Goal: Transaction & Acquisition: Purchase product/service

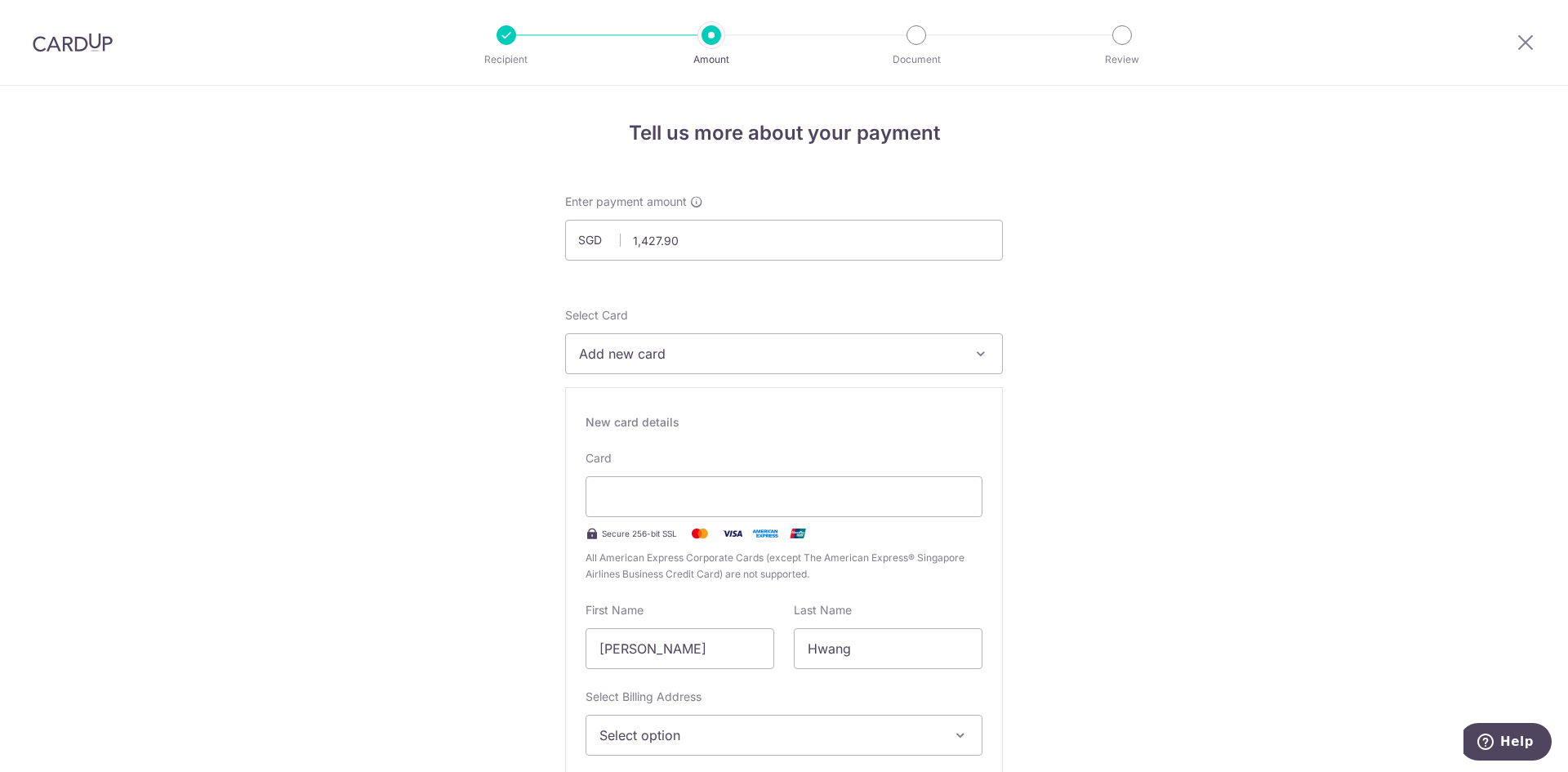
click at [722, 360] on span "Add new card" at bounding box center [769, 354] width 381 height 20
click at [714, 357] on span "Add new card" at bounding box center [769, 354] width 381 height 20
click at [693, 397] on span "Add credit card" at bounding box center [799, 399] width 381 height 16
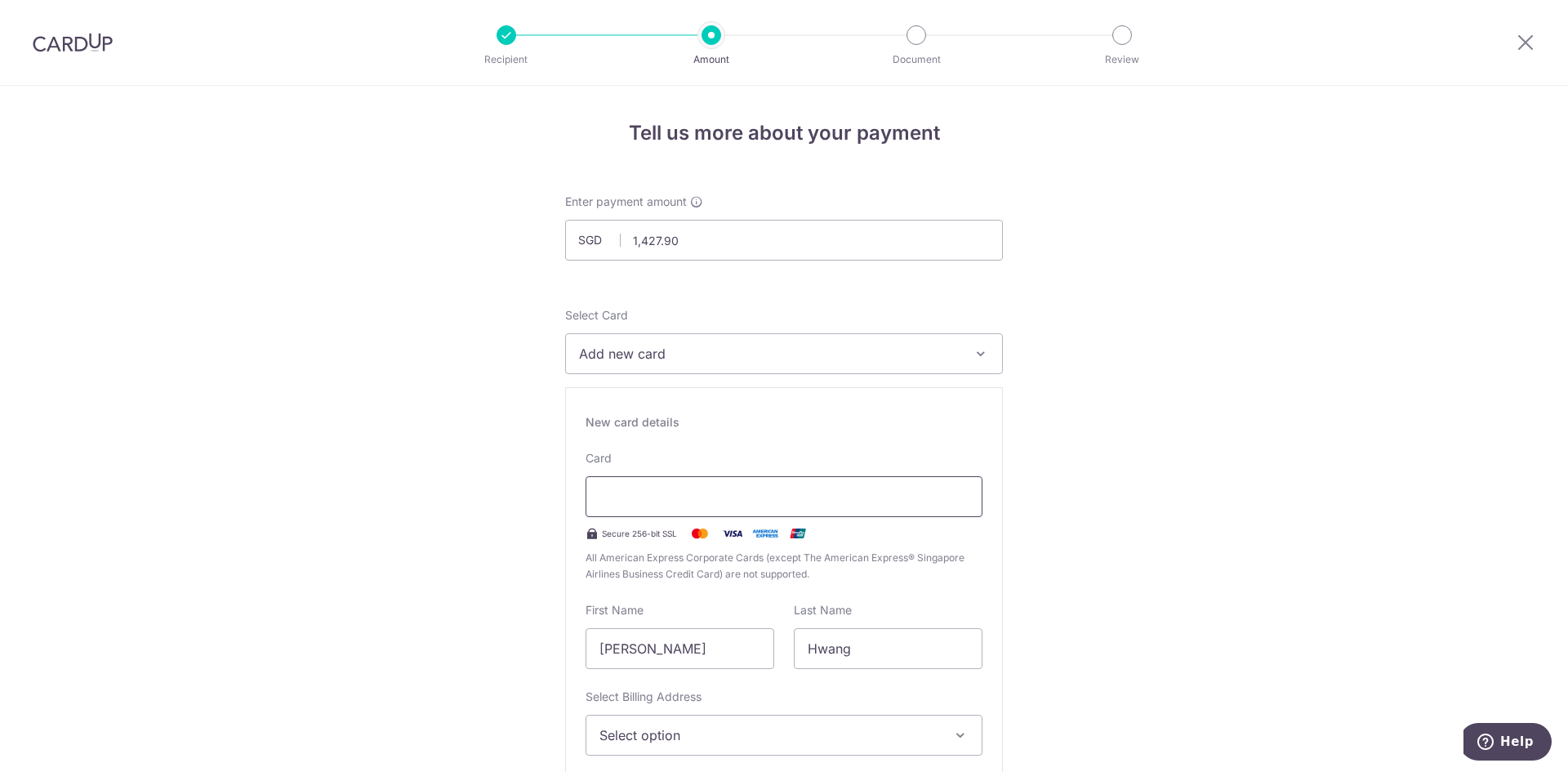
type input "10 / 2025"
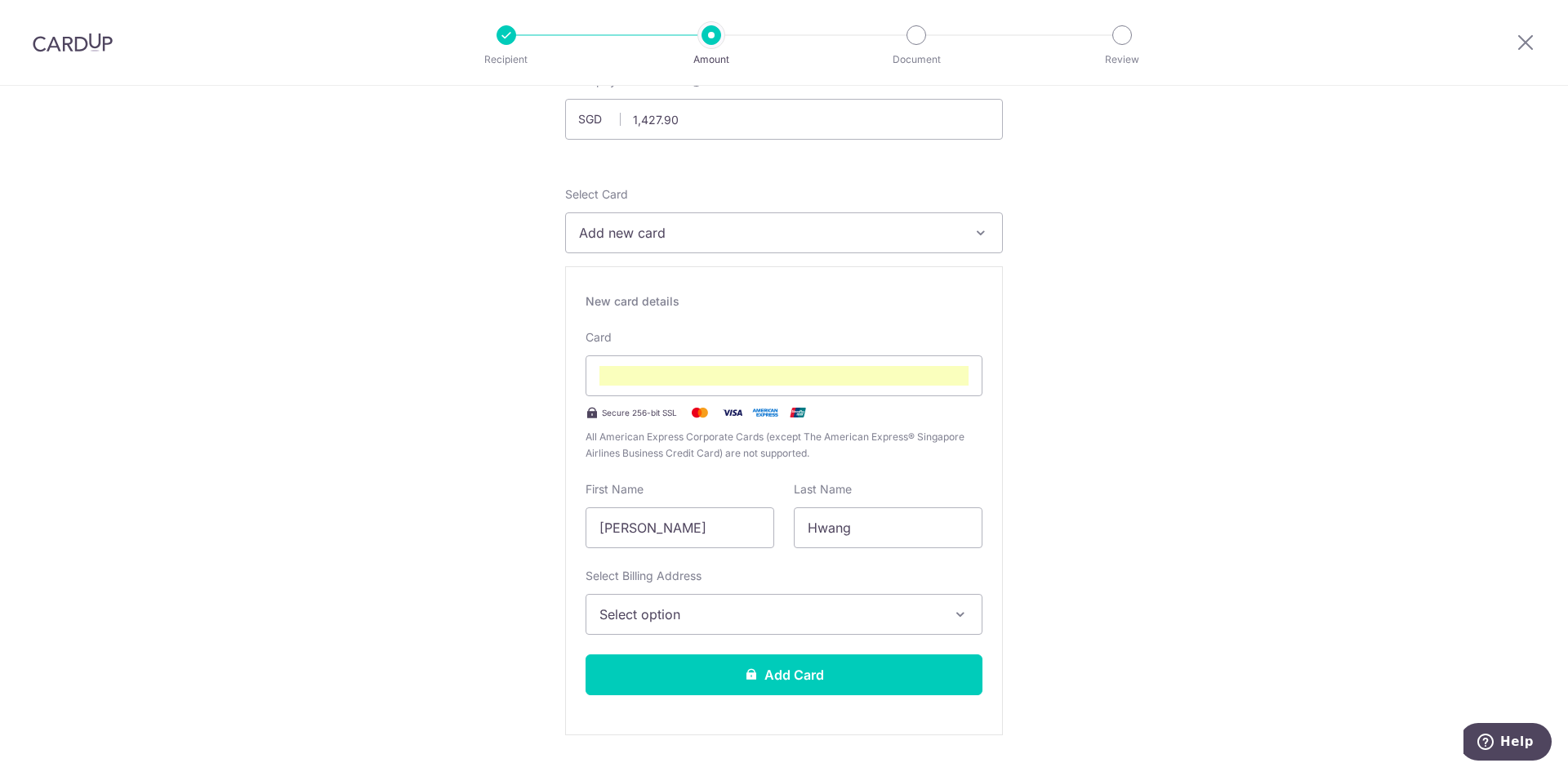
scroll to position [150, 0]
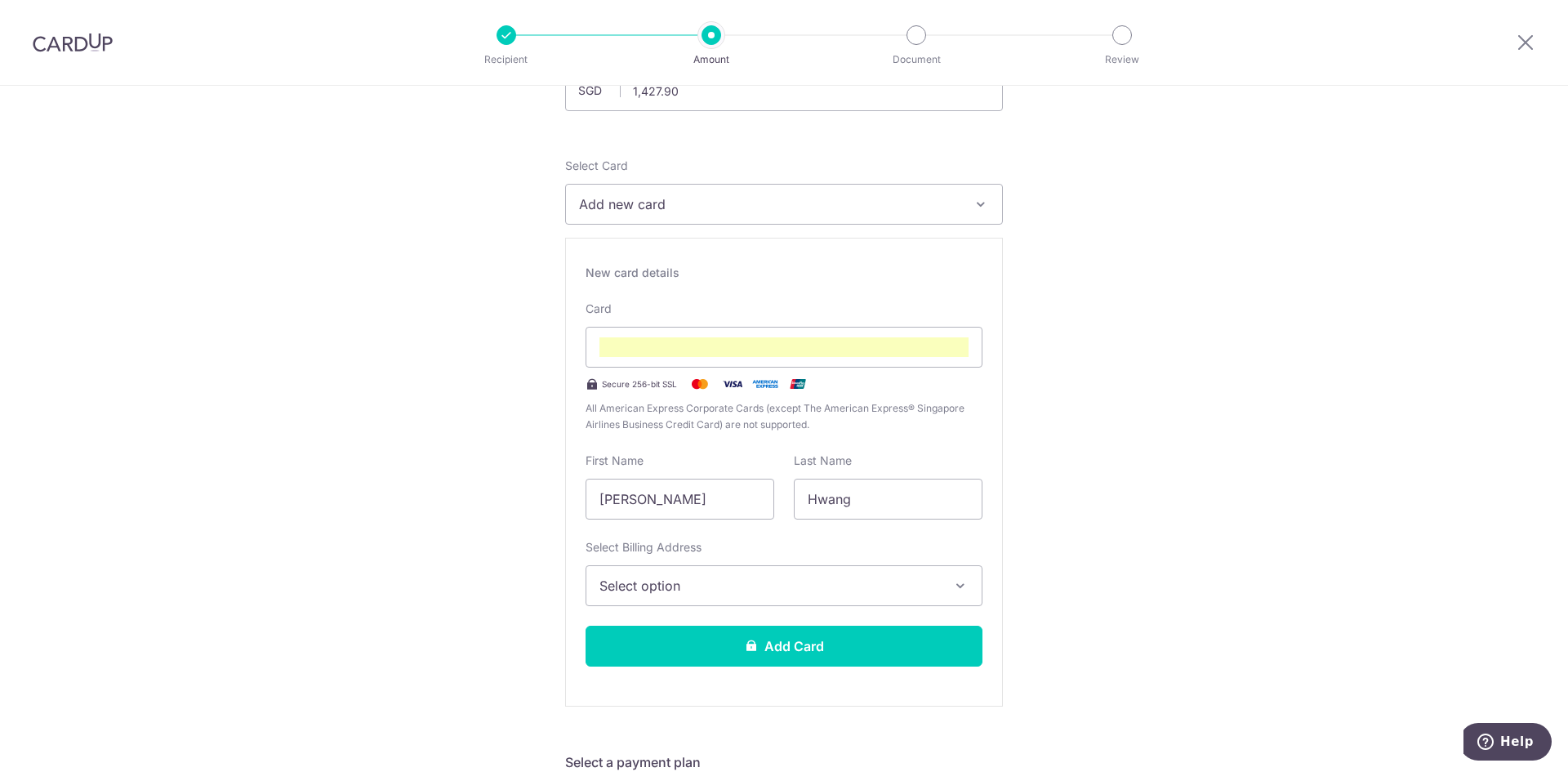
click at [738, 597] on button "Select option" at bounding box center [784, 585] width 396 height 41
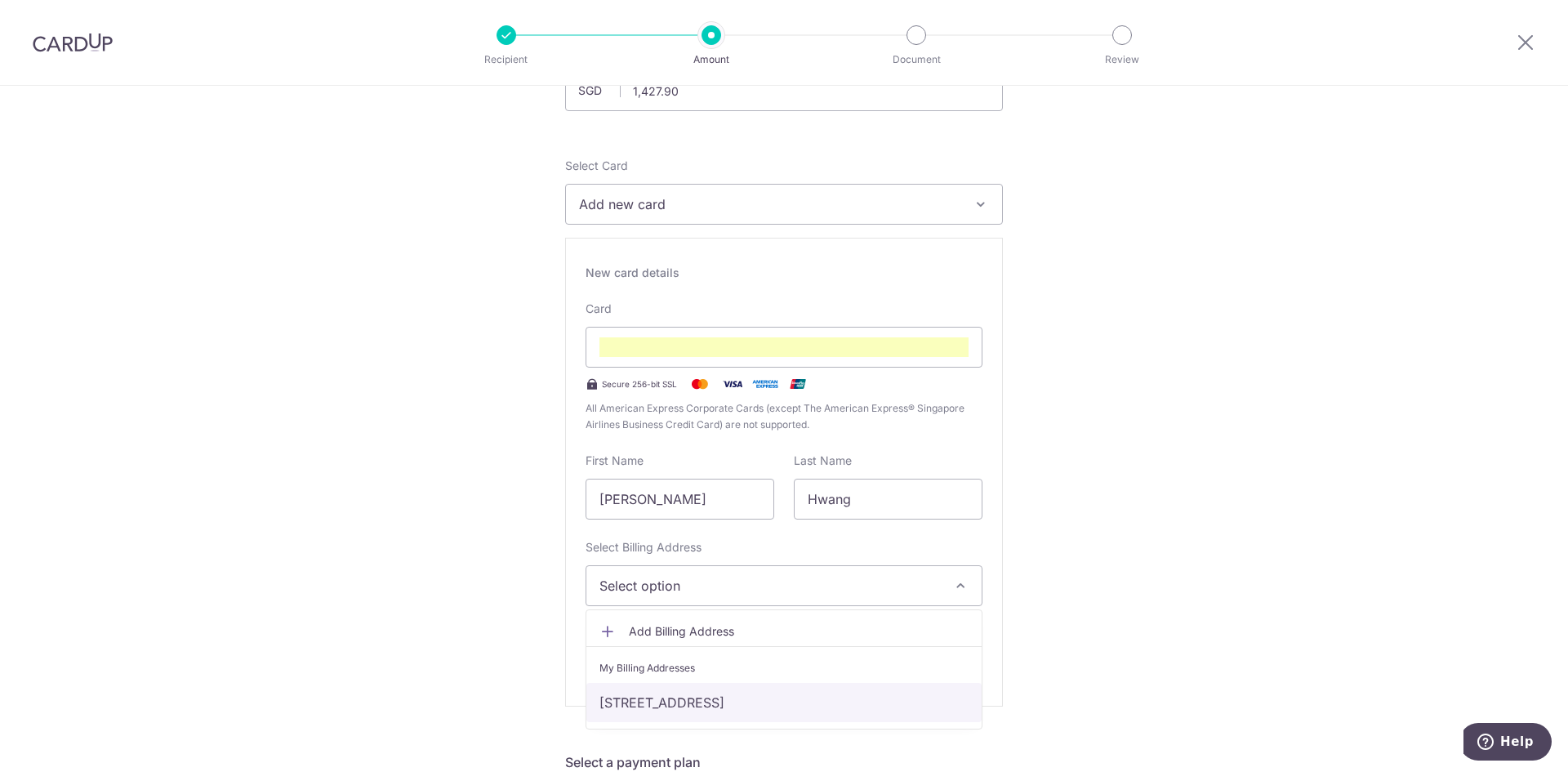
click at [636, 699] on link "[STREET_ADDRESS]" at bounding box center [784, 703] width 395 height 40
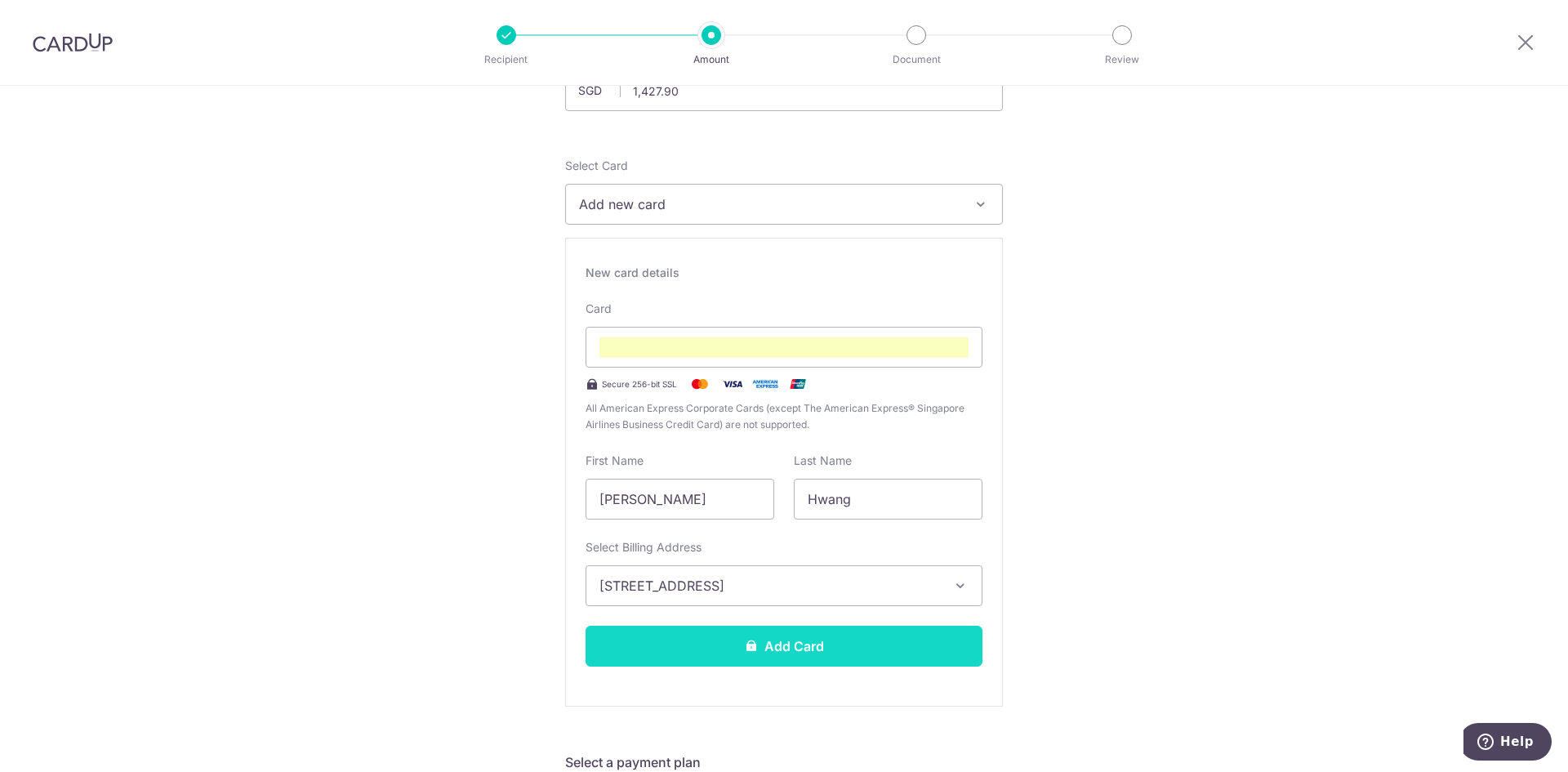
click at [869, 655] on button "Add Card" at bounding box center [784, 645] width 396 height 41
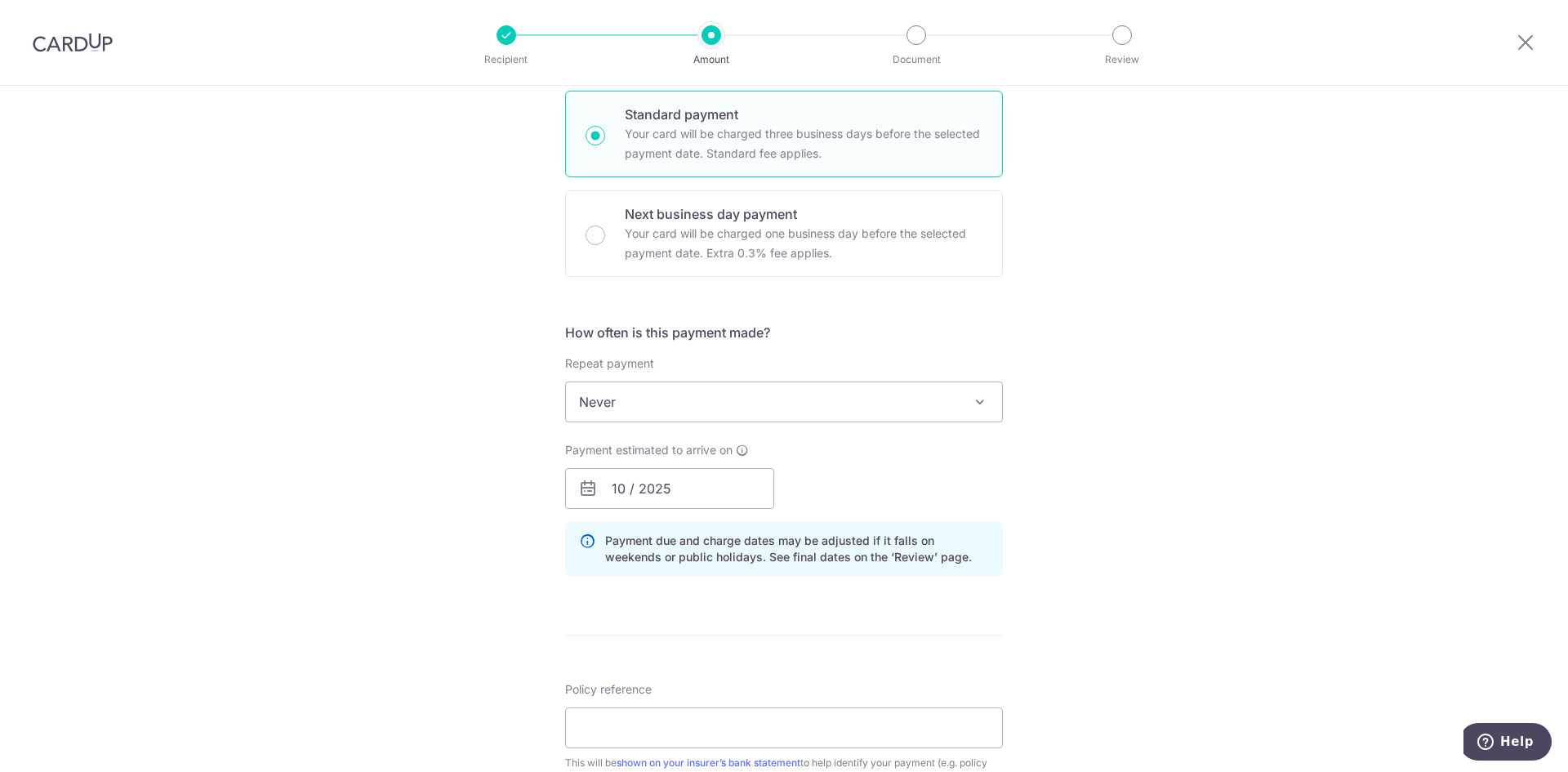
scroll to position [898, 0]
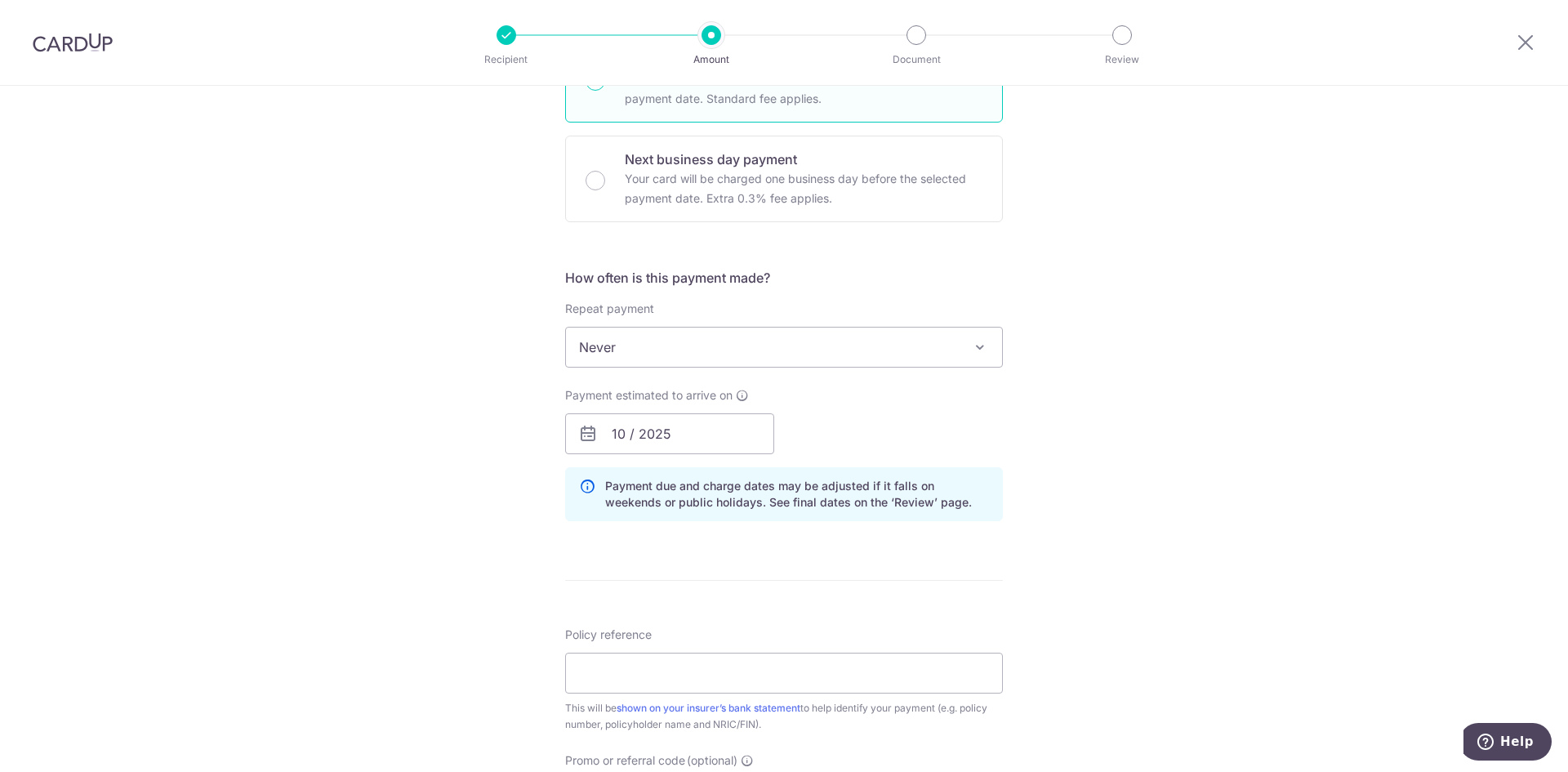
click at [680, 344] on span "Never" at bounding box center [784, 347] width 436 height 40
click at [619, 433] on input "10 / 2025" at bounding box center [669, 433] width 209 height 41
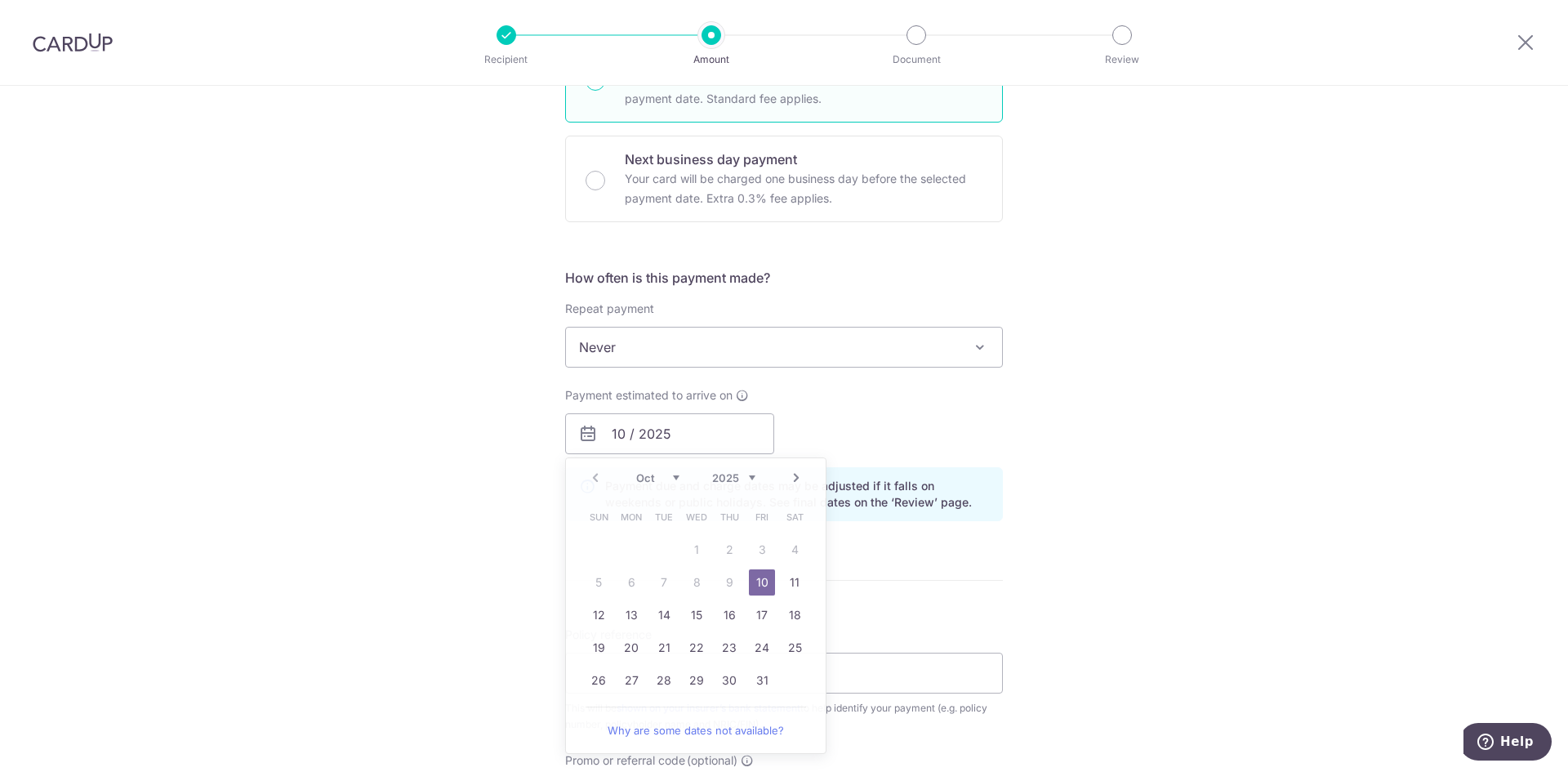
click at [1226, 369] on div "Tell us more about your payment Enter payment amount SGD 1,427.90 1427.90 Selec…" at bounding box center [784, 171] width 1568 height 1969
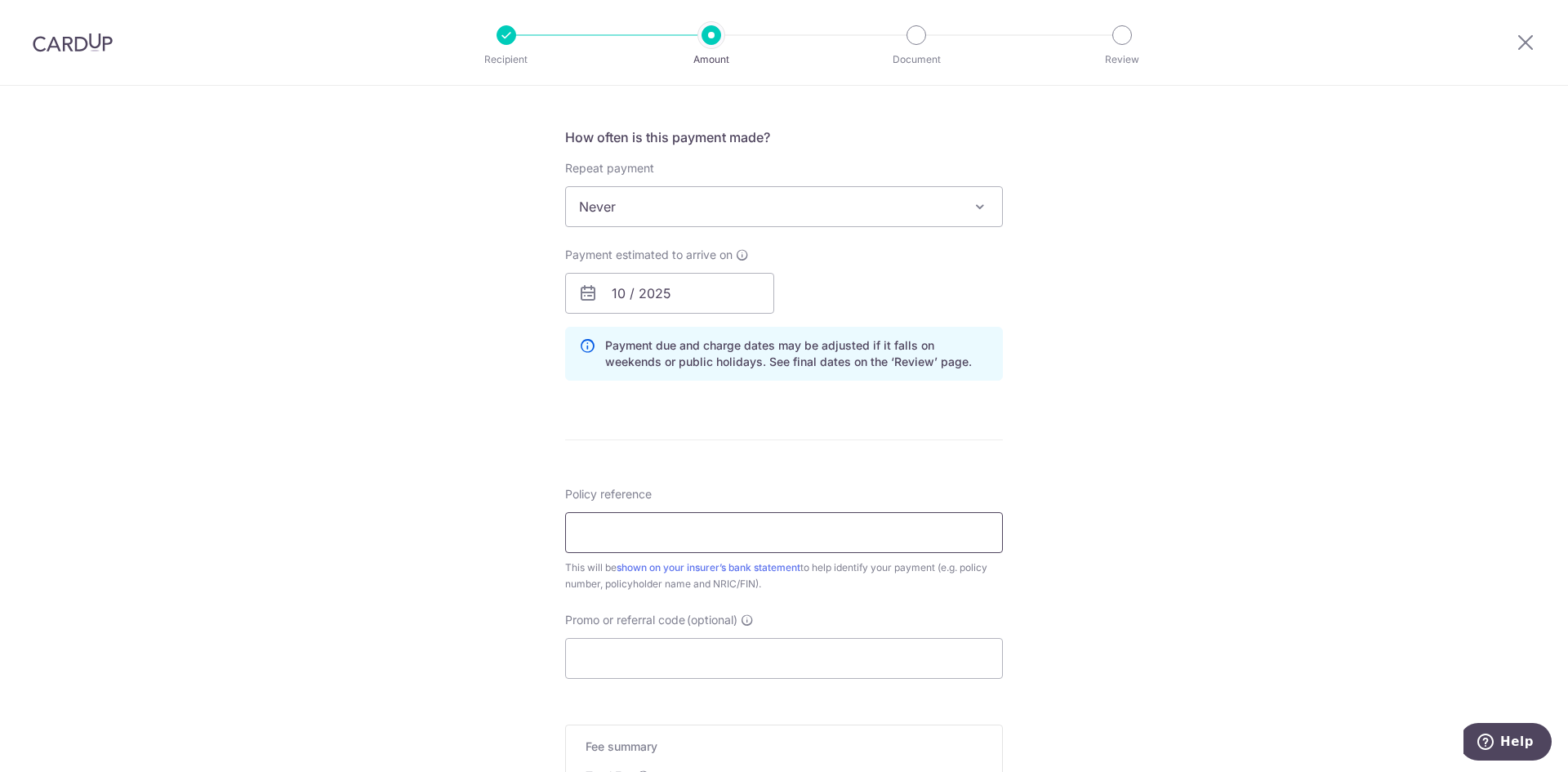
scroll to position [1061, 0]
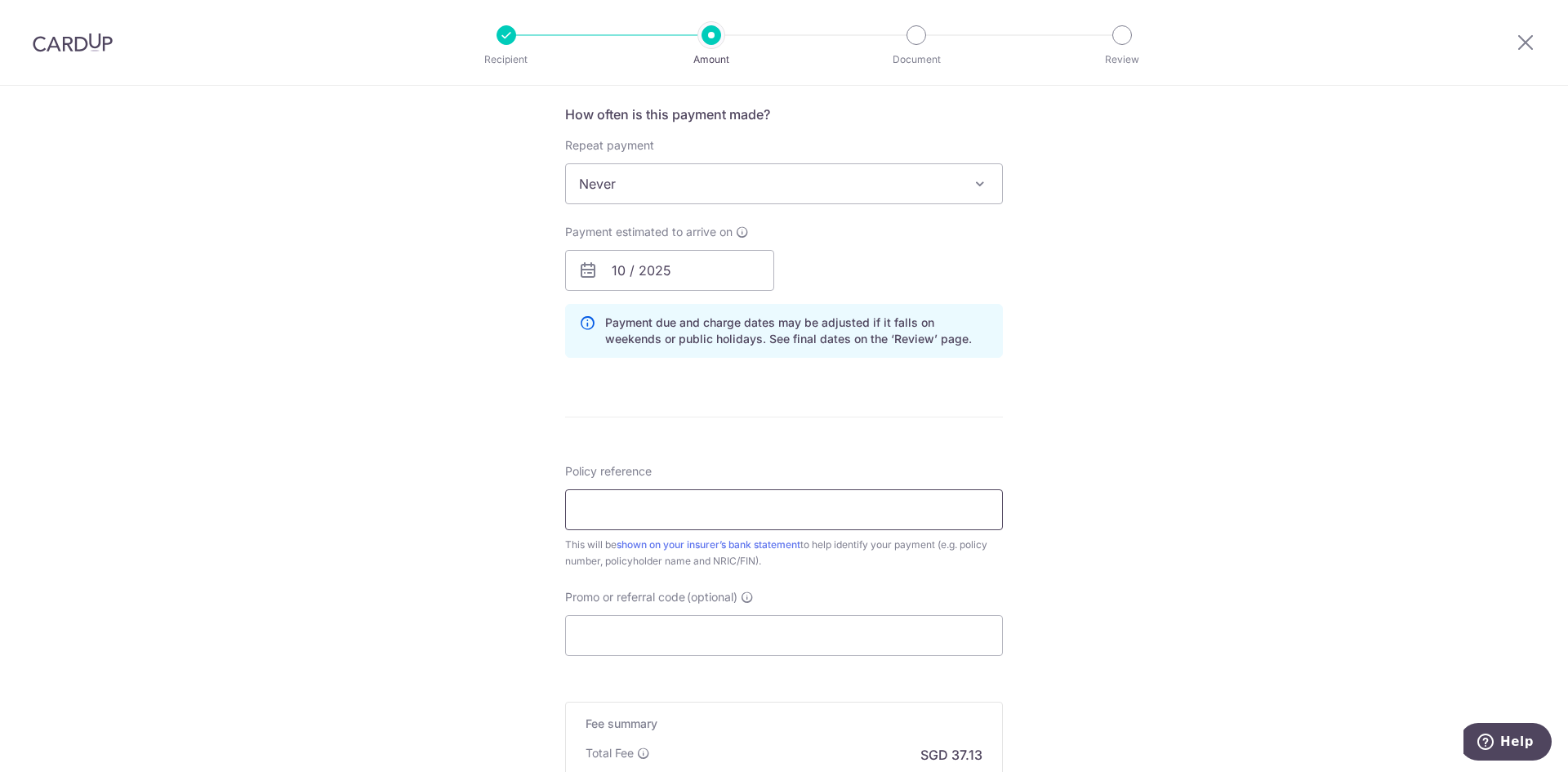
click at [630, 521] on input "Policy reference" at bounding box center [784, 509] width 438 height 41
drag, startPoint x: 1164, startPoint y: 527, endPoint x: 1145, endPoint y: 526, distance: 19.0
click at [1163, 529] on div "Tell us more about your payment Enter payment amount SGD 1,427.90 1427.90 Selec…" at bounding box center [784, 8] width 1568 height 1969
click at [694, 521] on input "Policy reference" at bounding box center [784, 509] width 438 height 41
paste input "H225284339"
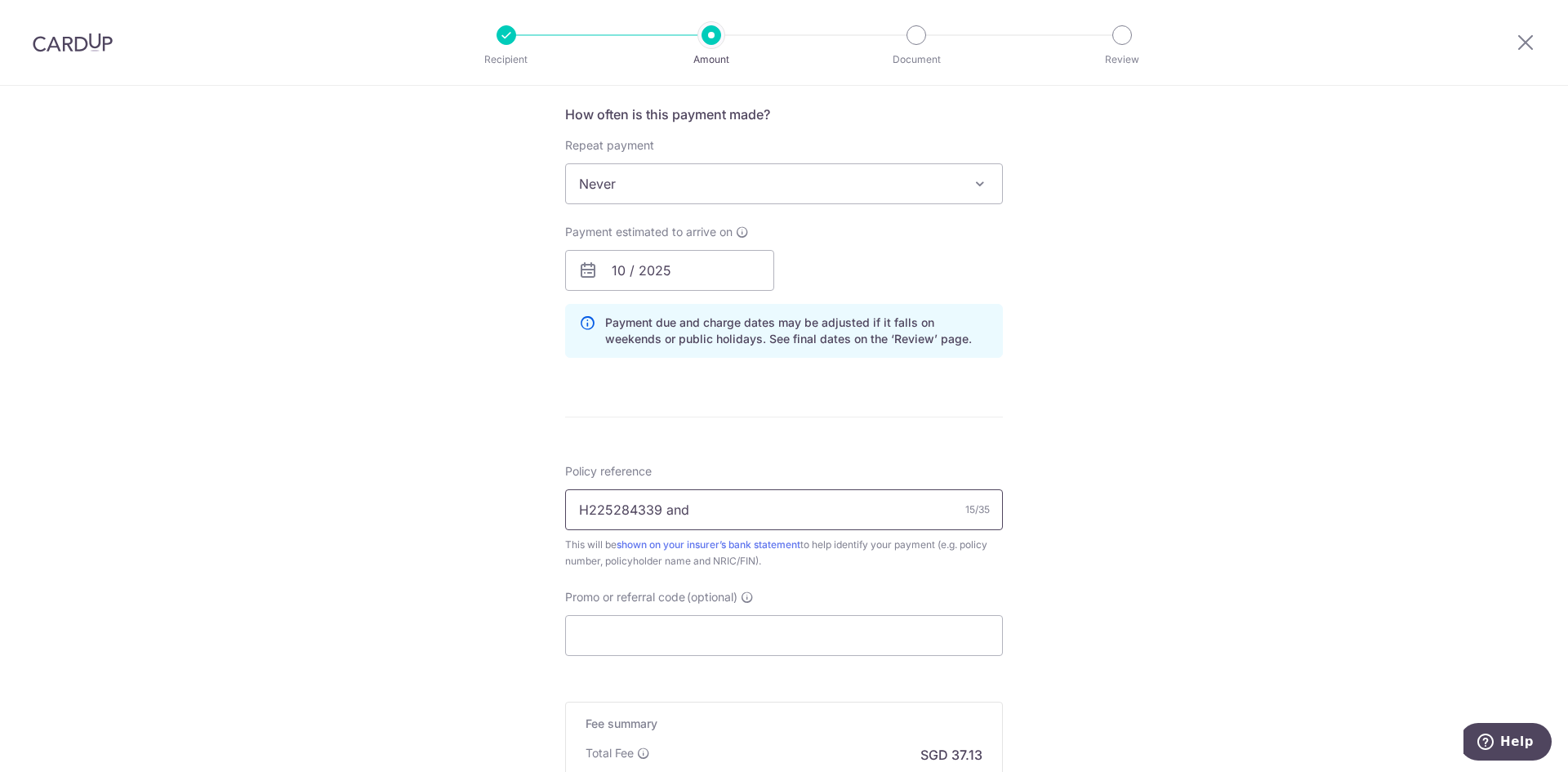
paste input "E225284339"
click at [851, 507] on input "H225284339 and E225284339" at bounding box center [784, 509] width 438 height 41
paste input "Hwang Y"
click at [668, 505] on input "H225284339 and E225284339" at bounding box center [784, 509] width 438 height 41
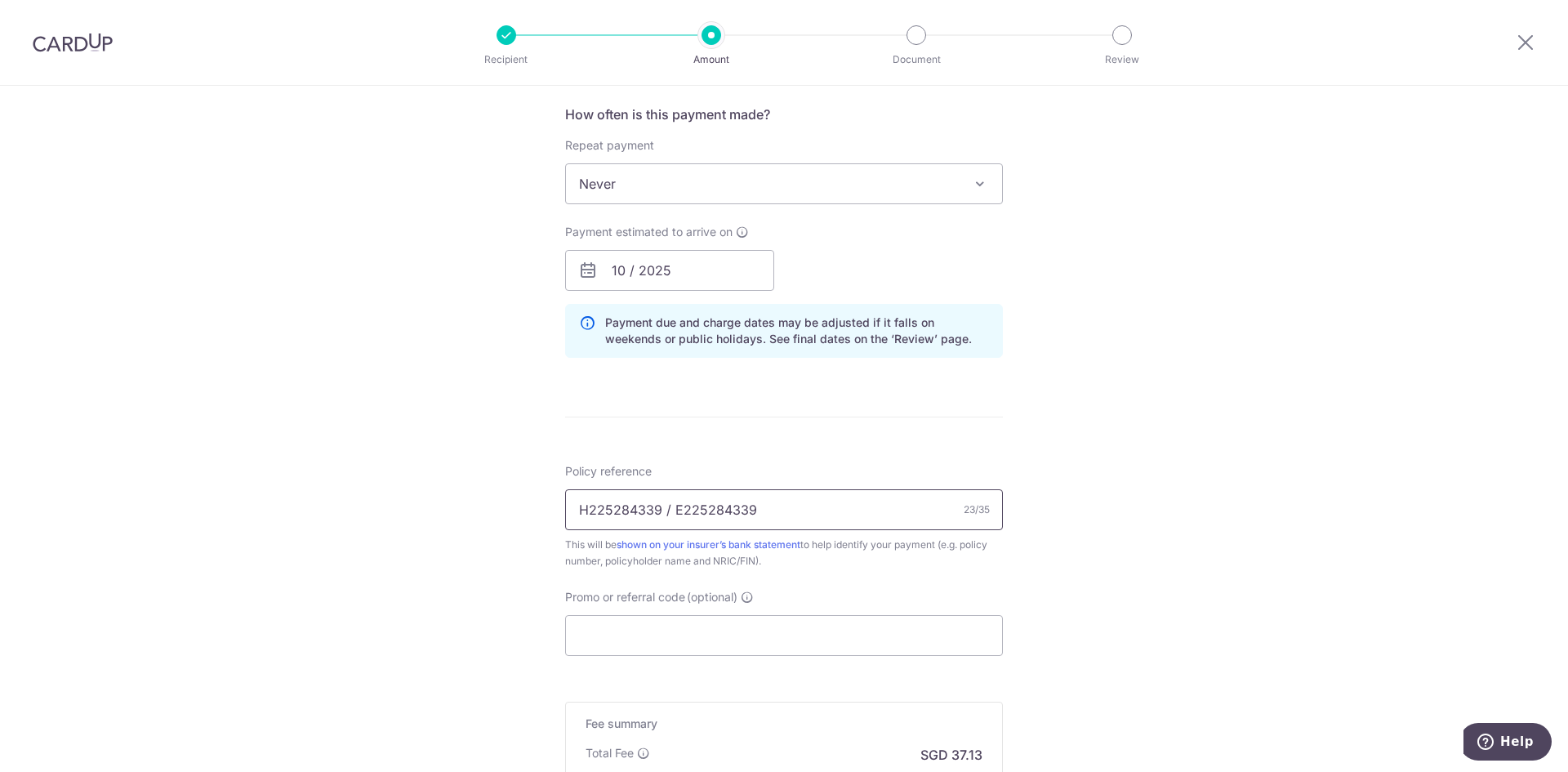
click at [914, 515] on input "H225284339 / E225284339" at bounding box center [784, 509] width 438 height 41
paste input "Hwang Yu Lu"
type input "H225284339 / E225284339 [PERSON_NAME]"
click at [782, 656] on form "Enter payment amount SGD 1,427.90 1427.90 Select Card Add new card Add credit c…" at bounding box center [784, 24] width 438 height 1785
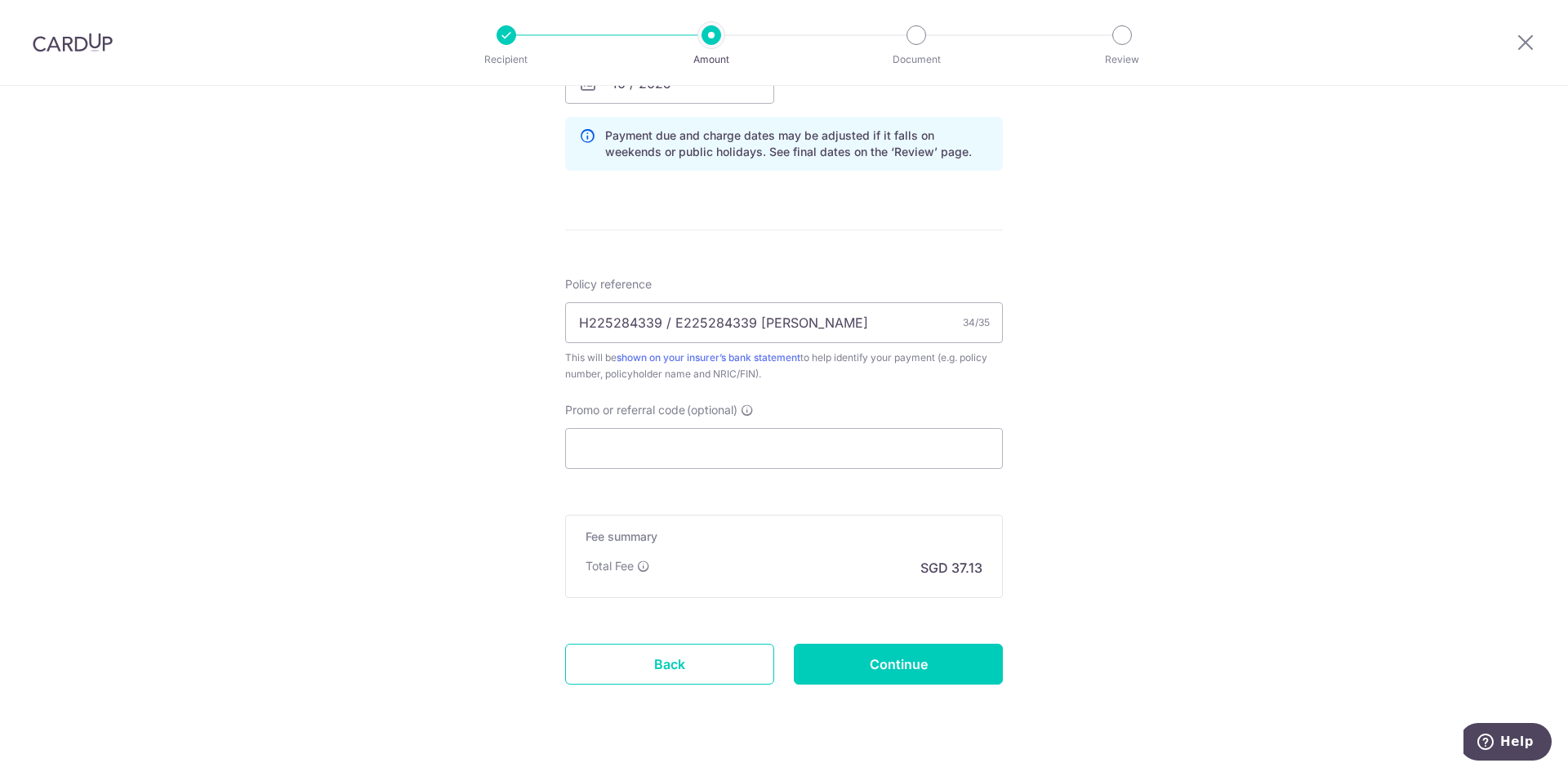
scroll to position [1283, 0]
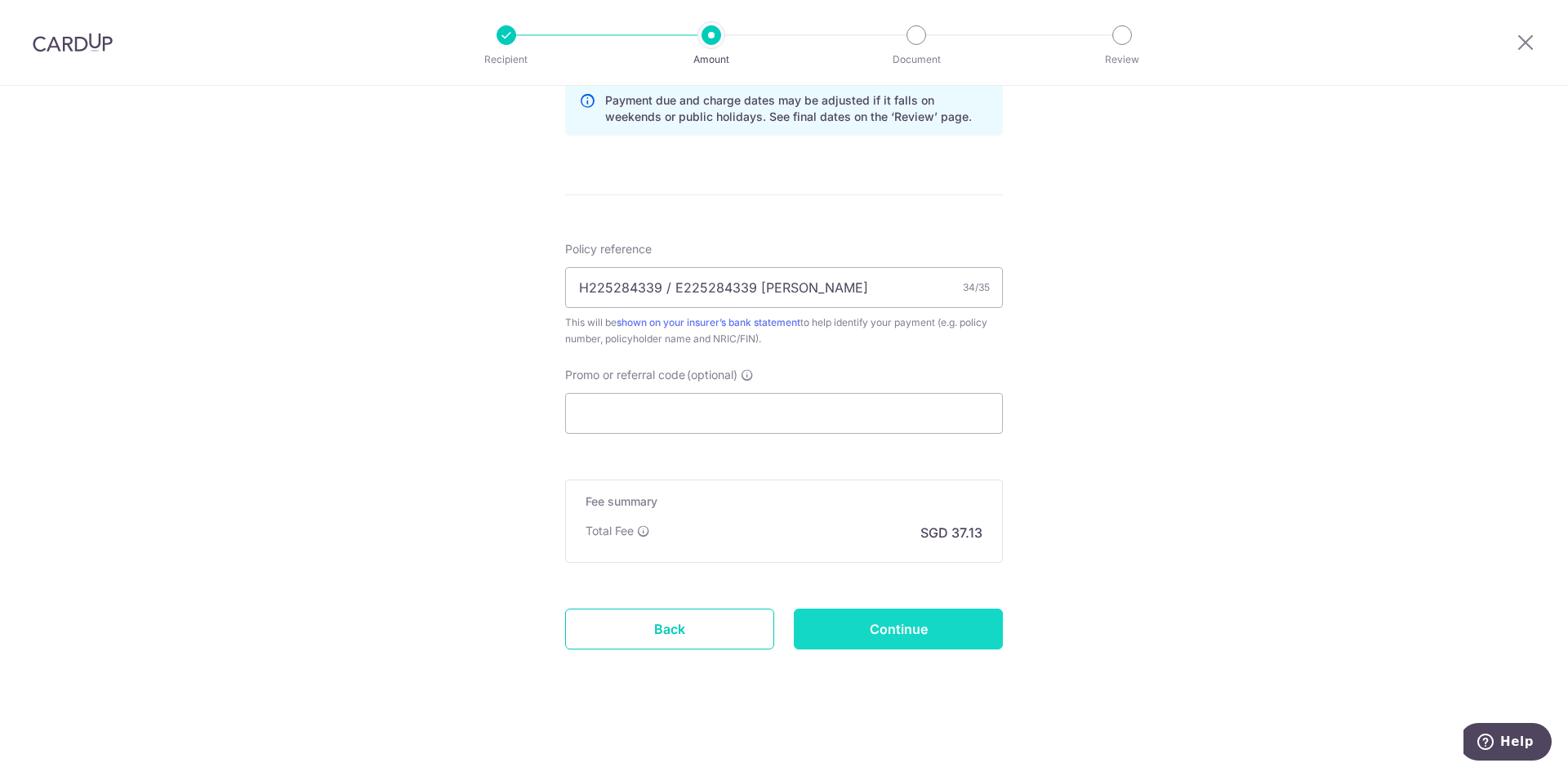
click at [948, 626] on input "Continue" at bounding box center [898, 628] width 209 height 41
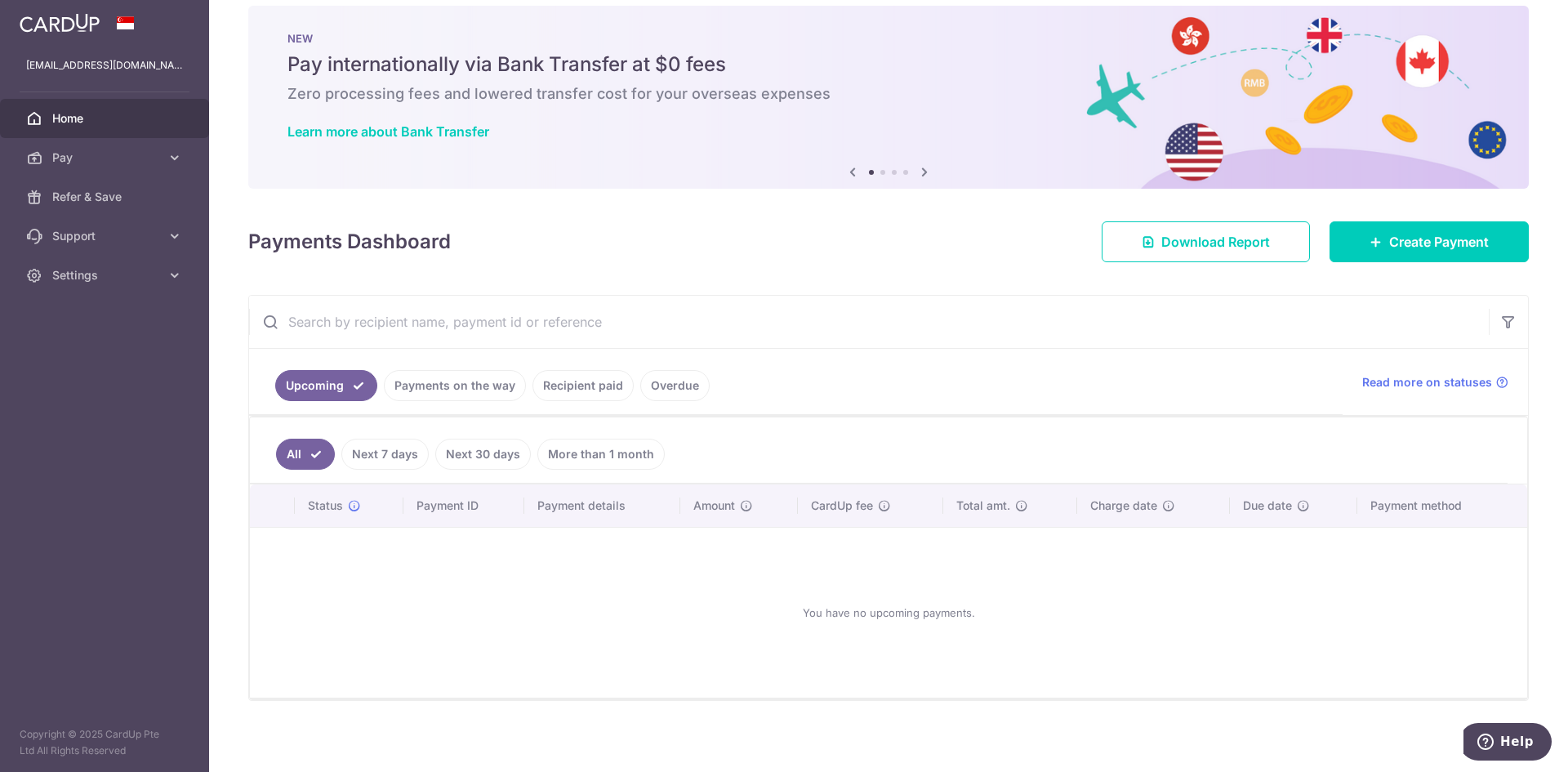
scroll to position [26, 0]
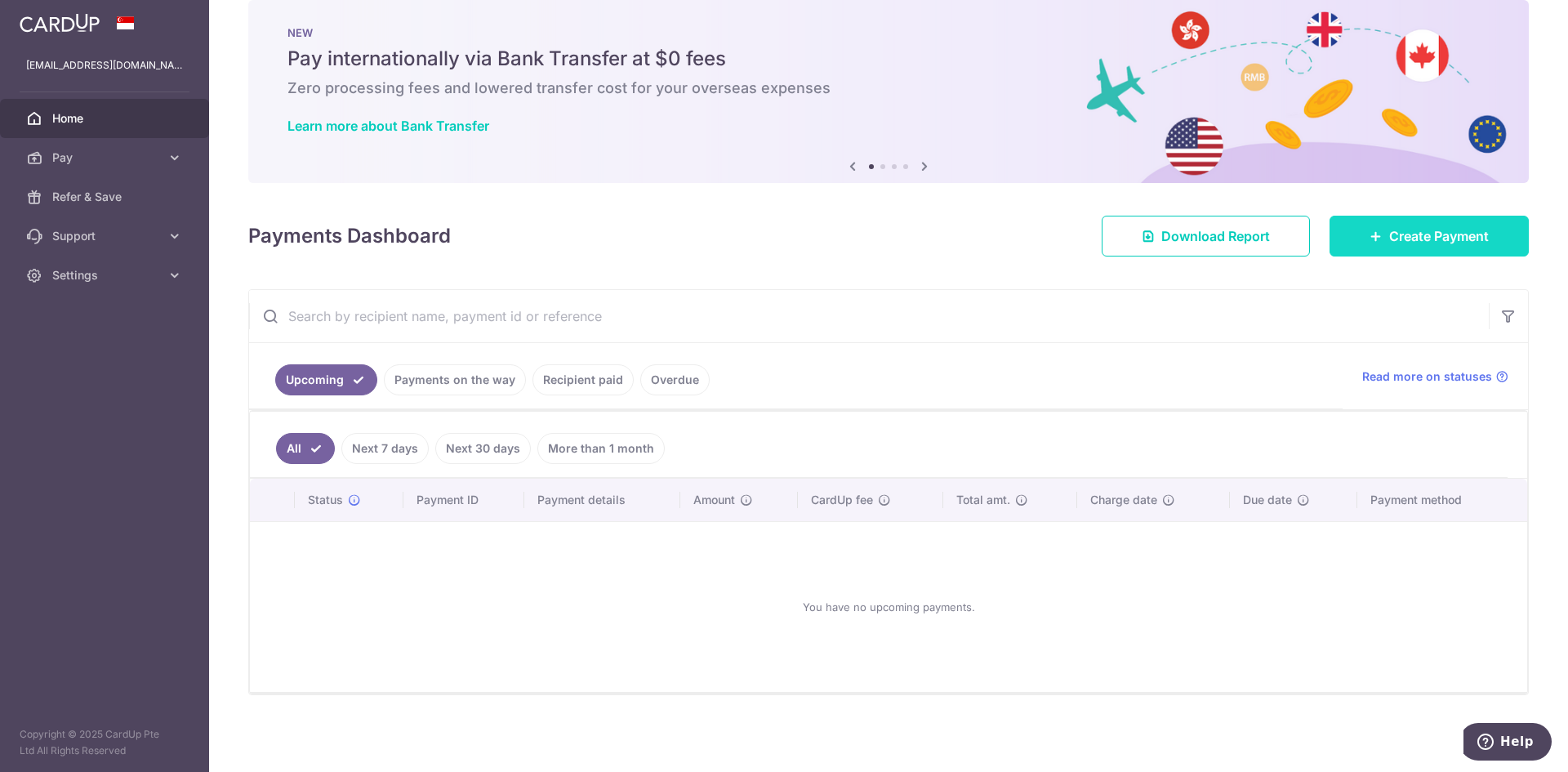
click at [1394, 230] on span "Create Payment" at bounding box center [1438, 236] width 100 height 20
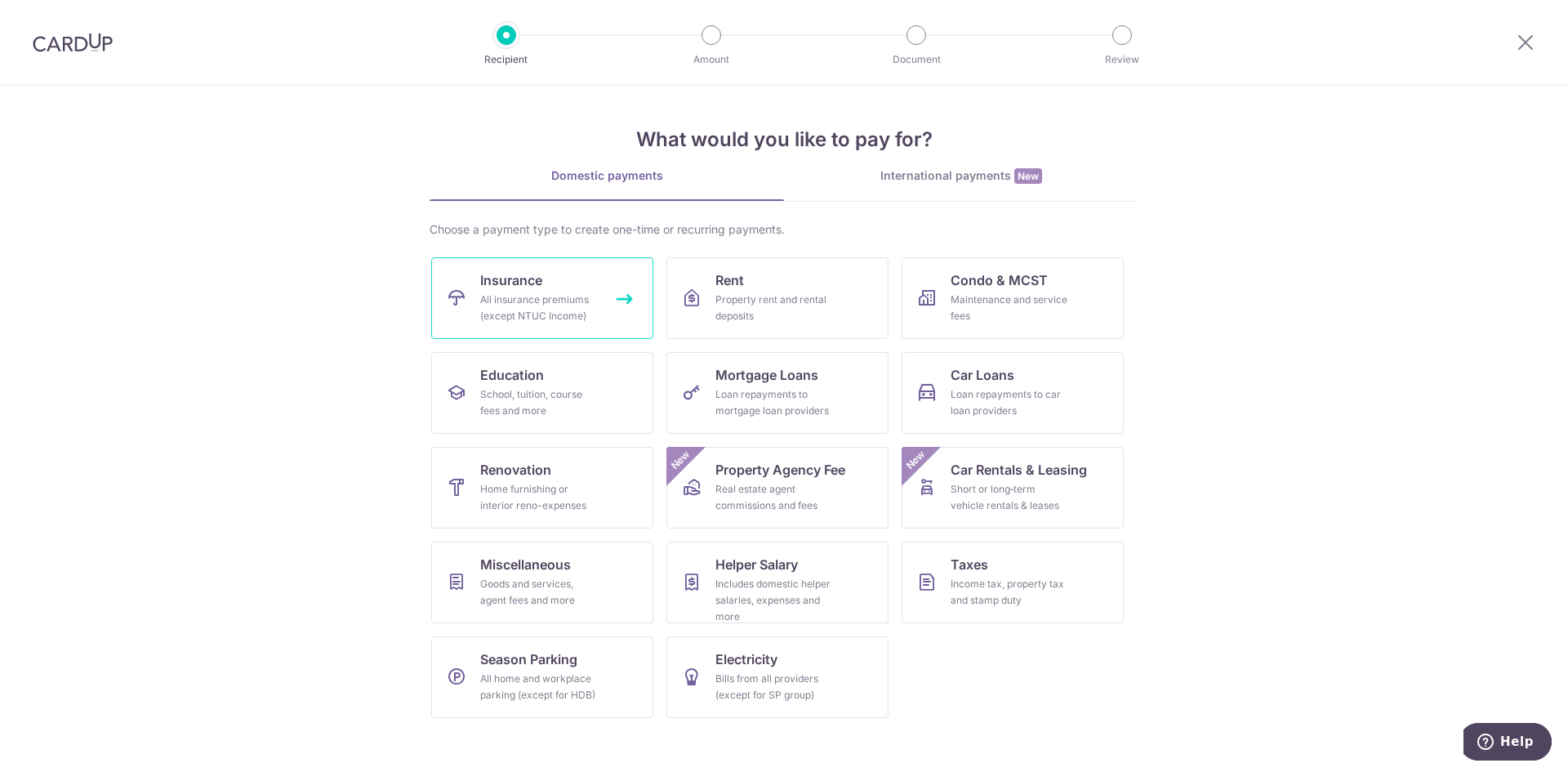
click at [582, 289] on link "Insurance All insurance premiums (except NTUC Income)" at bounding box center [542, 298] width 222 height 81
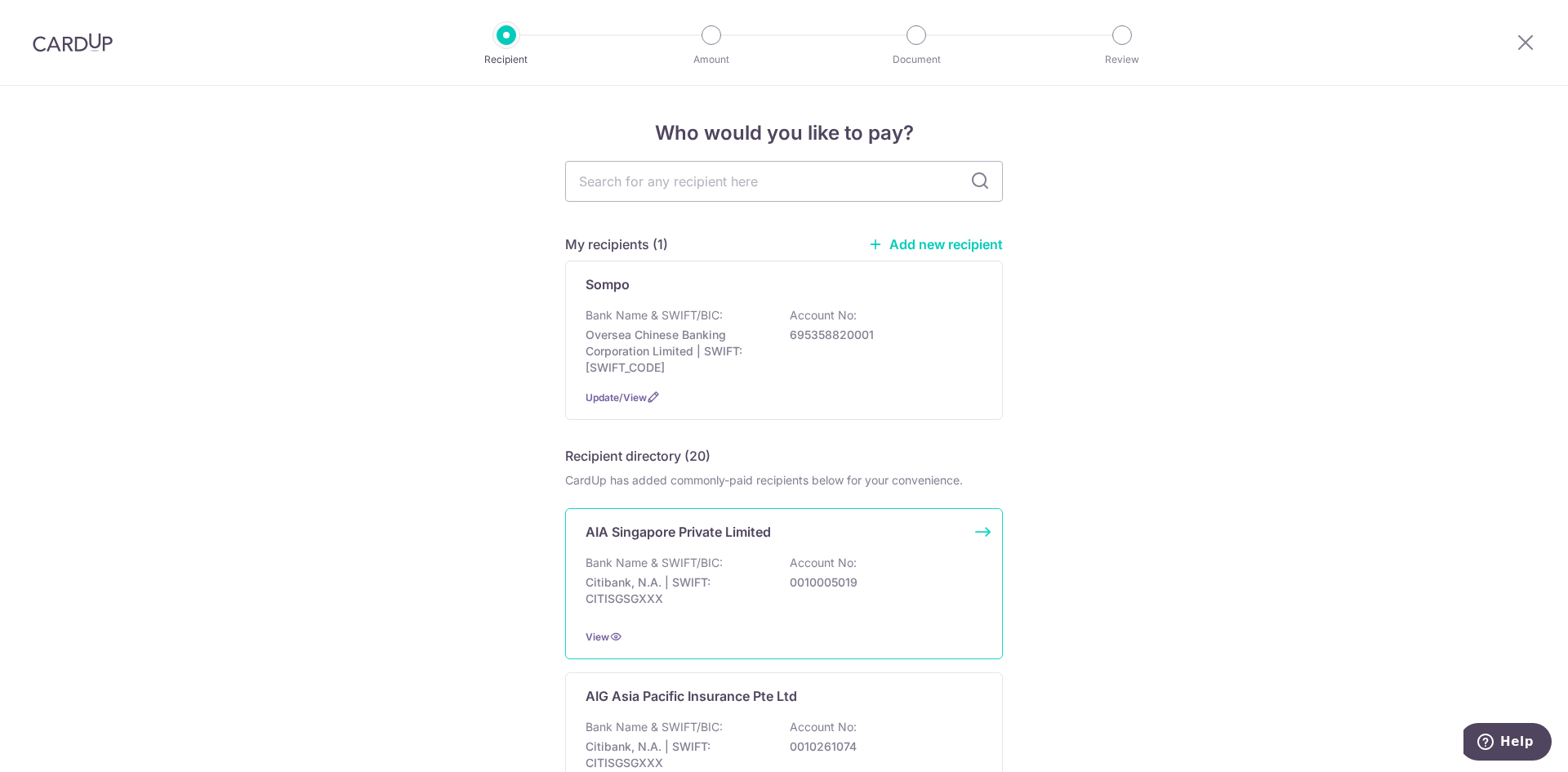
click at [904, 578] on p "0010005019" at bounding box center [881, 582] width 183 height 16
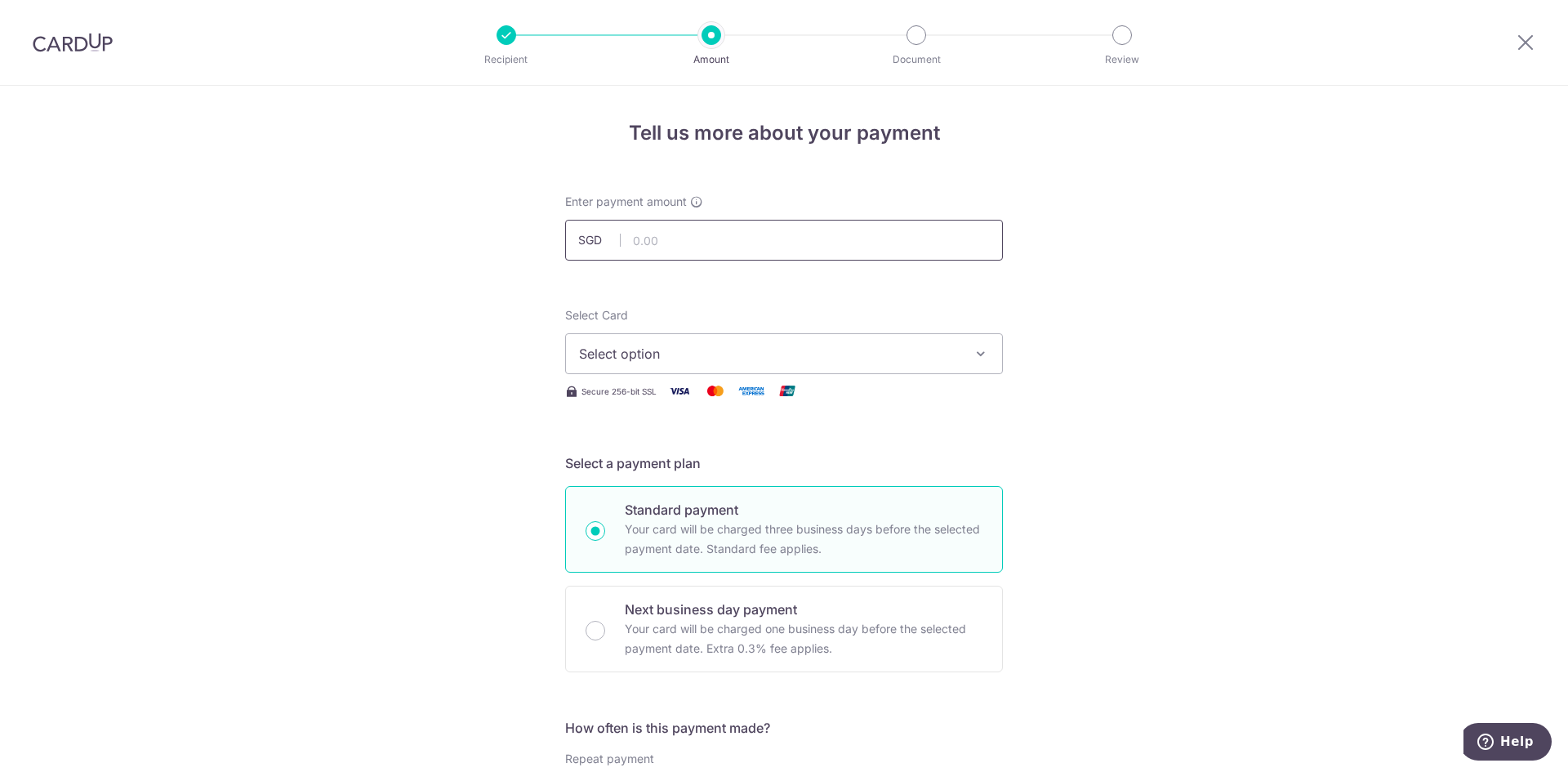
click at [709, 229] on input "text" at bounding box center [784, 240] width 438 height 41
type input "1,427.90"
click at [707, 366] on button "Select option" at bounding box center [784, 353] width 438 height 41
click at [747, 389] on link "Add credit card" at bounding box center [784, 399] width 436 height 30
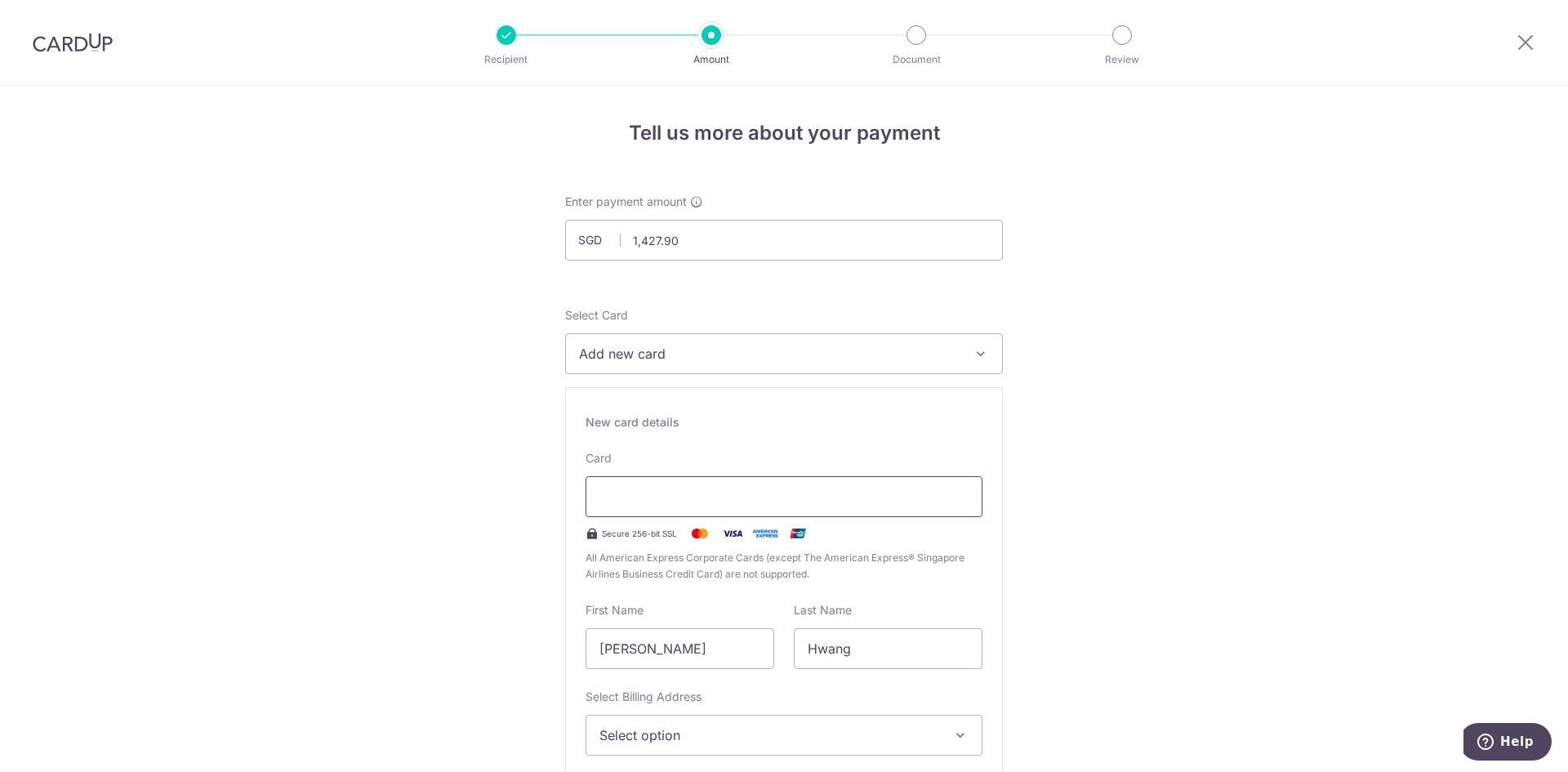
click at [739, 486] on div at bounding box center [784, 496] width 396 height 41
type input "10 / 2025"
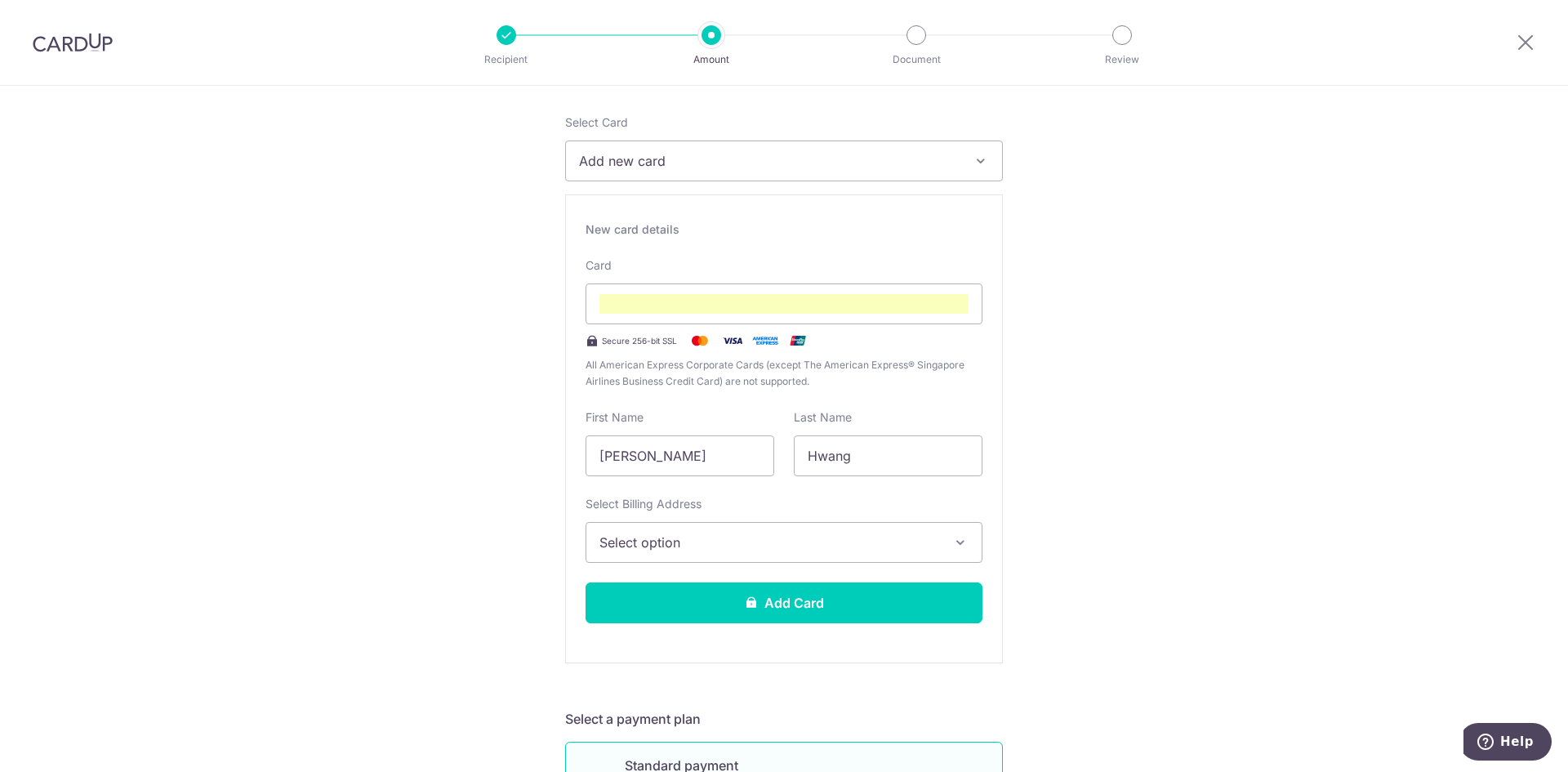
scroll to position [231, 0]
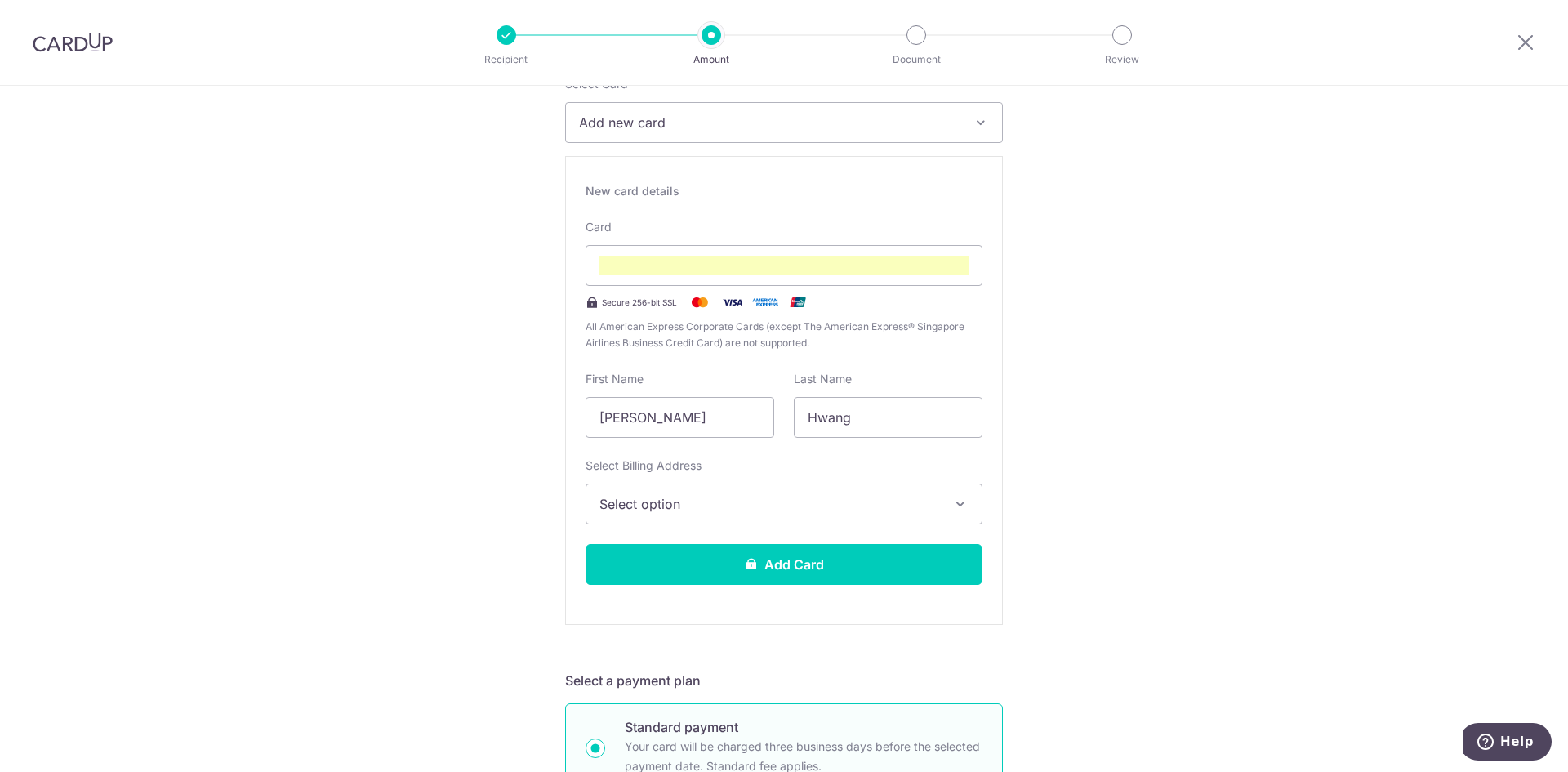
click at [722, 512] on span "Select option" at bounding box center [769, 503] width 340 height 20
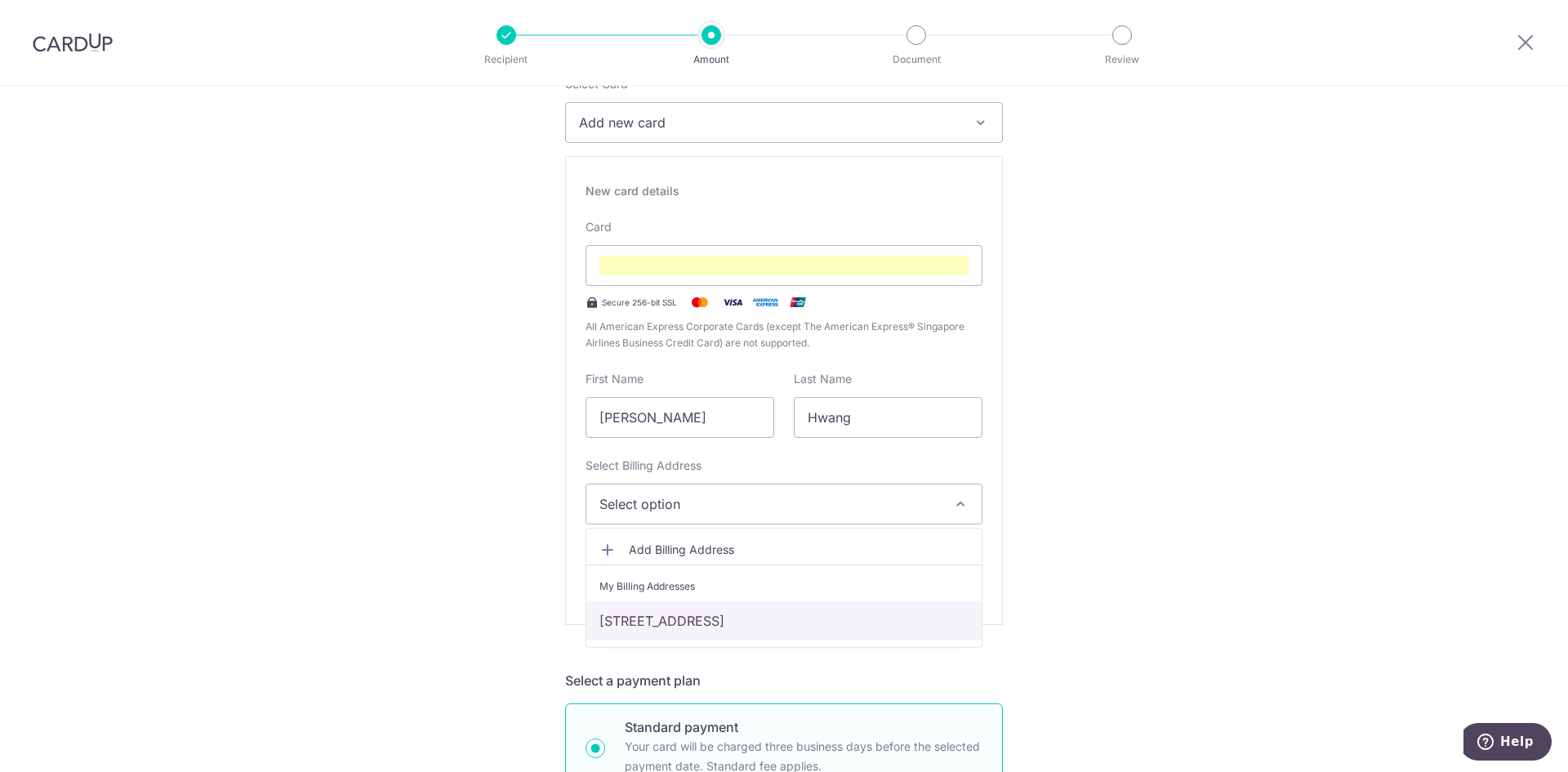
click at [730, 619] on link "[STREET_ADDRESS]" at bounding box center [784, 620] width 395 height 40
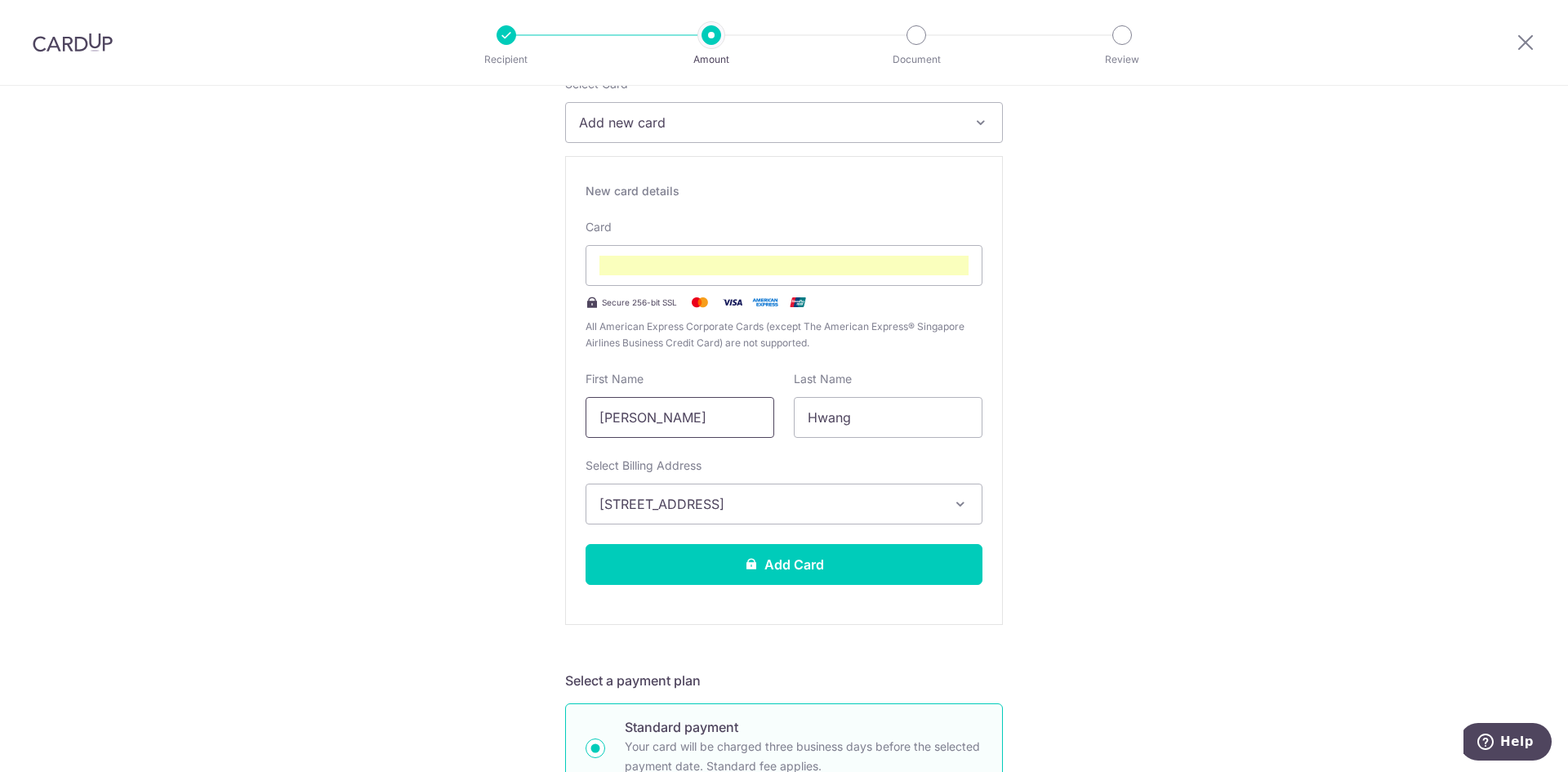
click at [663, 424] on input "[PERSON_NAME]" at bounding box center [680, 416] width 188 height 41
click at [663, 422] on input "[PERSON_NAME]" at bounding box center [680, 416] width 188 height 41
type input "[PERSON_NAME]"
type input "E"
type input "s"
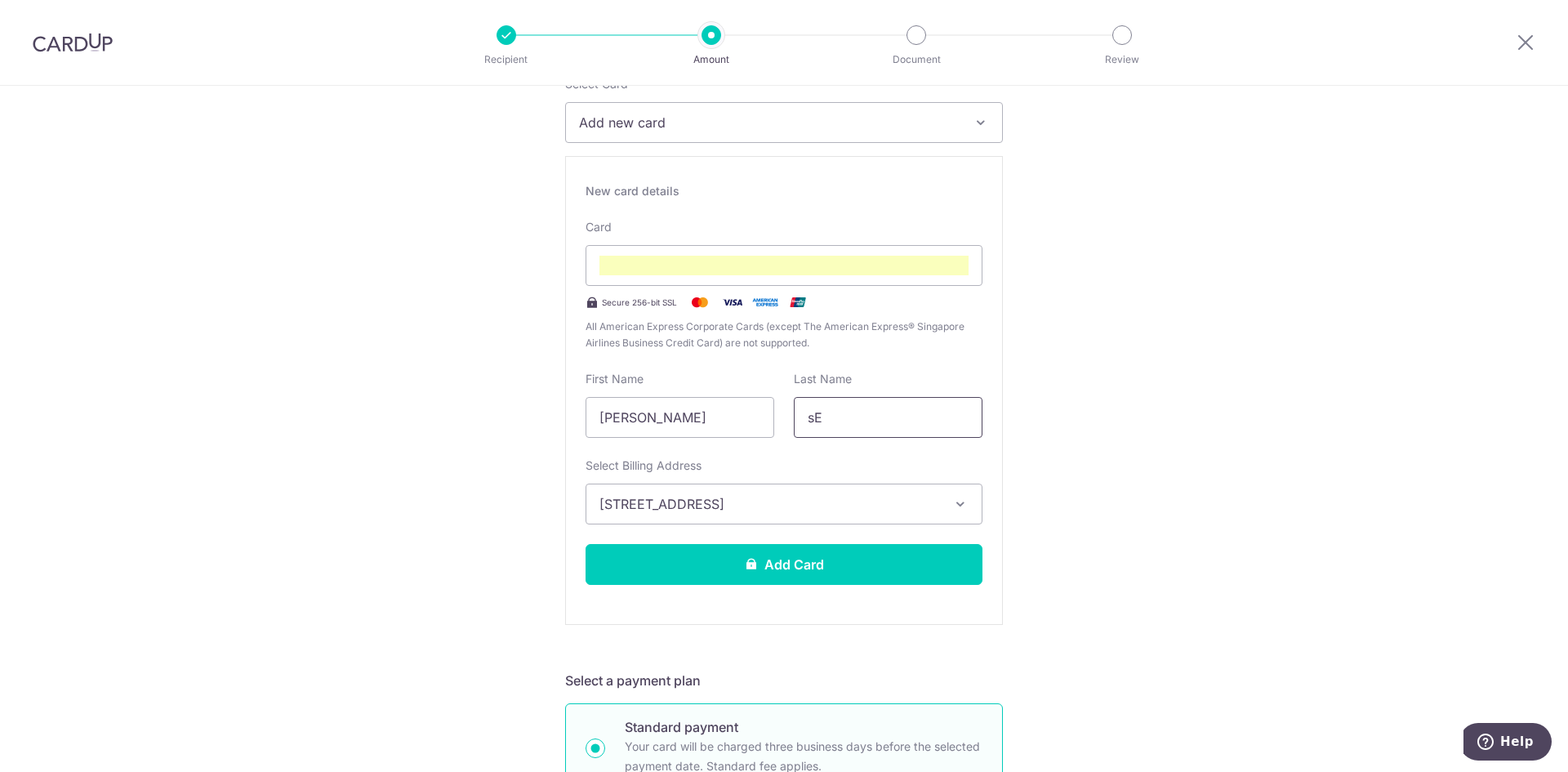
type input "s"
type input "[PERSON_NAME]"
drag, startPoint x: 548, startPoint y: 433, endPoint x: 566, endPoint y: 433, distance: 18.0
click at [750, 567] on icon at bounding box center [750, 563] width 13 height 13
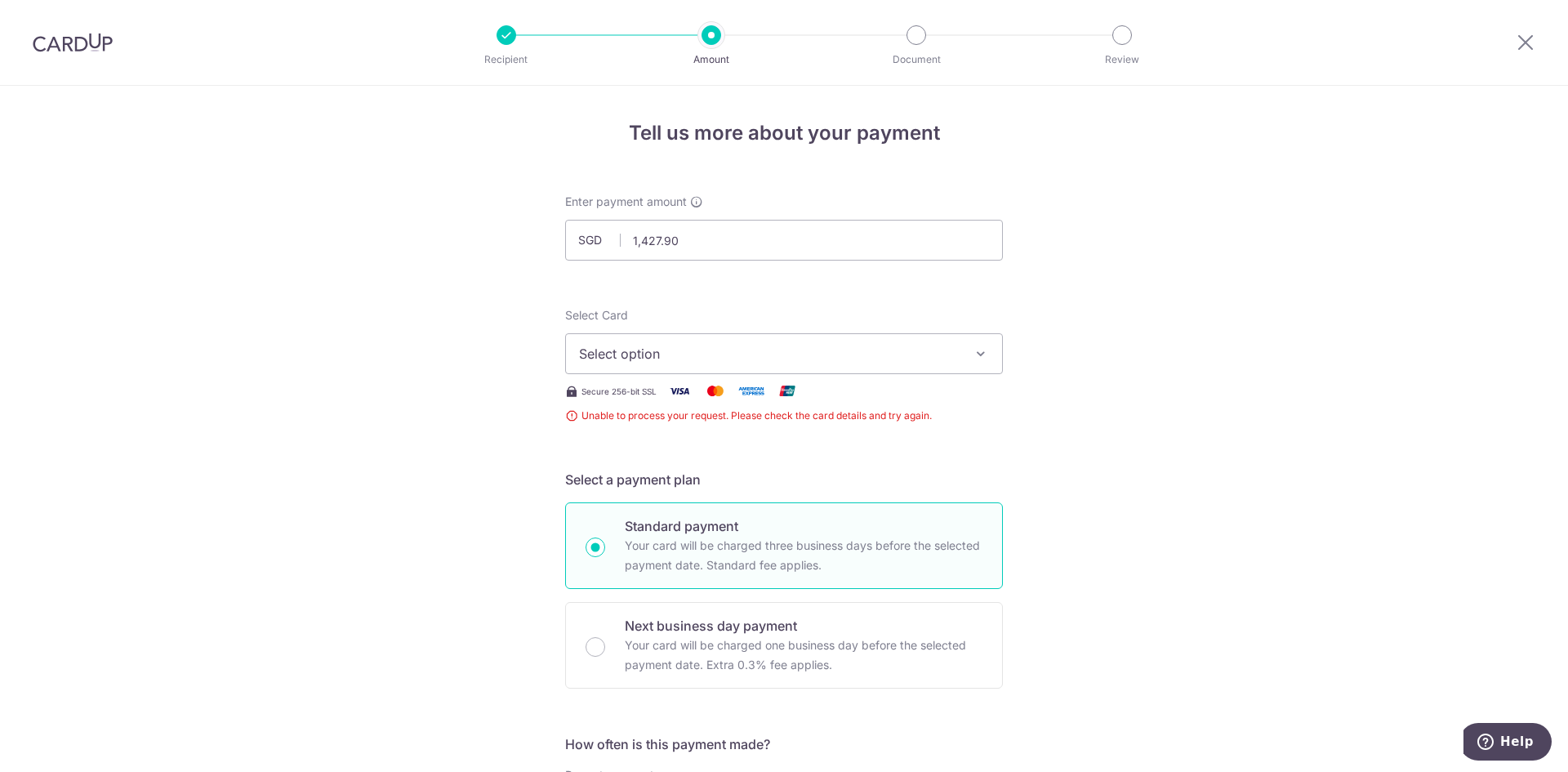
click at [821, 337] on button "Select option" at bounding box center [784, 353] width 438 height 41
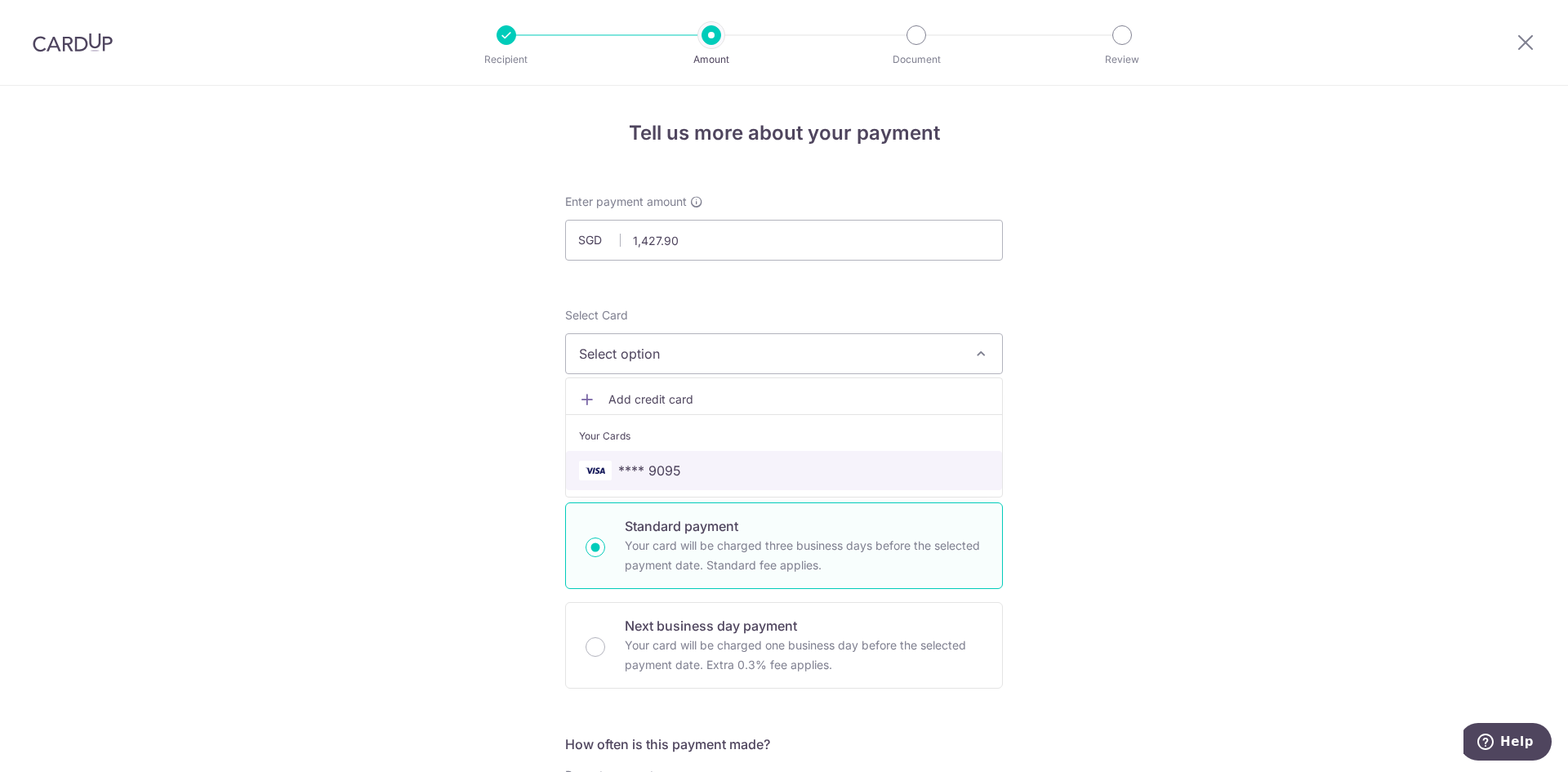
click at [744, 471] on span "**** 9095" at bounding box center [784, 471] width 410 height 20
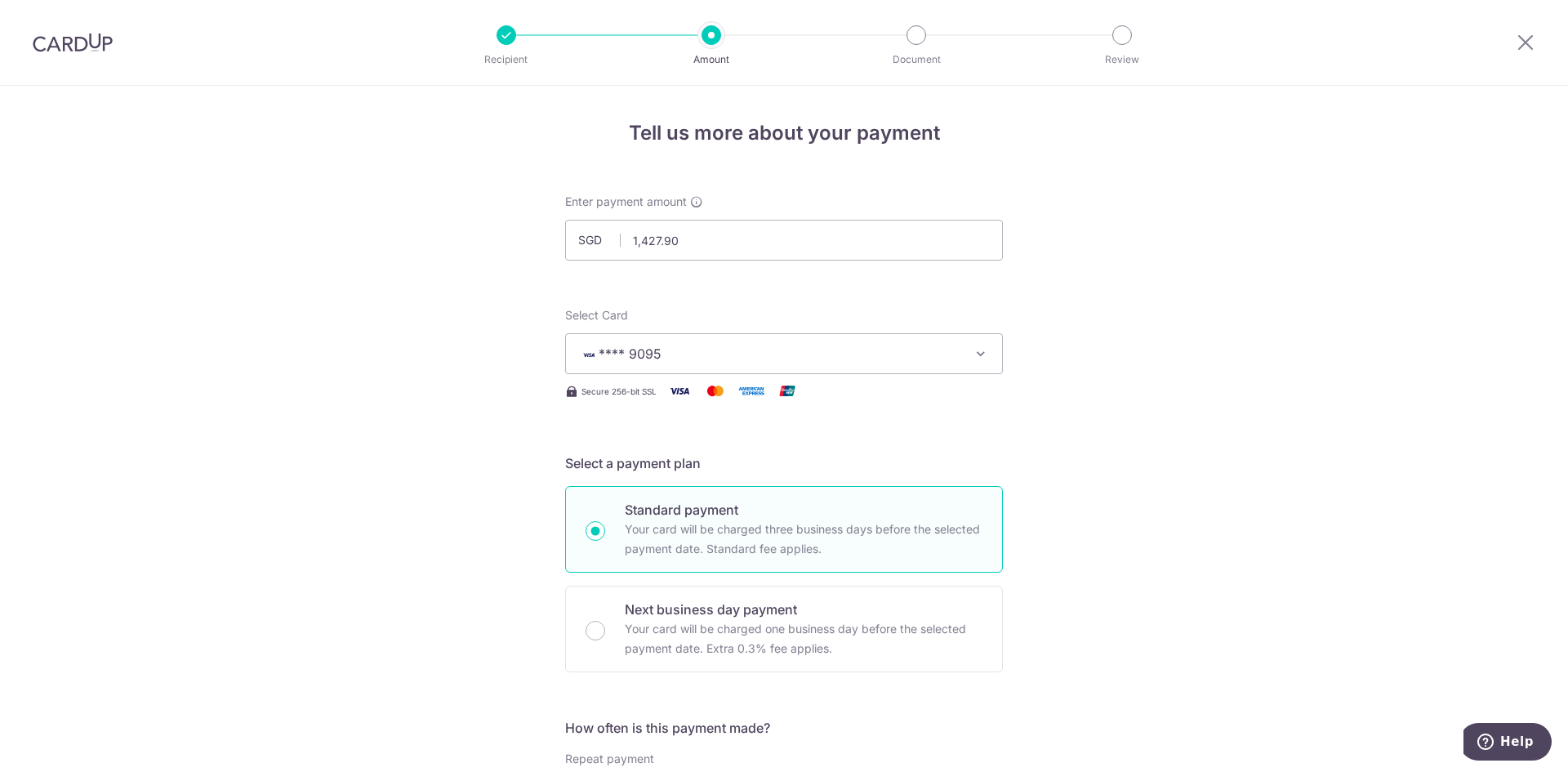
click at [641, 358] on span "**** 9095" at bounding box center [629, 354] width 62 height 16
click at [649, 398] on span "Add credit card" at bounding box center [799, 399] width 381 height 16
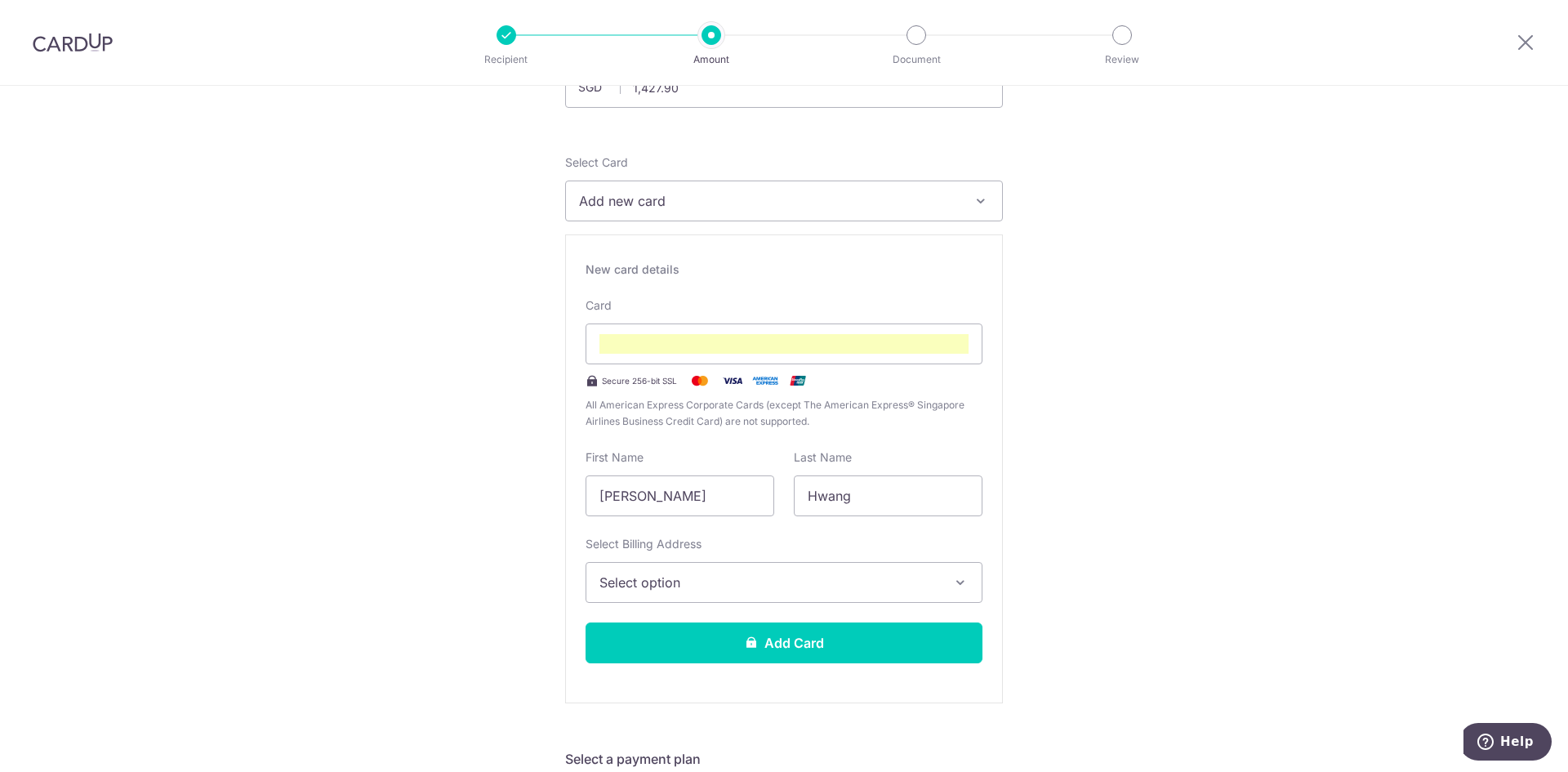
scroll to position [164, 0]
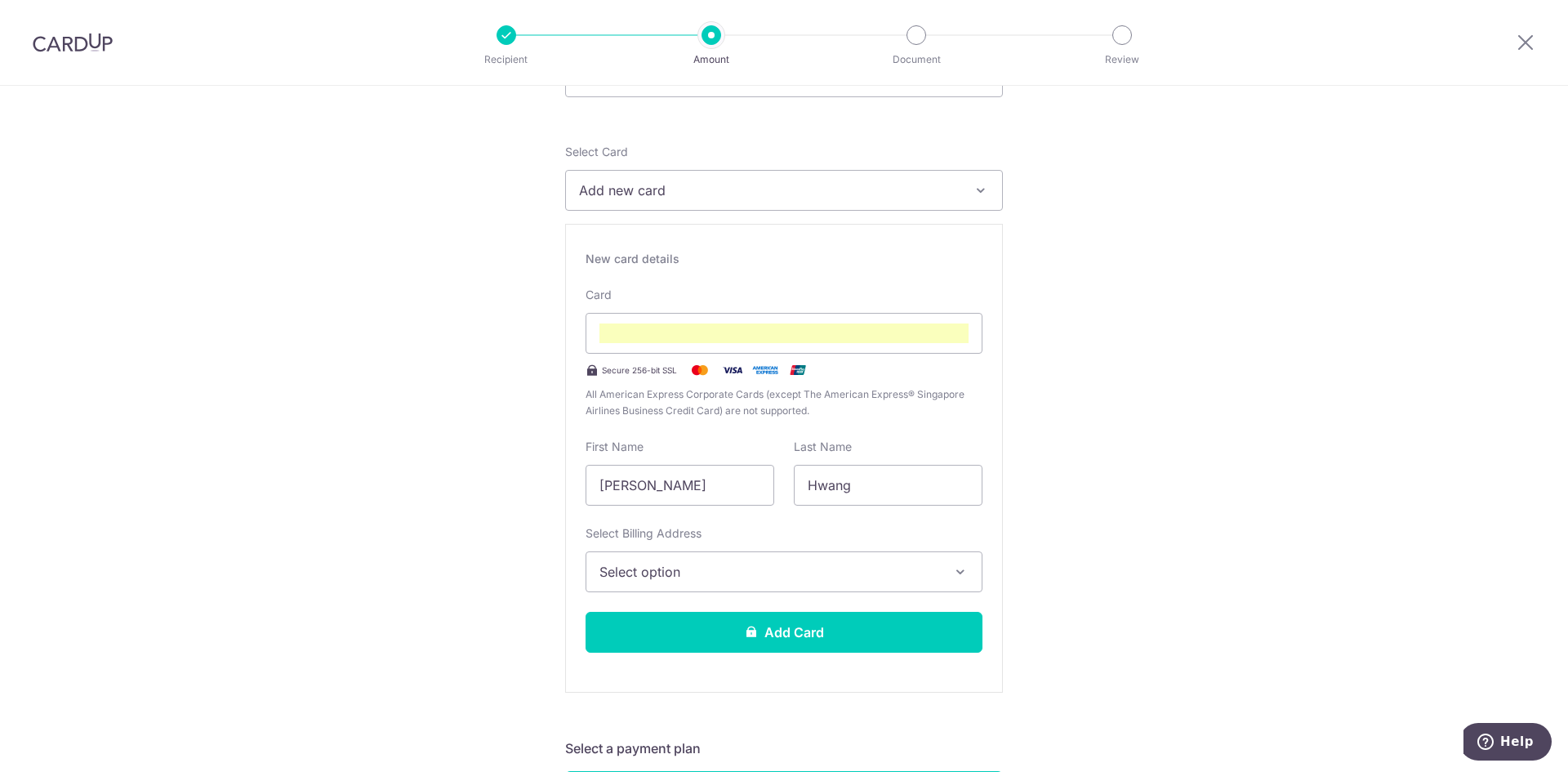
click at [730, 578] on span "Select option" at bounding box center [769, 572] width 340 height 20
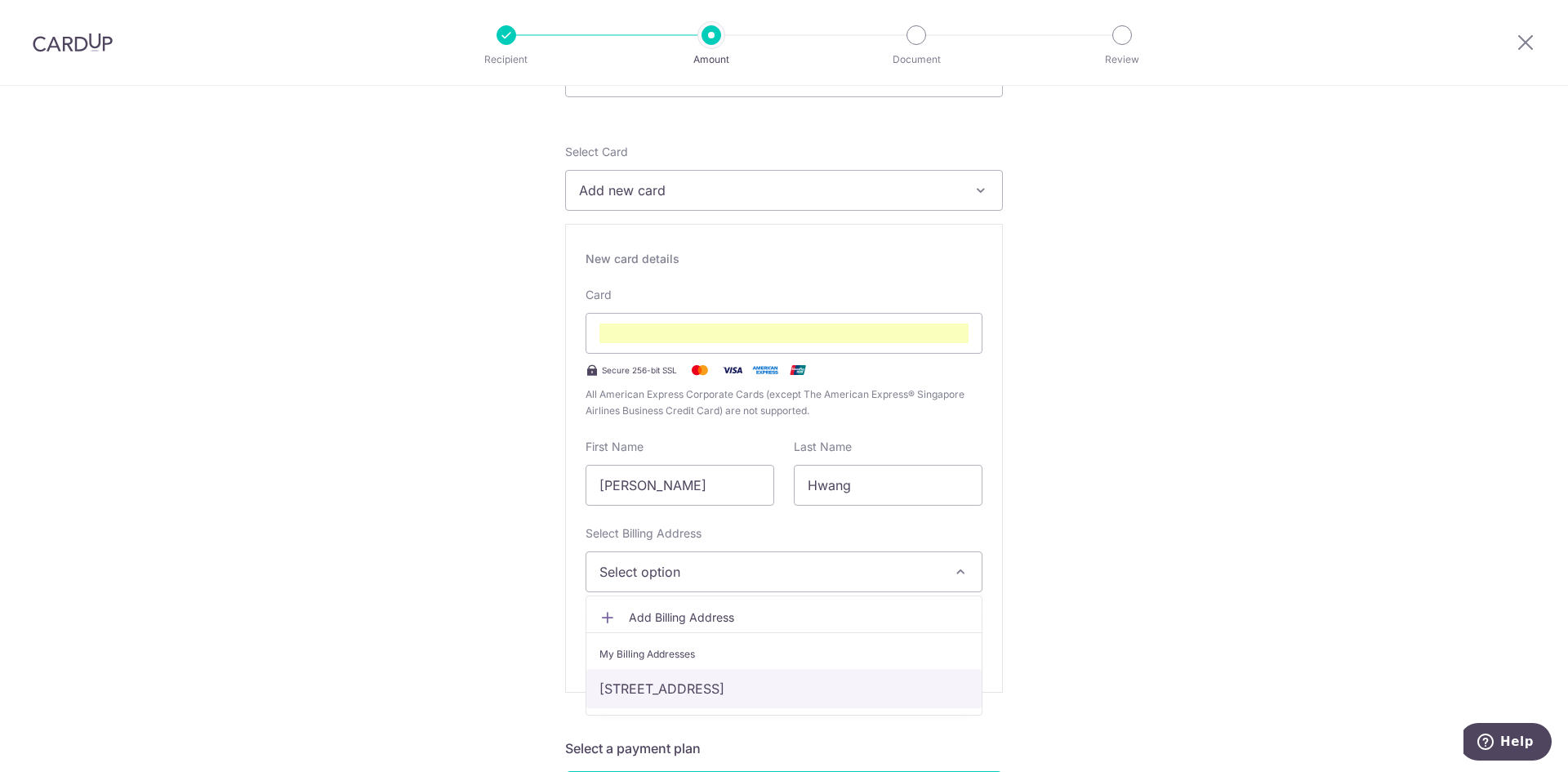
click at [715, 684] on link "[STREET_ADDRESS]" at bounding box center [784, 689] width 395 height 40
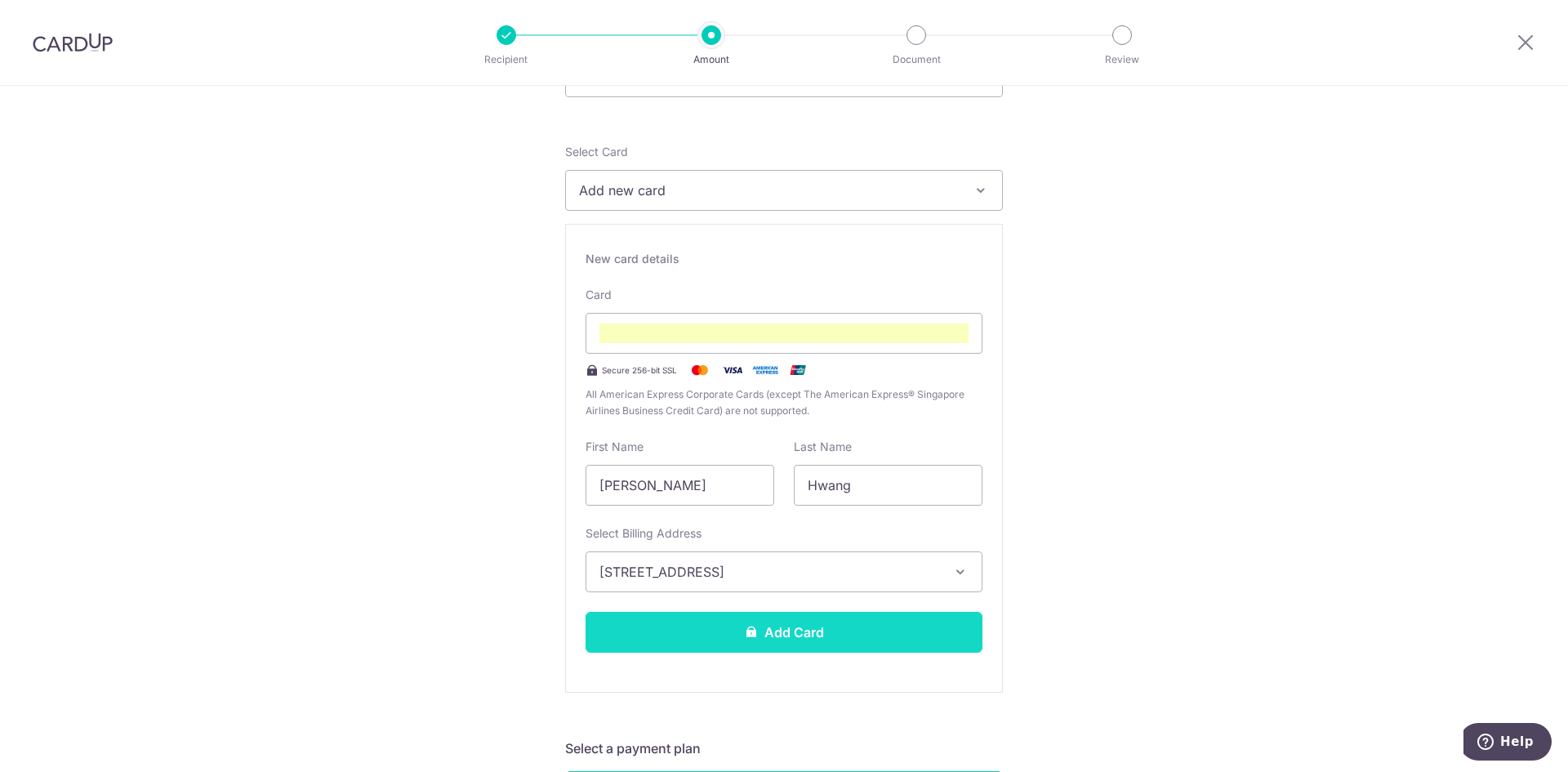
click at [763, 615] on button "Add Card" at bounding box center [784, 631] width 396 height 41
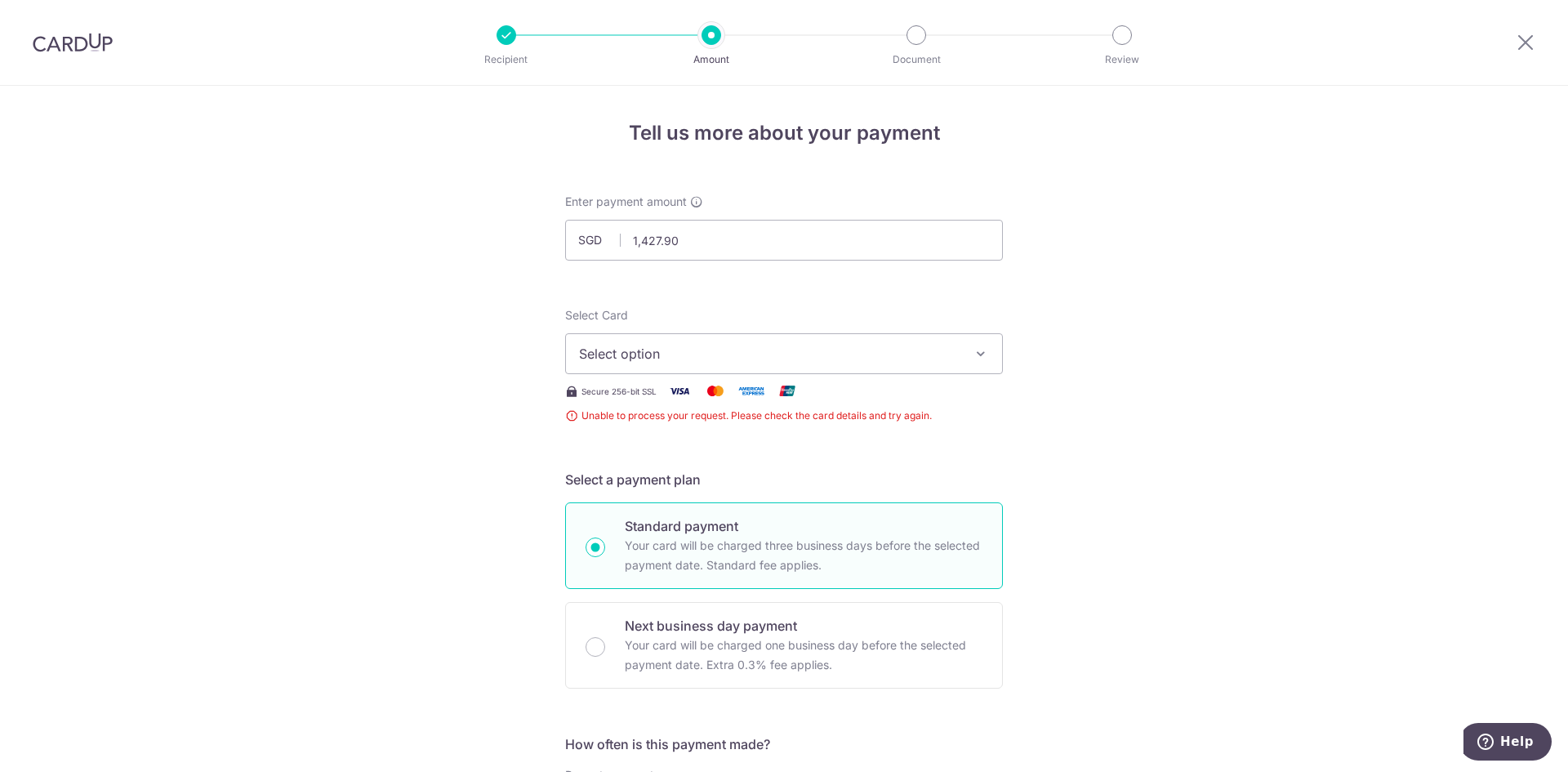
click at [734, 379] on div "Select Card Select option Add credit card Your Cards **** 9095 Secure 256-bit S…" at bounding box center [784, 366] width 438 height 117
click at [743, 369] on button "Select option" at bounding box center [784, 353] width 438 height 41
click at [691, 401] on span "Add credit card" at bounding box center [799, 399] width 381 height 16
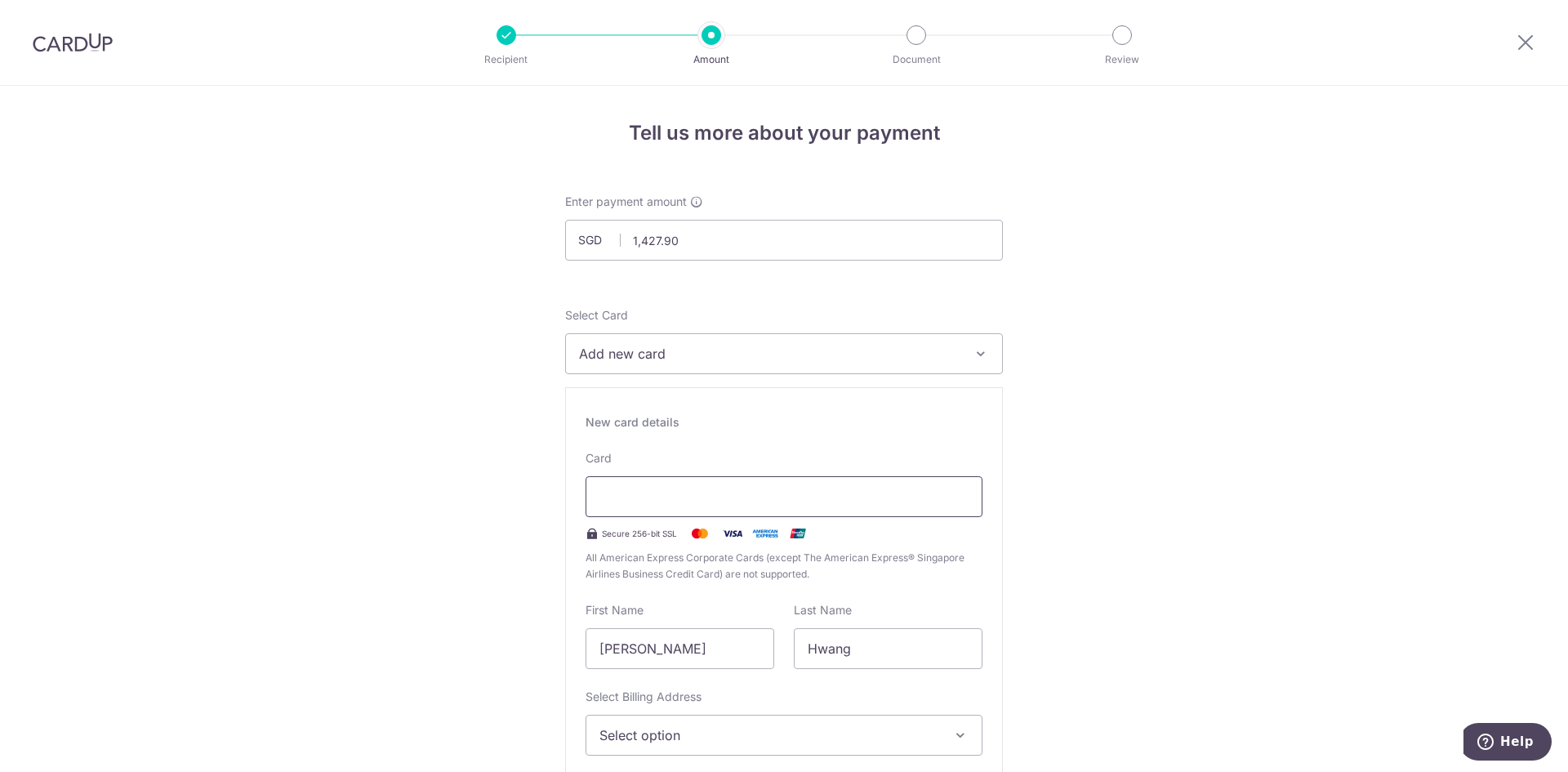
click at [673, 508] on div at bounding box center [784, 496] width 396 height 41
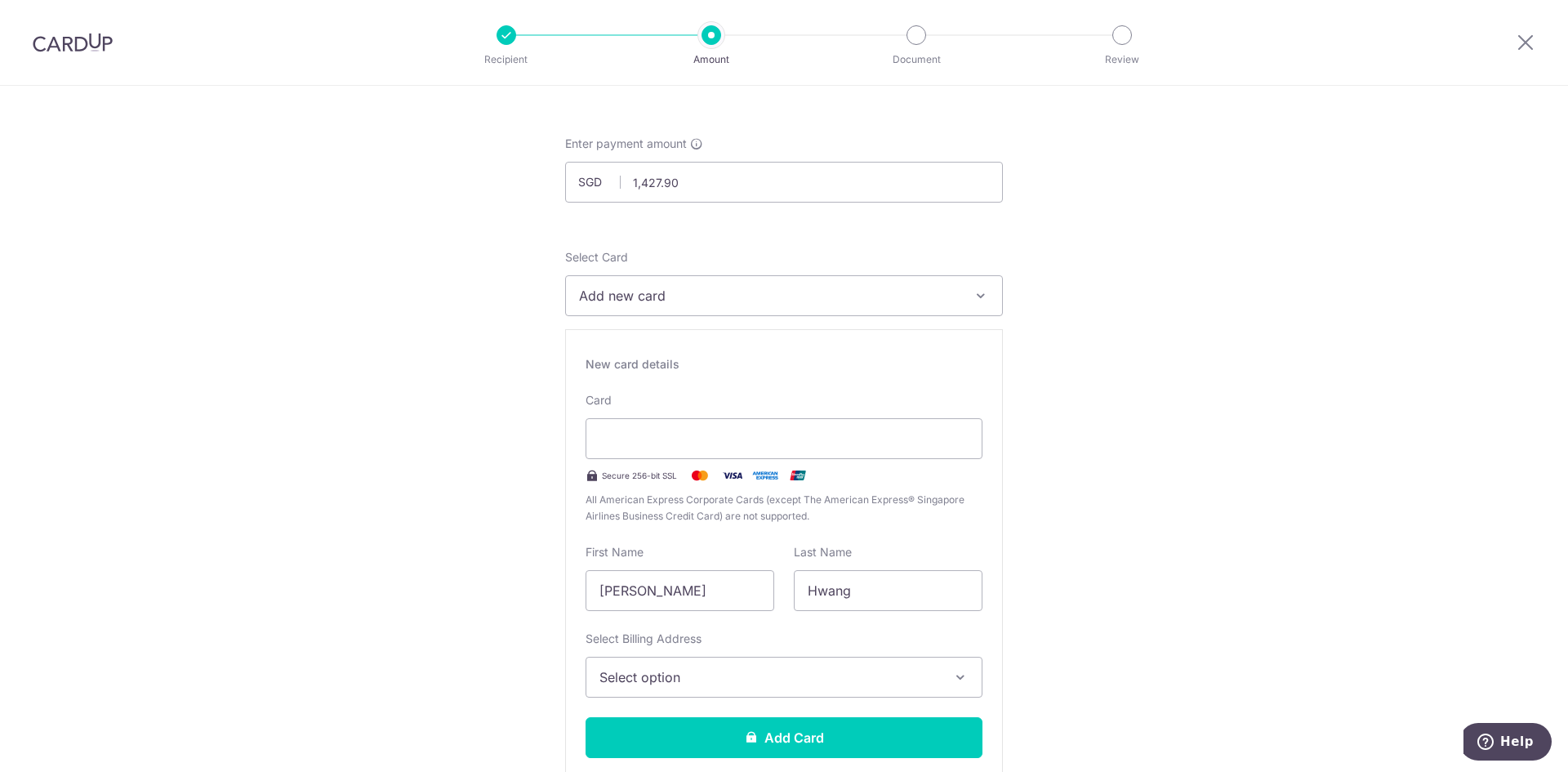
scroll to position [81, 0]
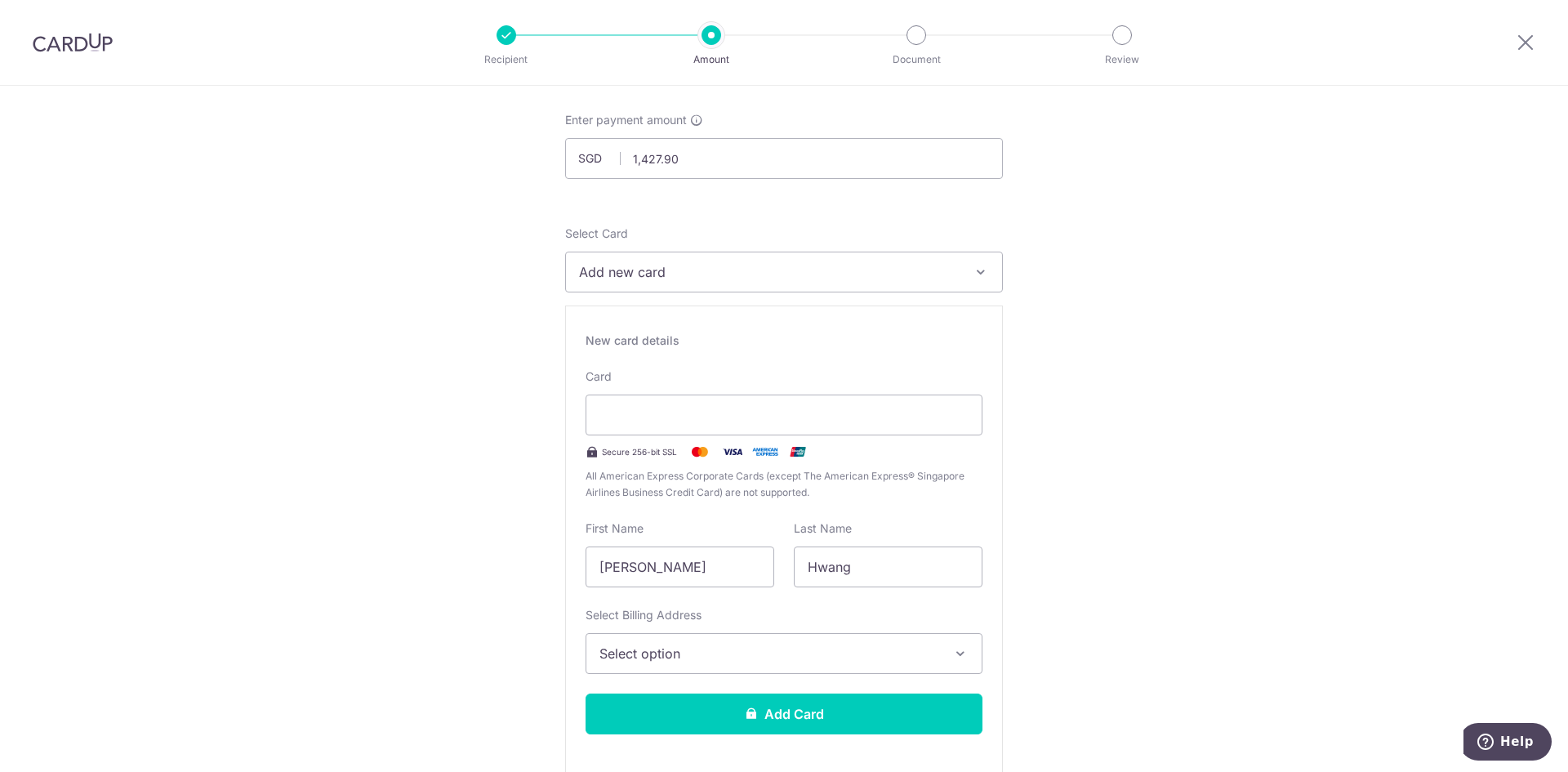
click at [755, 651] on span "Select option" at bounding box center [769, 653] width 340 height 20
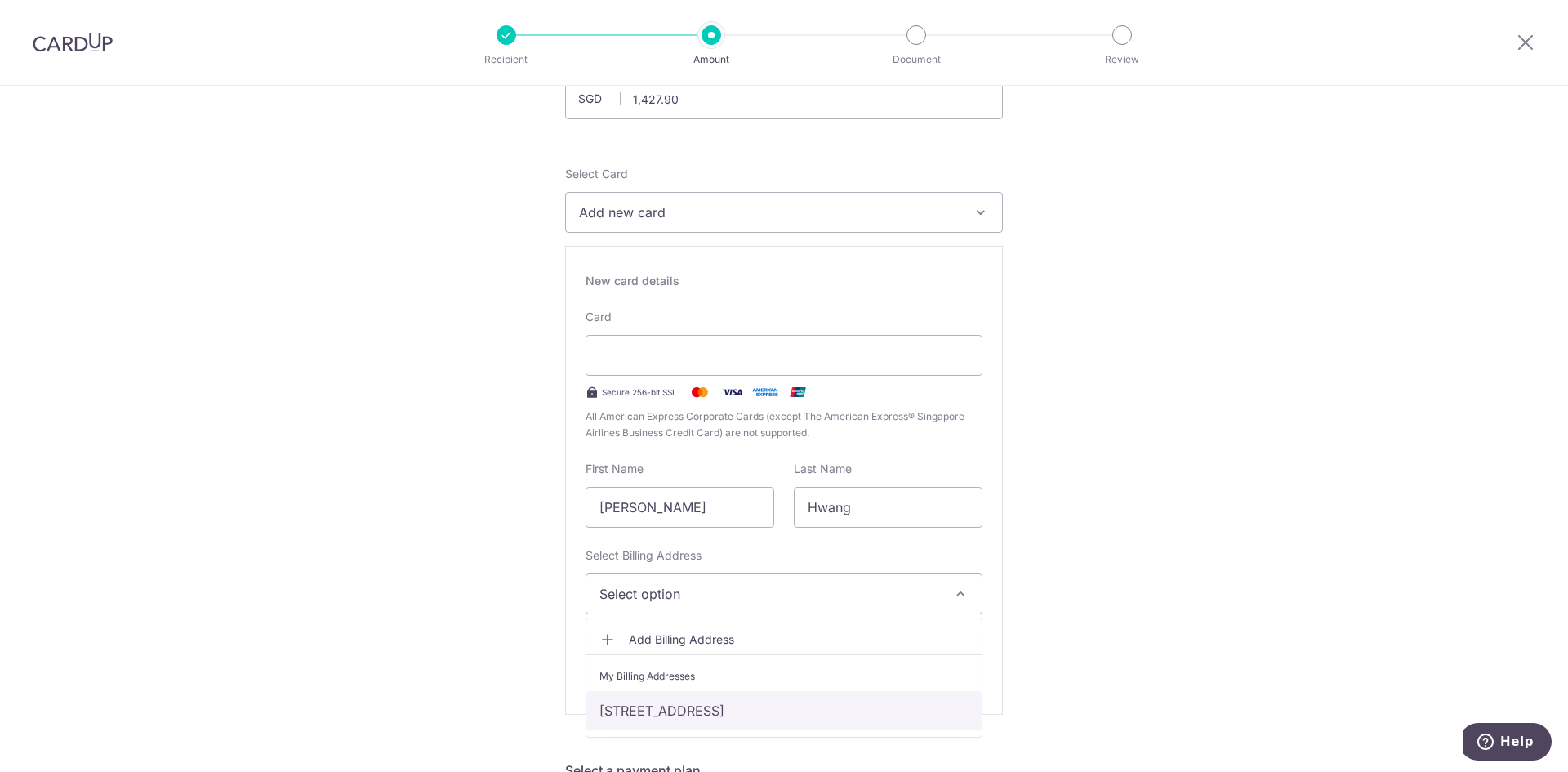
scroll to position [164, 0]
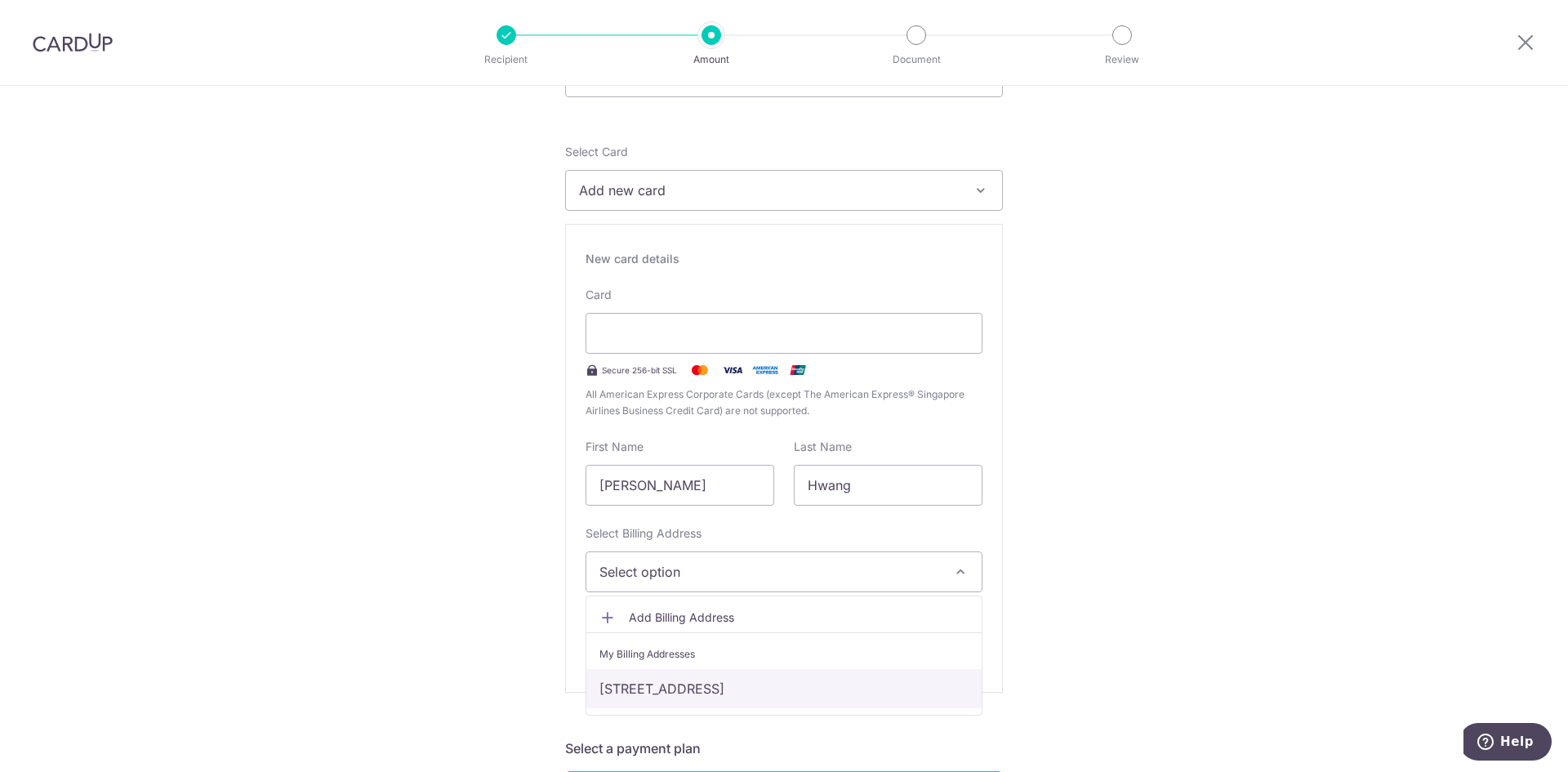
click at [726, 691] on link "[STREET_ADDRESS]" at bounding box center [784, 689] width 395 height 40
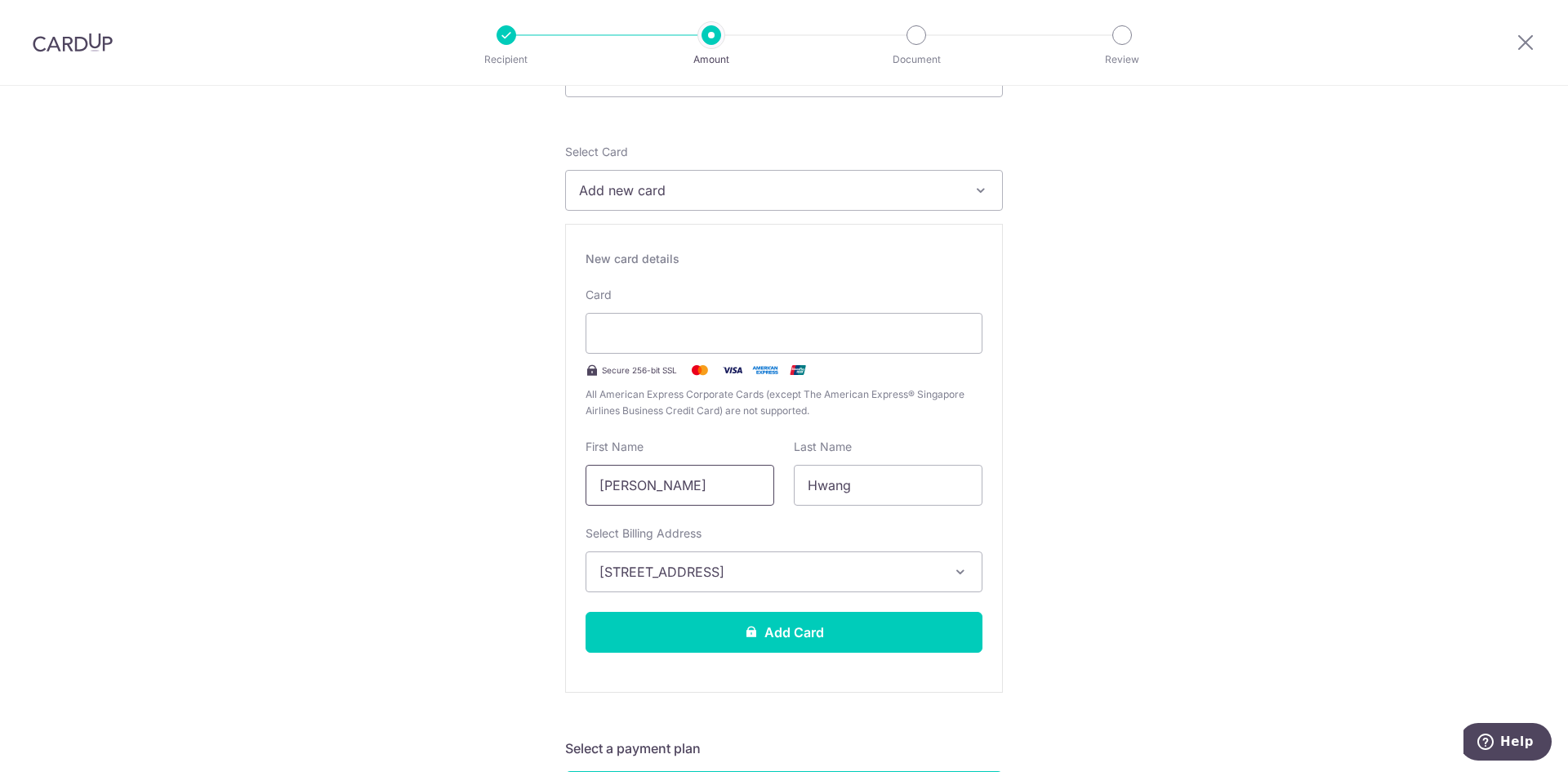
click at [687, 484] on input "Seth" at bounding box center [680, 485] width 188 height 41
drag, startPoint x: 680, startPoint y: 484, endPoint x: 446, endPoint y: 484, distance: 234.0
type input "Hwang Yu Lu"
drag, startPoint x: 900, startPoint y: 481, endPoint x: 694, endPoint y: 476, distance: 206.1
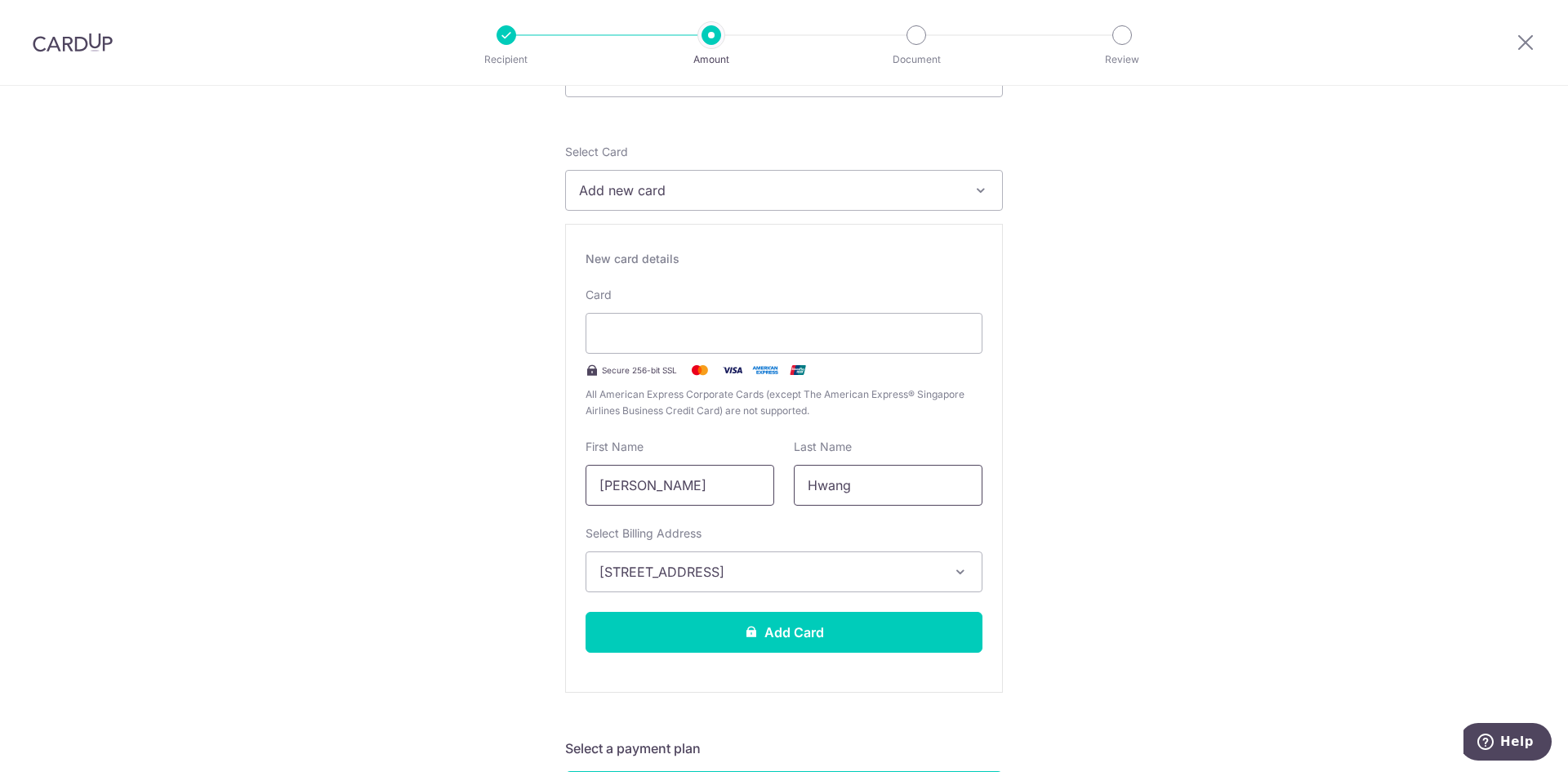
click at [705, 477] on div "First Name Hwang Yu Lu Last Name Hwang" at bounding box center [784, 472] width 416 height 67
type input "[PERSON_NAME]"
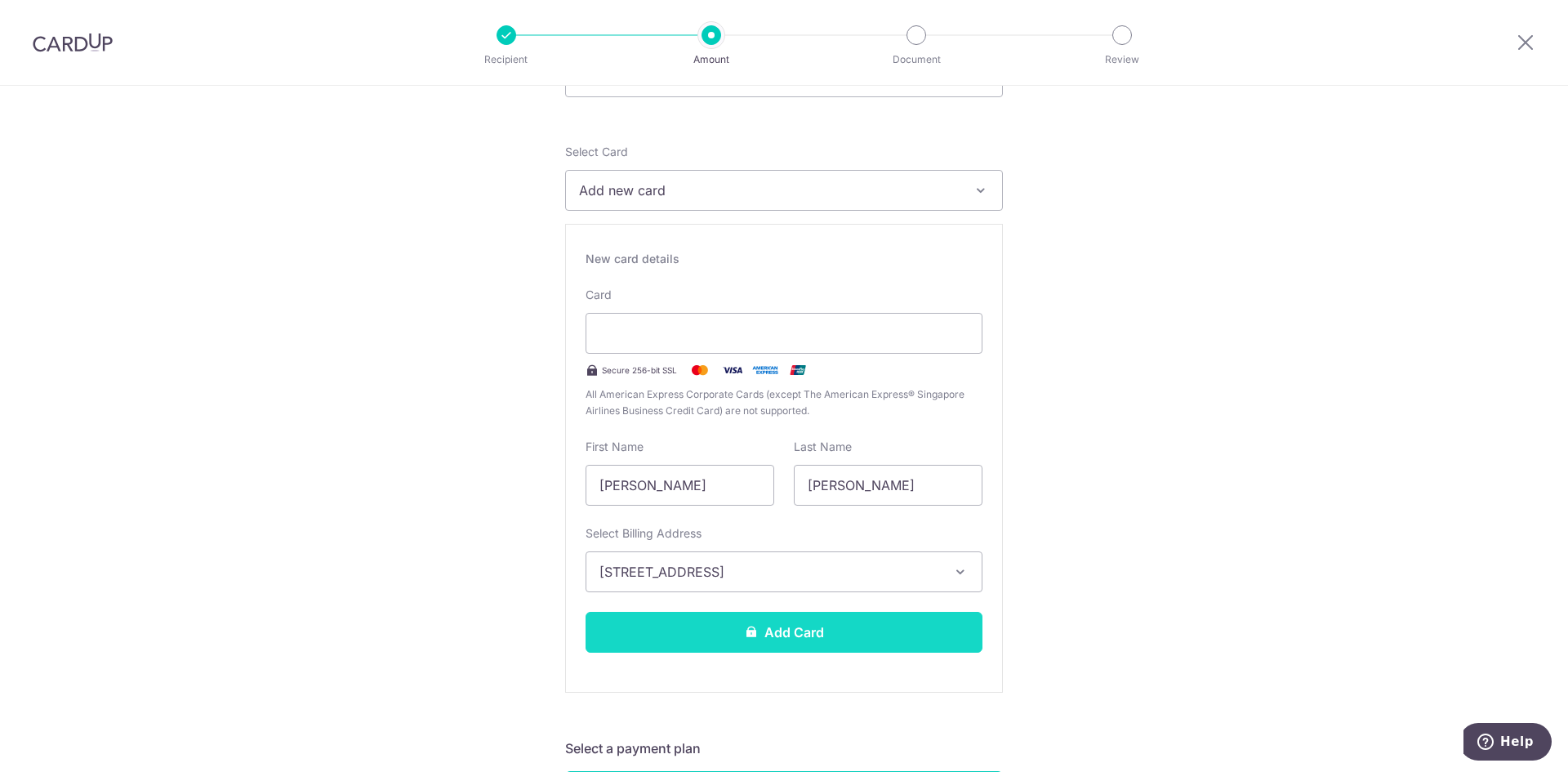
click at [730, 635] on button "Add Card" at bounding box center [784, 631] width 396 height 41
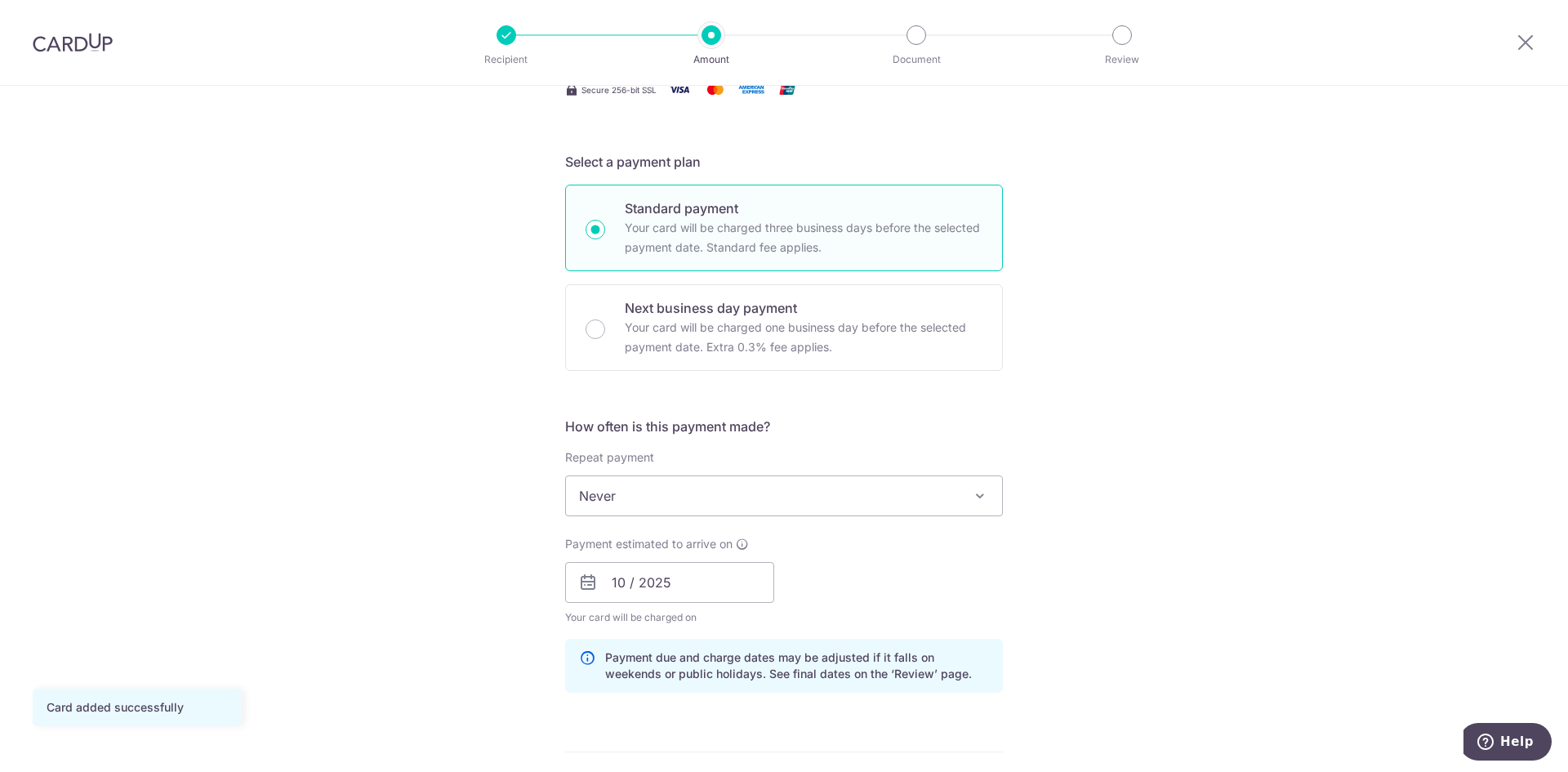
scroll to position [327, 0]
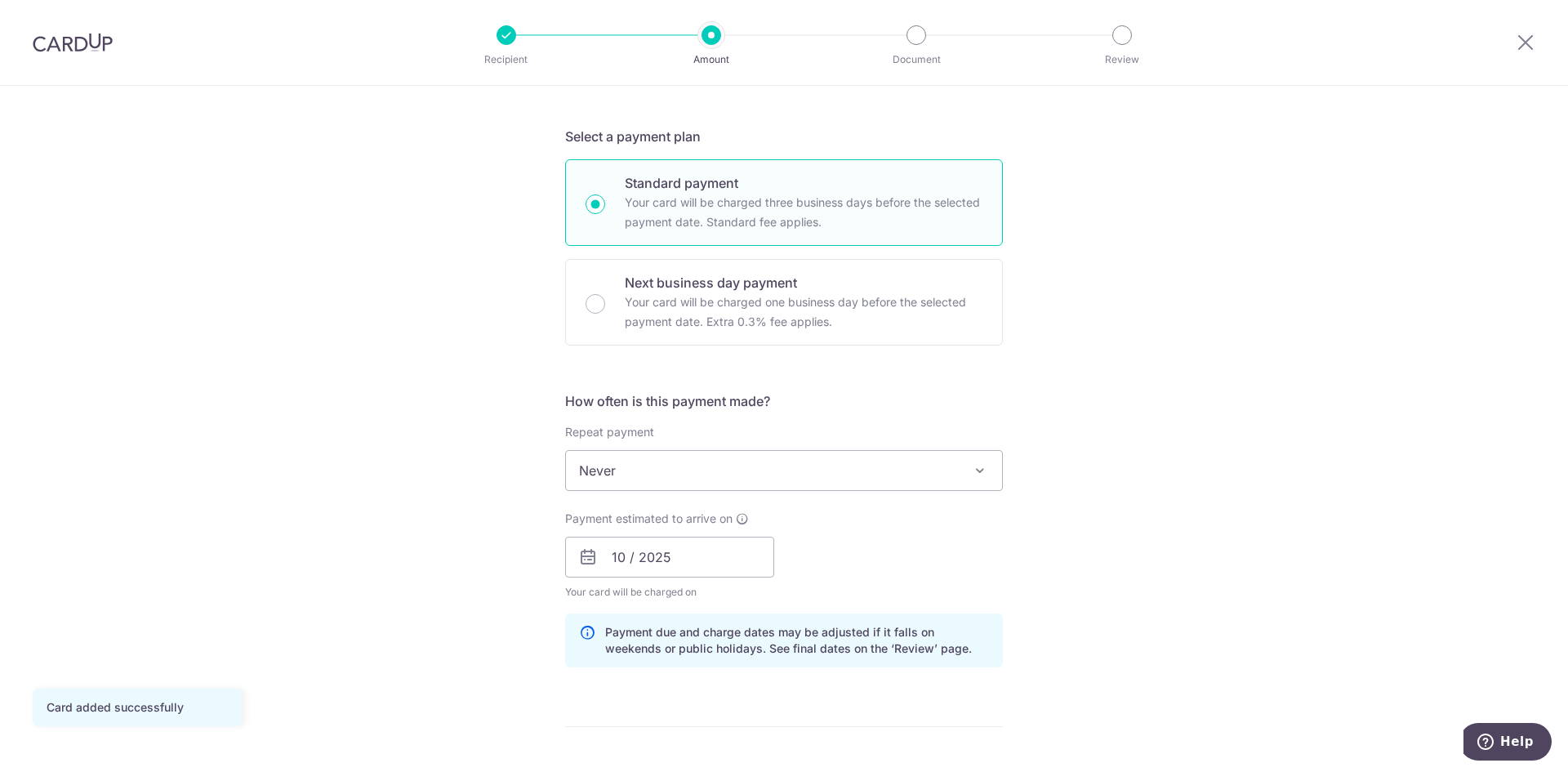
click at [679, 475] on span "Never" at bounding box center [784, 471] width 436 height 40
click at [1183, 500] on div "Tell us more about your payment Enter payment amount SGD 1,427.90 1427.90 Card …" at bounding box center [784, 531] width 1568 height 1544
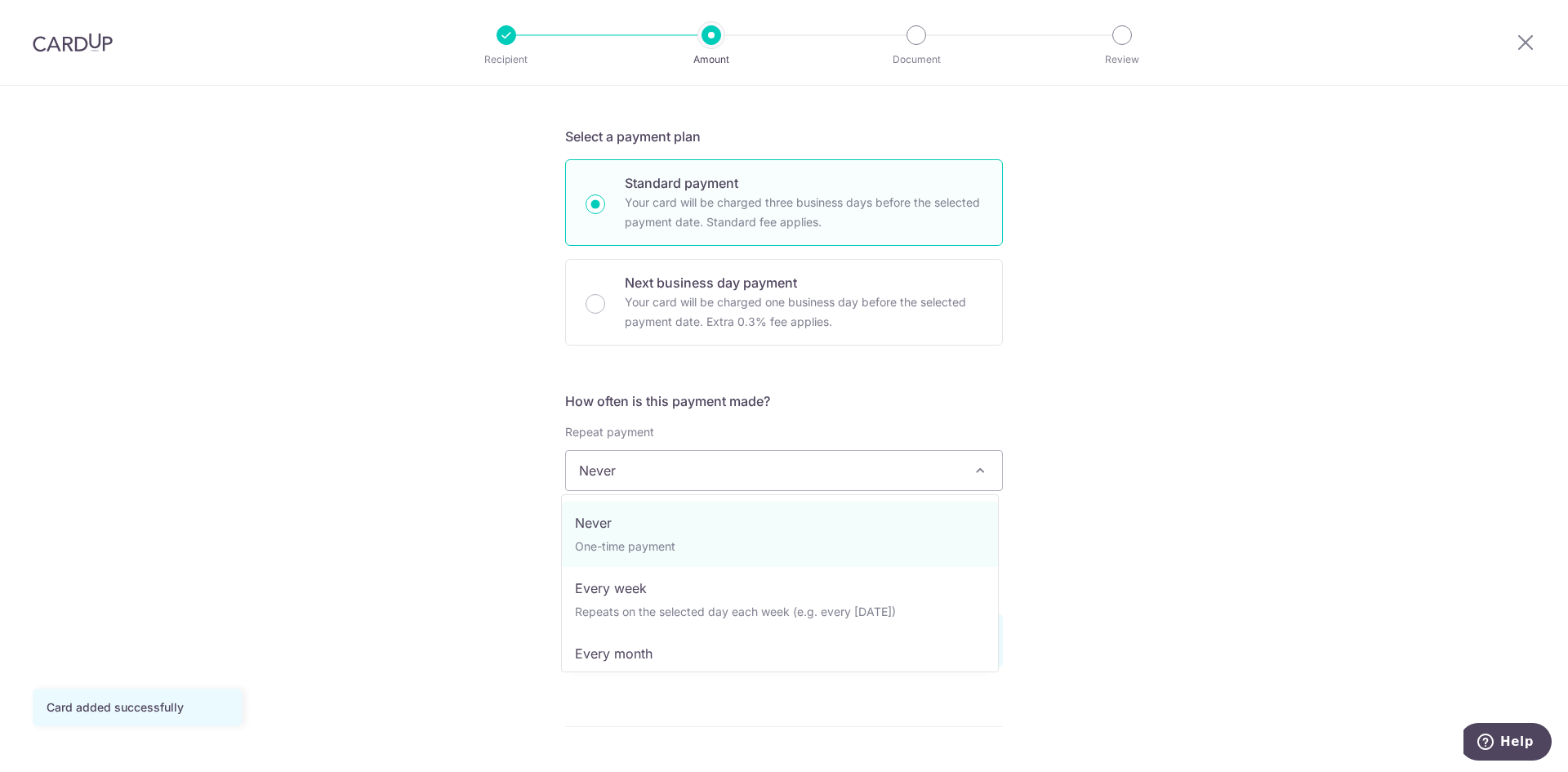
click at [712, 485] on span "Never" at bounding box center [784, 471] width 436 height 40
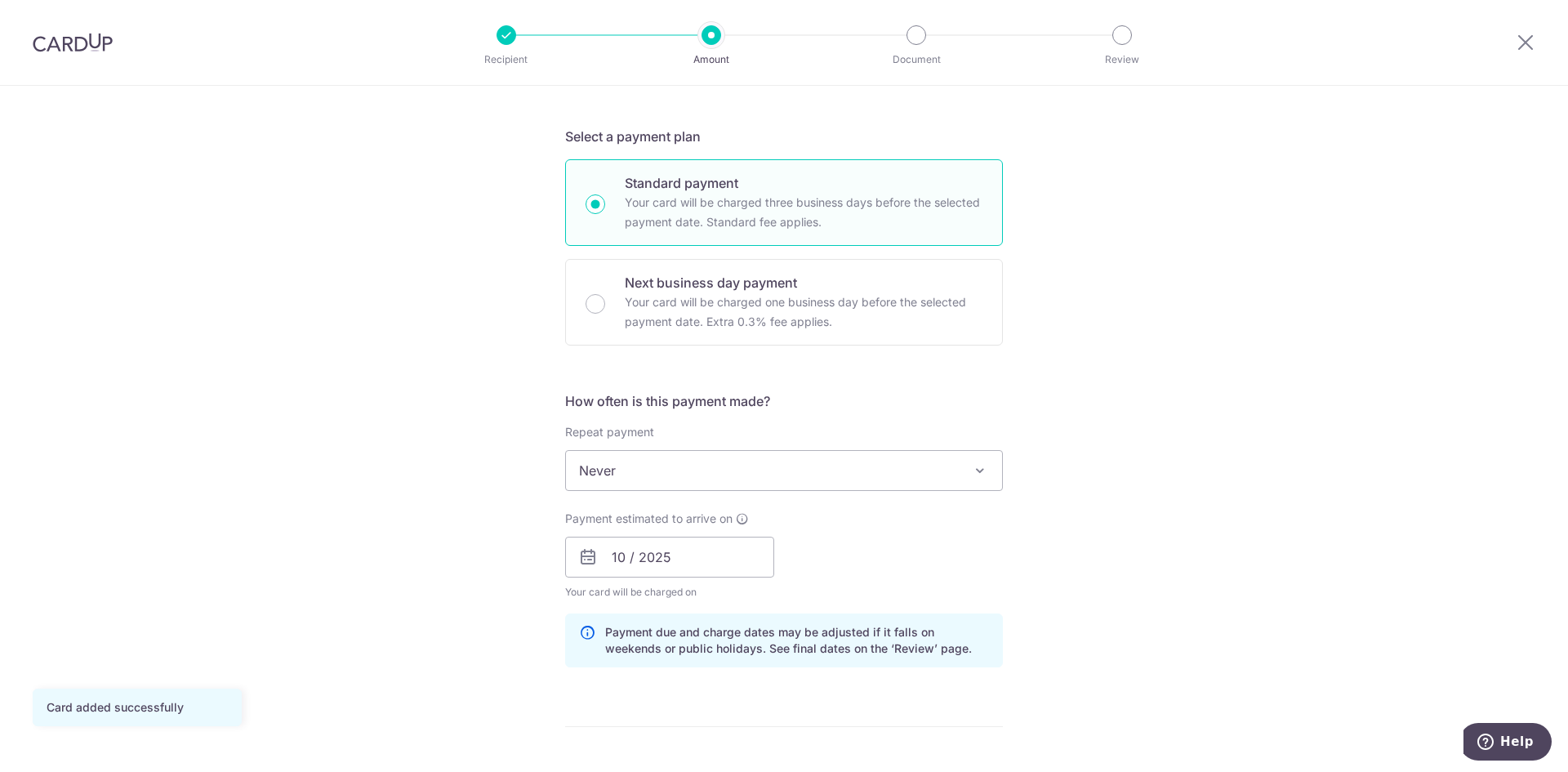
click at [1265, 465] on div "Tell us more about your payment Enter payment amount SGD 1,427.90 1427.90 Card …" at bounding box center [784, 531] width 1568 height 1544
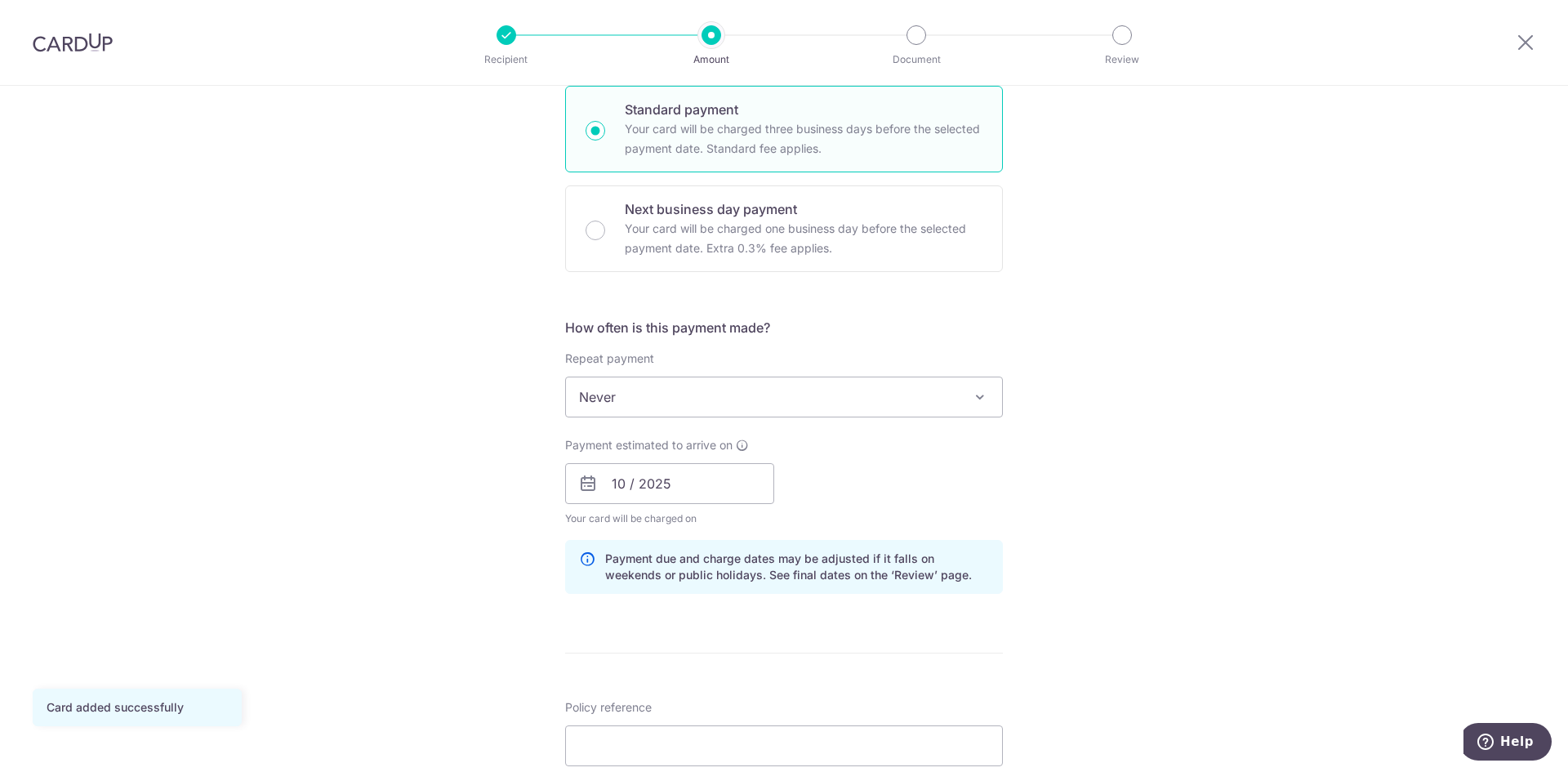
scroll to position [490, 0]
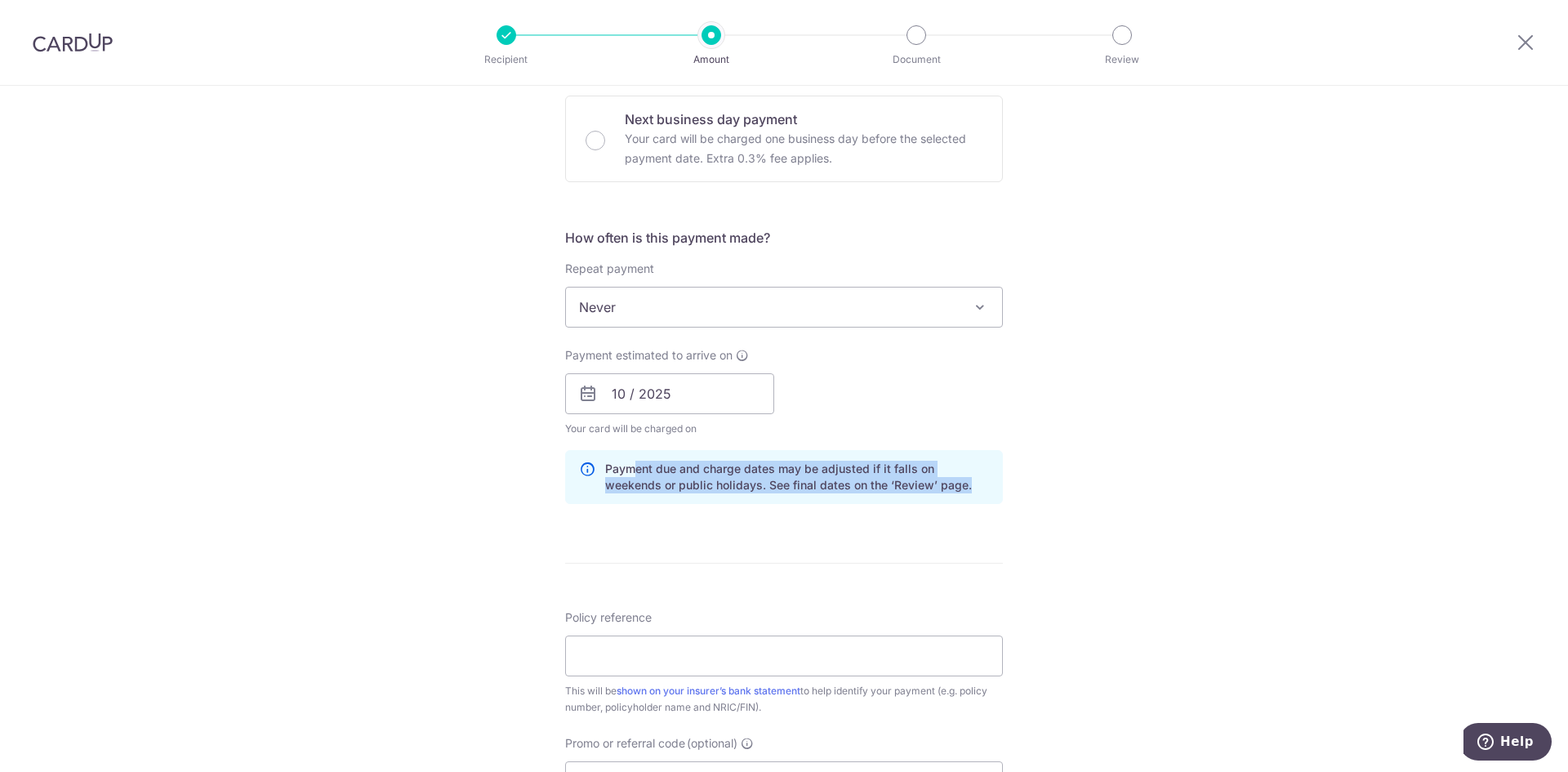
drag, startPoint x: 633, startPoint y: 461, endPoint x: 911, endPoint y: 478, distance: 278.5
click at [911, 478] on p "Payment due and charge dates may be adjusted if it falls on weekends or public …" at bounding box center [797, 477] width 384 height 33
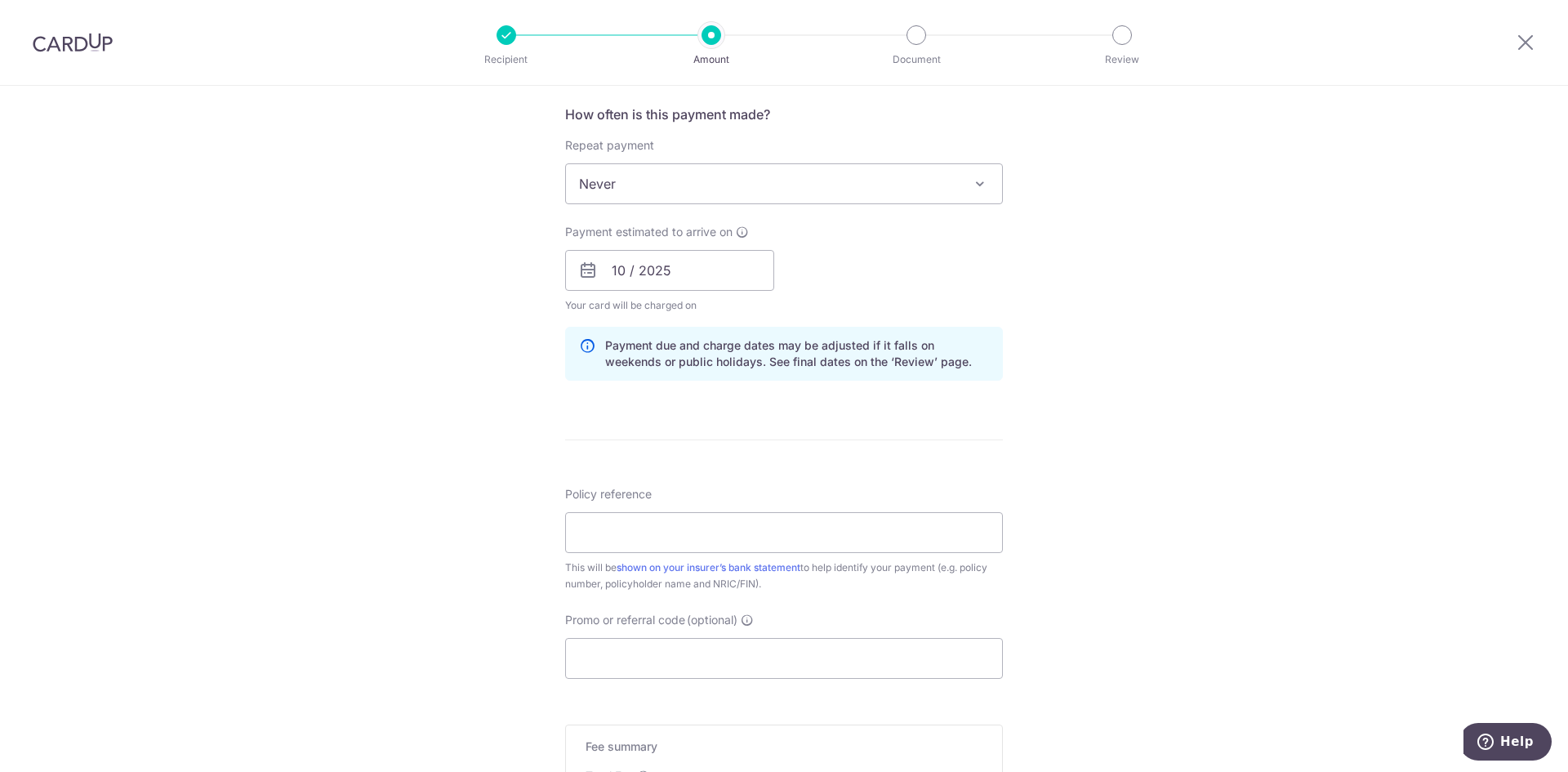
scroll to position [653, 0]
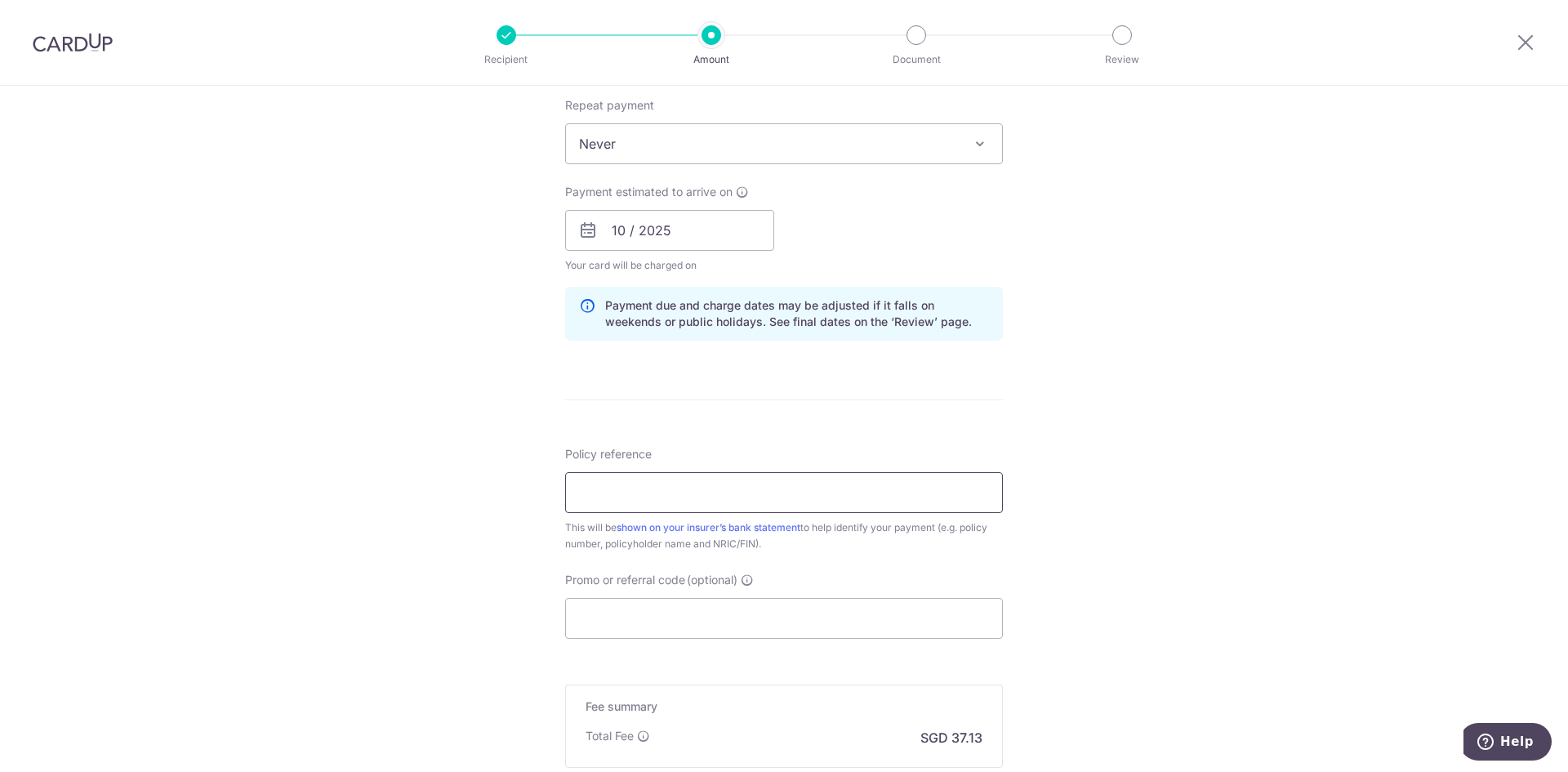
click at [698, 493] on input "Policy reference" at bounding box center [784, 492] width 438 height 41
paste input "Hwang Yu Lu, Seth"
type input "Hwang Yu Lu, Seth"
click at [749, 498] on input "Policy reference" at bounding box center [784, 492] width 438 height 41
click at [744, 495] on input "Policy reference" at bounding box center [784, 492] width 438 height 41
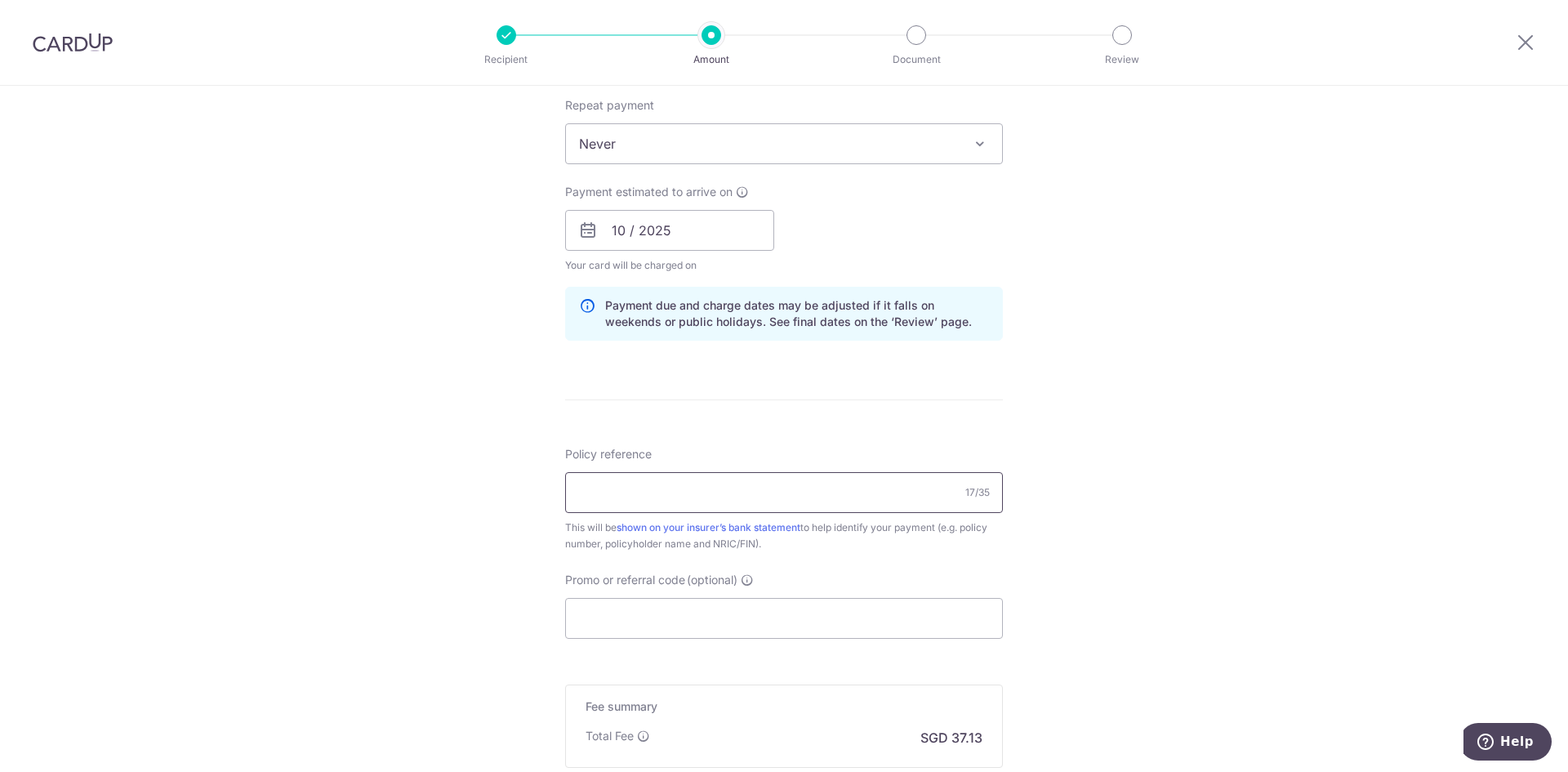
type input "H225284339 / E225284339 Seth Hwang"
click at [1176, 513] on div "Tell us more about your payment Enter payment amount SGD 1,427.90 1427.90 Card …" at bounding box center [784, 204] width 1568 height 1544
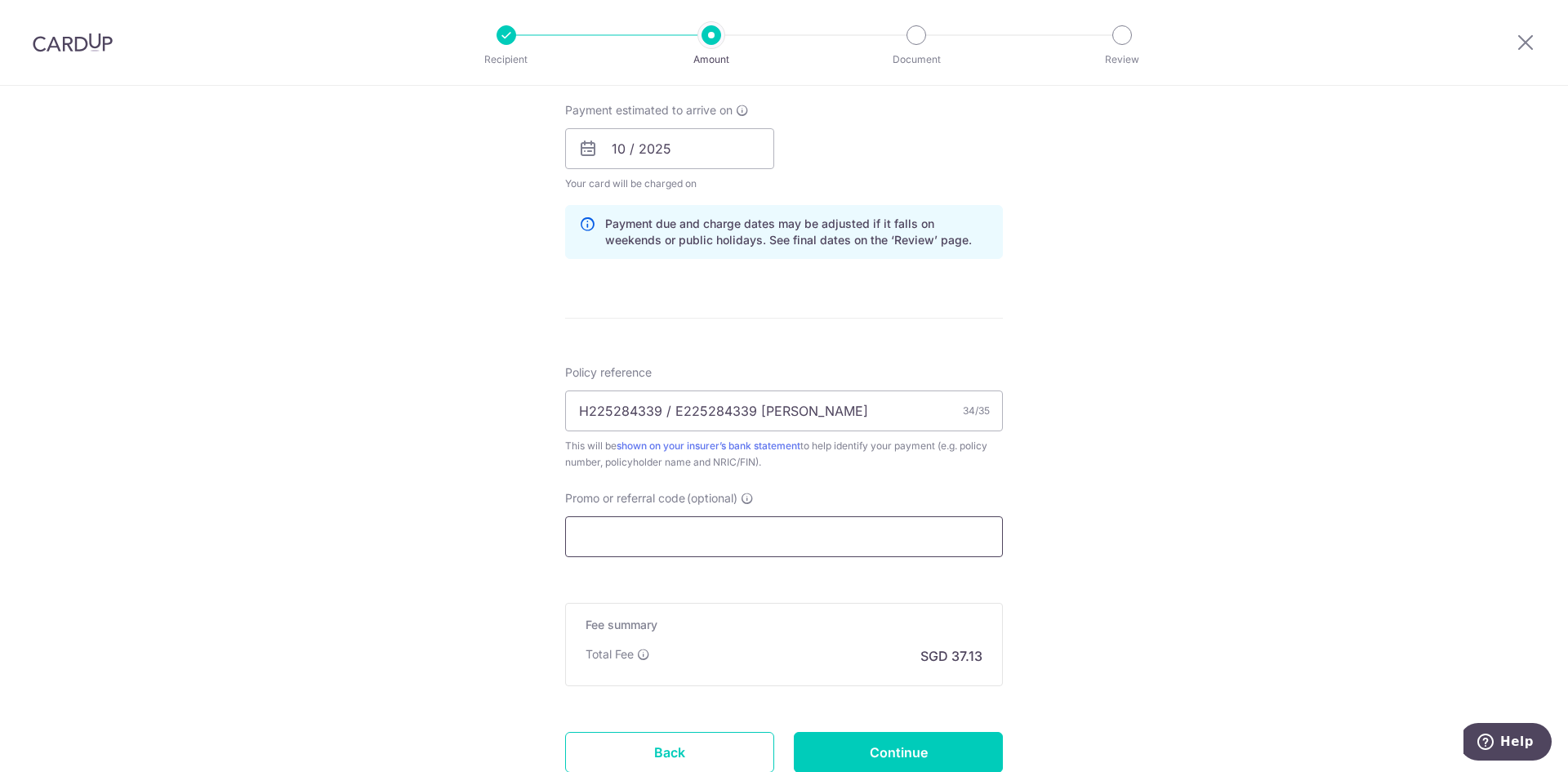
scroll to position [858, 0]
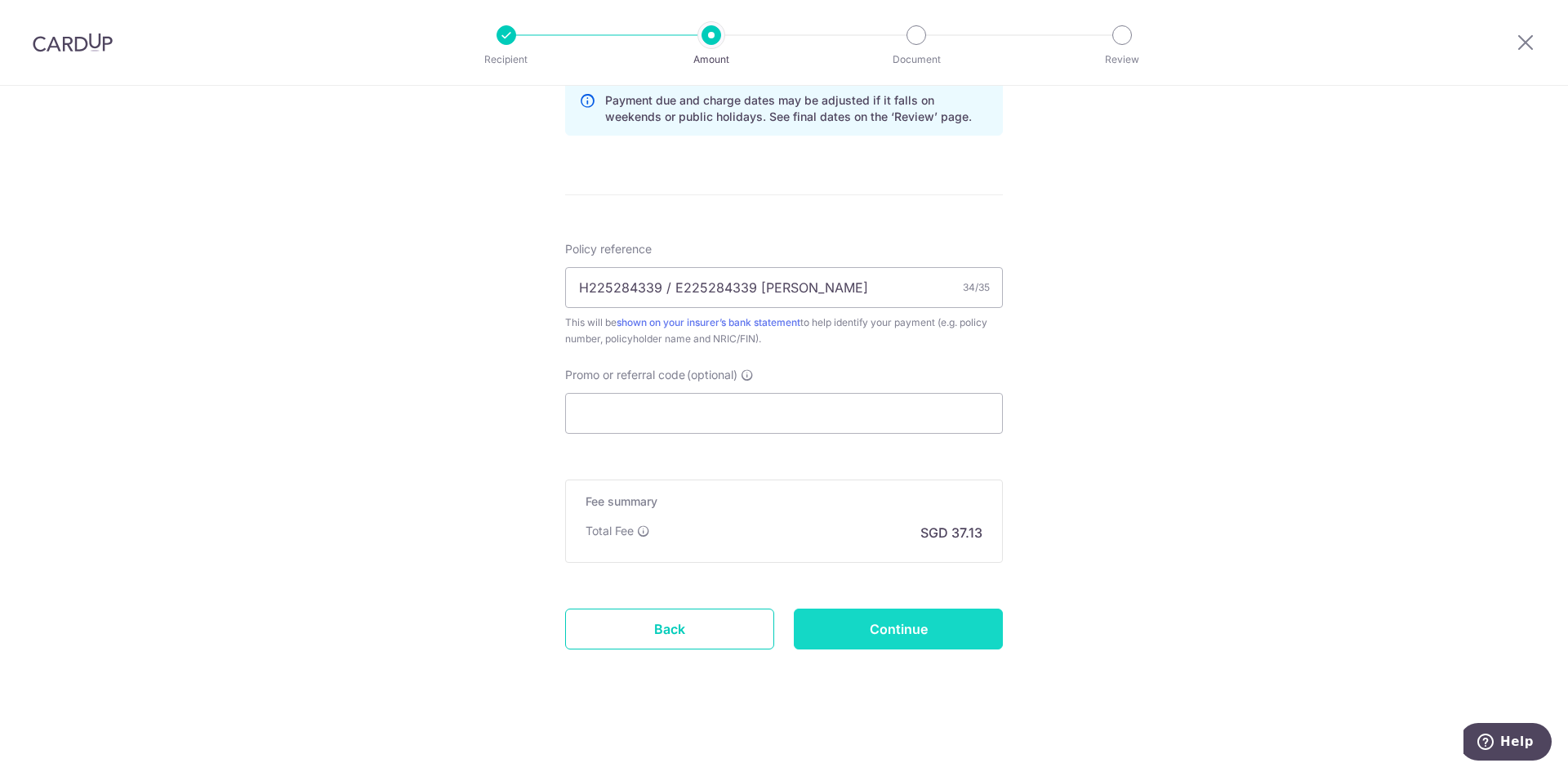
click at [911, 635] on input "Continue" at bounding box center [898, 628] width 209 height 41
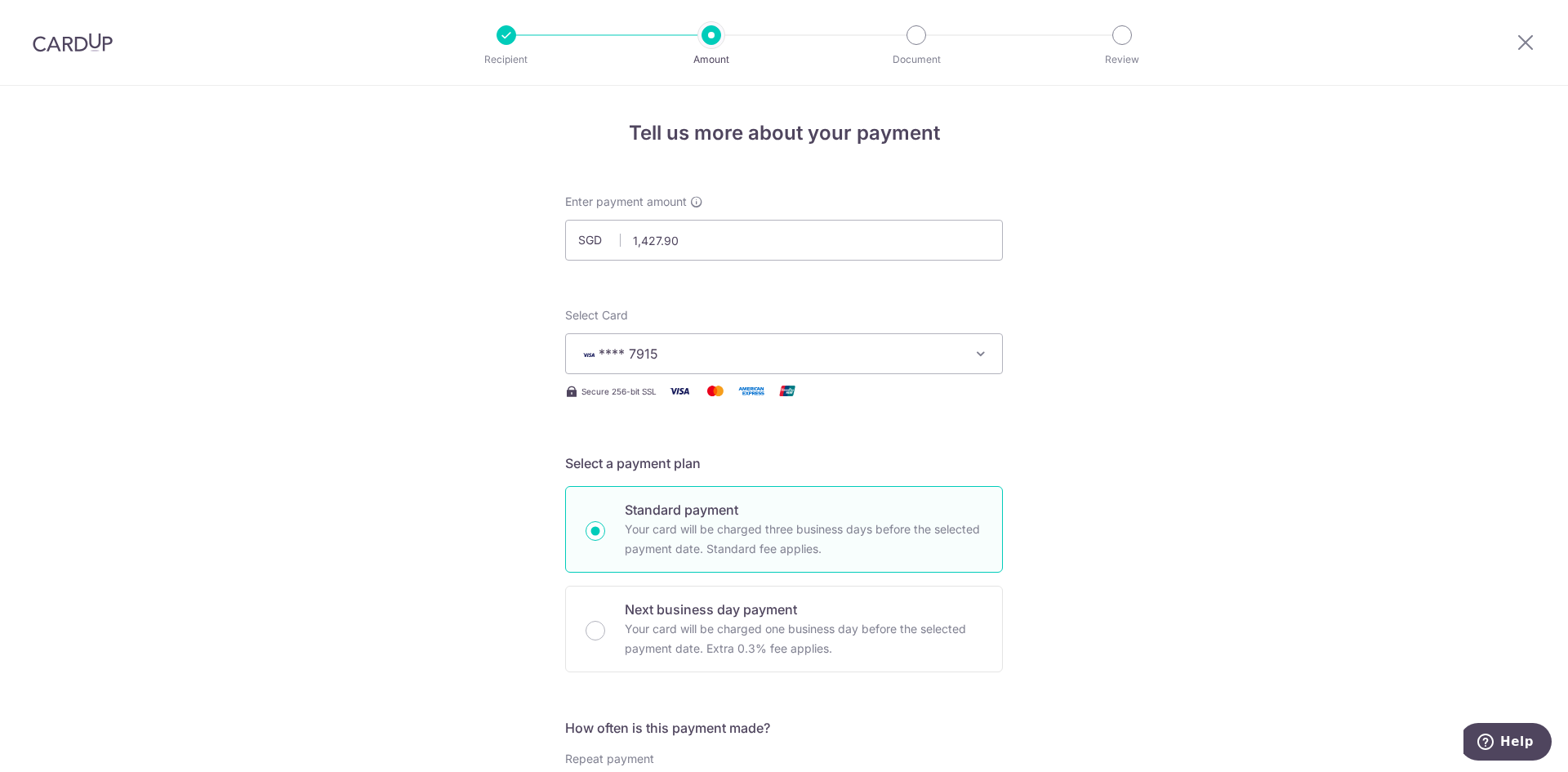
scroll to position [825, 0]
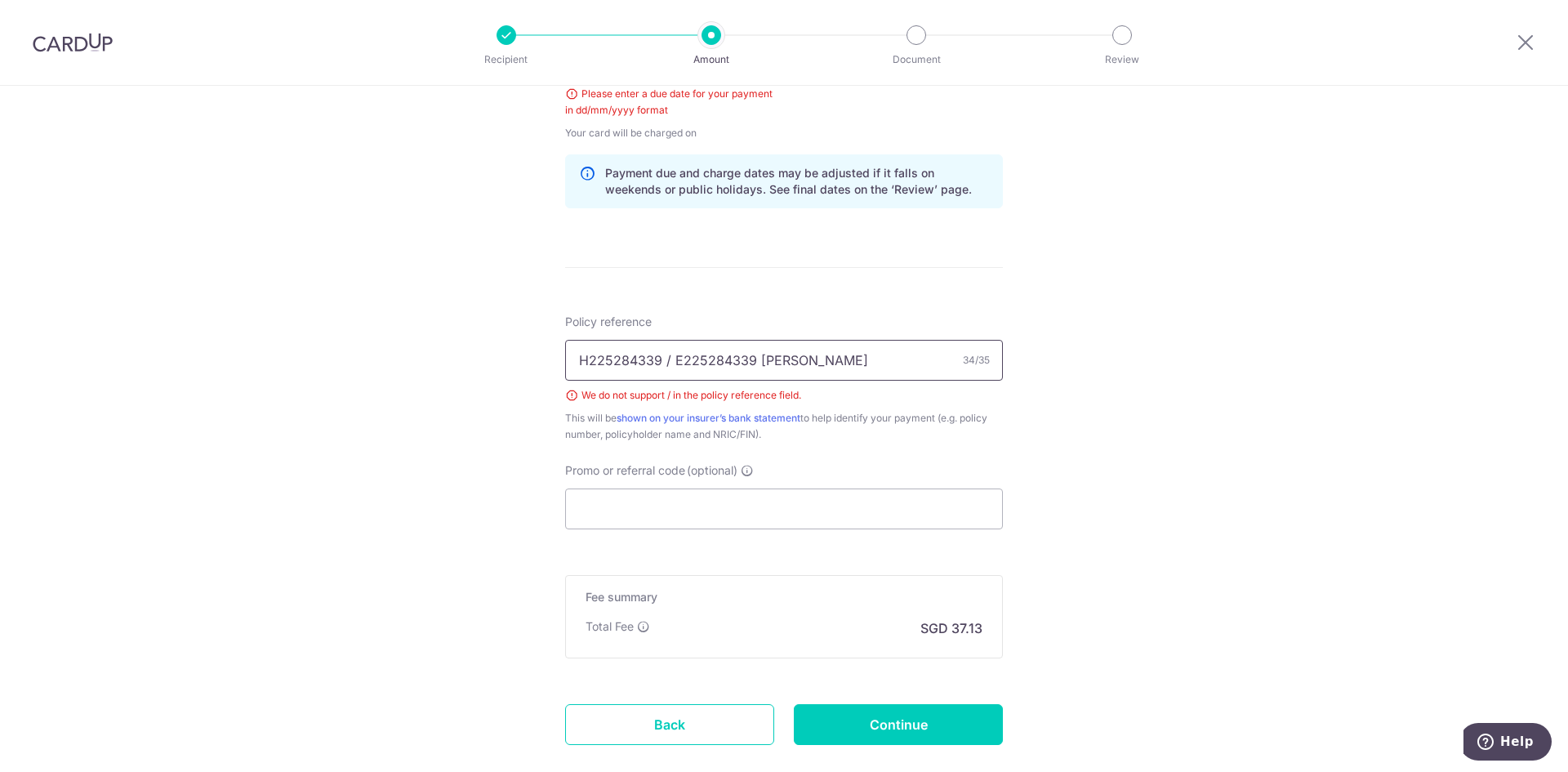
click at [661, 365] on input "H225284339 / E225284339 Seth Hwang" at bounding box center [784, 360] width 438 height 41
click at [810, 360] on input "H225284339 E225284339 Seth Hwang" at bounding box center [784, 360] width 438 height 41
drag, startPoint x: 832, startPoint y: 367, endPoint x: 744, endPoint y: 372, distance: 88.1
click at [744, 372] on input "H225284339 E225284339 Seth Hwang" at bounding box center [784, 360] width 438 height 41
click at [1036, 468] on div "Tell us more about your payment Enter payment amount SGD 1,427.90 1427.90 Selec…" at bounding box center [784, 63] width 1568 height 1606
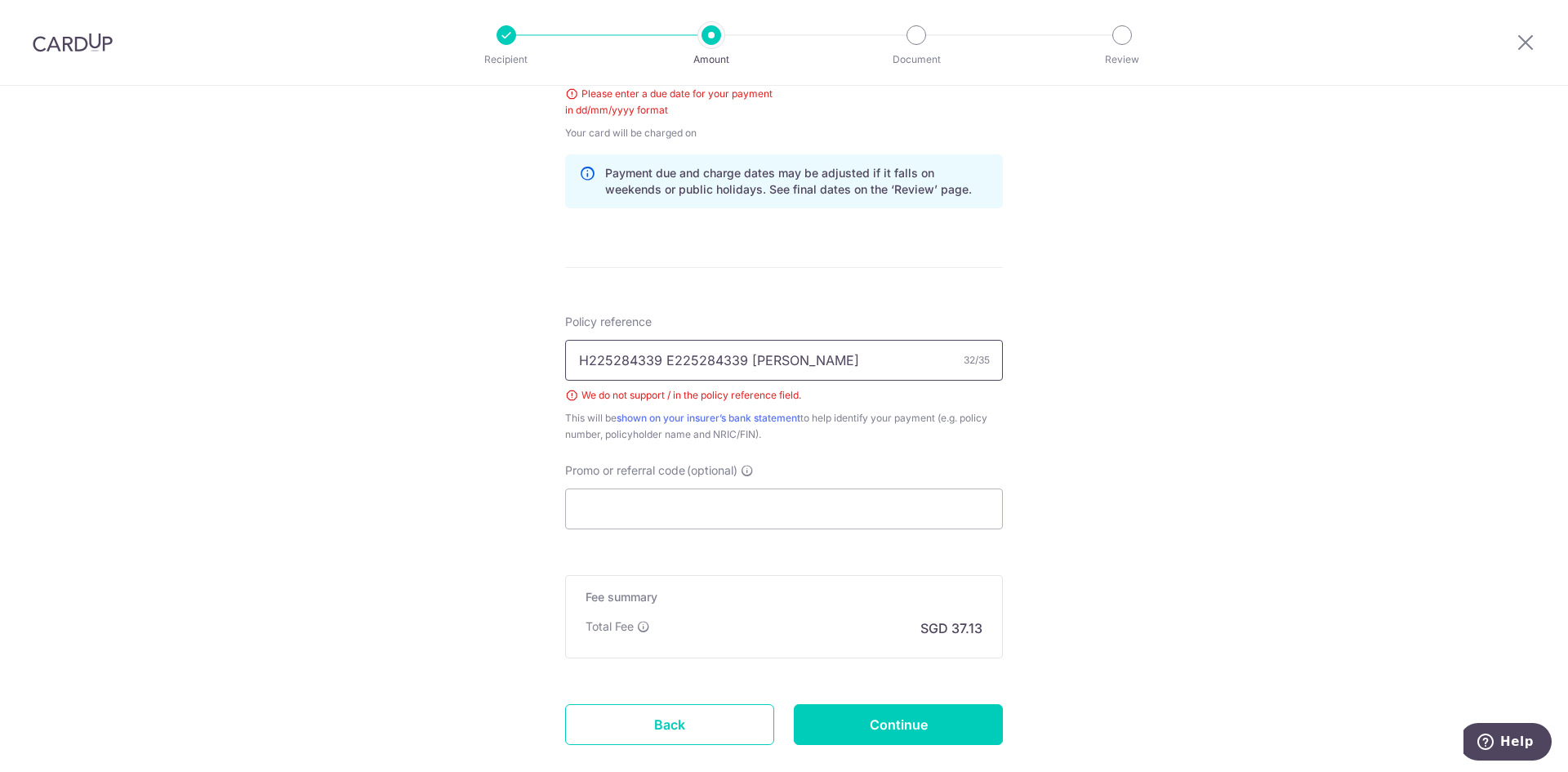
click at [862, 360] on input "H225284339 E225284339 Seth Hwang" at bounding box center [784, 360] width 438 height 41
drag, startPoint x: 862, startPoint y: 360, endPoint x: 749, endPoint y: 364, distance: 113.1
click at [749, 364] on input "H225284339 E225284339 Seth Hwang" at bounding box center [784, 360] width 438 height 41
type input "H225284339 E225284339"
click at [1127, 415] on div "Tell us more about your payment Enter payment amount SGD 1,427.90 1427.90 Selec…" at bounding box center [784, 63] width 1568 height 1606
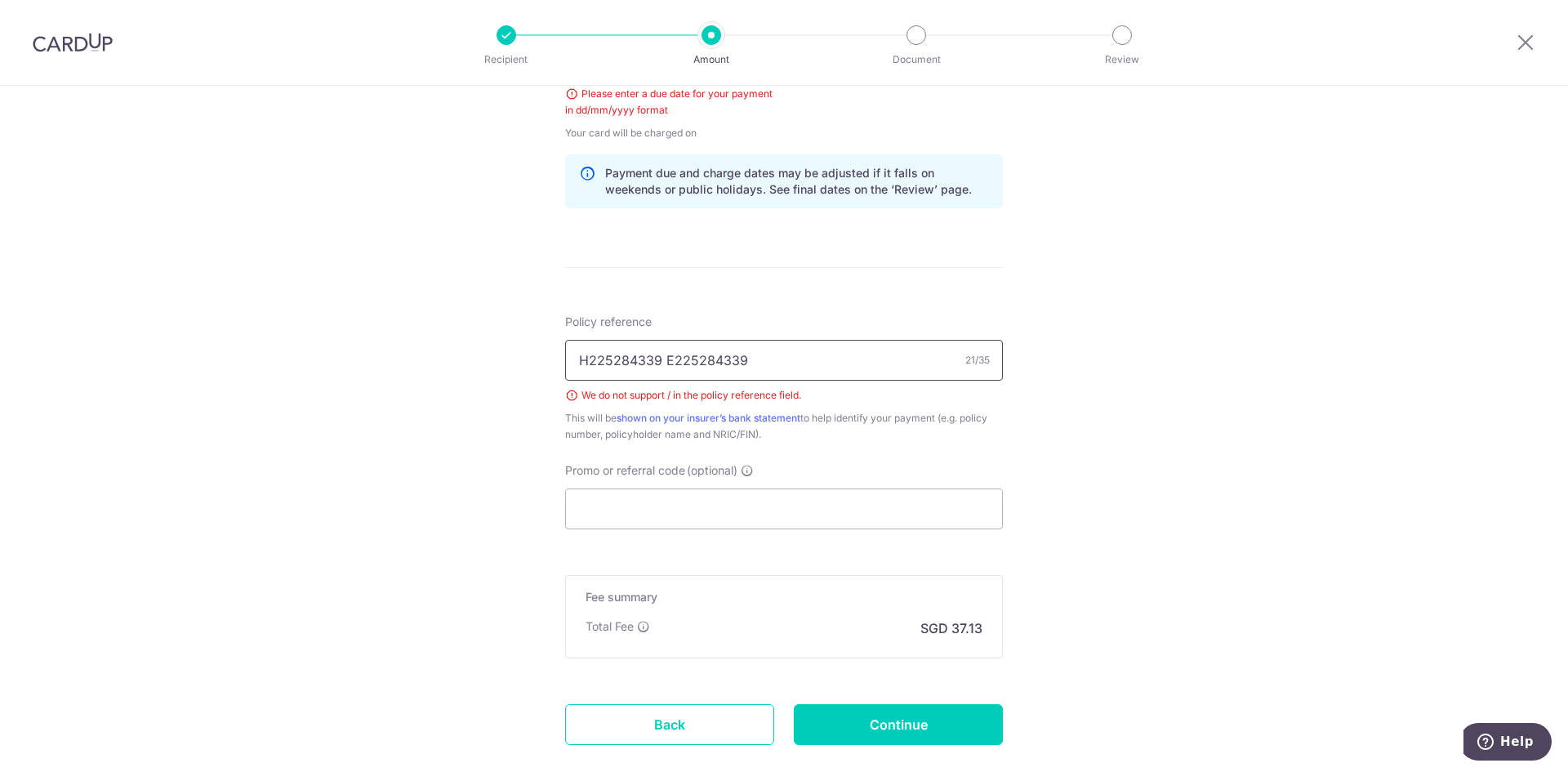
click at [862, 367] on input "H225284339 E225284339" at bounding box center [784, 360] width 438 height 41
click at [874, 722] on input "Continue" at bounding box center [898, 723] width 209 height 41
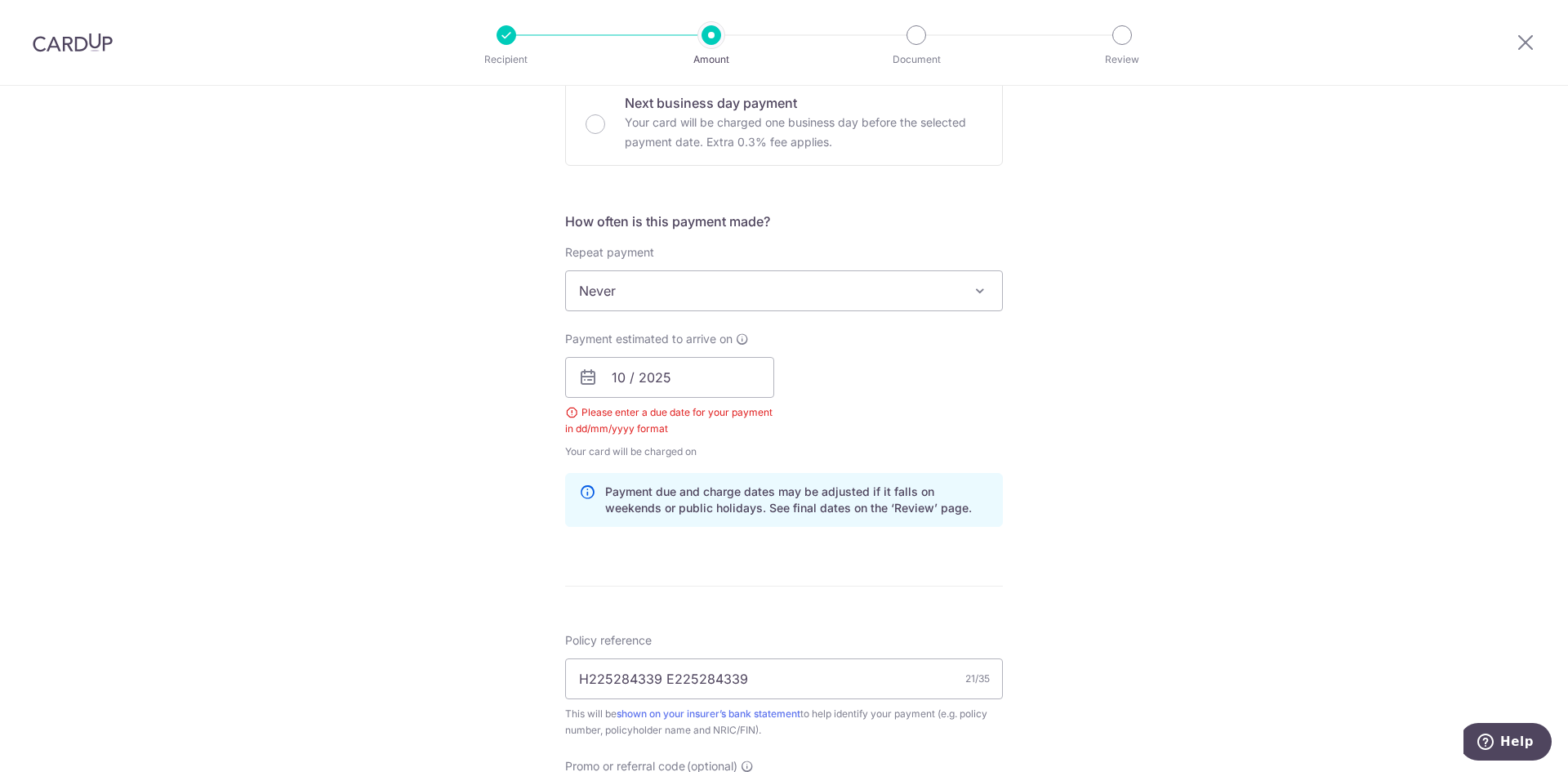
scroll to position [498, 0]
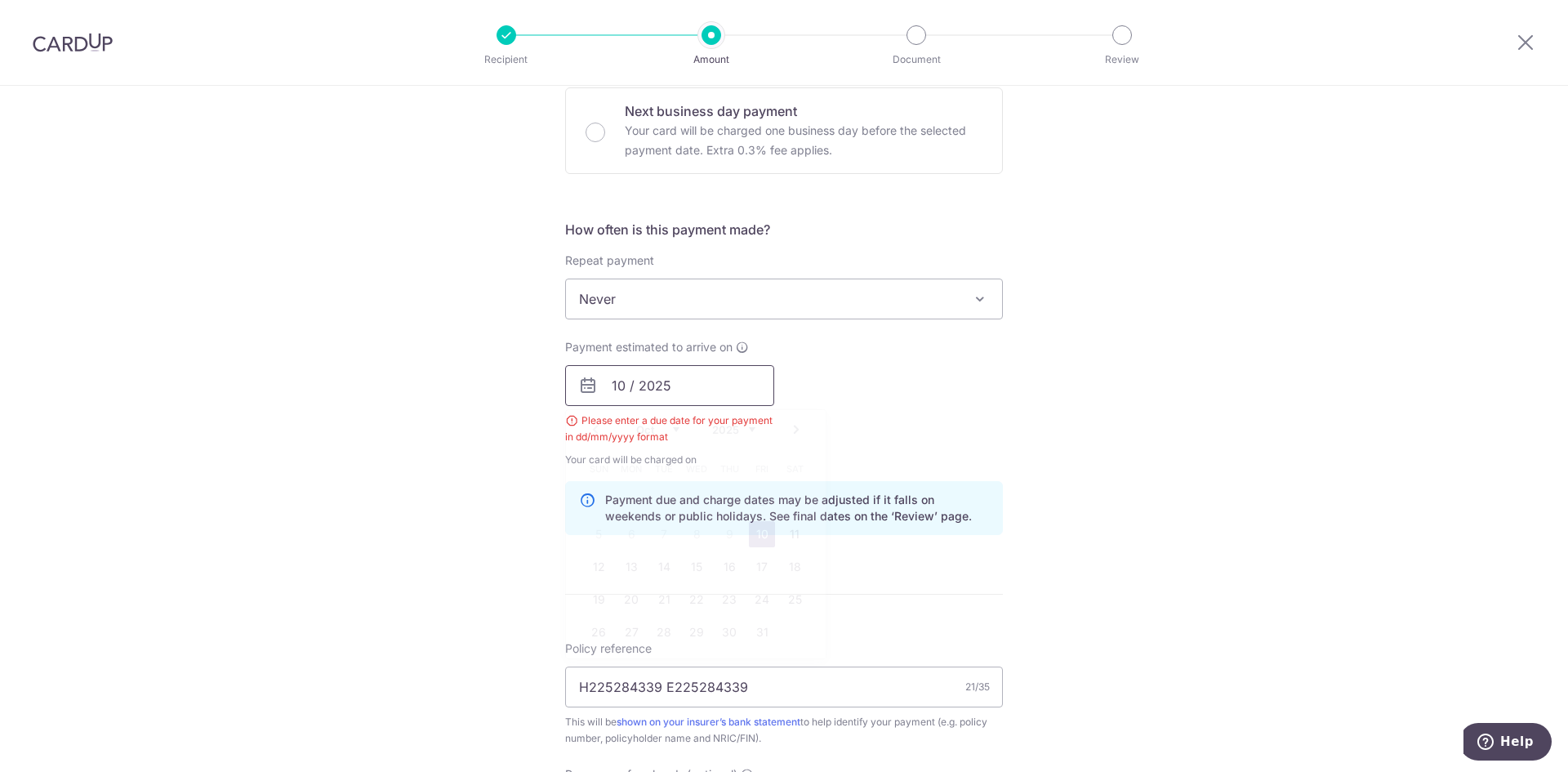
click at [623, 379] on input "10 / 2025" at bounding box center [669, 385] width 209 height 41
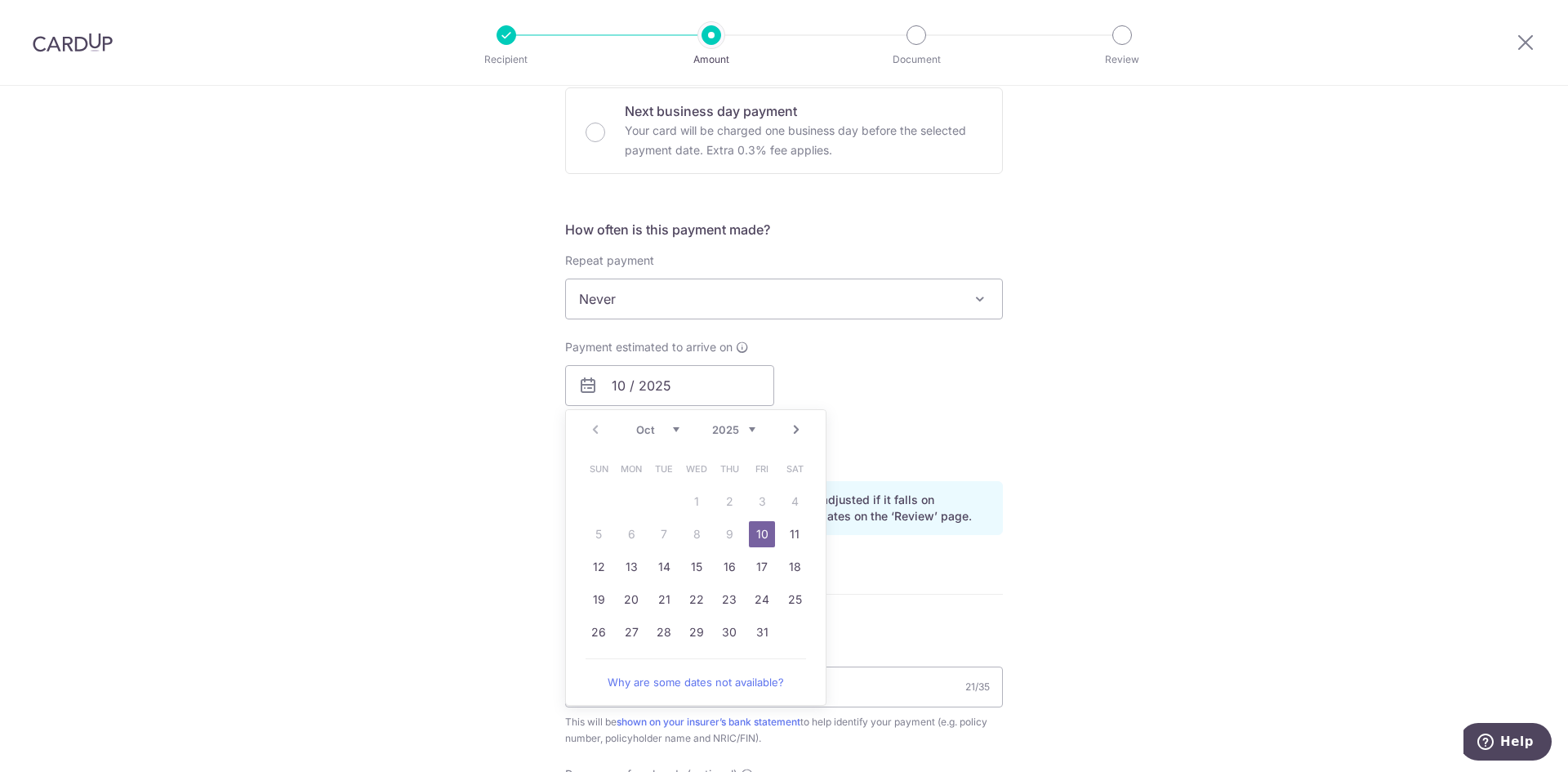
click at [962, 399] on div "Payment estimated to arrive on 10 / 2025 Prev Next Oct Nov [DATE] 2026 2027 202…" at bounding box center [783, 403] width 457 height 129
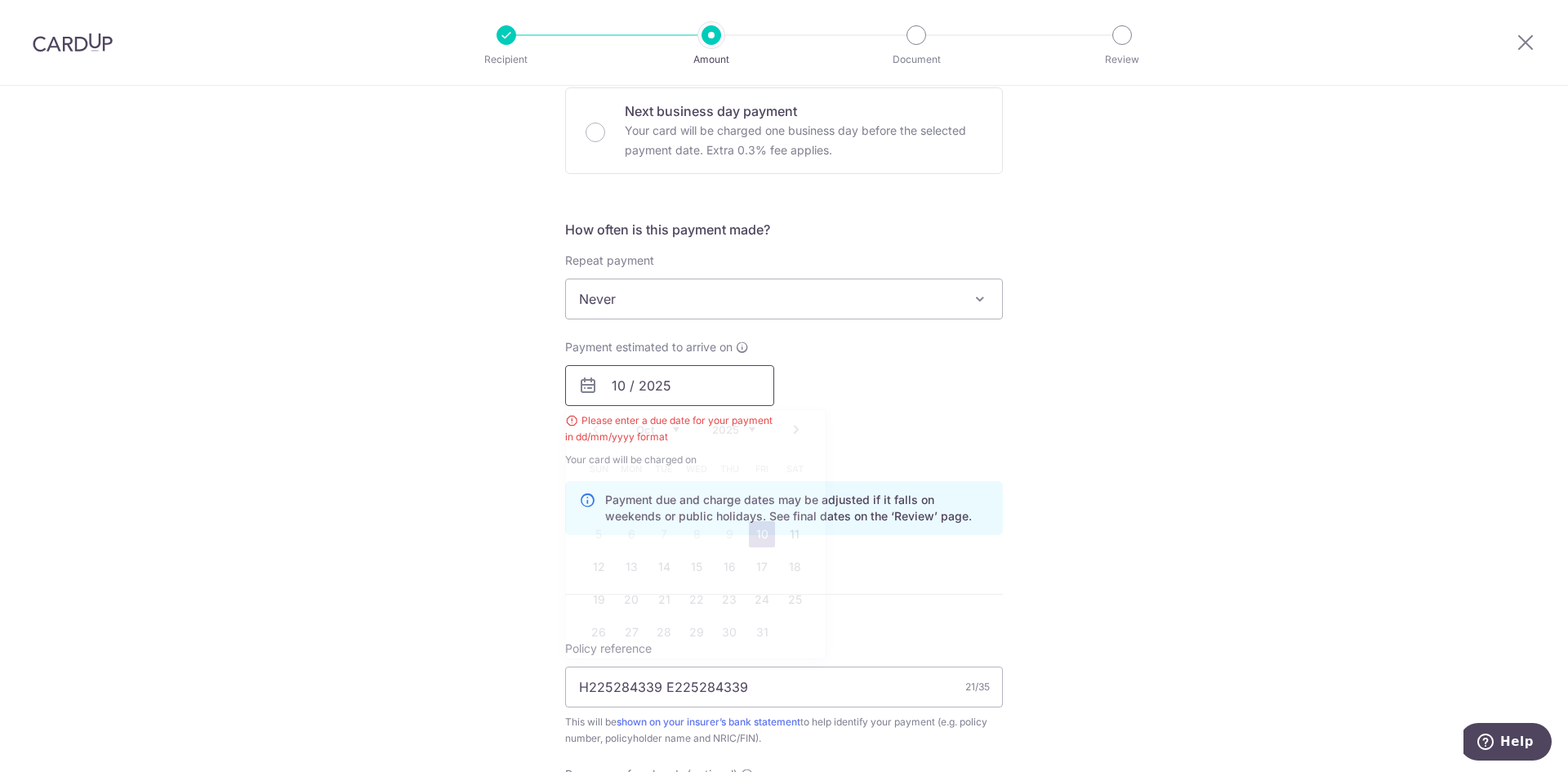
click at [620, 384] on input "10 / 2025" at bounding box center [669, 385] width 209 height 41
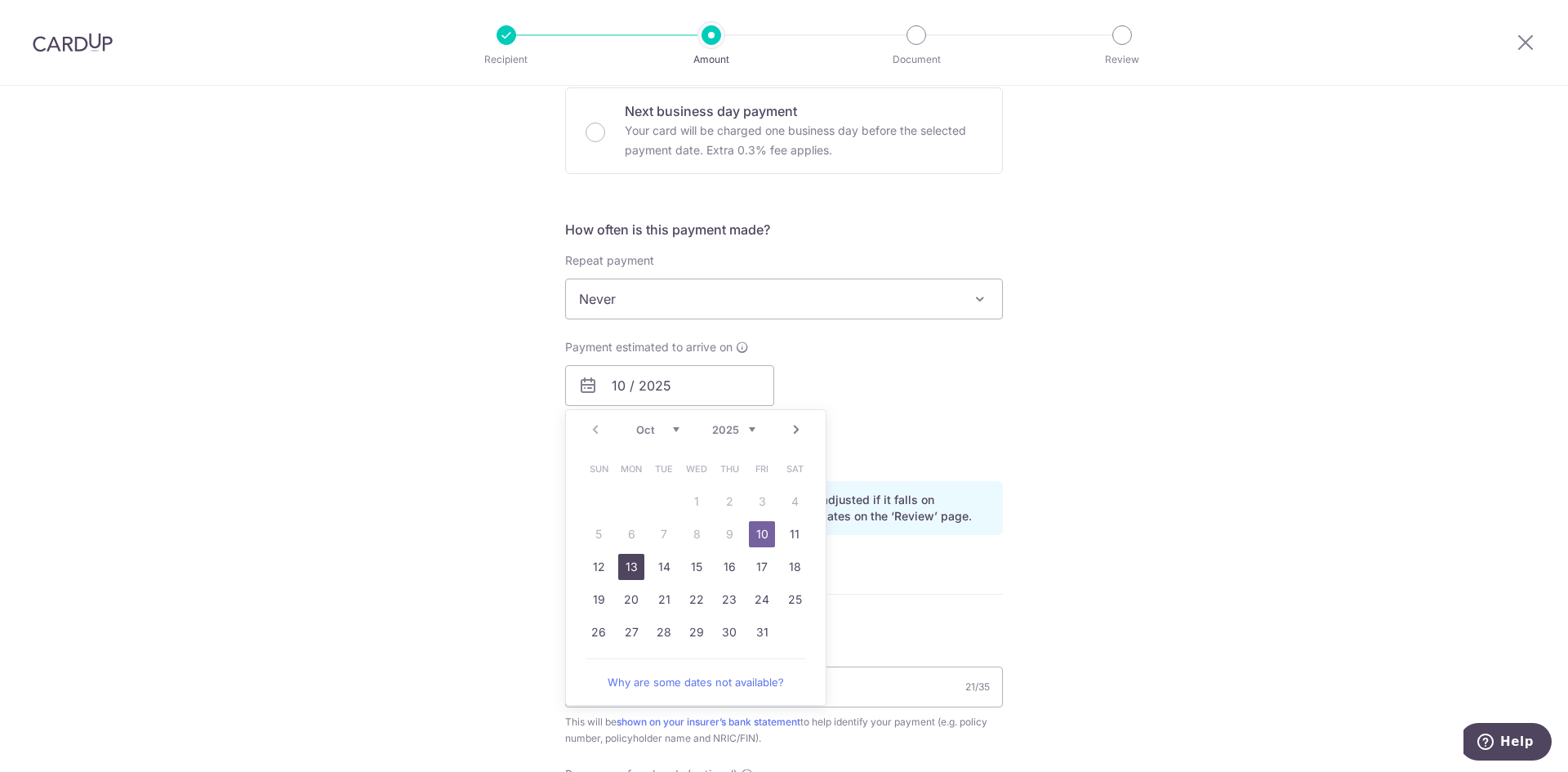
click at [627, 572] on link "13" at bounding box center [631, 567] width 26 height 26
type input "[DATE]"
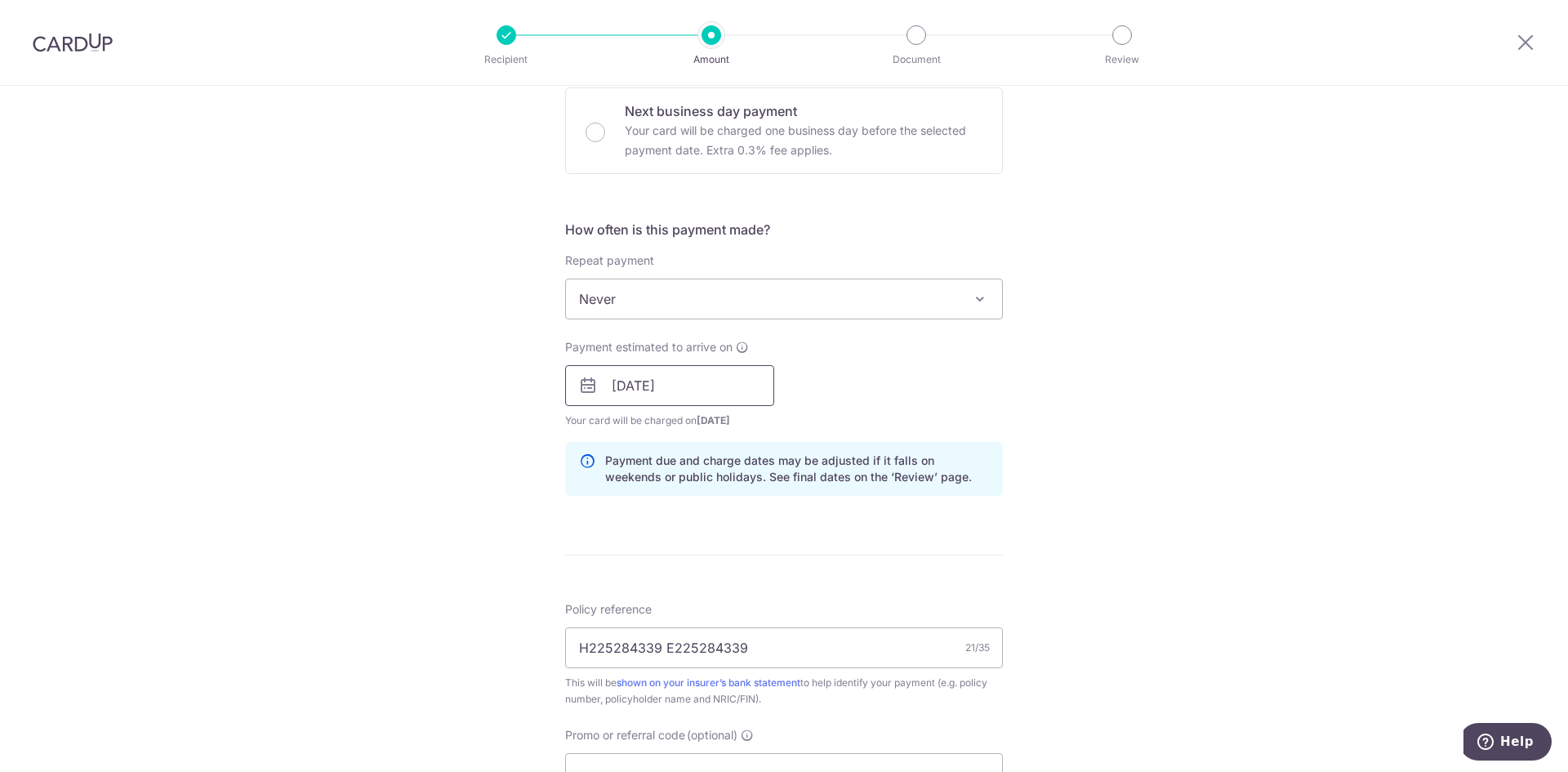
click at [692, 396] on input "13/10/2025" at bounding box center [669, 385] width 209 height 41
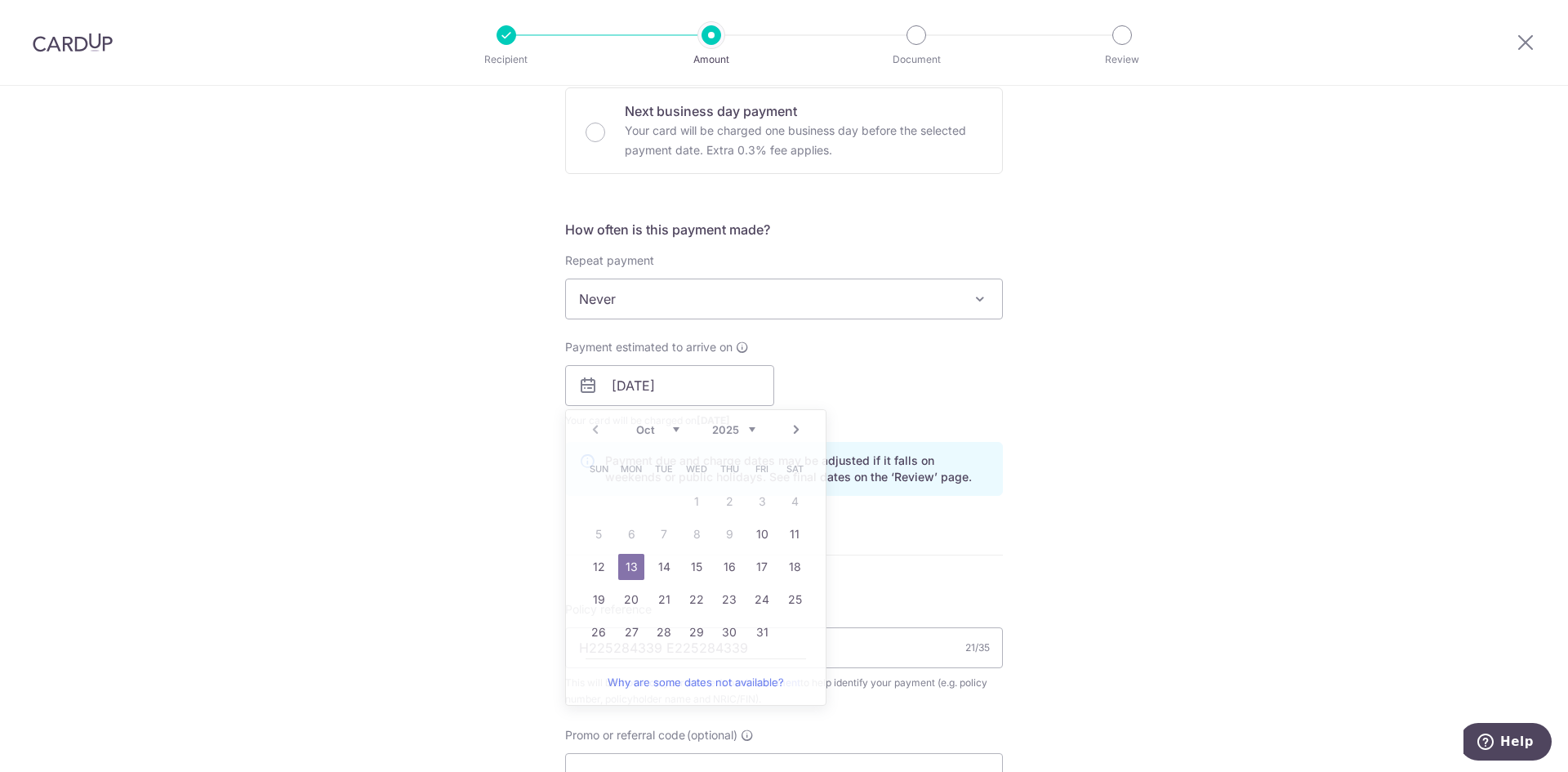
click at [897, 414] on div "Payment estimated to arrive on 13/10/2025 Prev Next Oct Nov Dec 2025 2026 2027 …" at bounding box center [783, 384] width 457 height 90
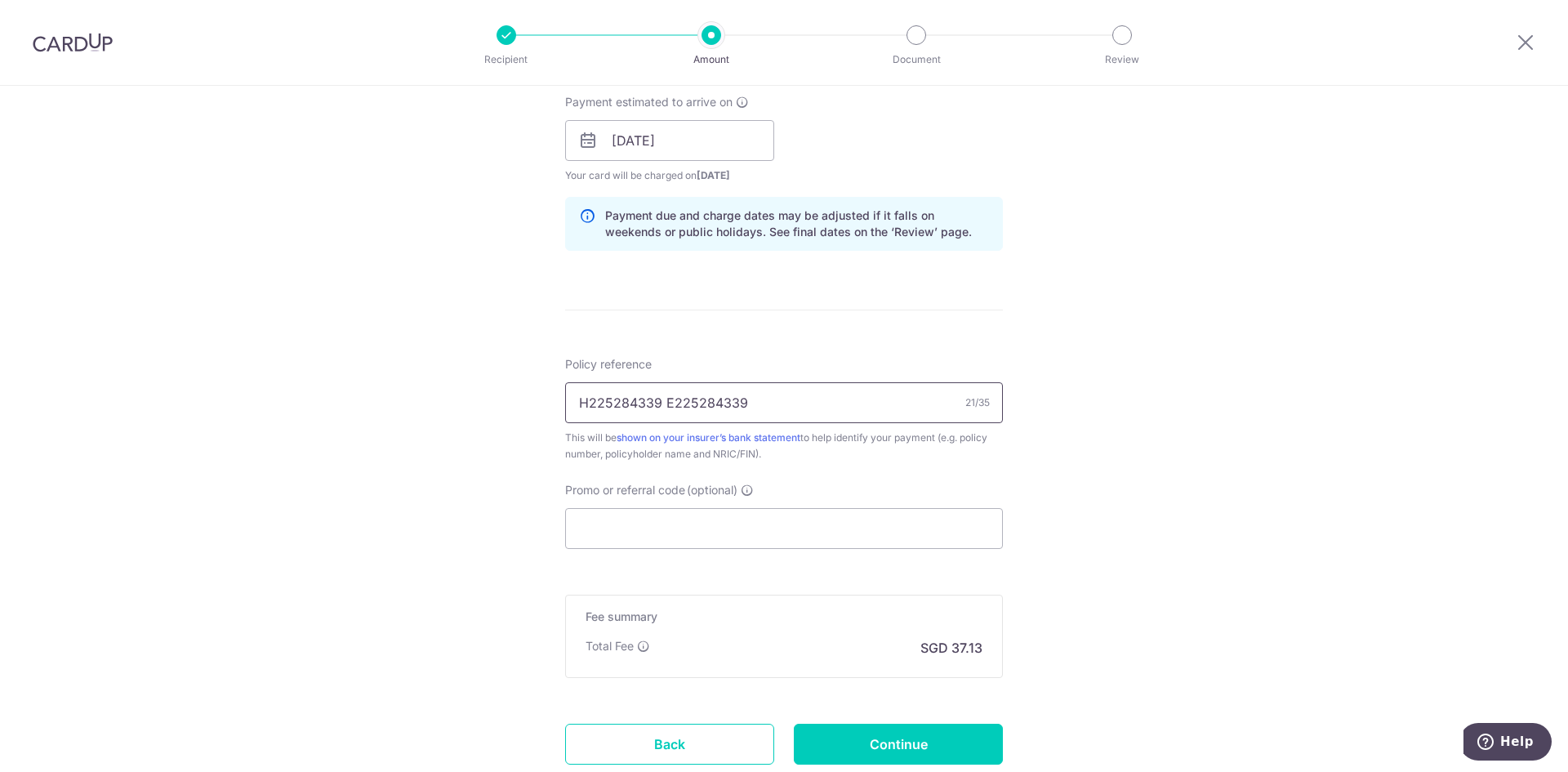
scroll to position [858, 0]
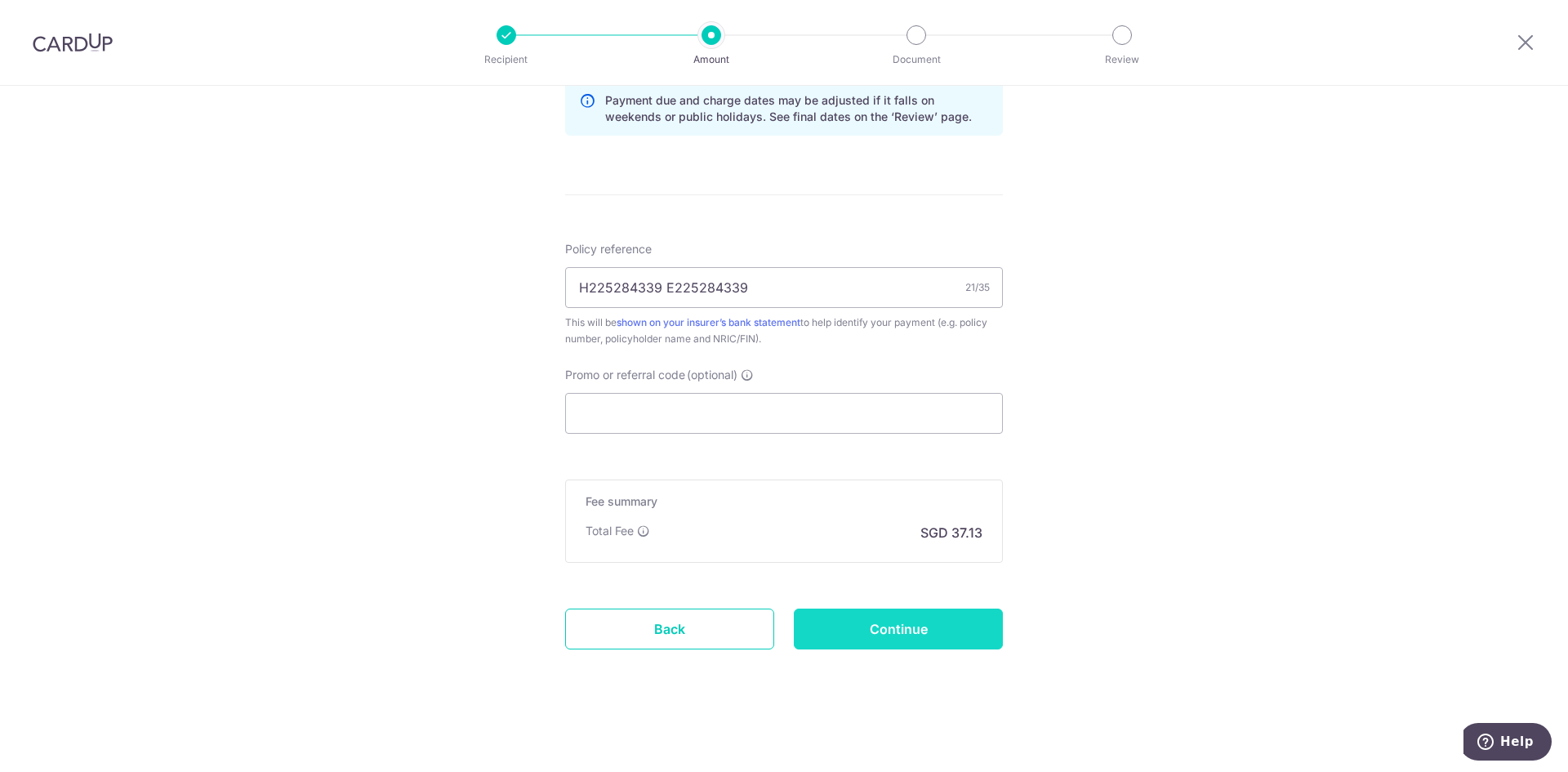
click at [950, 631] on input "Continue" at bounding box center [898, 628] width 209 height 41
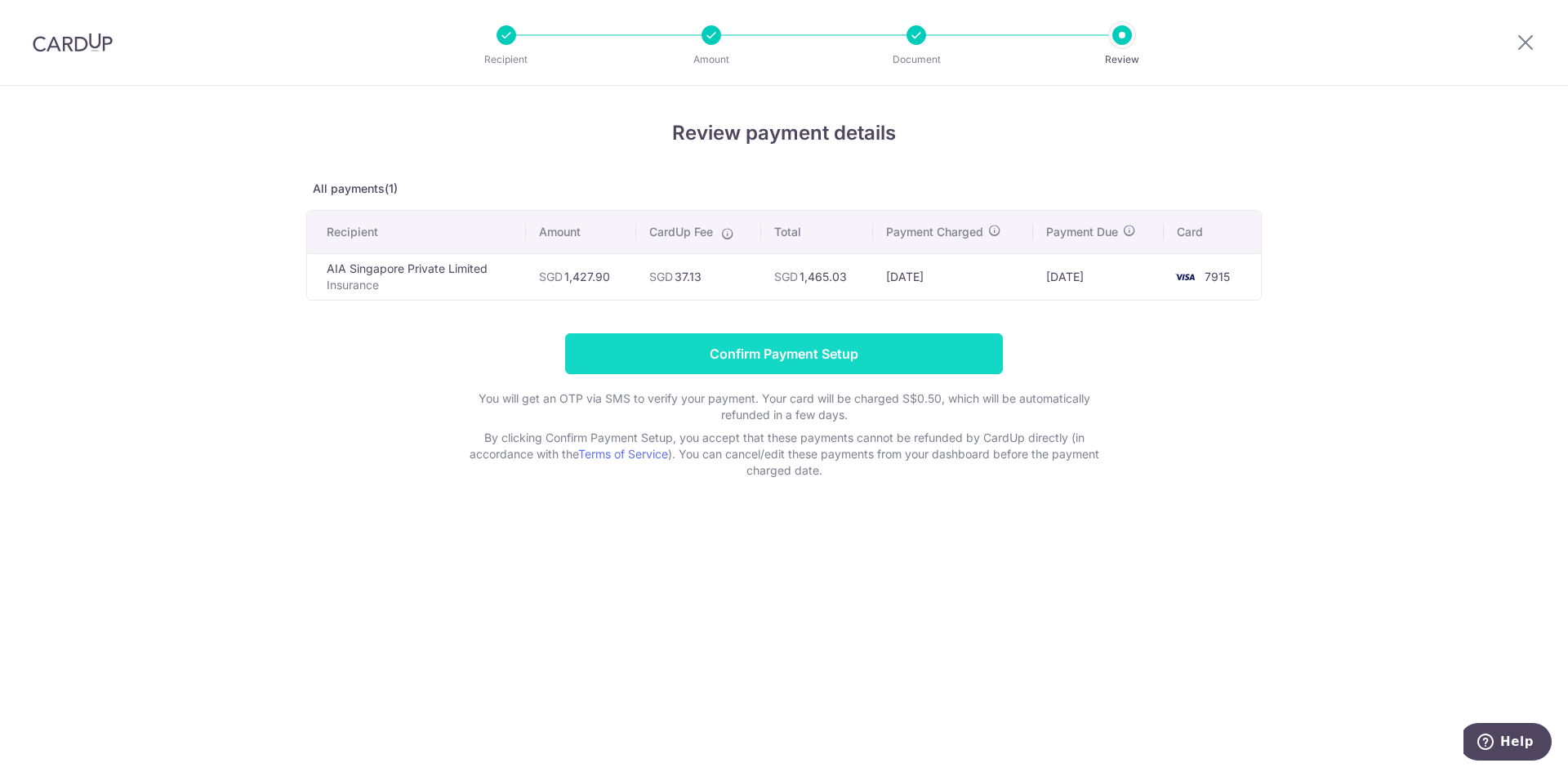
click at [926, 351] on input "Confirm Payment Setup" at bounding box center [784, 353] width 438 height 41
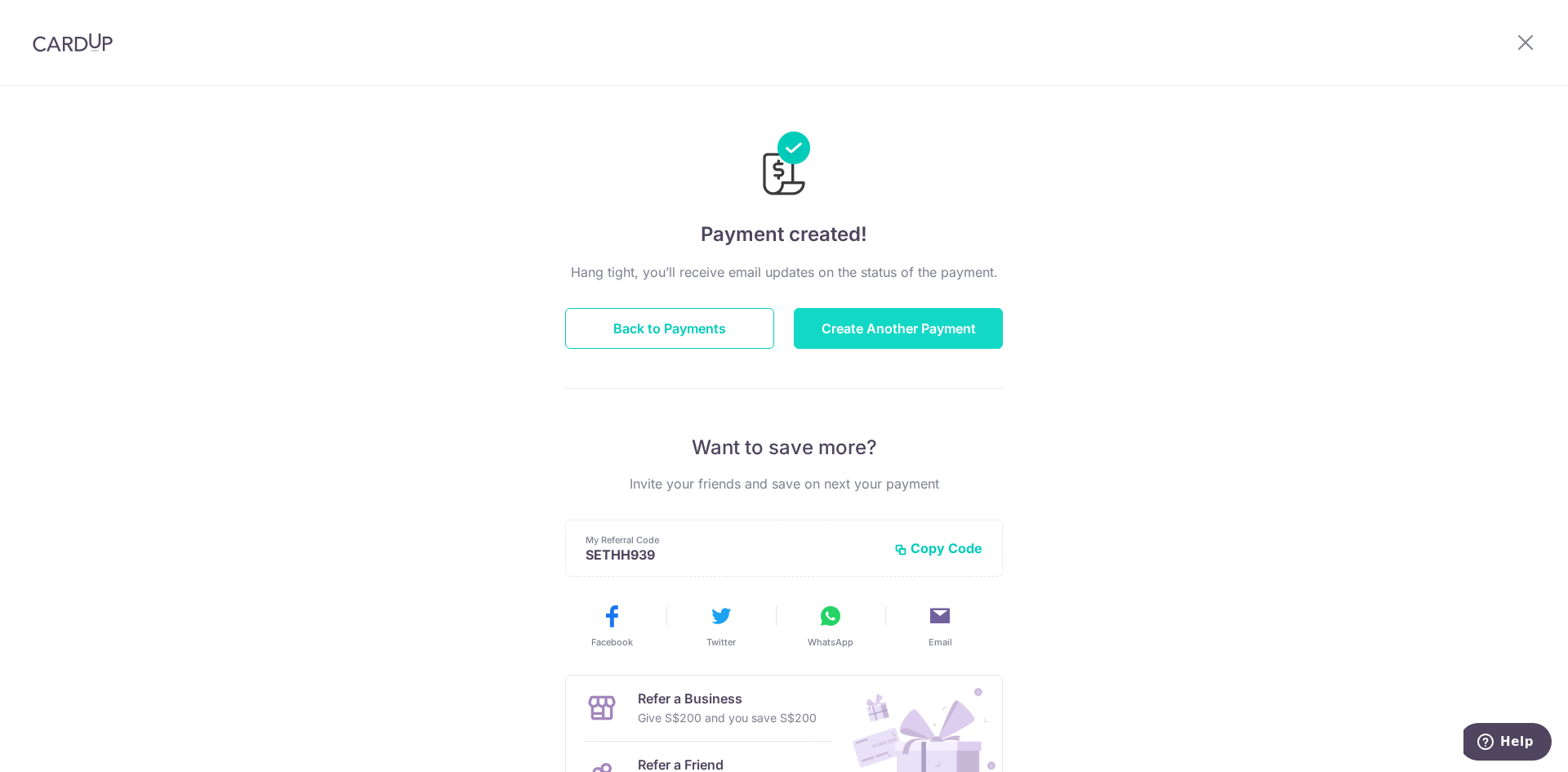
click at [812, 332] on button "Create Another Payment" at bounding box center [898, 328] width 209 height 41
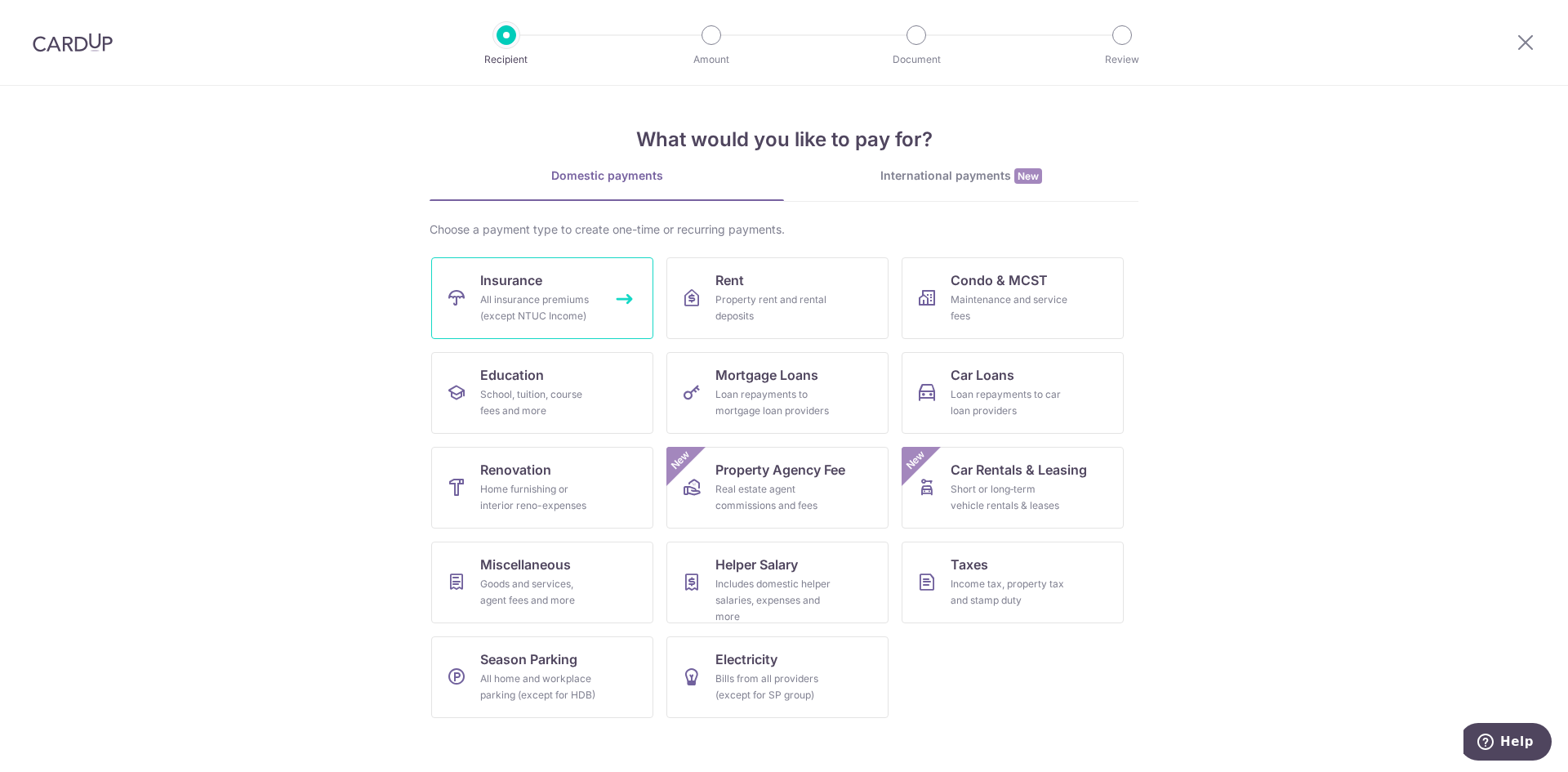
click at [477, 294] on link "Insurance All insurance premiums (except NTUC Income)" at bounding box center [542, 298] width 222 height 81
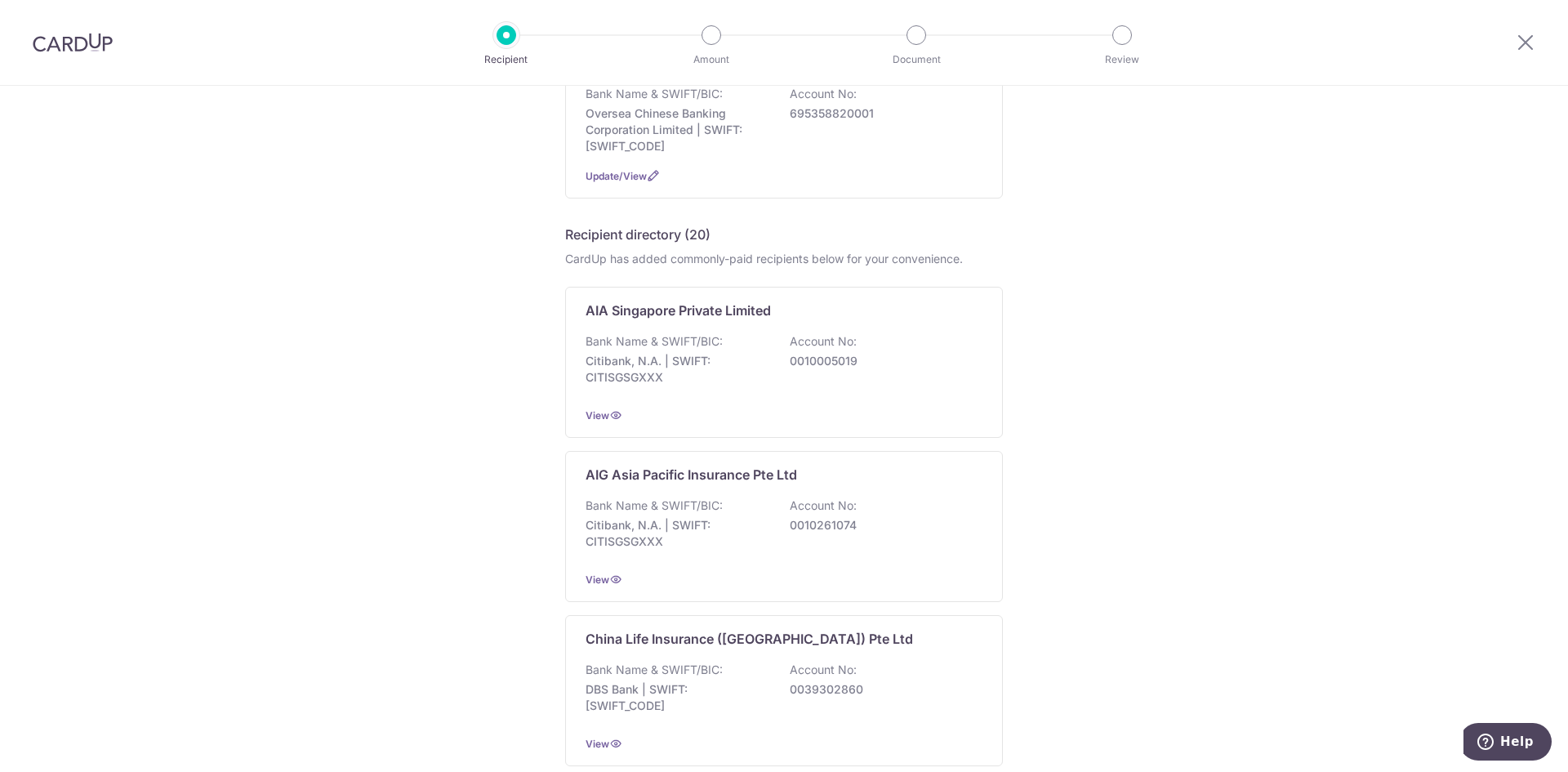
scroll to position [245, 0]
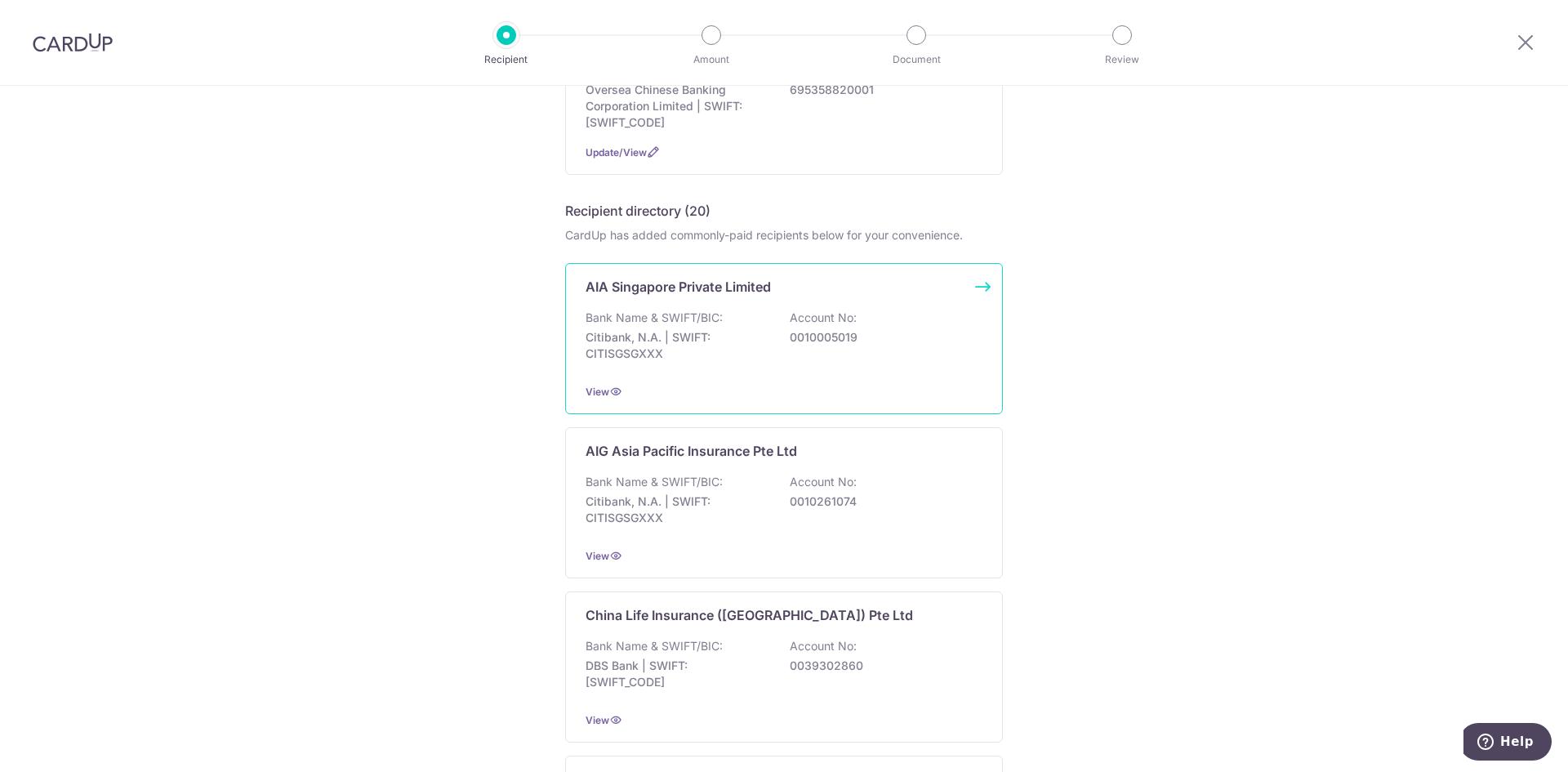
click at [756, 351] on p "Citibank, N.A. | SWIFT: CITISGSGXXX" at bounding box center [677, 345] width 183 height 33
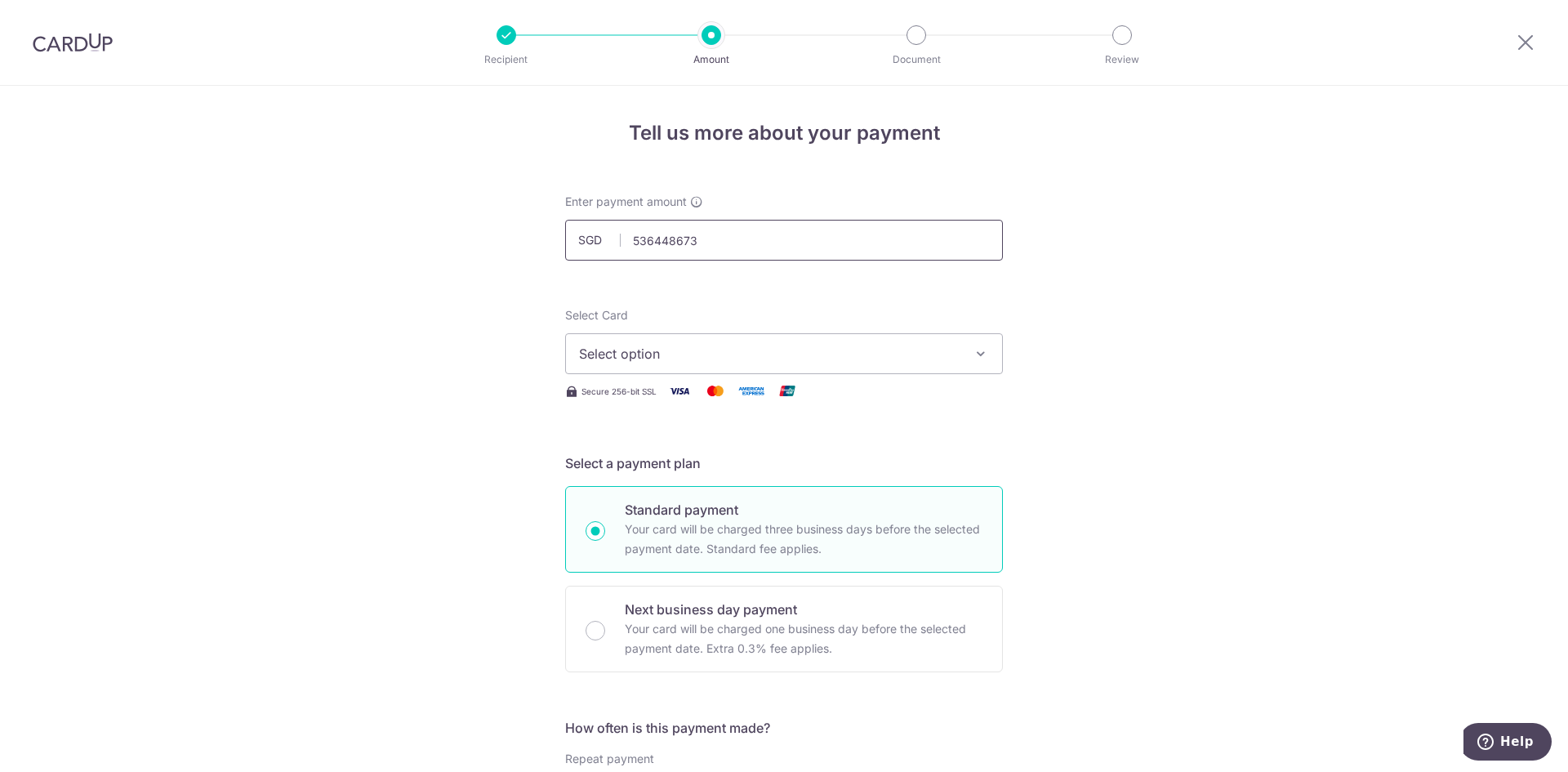
click at [708, 244] on input "536448673" at bounding box center [784, 240] width 438 height 41
click at [708, 243] on input "536448673" at bounding box center [784, 240] width 438 height 41
type input "536448673"
click at [688, 244] on input "text" at bounding box center [784, 240] width 438 height 41
type input "93.75"
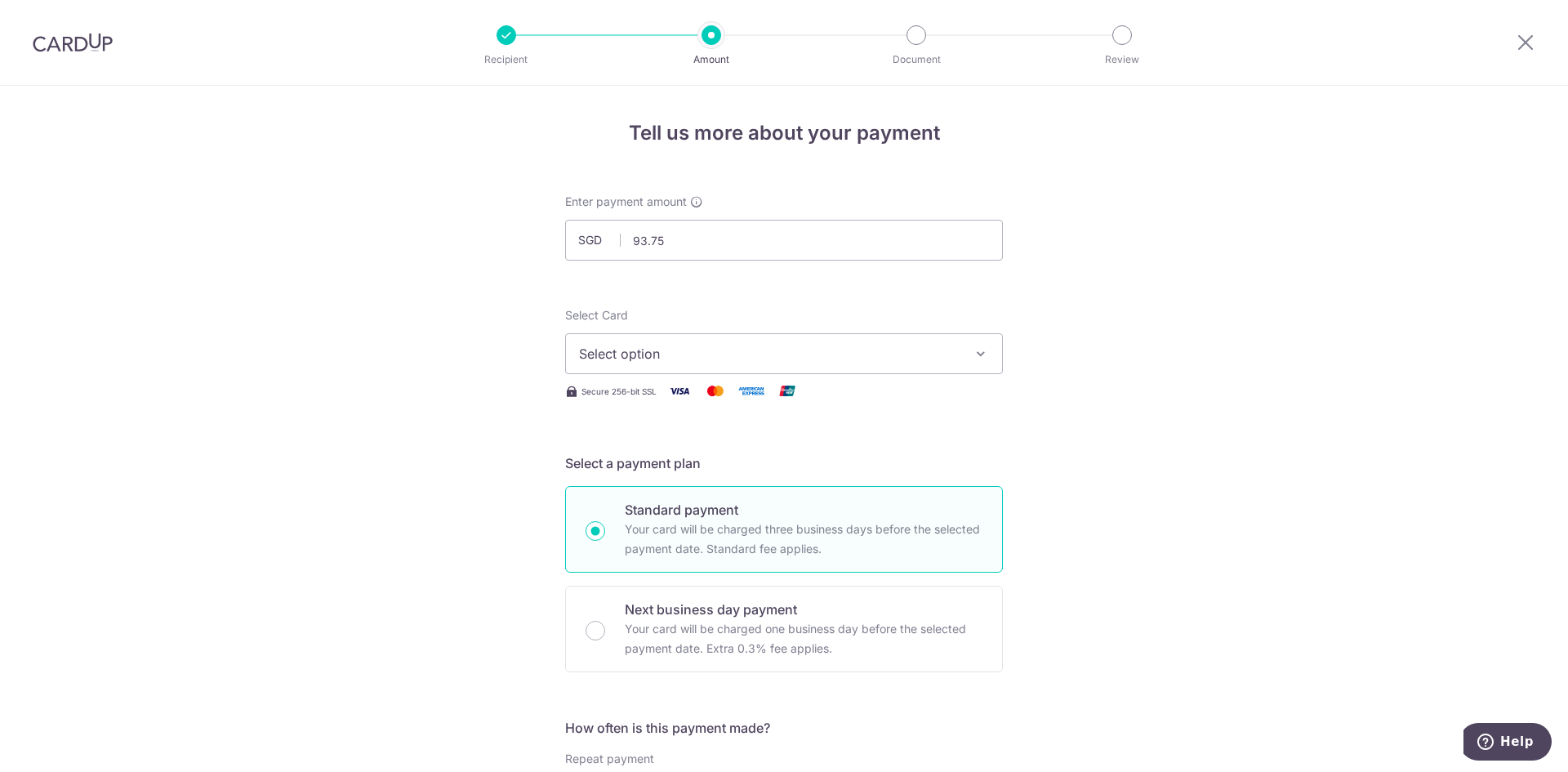
click at [663, 361] on span "Select option" at bounding box center [769, 354] width 381 height 20
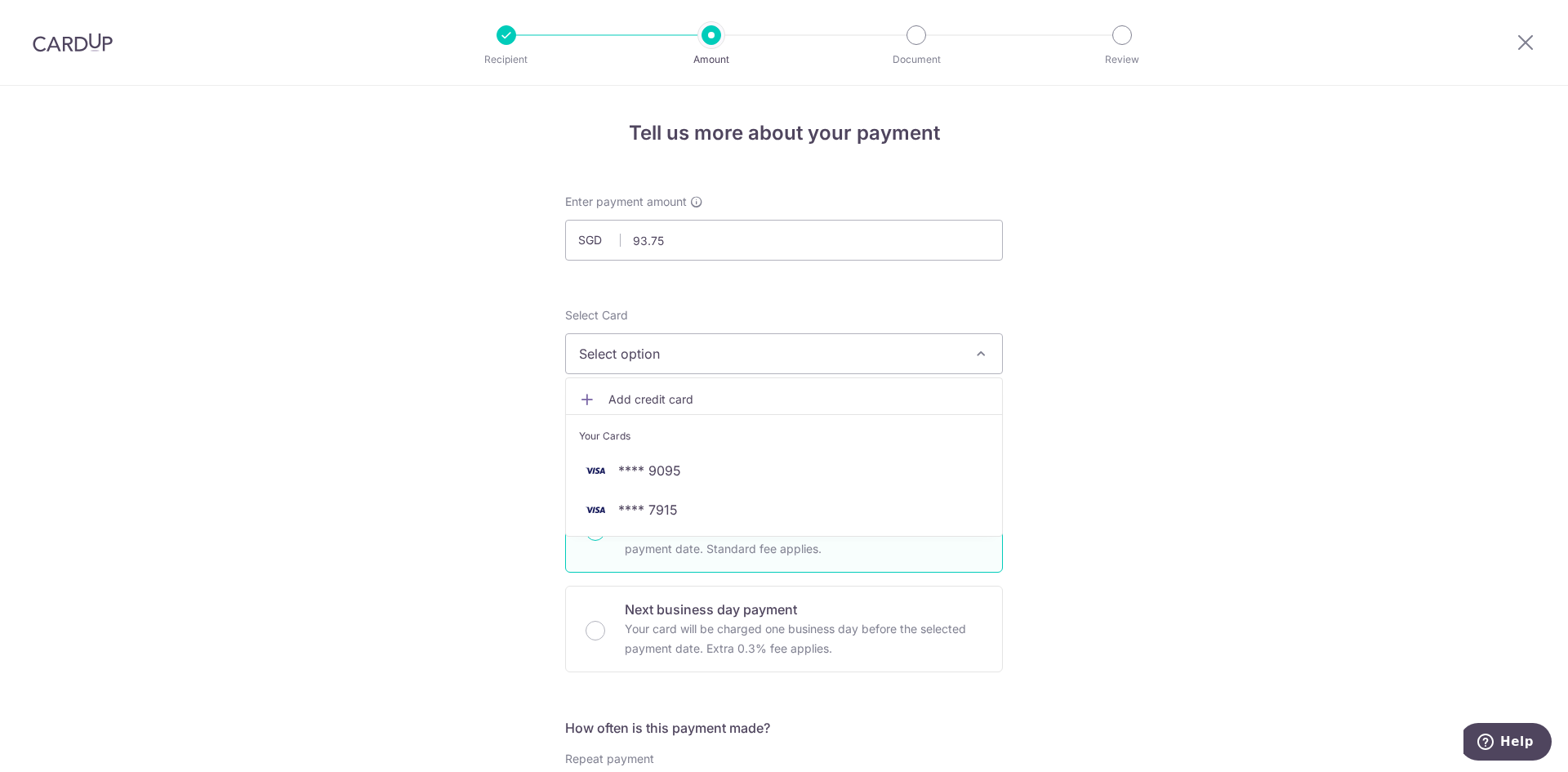
click at [674, 399] on span "Add credit card" at bounding box center [799, 399] width 381 height 16
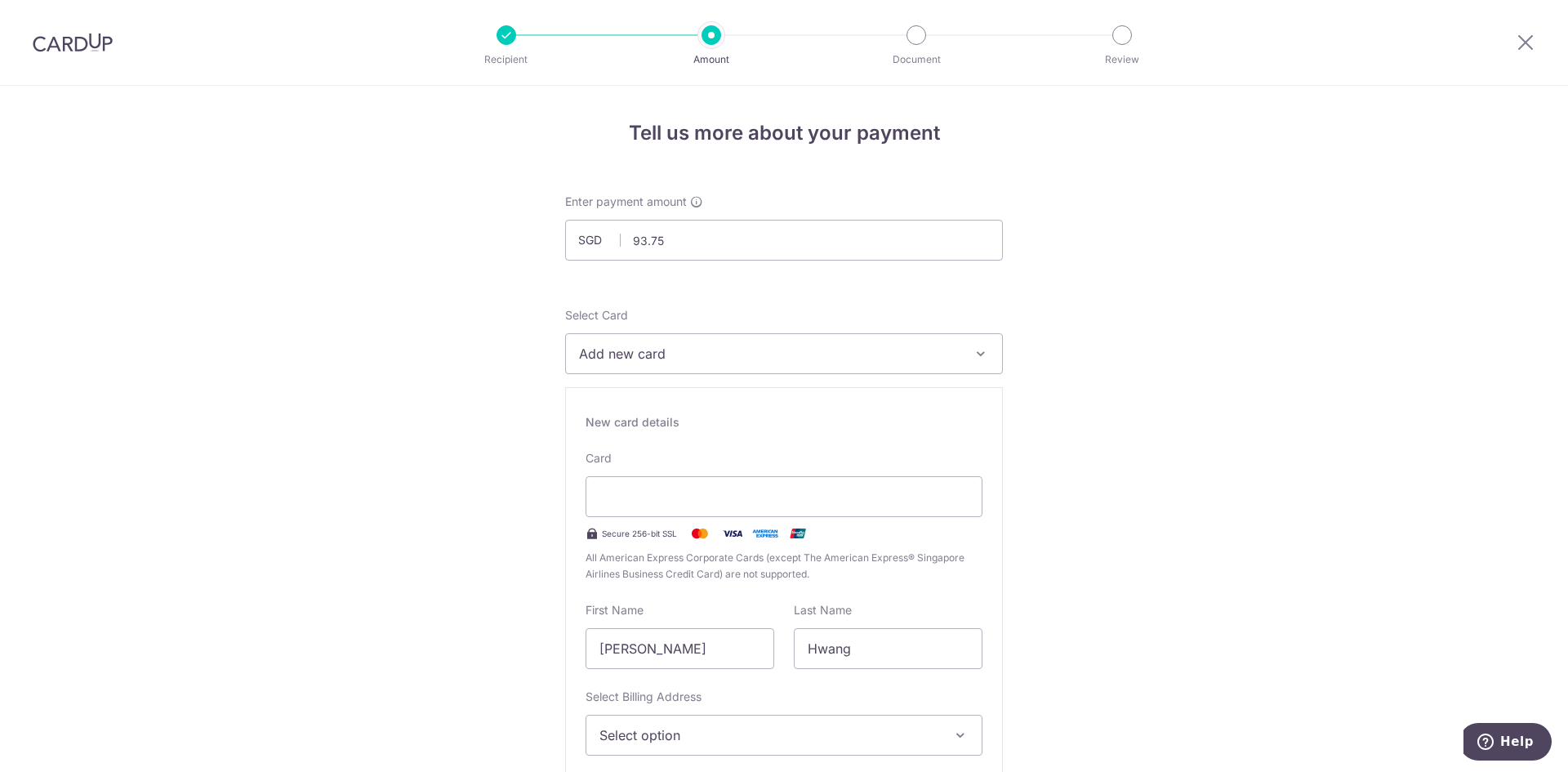
type input "09 / 2027"
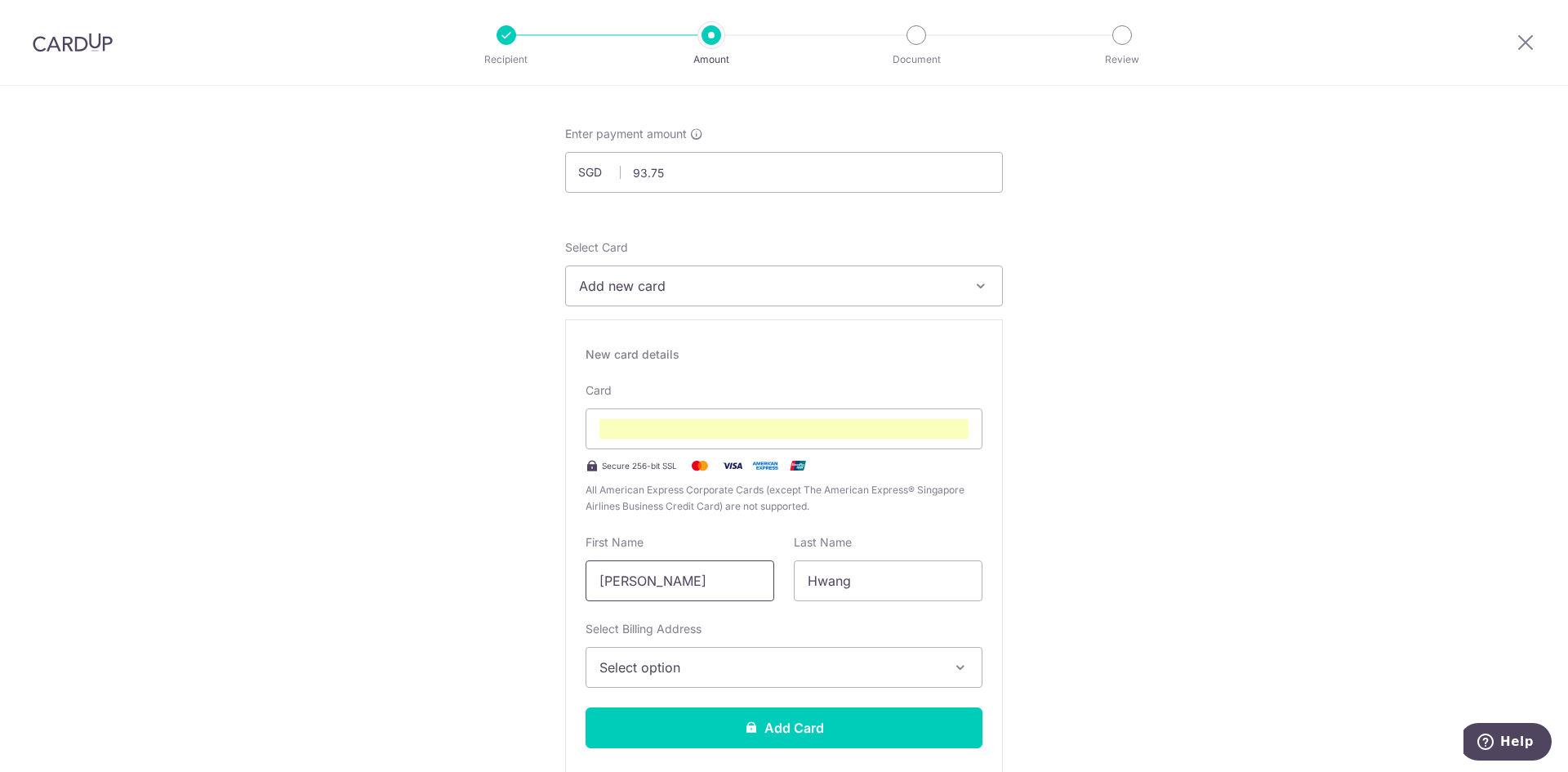
click at [700, 585] on input "Seth" at bounding box center [680, 580] width 188 height 41
click at [656, 656] on button "Select option" at bounding box center [784, 667] width 396 height 41
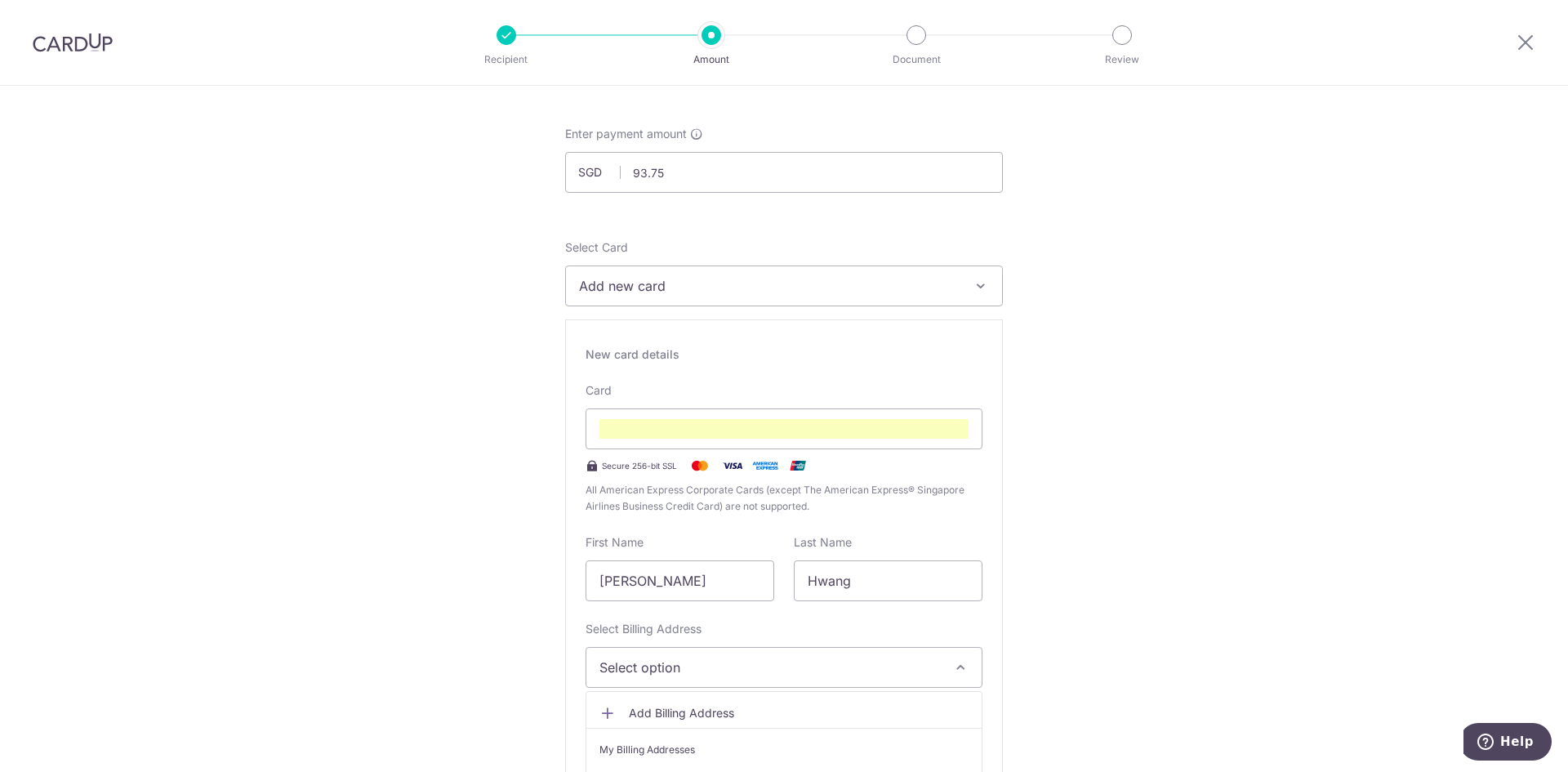
click at [701, 749] on div "My Billing Addresses" at bounding box center [784, 749] width 369 height 16
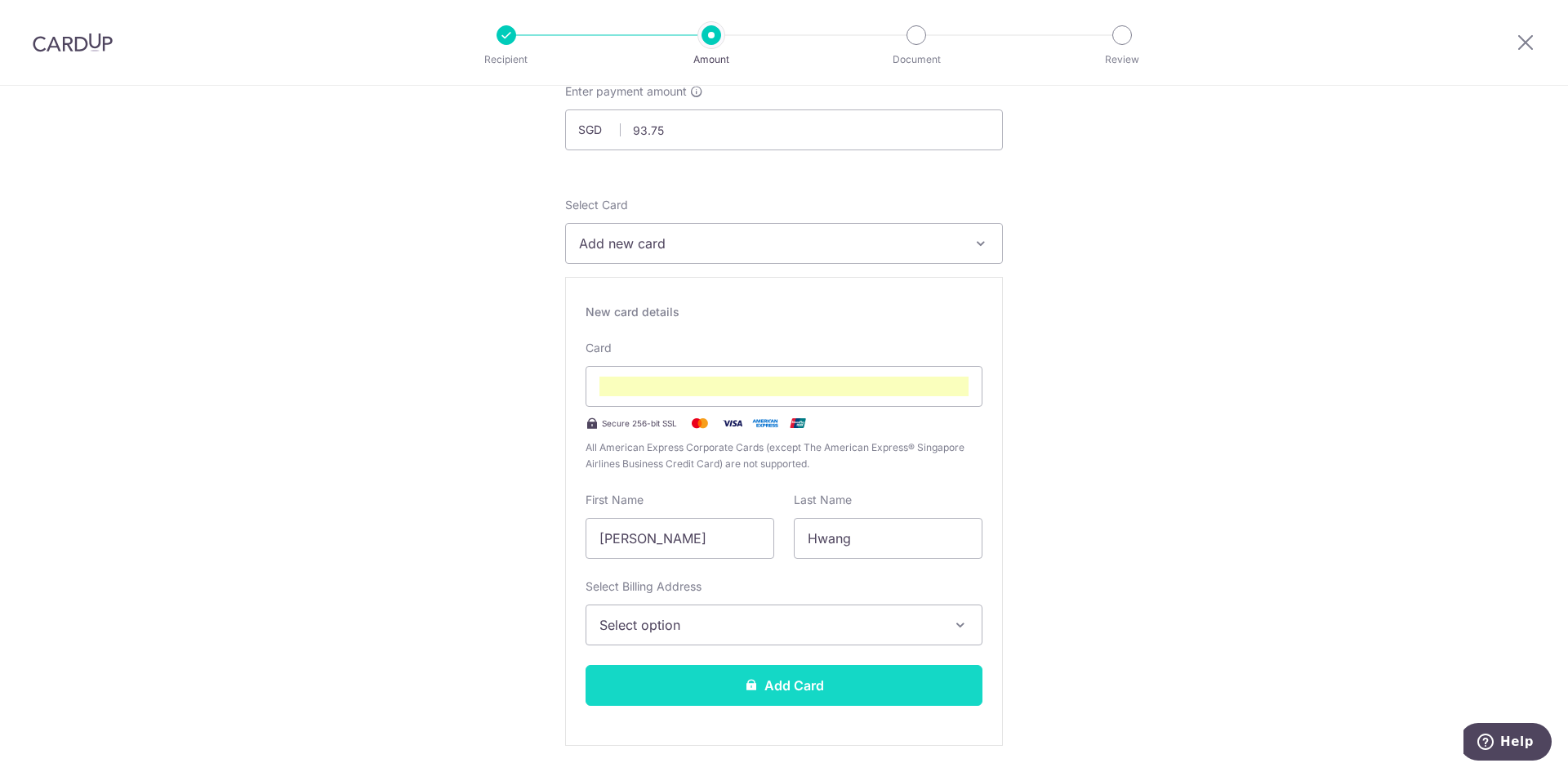
scroll to position [150, 0]
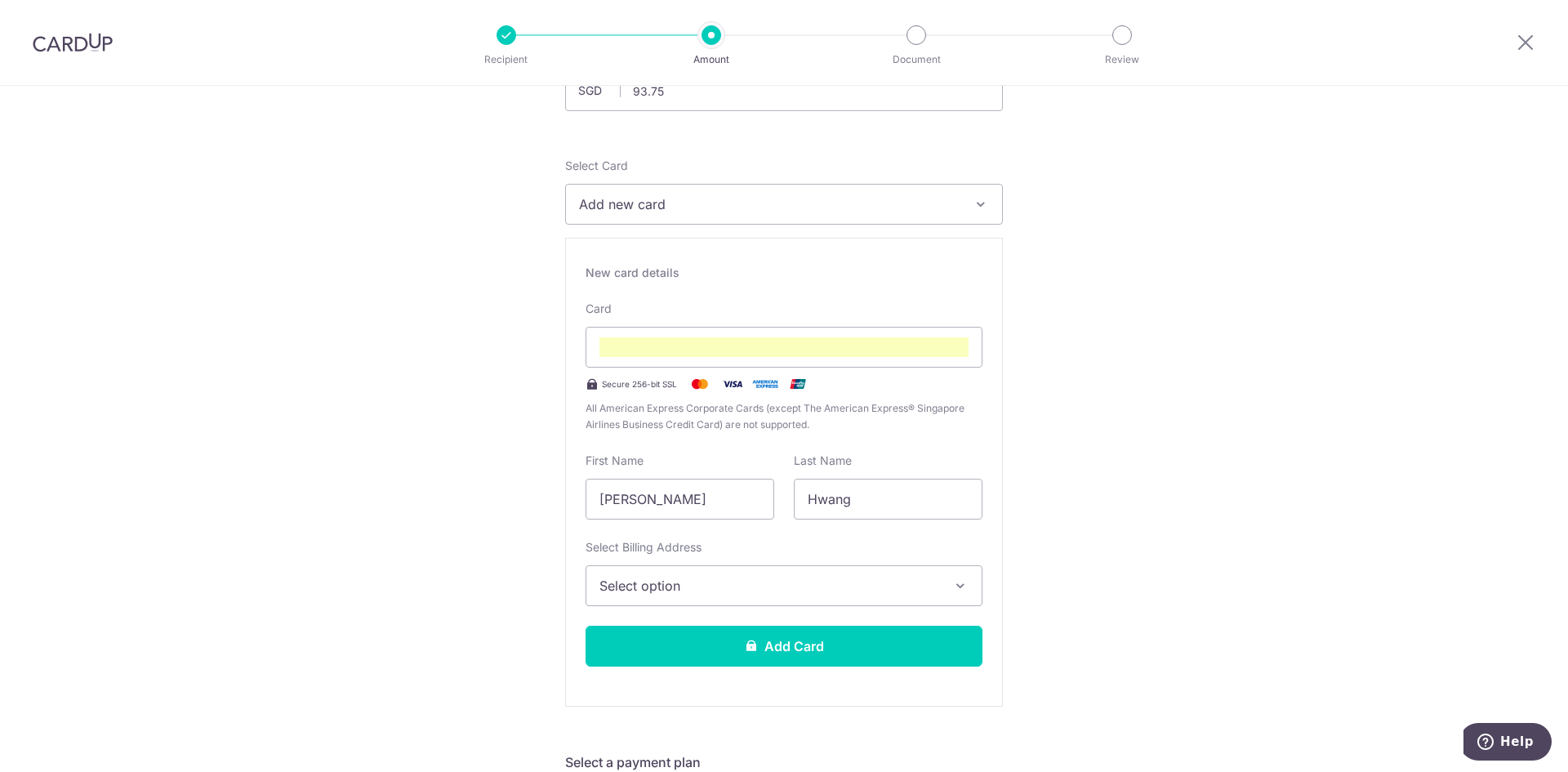
click at [747, 584] on span "Select option" at bounding box center [769, 586] width 340 height 20
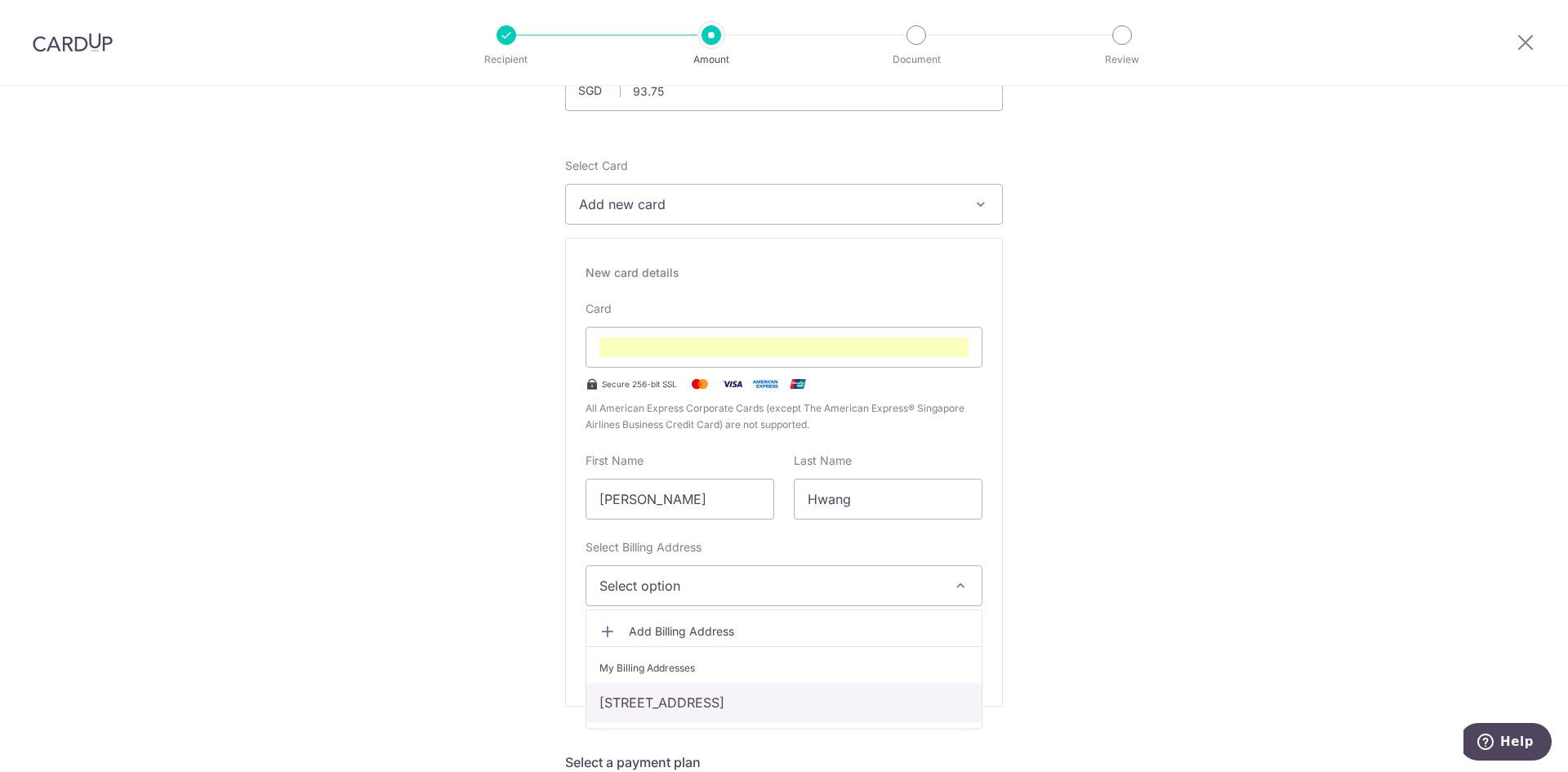
click at [717, 706] on link "984B BUANGKOK LINK, #10-17, Singapore, Singapore, Singapore-532984" at bounding box center [784, 703] width 395 height 40
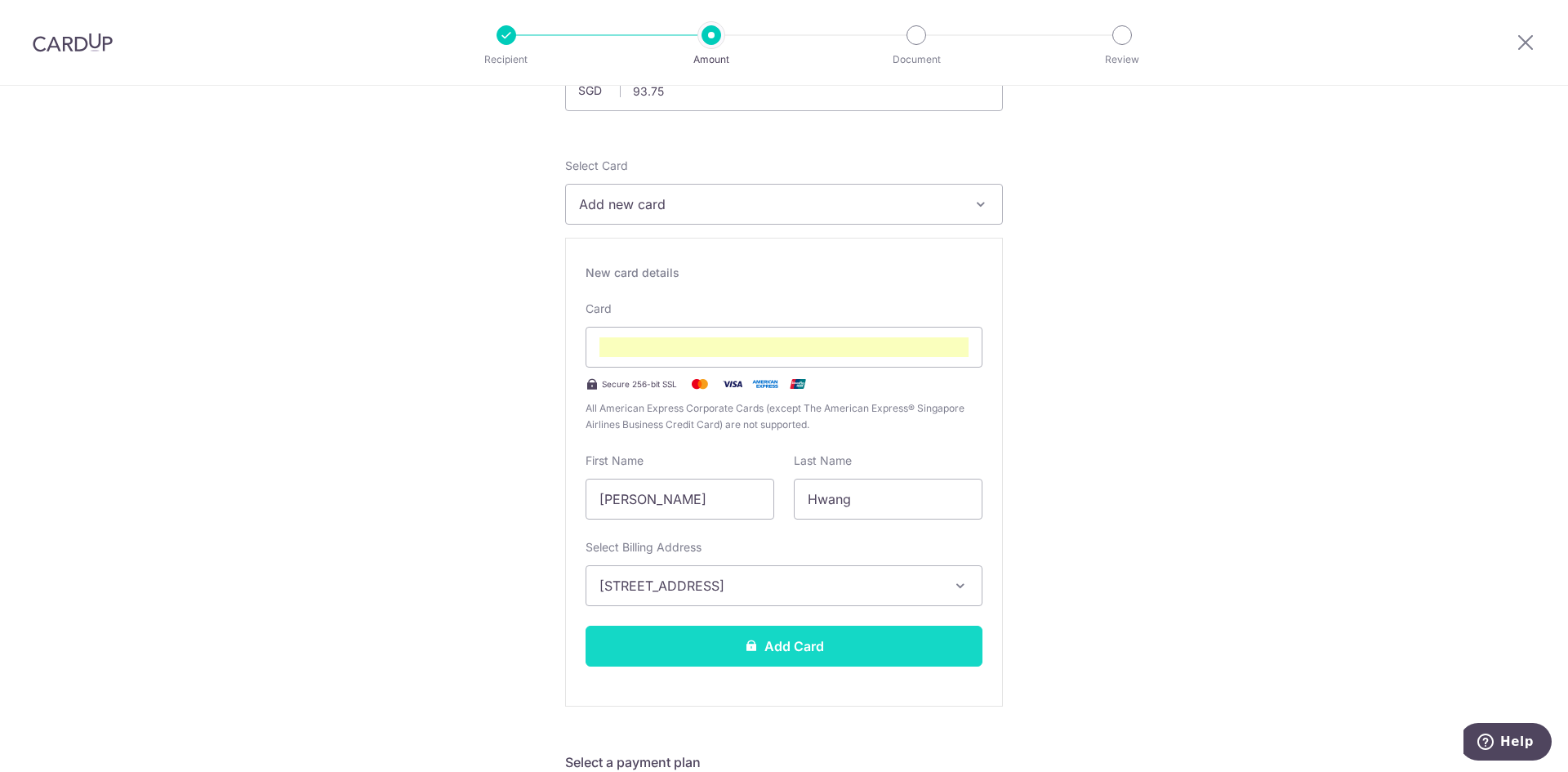
click at [728, 655] on button "Add Card" at bounding box center [784, 645] width 396 height 41
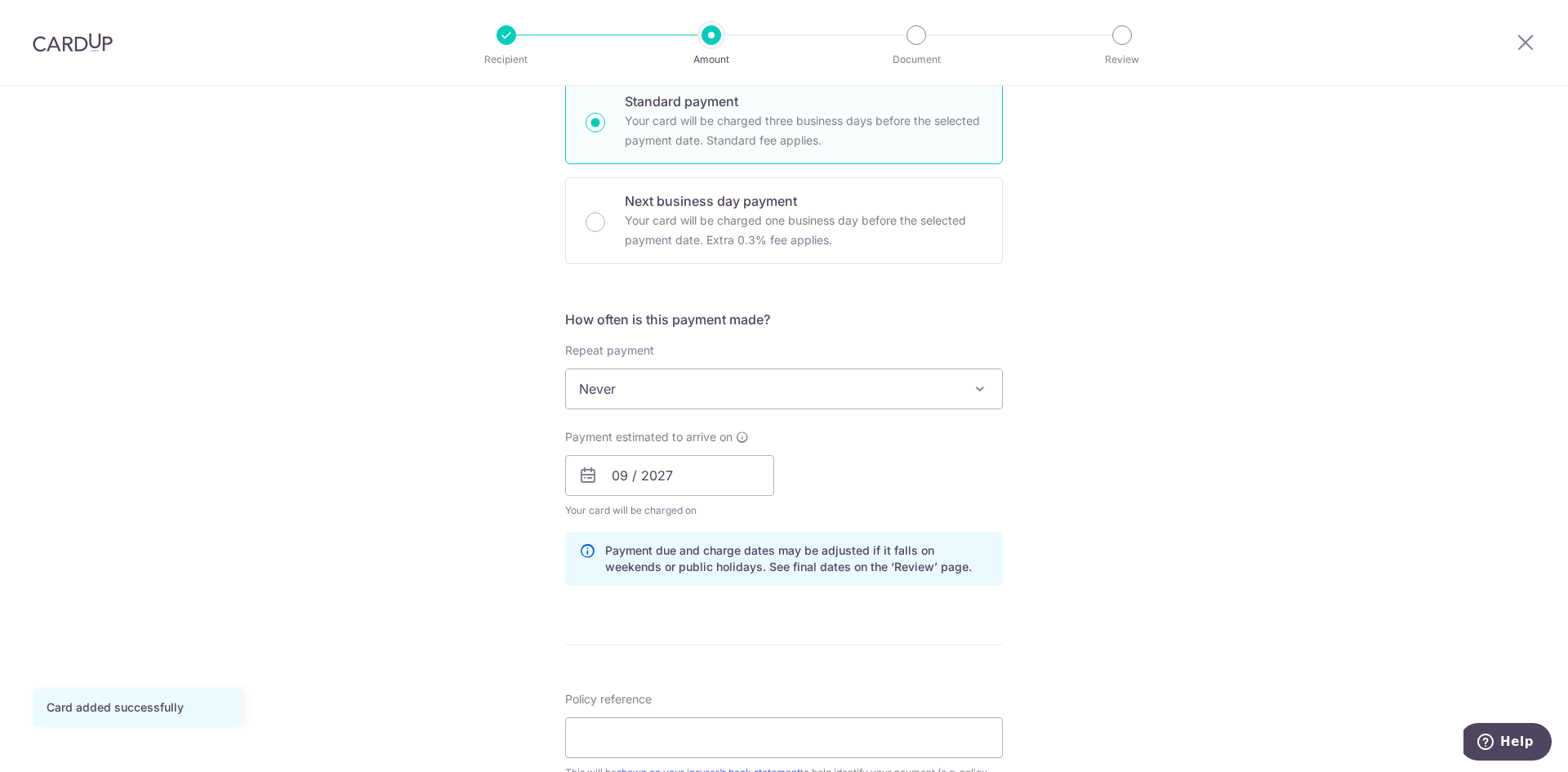
click at [732, 397] on span "Never" at bounding box center [784, 388] width 436 height 40
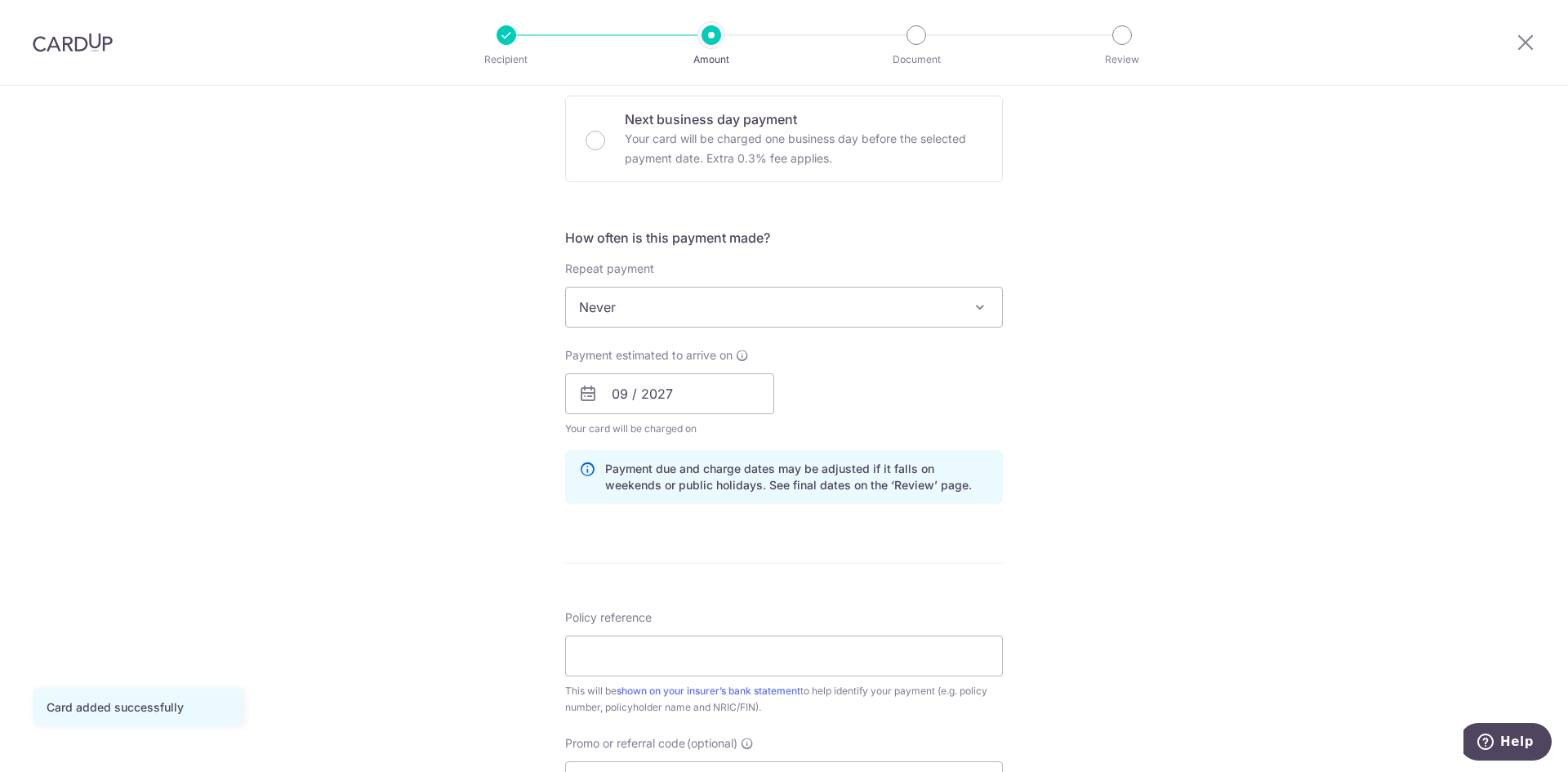
click at [1278, 400] on div "Tell us more about your payment Enter payment amount SGD 93.75 93.75 Card added…" at bounding box center [784, 401] width 1568 height 1611
click at [675, 406] on input "09 / 2027" at bounding box center [669, 393] width 209 height 41
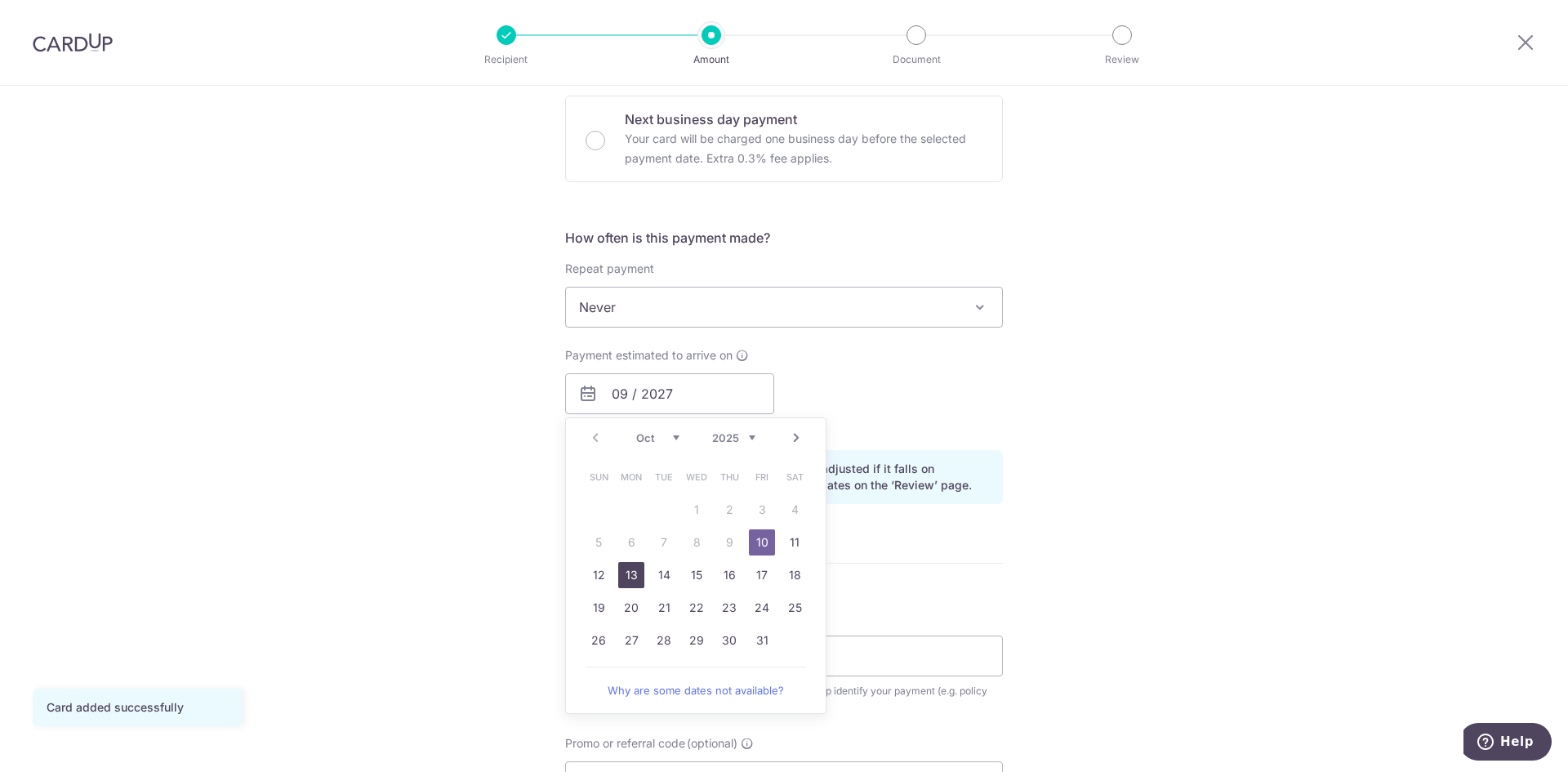
click at [623, 577] on link "13" at bounding box center [631, 575] width 26 height 26
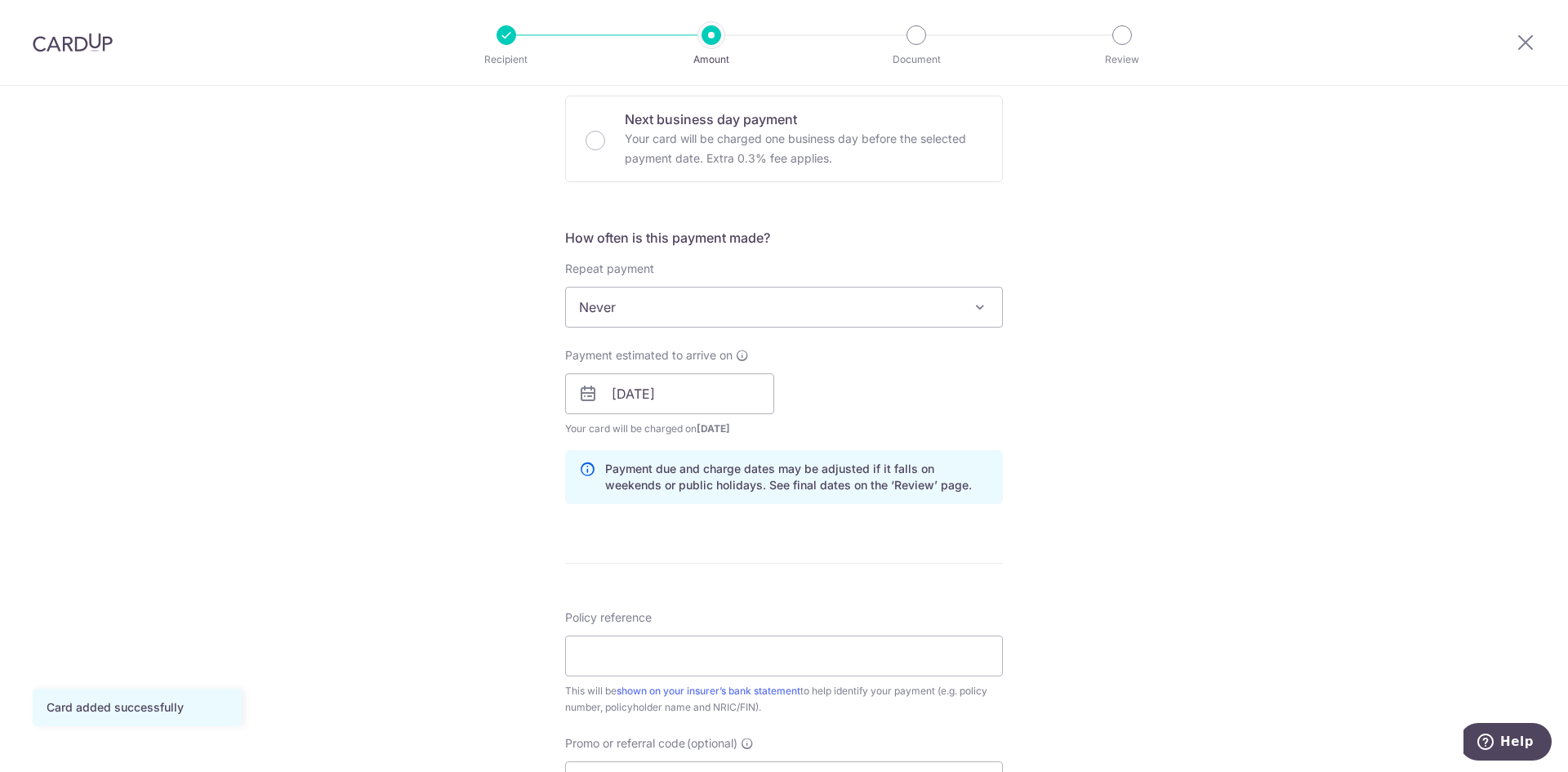
click at [1138, 378] on div "Tell us more about your payment Enter payment amount SGD 93.75 93.75 Card added…" at bounding box center [784, 401] width 1568 height 1611
click at [712, 394] on input "13/10/2025" at bounding box center [669, 393] width 209 height 41
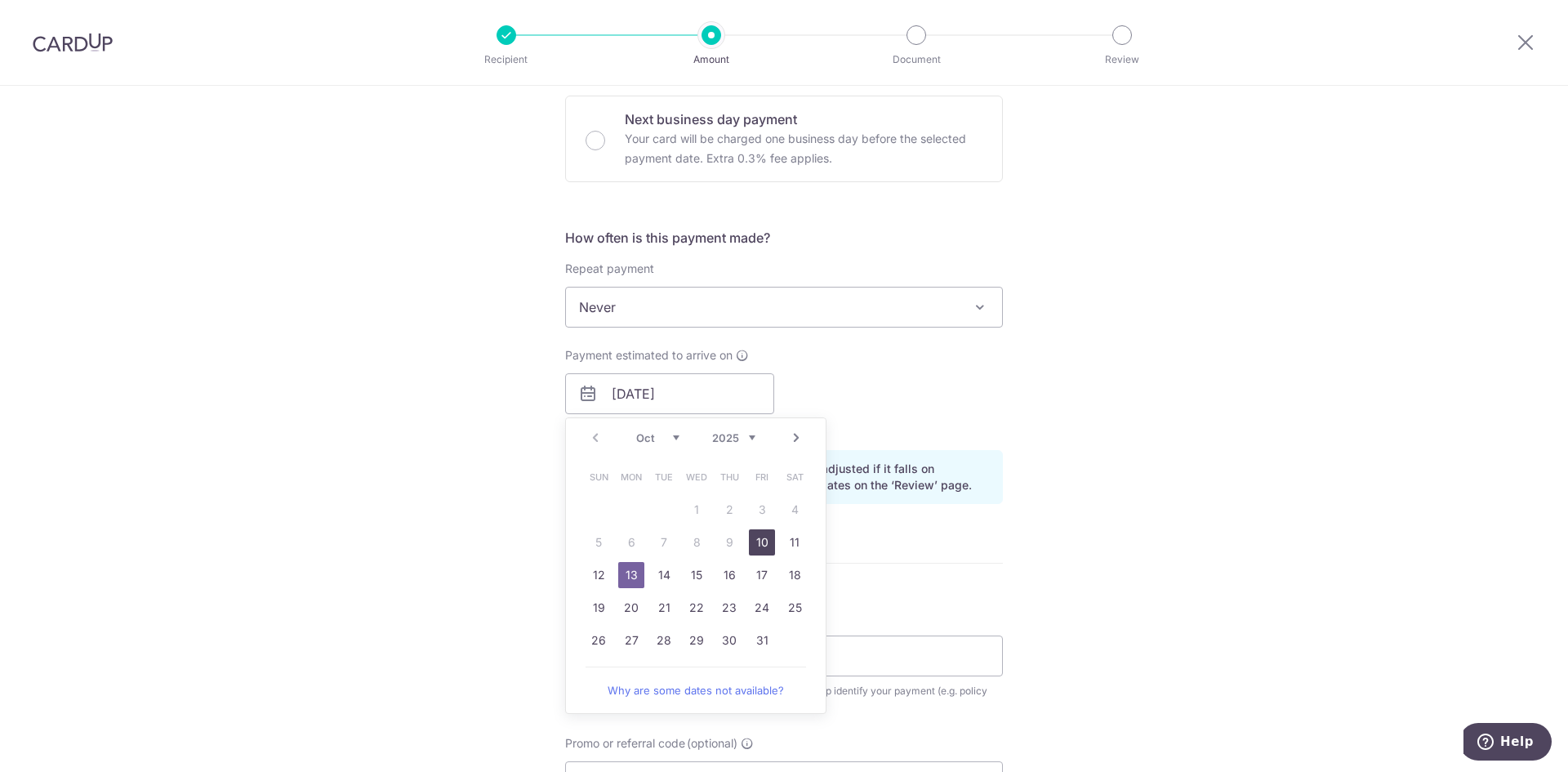
click at [758, 549] on link "10" at bounding box center [762, 542] width 26 height 26
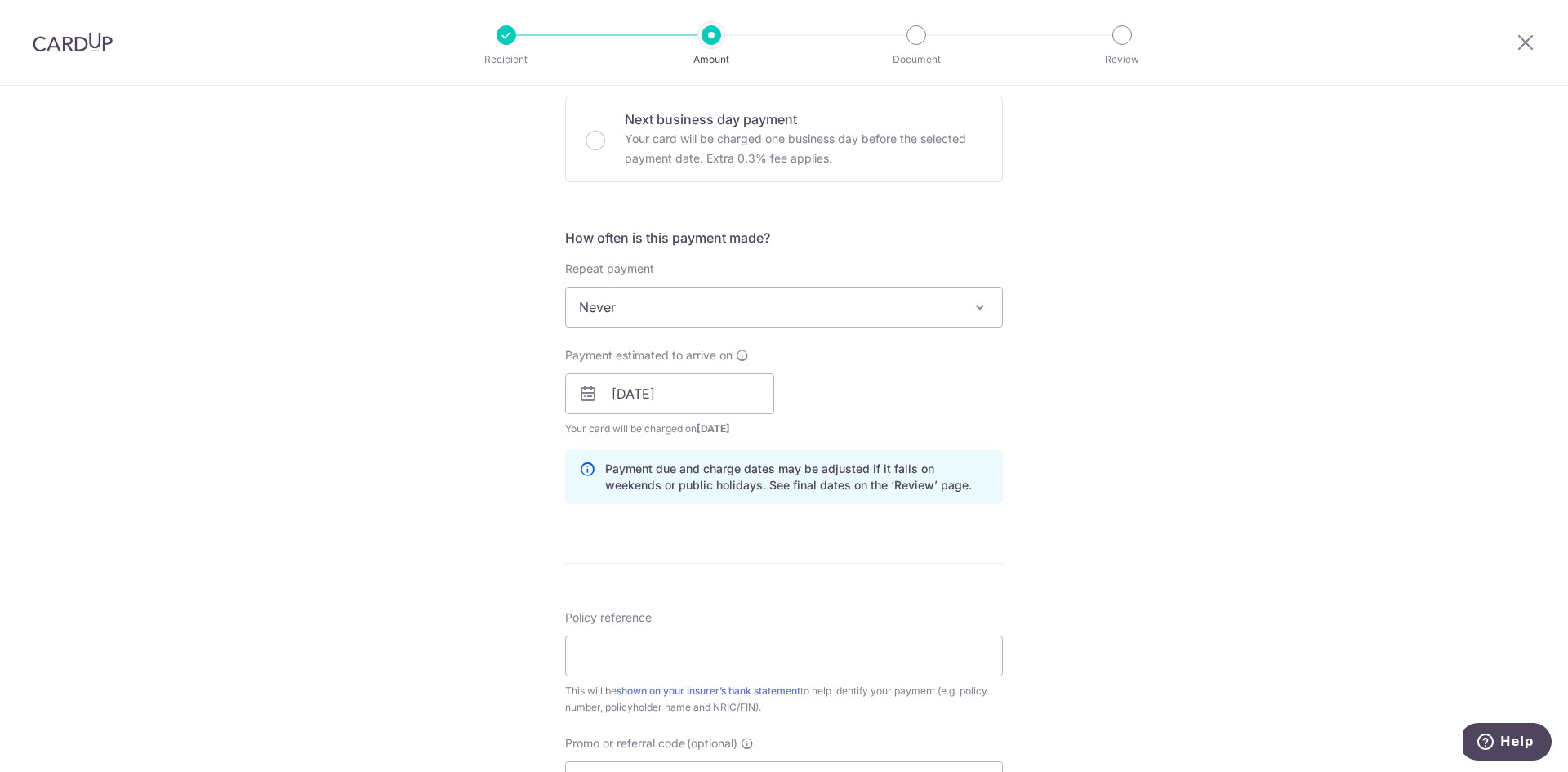
click at [1122, 387] on div "Tell us more about your payment Enter payment amount SGD 93.75 93.75 Card added…" at bounding box center [784, 401] width 1568 height 1611
click at [662, 393] on input "10/10/2025" at bounding box center [669, 393] width 209 height 41
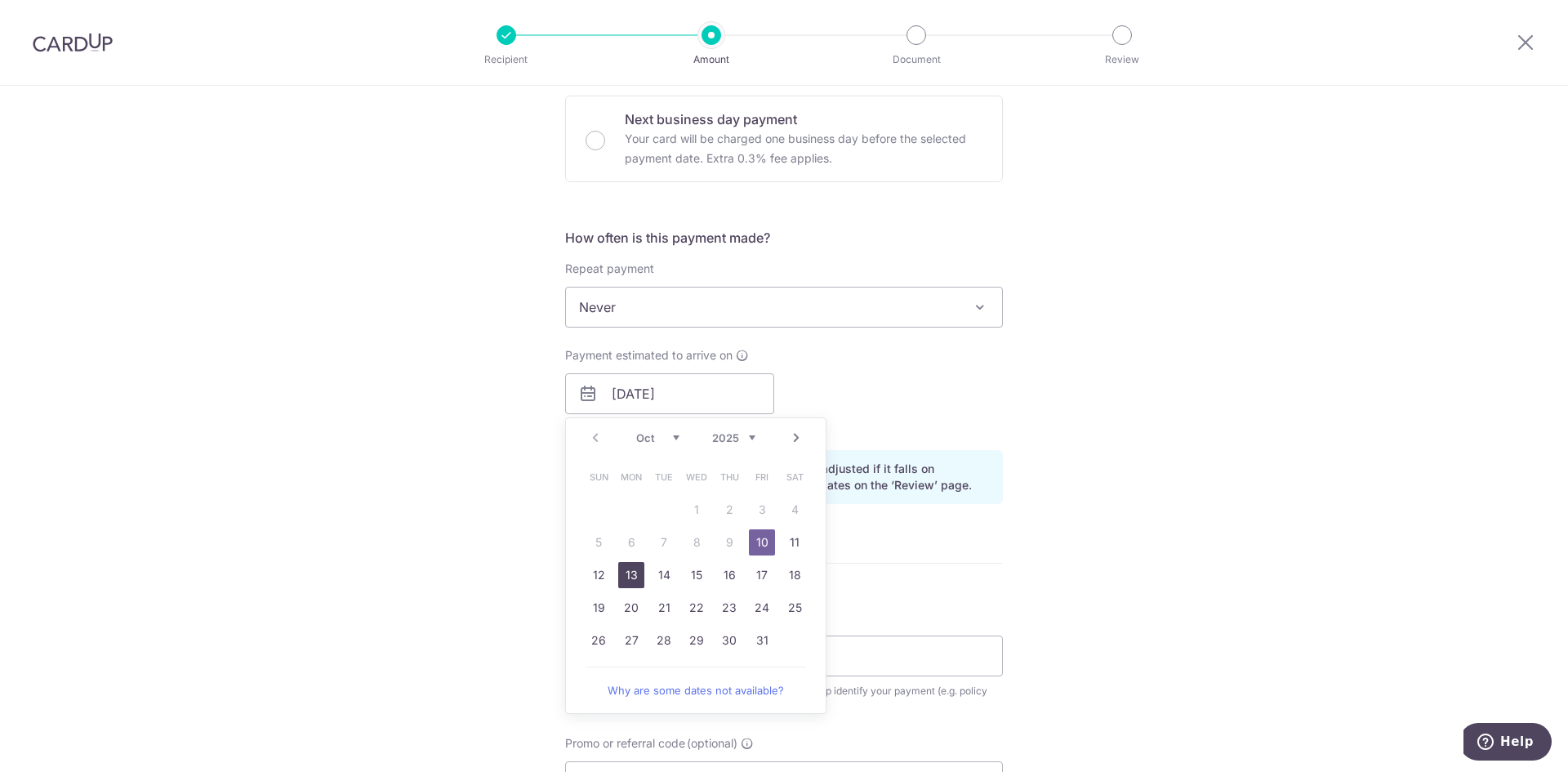
click at [628, 573] on link "13" at bounding box center [631, 575] width 26 height 26
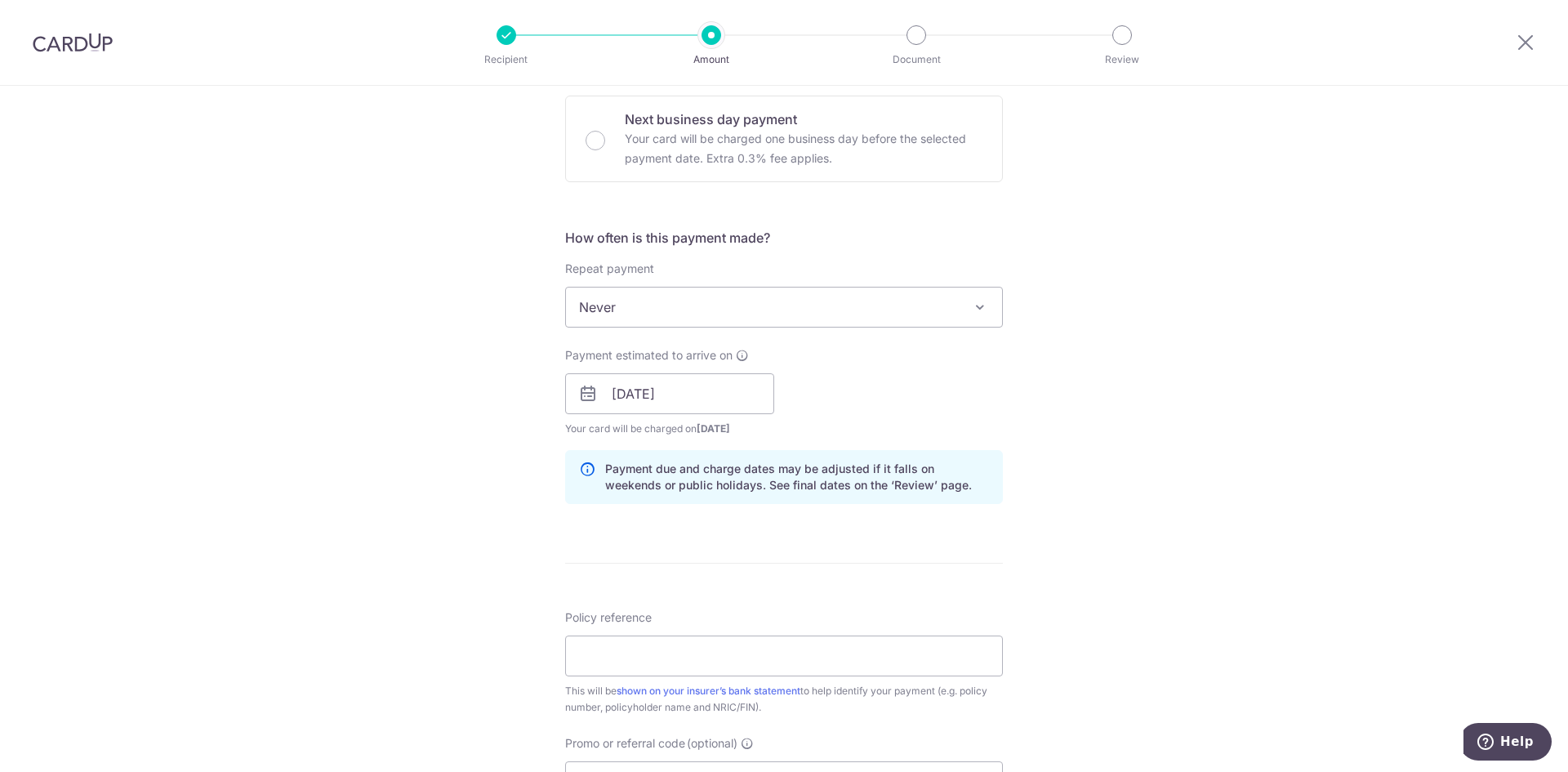
click at [1070, 396] on div "Tell us more about your payment Enter payment amount SGD 93.75 93.75 Card added…" at bounding box center [784, 401] width 1568 height 1611
click at [636, 393] on input "13/10/2025" at bounding box center [669, 393] width 209 height 41
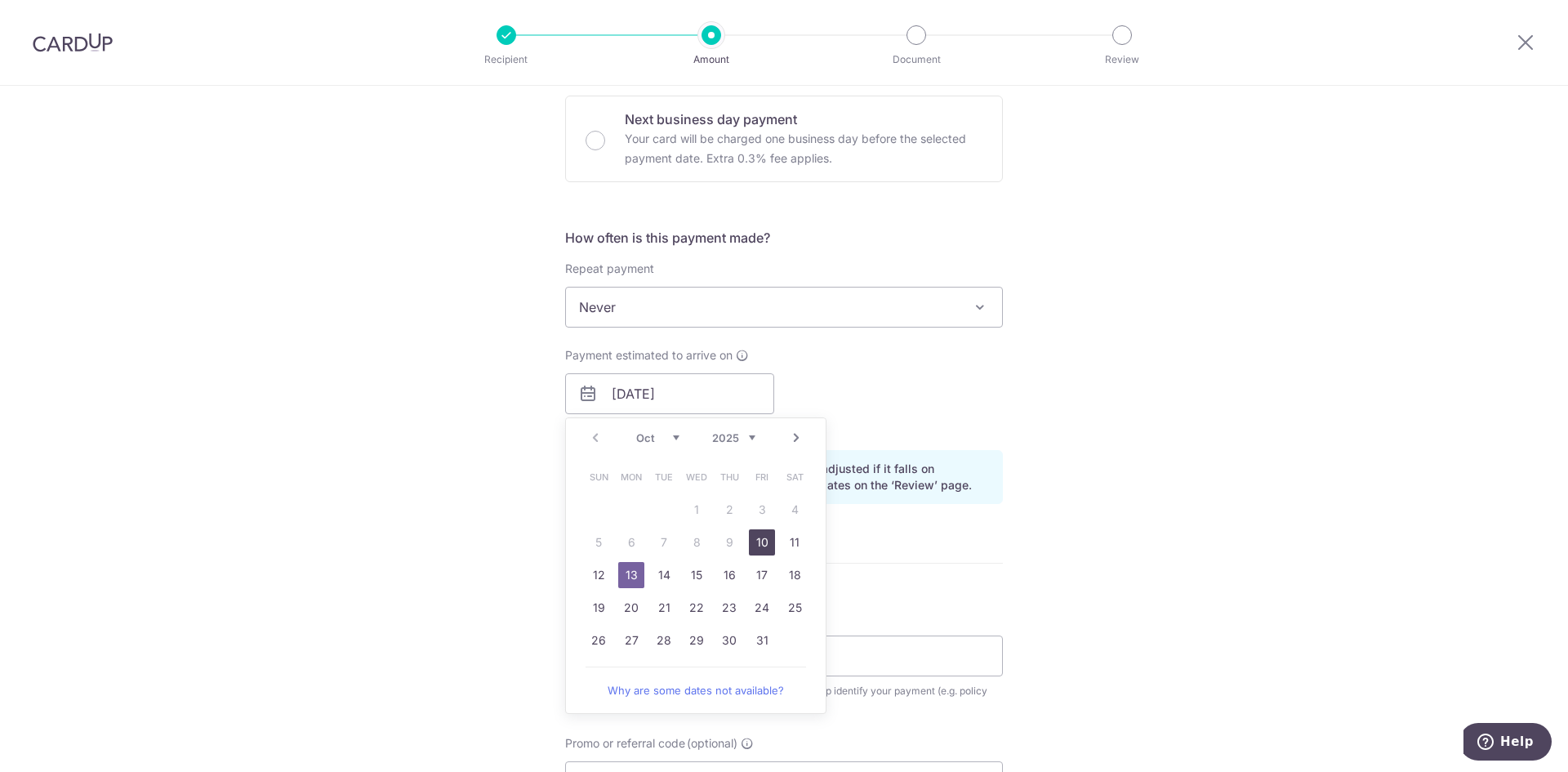
click at [753, 543] on link "10" at bounding box center [762, 542] width 26 height 26
type input "10/10/2025"
click at [1073, 405] on div "Tell us more about your payment Enter payment amount SGD 93.75 93.75 Card added…" at bounding box center [784, 401] width 1568 height 1611
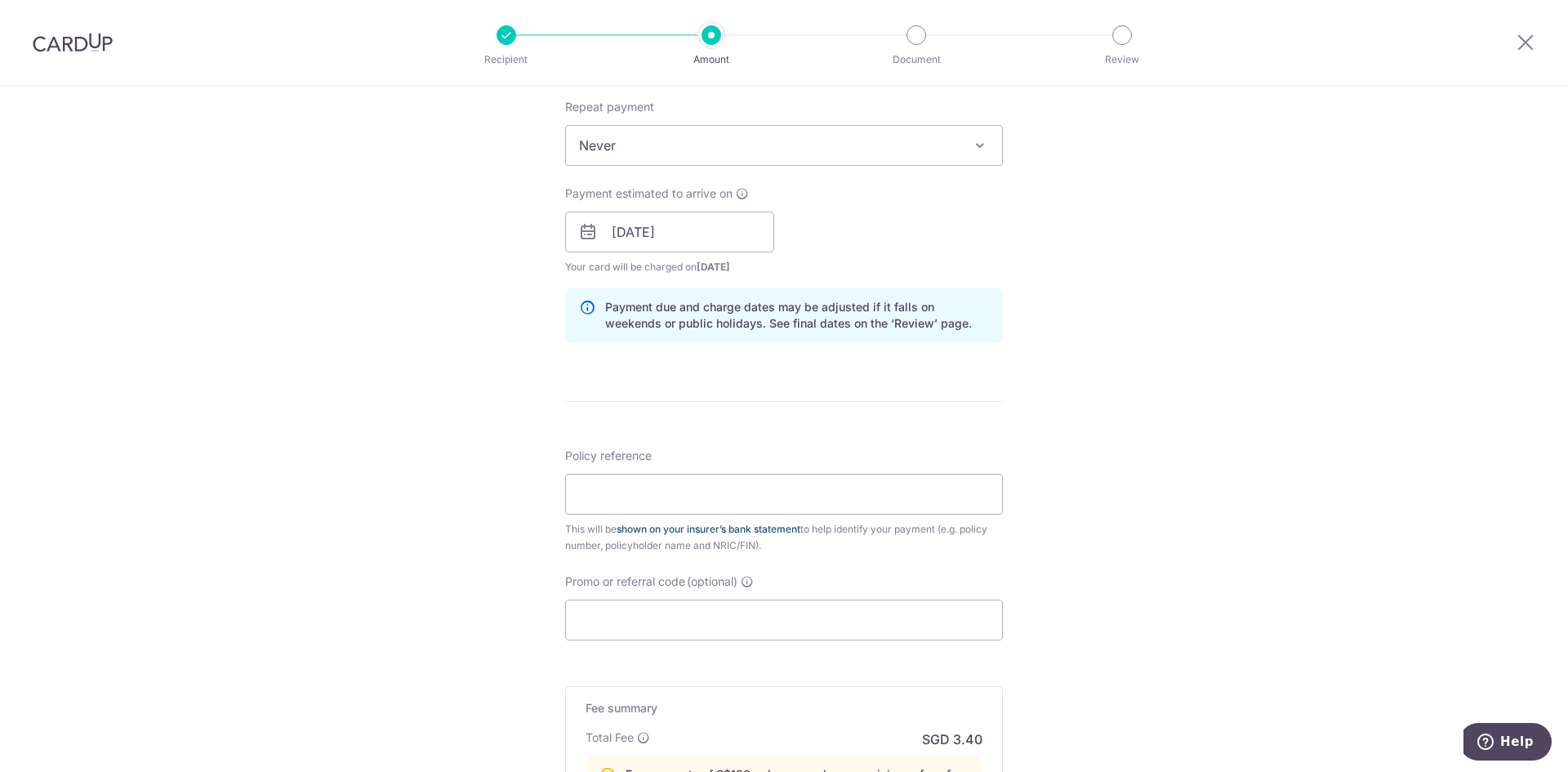
scroll to position [653, 0]
click at [671, 498] on input "Policy reference" at bounding box center [784, 492] width 438 height 41
paste input "L536448673"
click at [452, 517] on div "Tell us more about your payment Enter payment amount SGD 93.75 93.75 Card added…" at bounding box center [784, 238] width 1568 height 1611
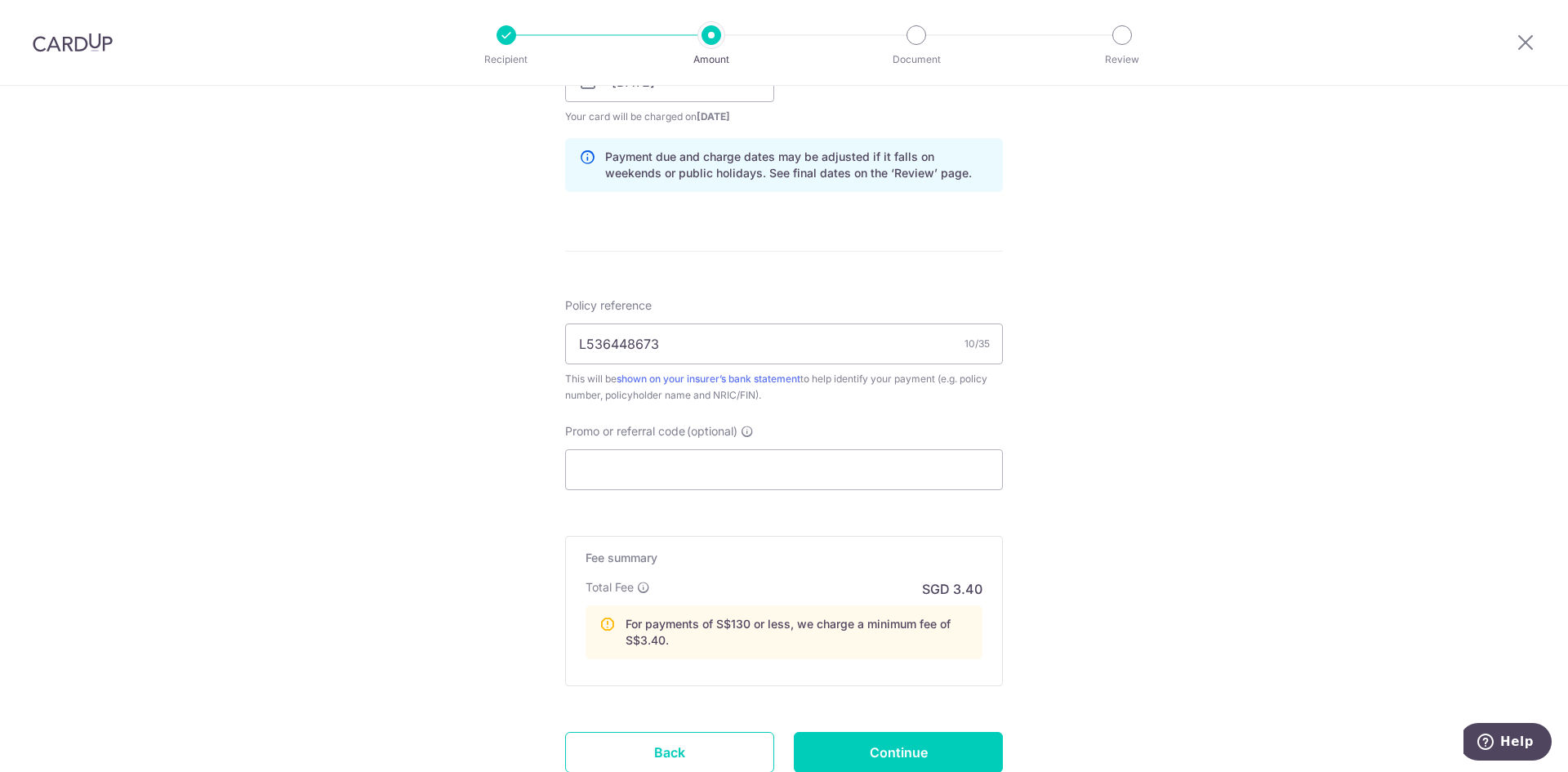
scroll to position [817, 0]
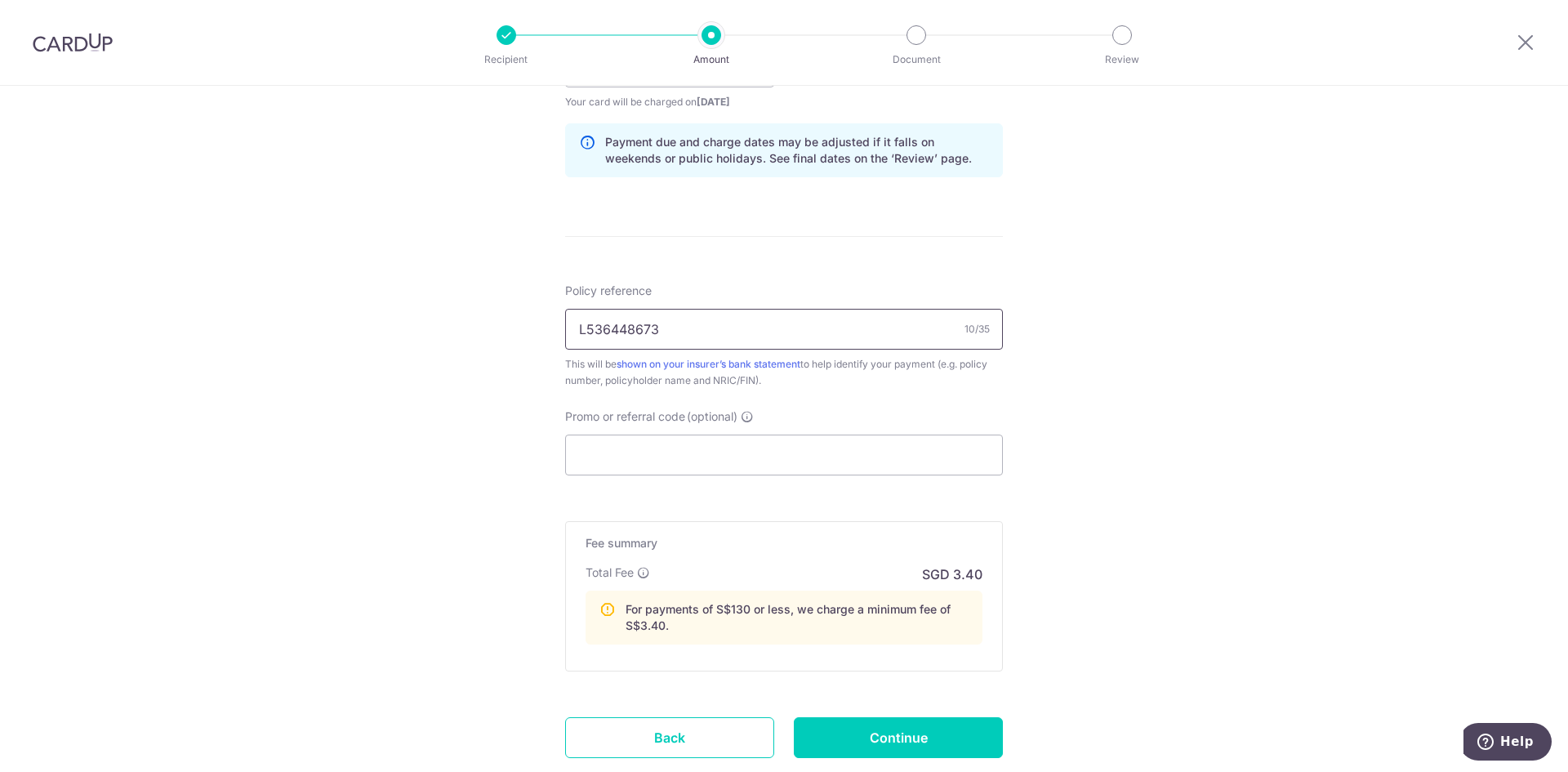
click at [736, 333] on input "L536448673" at bounding box center [784, 328] width 438 height 41
type input "L536448673 Seth Hwang"
click at [520, 466] on div "Tell us more about your payment Enter payment amount SGD 93.75 93.75 Card added…" at bounding box center [784, 75] width 1568 height 1611
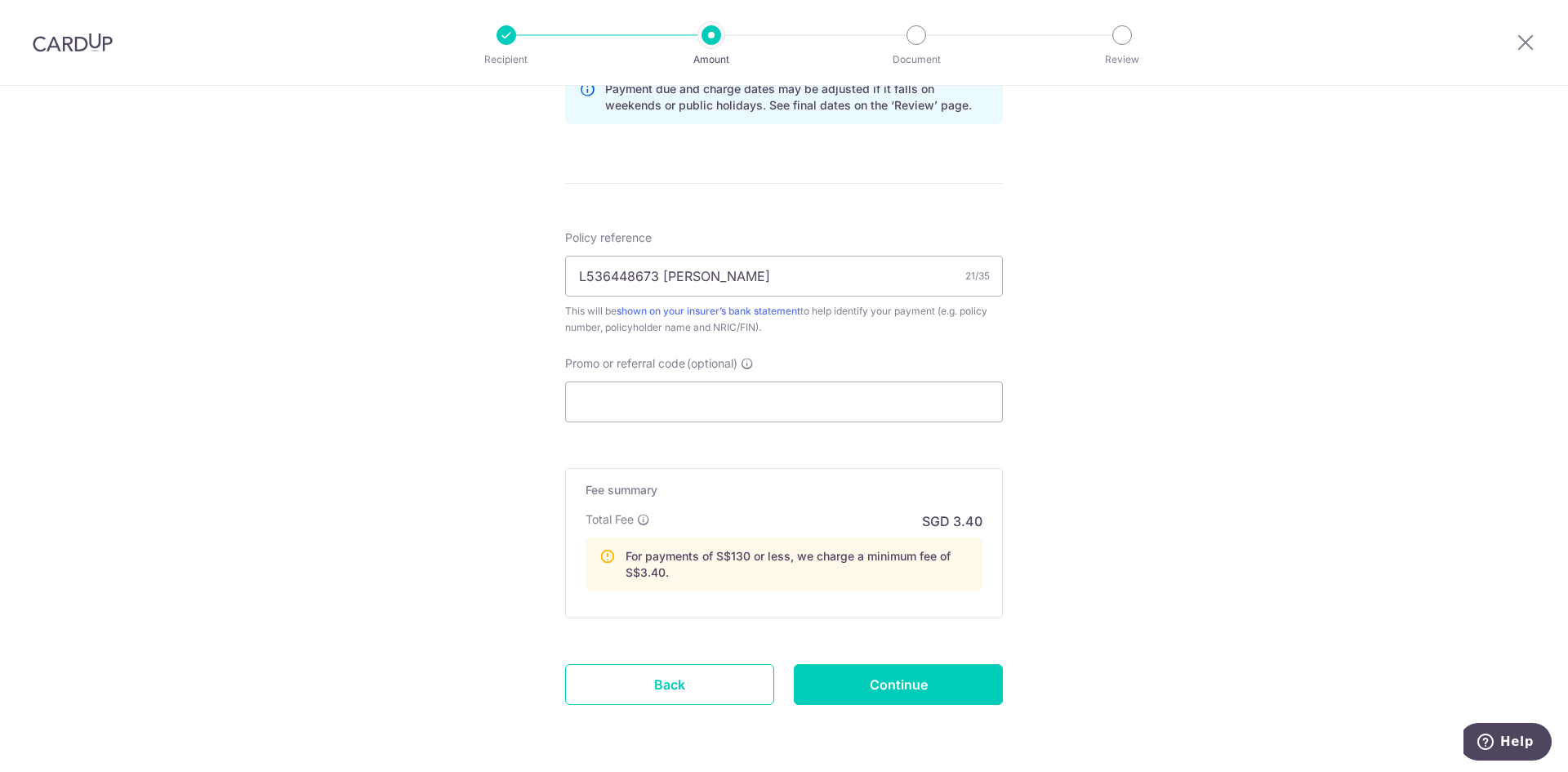
scroll to position [926, 0]
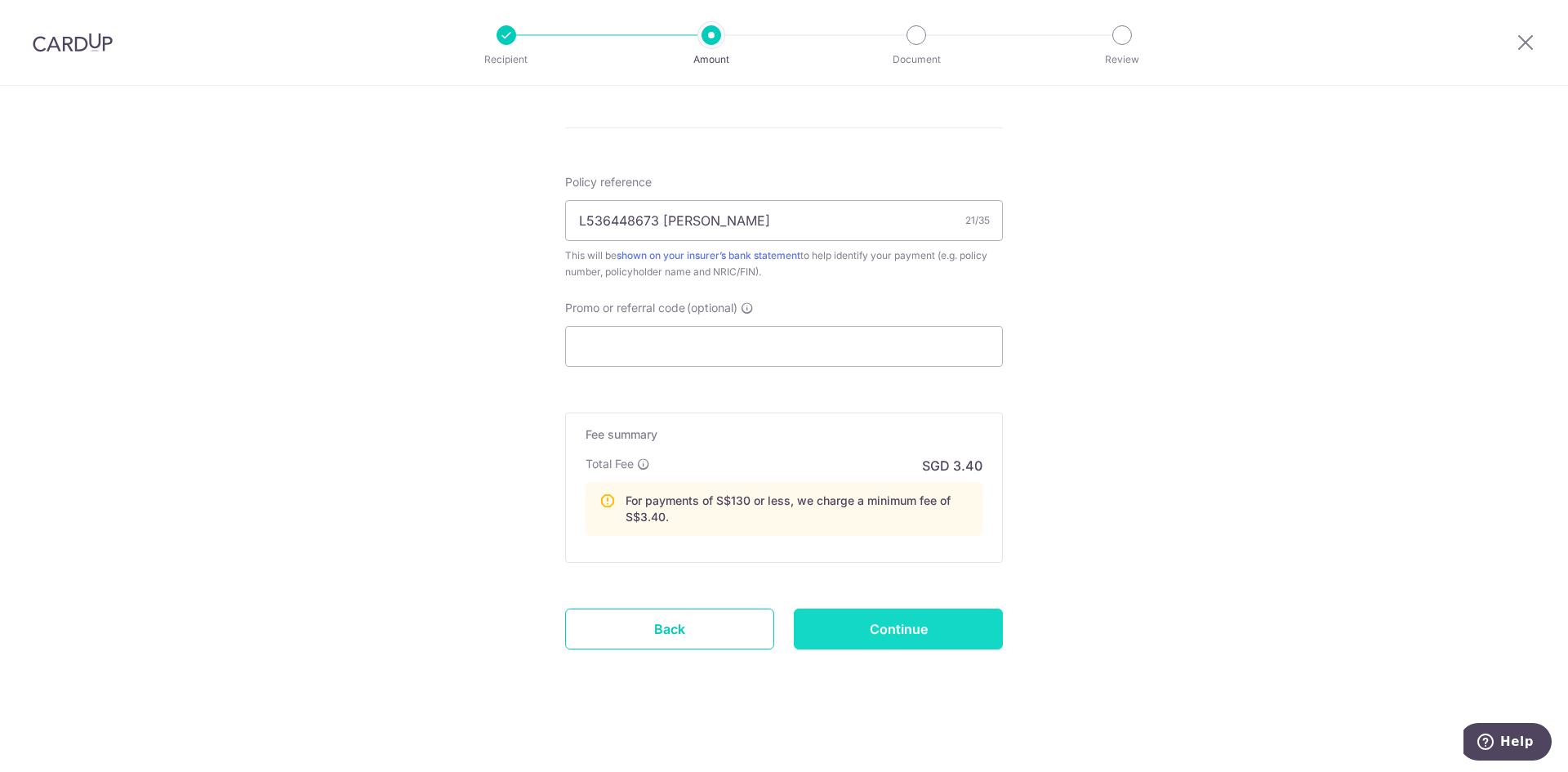
click at [934, 626] on input "Continue" at bounding box center [898, 628] width 209 height 41
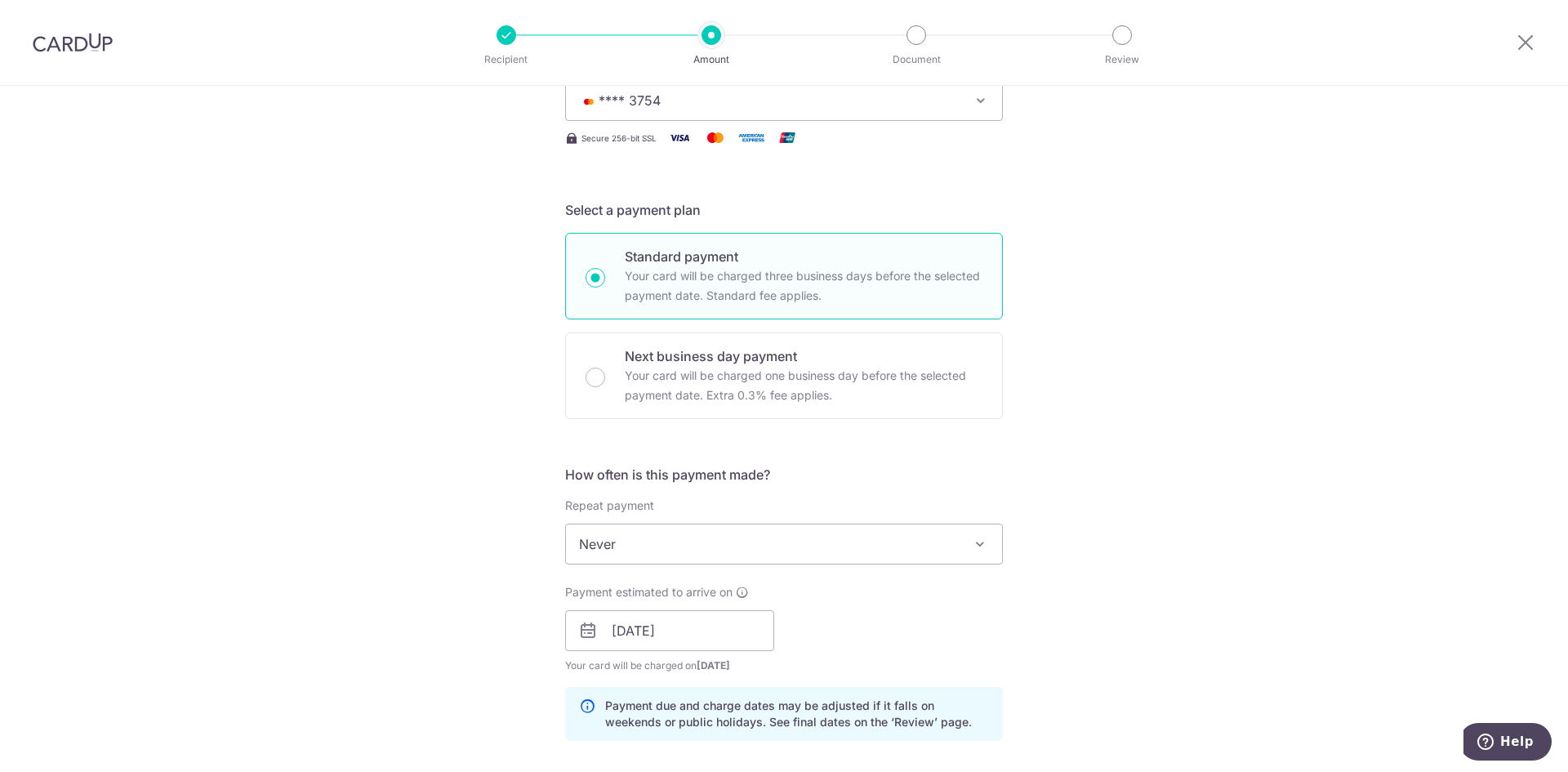
scroll to position [28, 0]
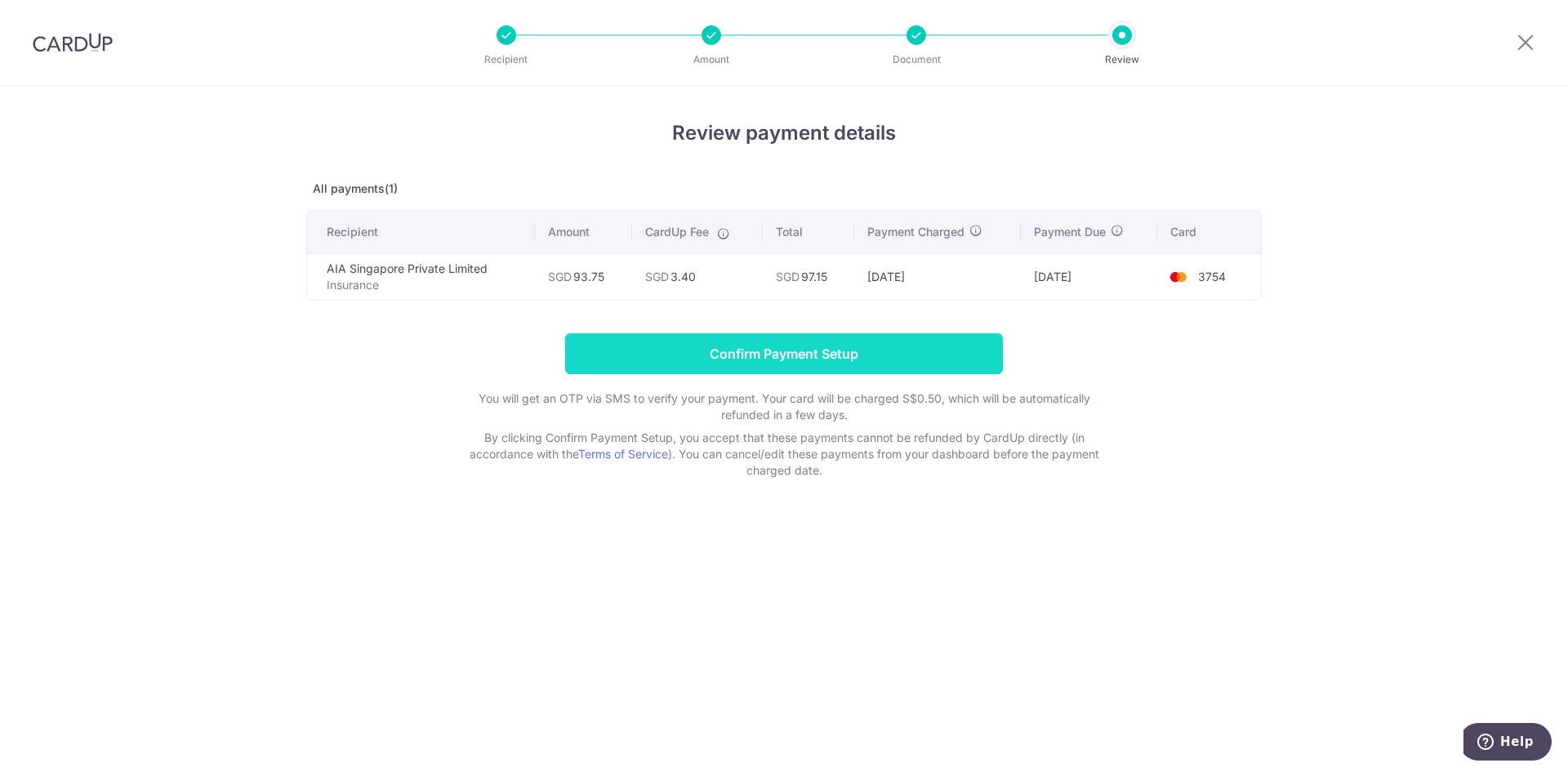
click at [815, 359] on input "Confirm Payment Setup" at bounding box center [784, 353] width 438 height 41
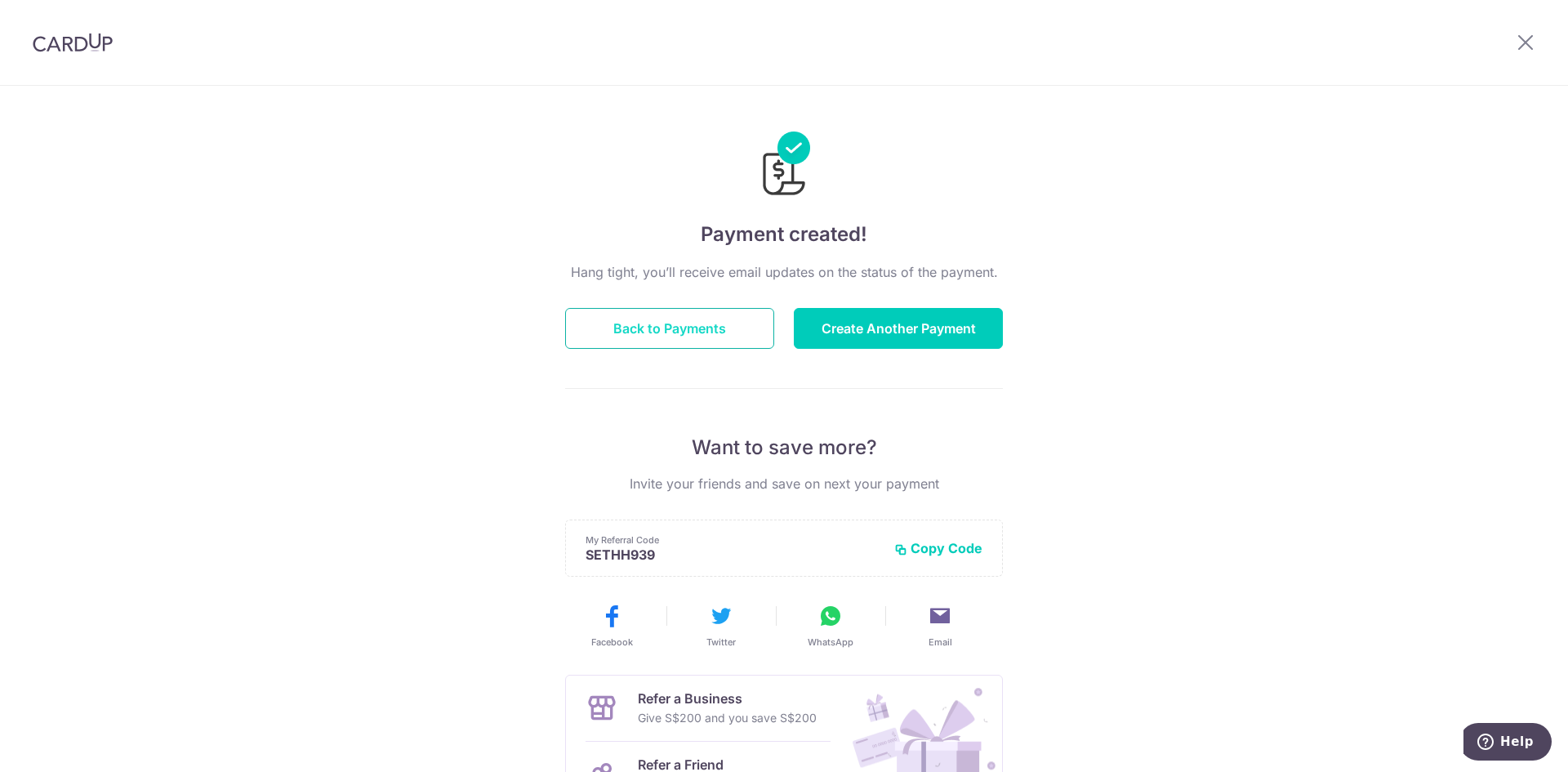
click at [679, 337] on button "Back to Payments" at bounding box center [669, 328] width 209 height 41
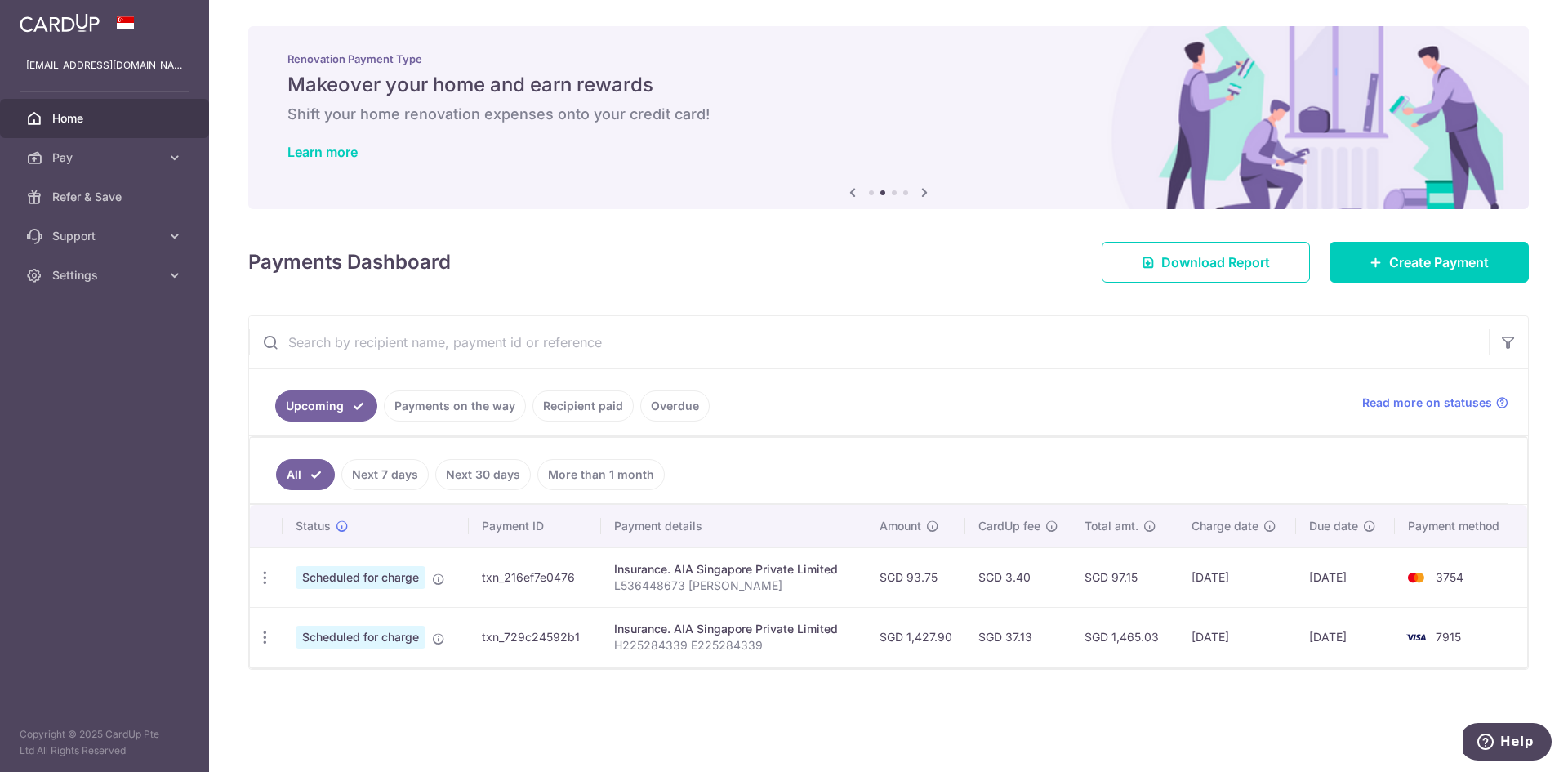
click at [882, 460] on ul "All Next 7 days Next 30 days More than 1 month" at bounding box center [878, 471] width 1258 height 66
click at [1400, 267] on span "Create Payment" at bounding box center [1438, 263] width 100 height 20
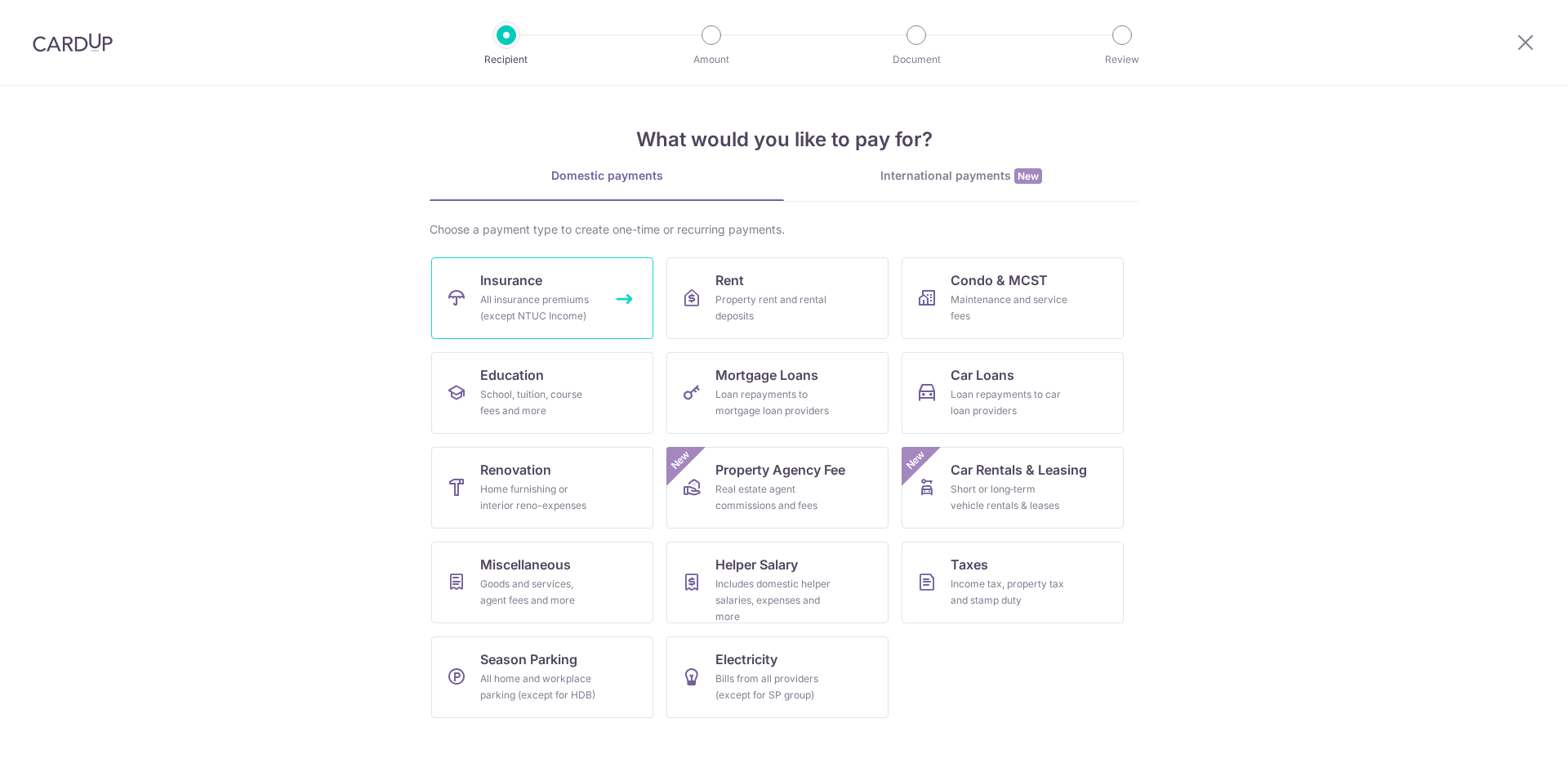
click at [534, 327] on link "Insurance All insurance premiums (except NTUC Income)" at bounding box center [542, 298] width 222 height 81
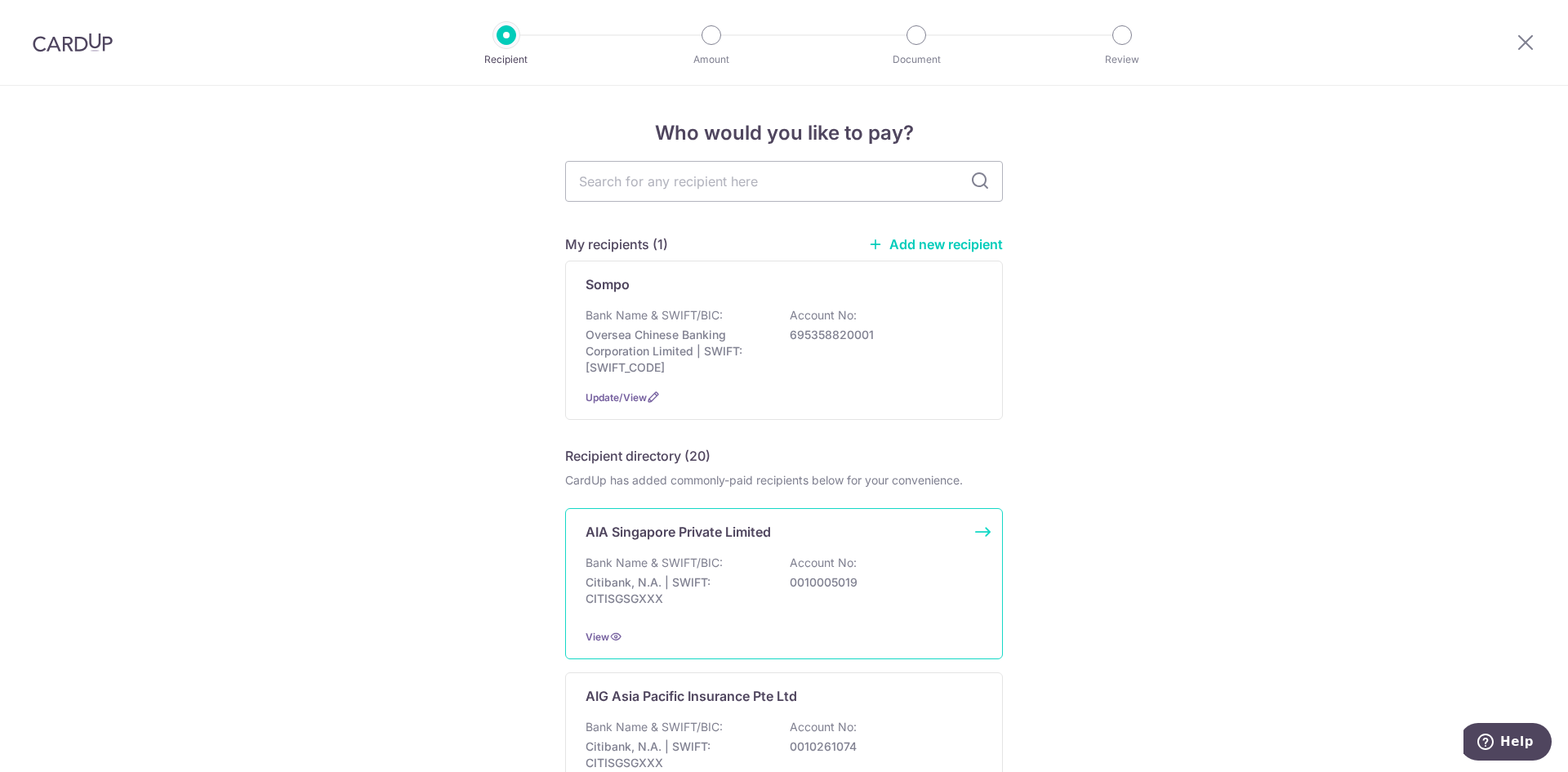
click at [733, 568] on div "Bank Name & SWIFT/BIC: Citibank, N.A. | SWIFT: CITISGSGXXX Account No: 00100050…" at bounding box center [784, 584] width 396 height 60
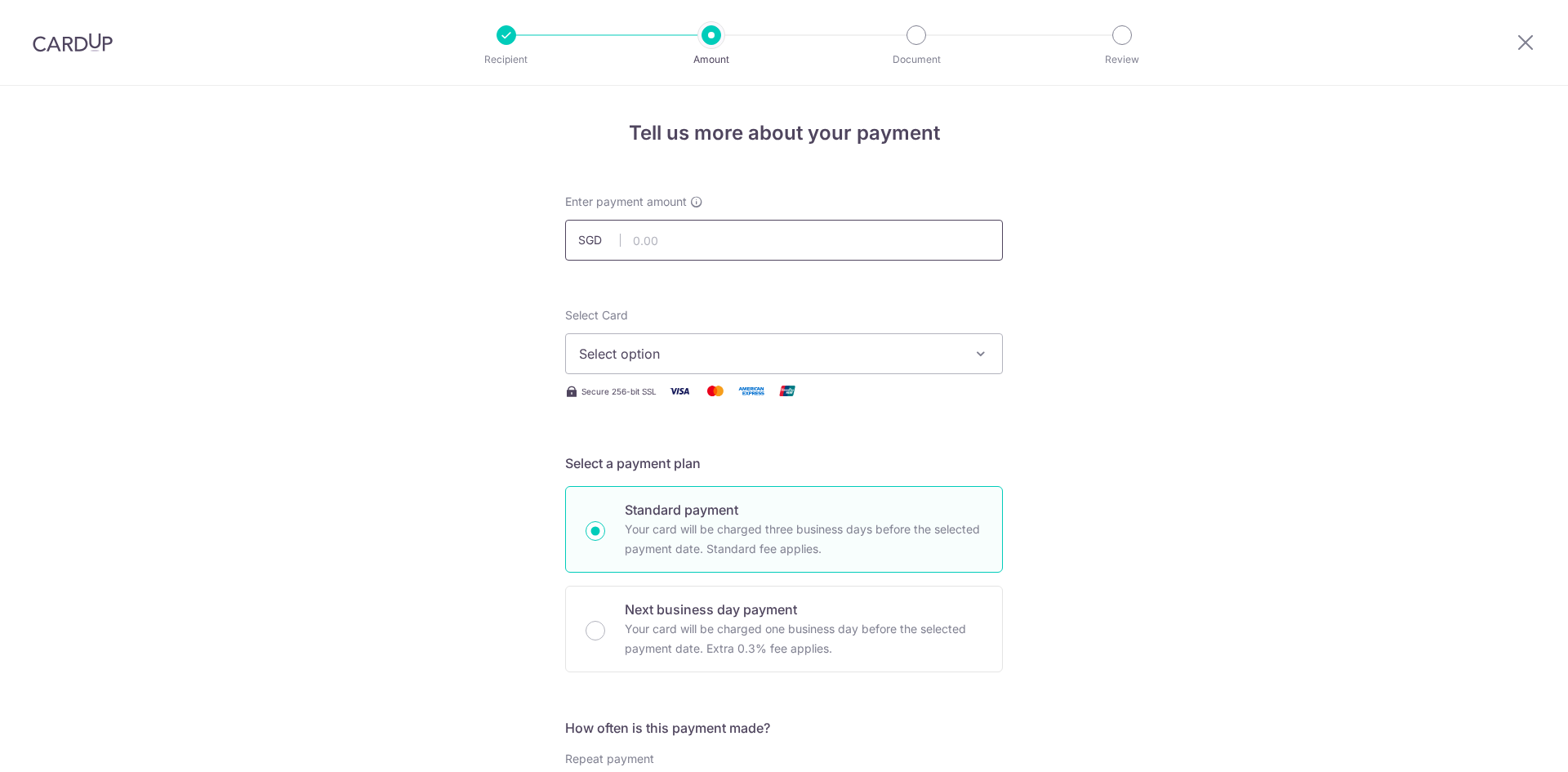
click at [697, 244] on input "text" at bounding box center [784, 240] width 438 height 41
click at [715, 251] on input "text" at bounding box center [784, 240] width 438 height 41
type input "197.62"
click at [702, 244] on input "197.62" at bounding box center [784, 240] width 438 height 41
drag, startPoint x: 436, startPoint y: 349, endPoint x: 586, endPoint y: 377, distance: 152.6
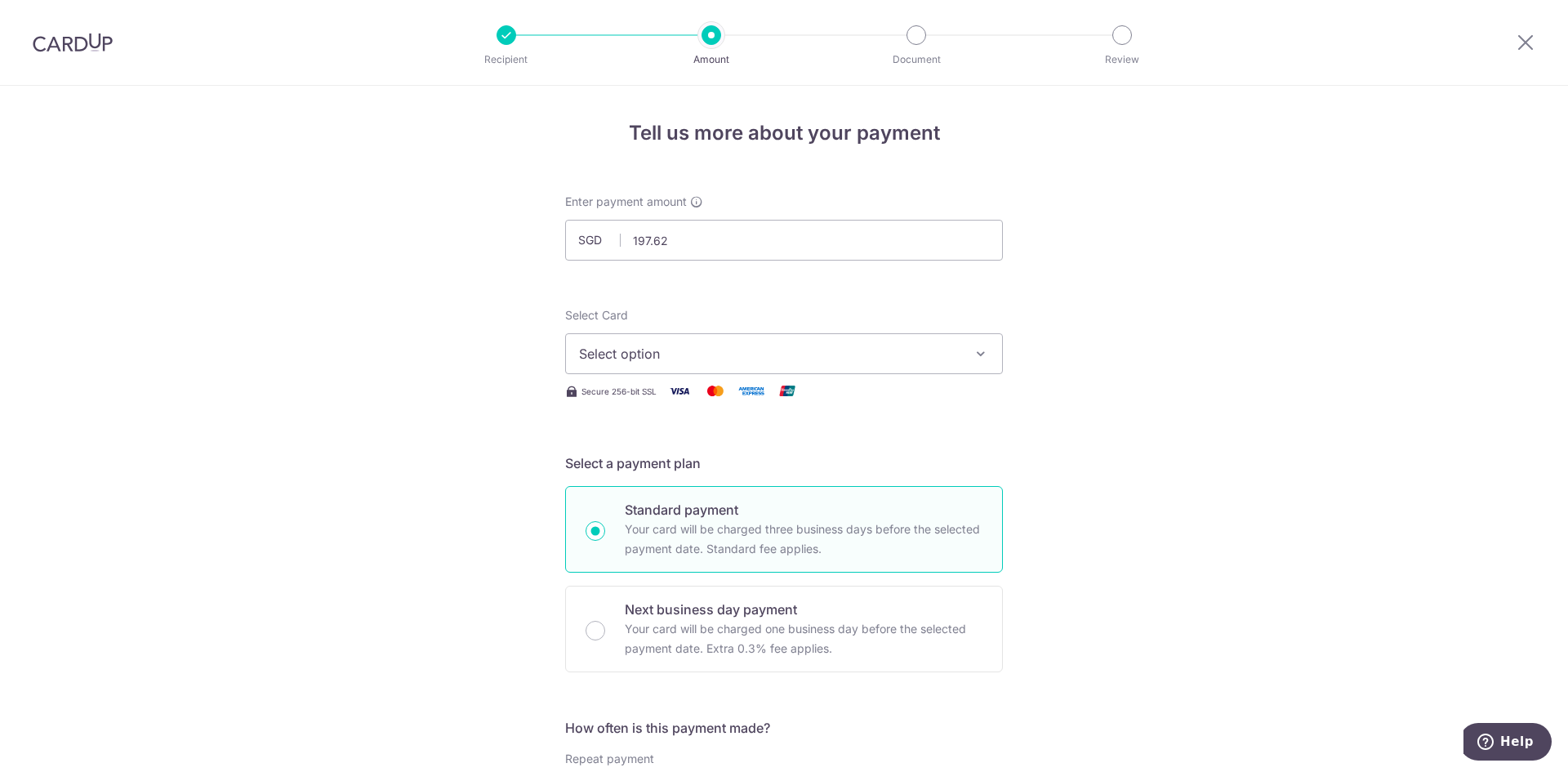
click at [601, 374] on div "Select Card Select option Add credit card Your Cards **** 9095 **** 7915 **** 3…" at bounding box center [784, 354] width 438 height 94
click at [610, 358] on span "Select option" at bounding box center [769, 354] width 381 height 20
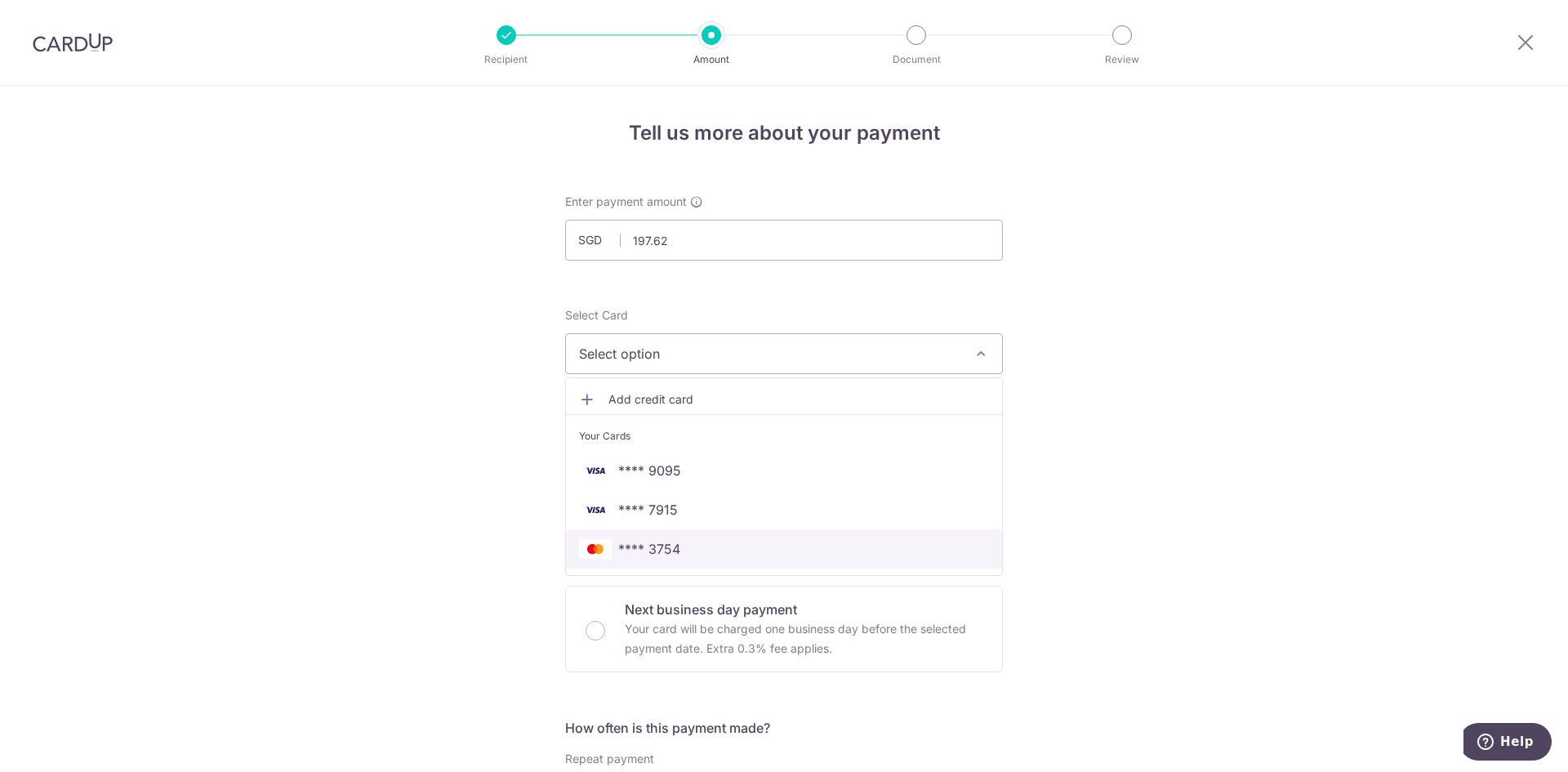
drag, startPoint x: 675, startPoint y: 548, endPoint x: 720, endPoint y: 526, distance: 50.1
click at [675, 548] on span "**** 3754" at bounding box center [649, 549] width 62 height 20
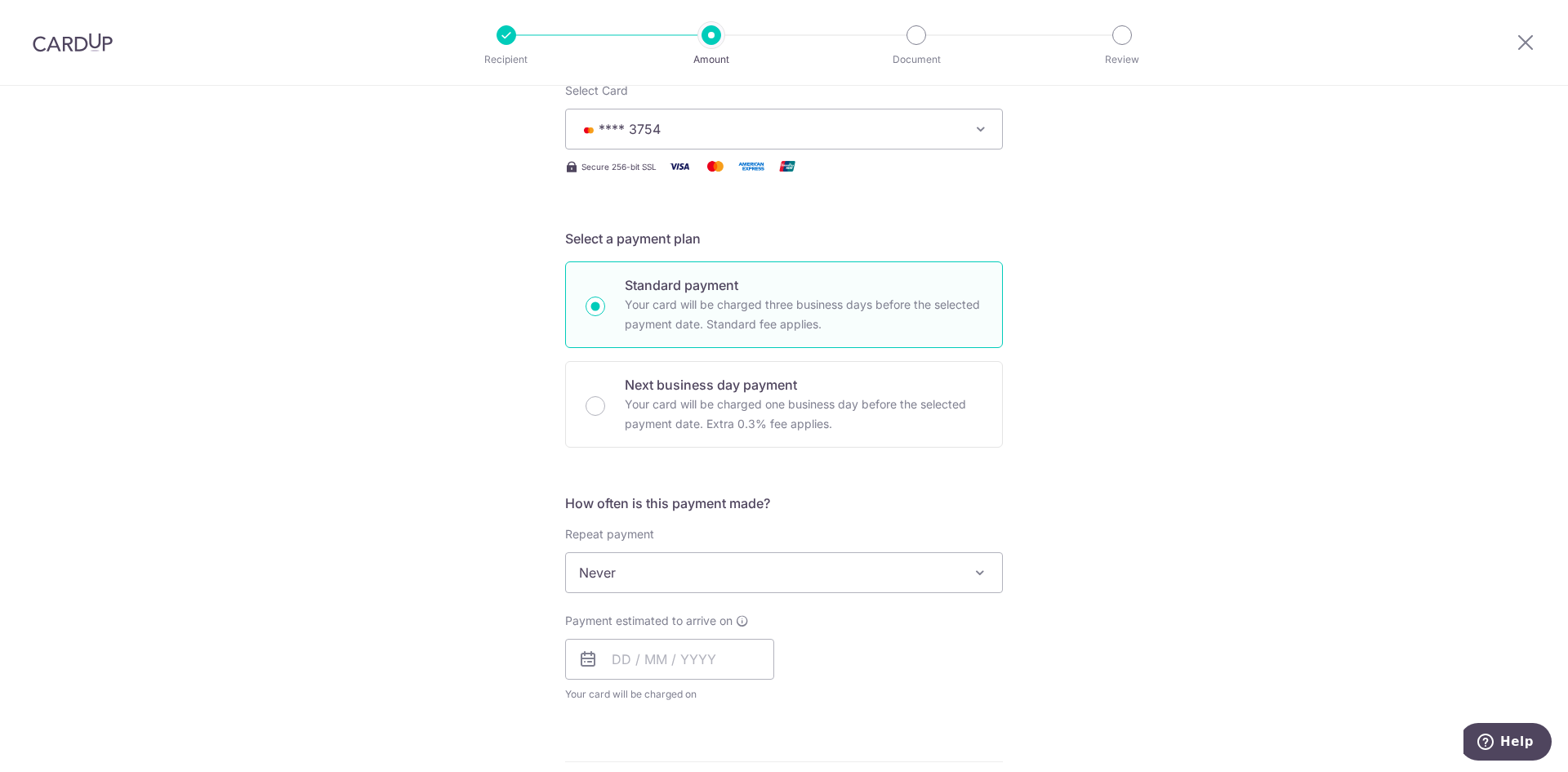
scroll to position [245, 0]
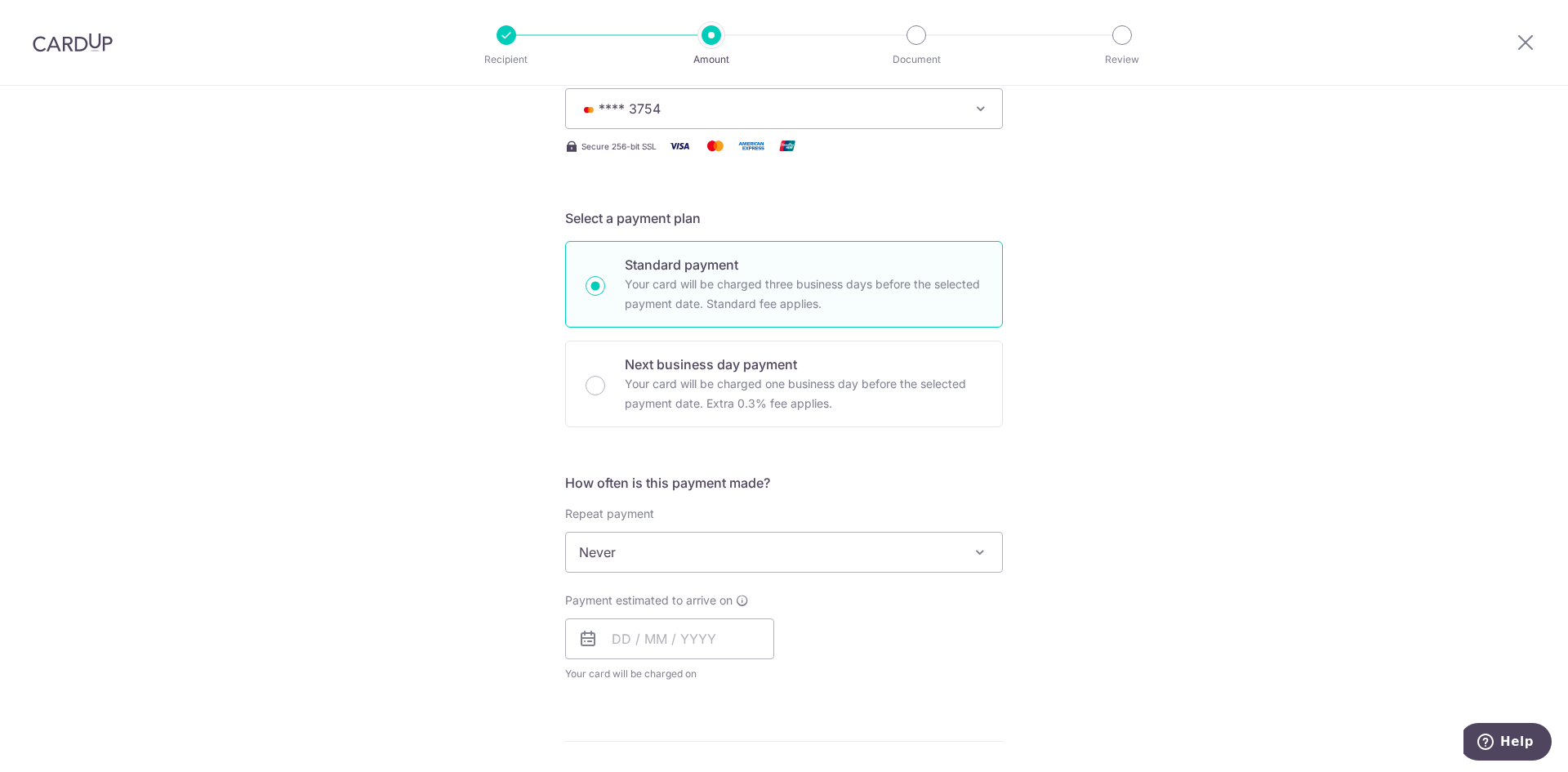
click at [783, 562] on span "Never" at bounding box center [784, 552] width 436 height 40
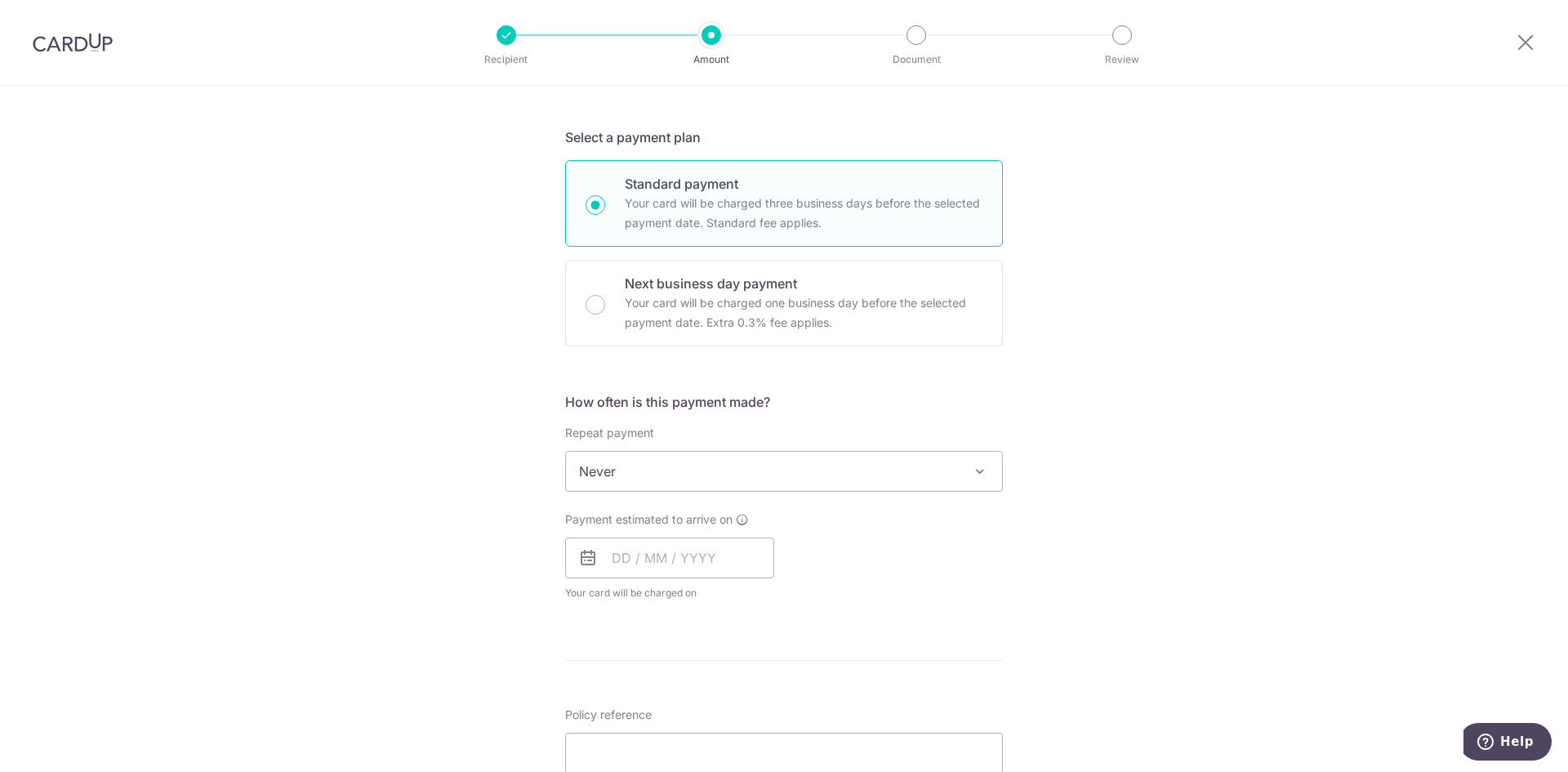
scroll to position [490, 0]
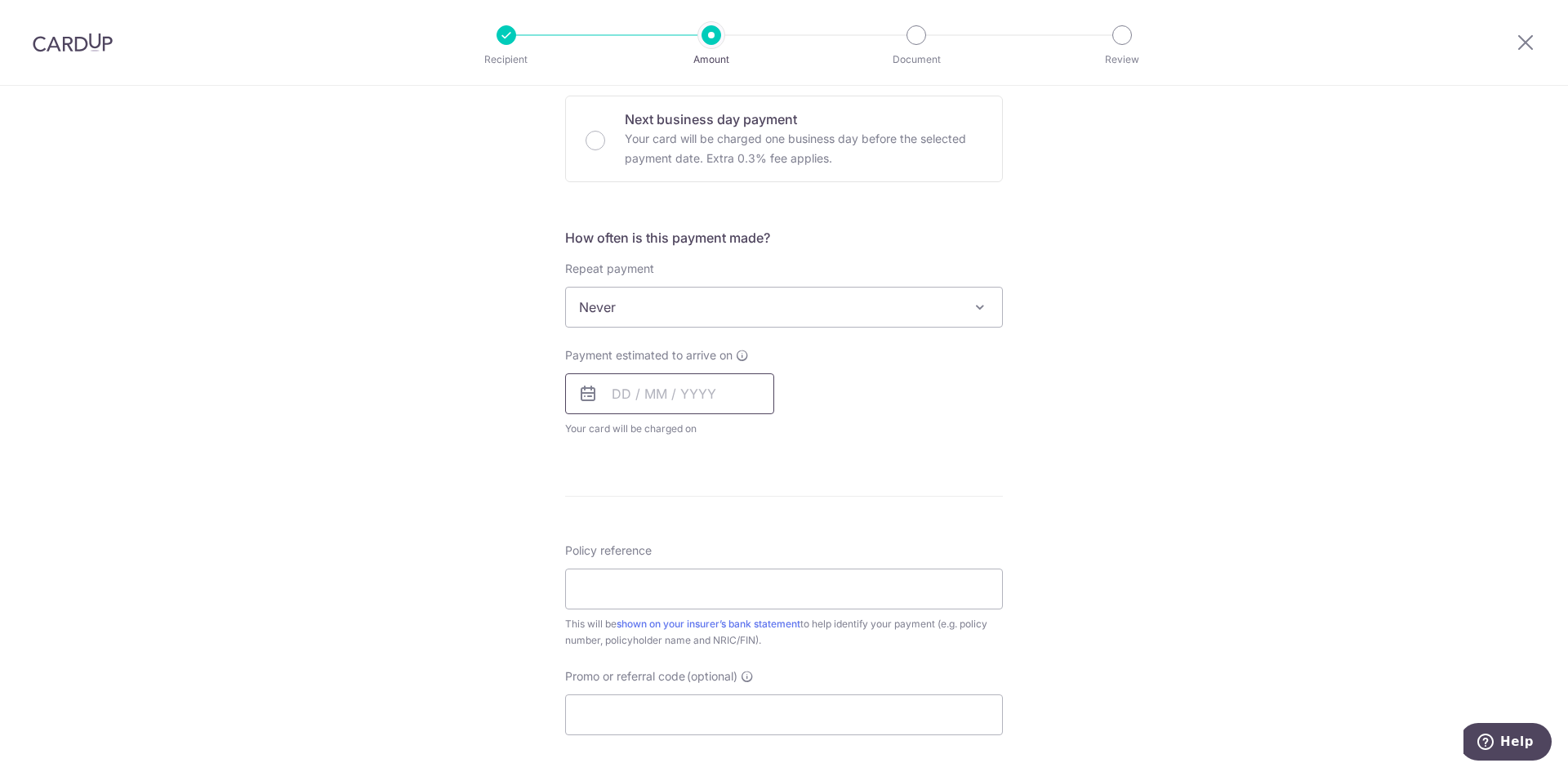
click at [638, 394] on input "text" at bounding box center [669, 393] width 209 height 41
click at [1007, 371] on div "Payment estimated to arrive on Prev Next Oct Nov [DATE] 2026 2027 2028 2029 203…" at bounding box center [783, 391] width 457 height 90
click at [649, 390] on input "text" at bounding box center [669, 393] width 209 height 41
click at [760, 545] on link "10" at bounding box center [762, 542] width 26 height 26
click at [1187, 460] on div "Tell us more about your payment Enter payment amount SGD 197.62 197.62 Select C…" at bounding box center [784, 334] width 1568 height 1477
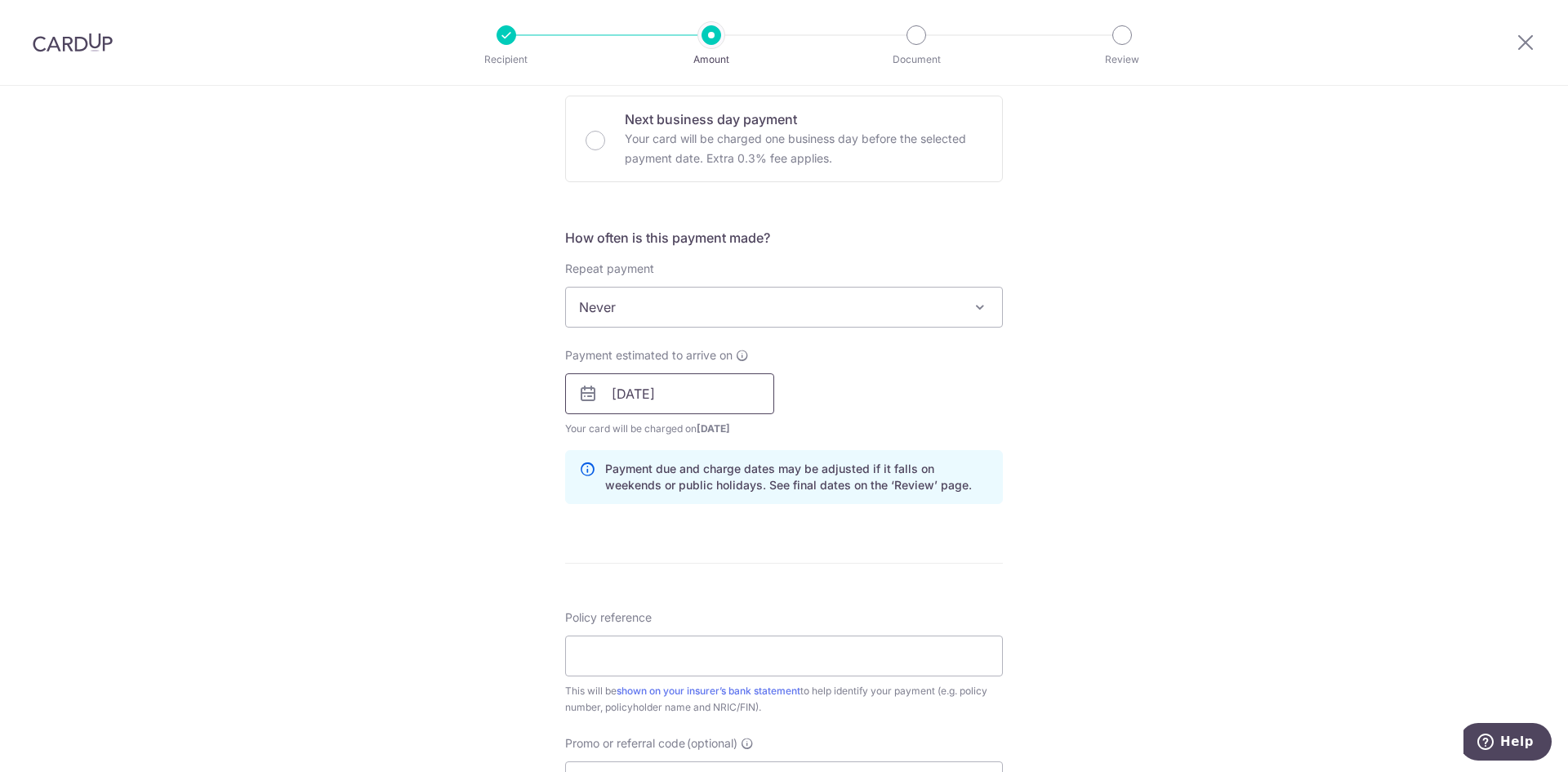
click at [684, 404] on input "10/10/2025" at bounding box center [669, 393] width 209 height 41
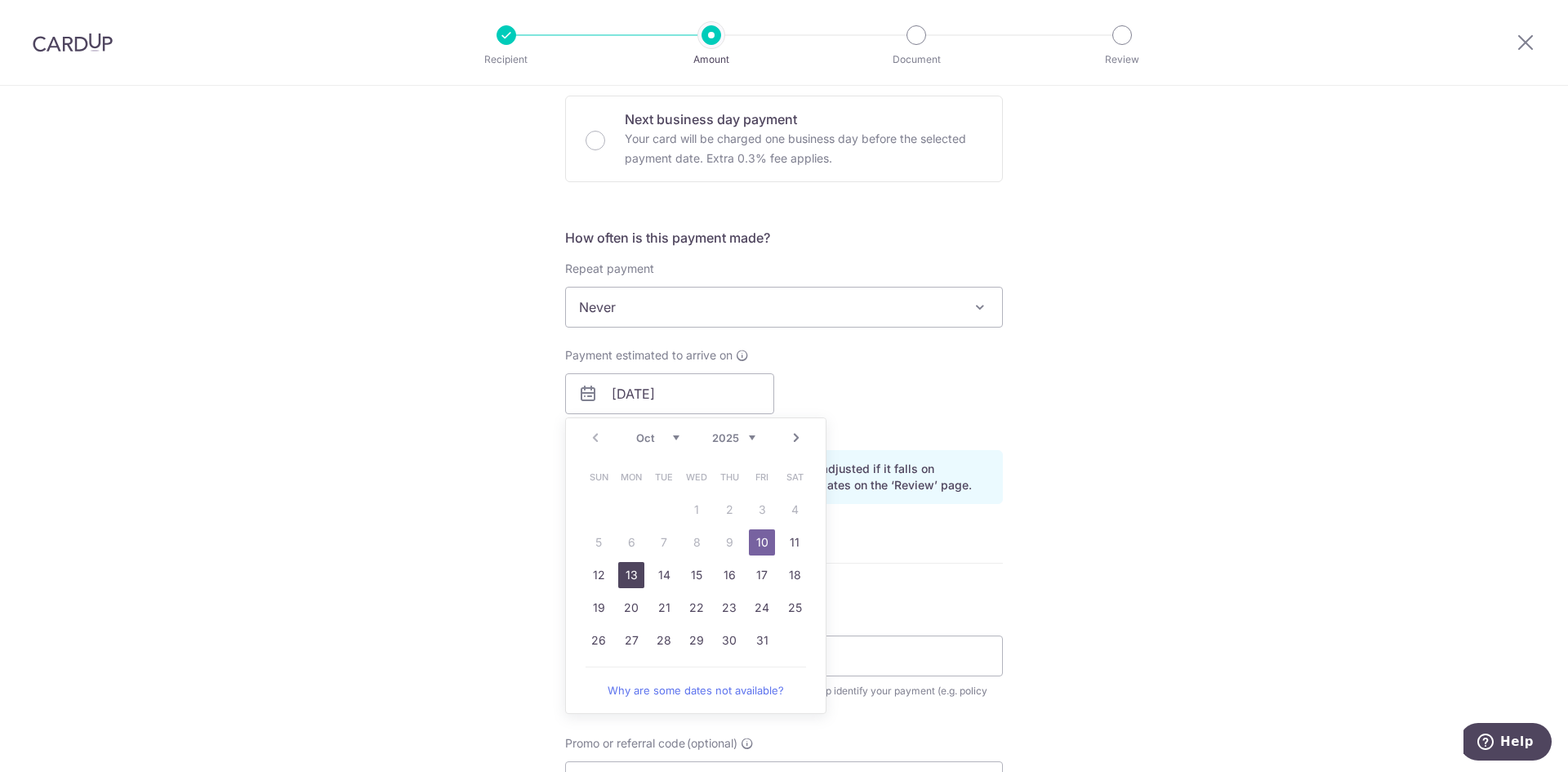
drag, startPoint x: 626, startPoint y: 580, endPoint x: 1105, endPoint y: 412, distance: 507.6
click at [626, 580] on link "13" at bounding box center [631, 575] width 26 height 26
type input "[DATE]"
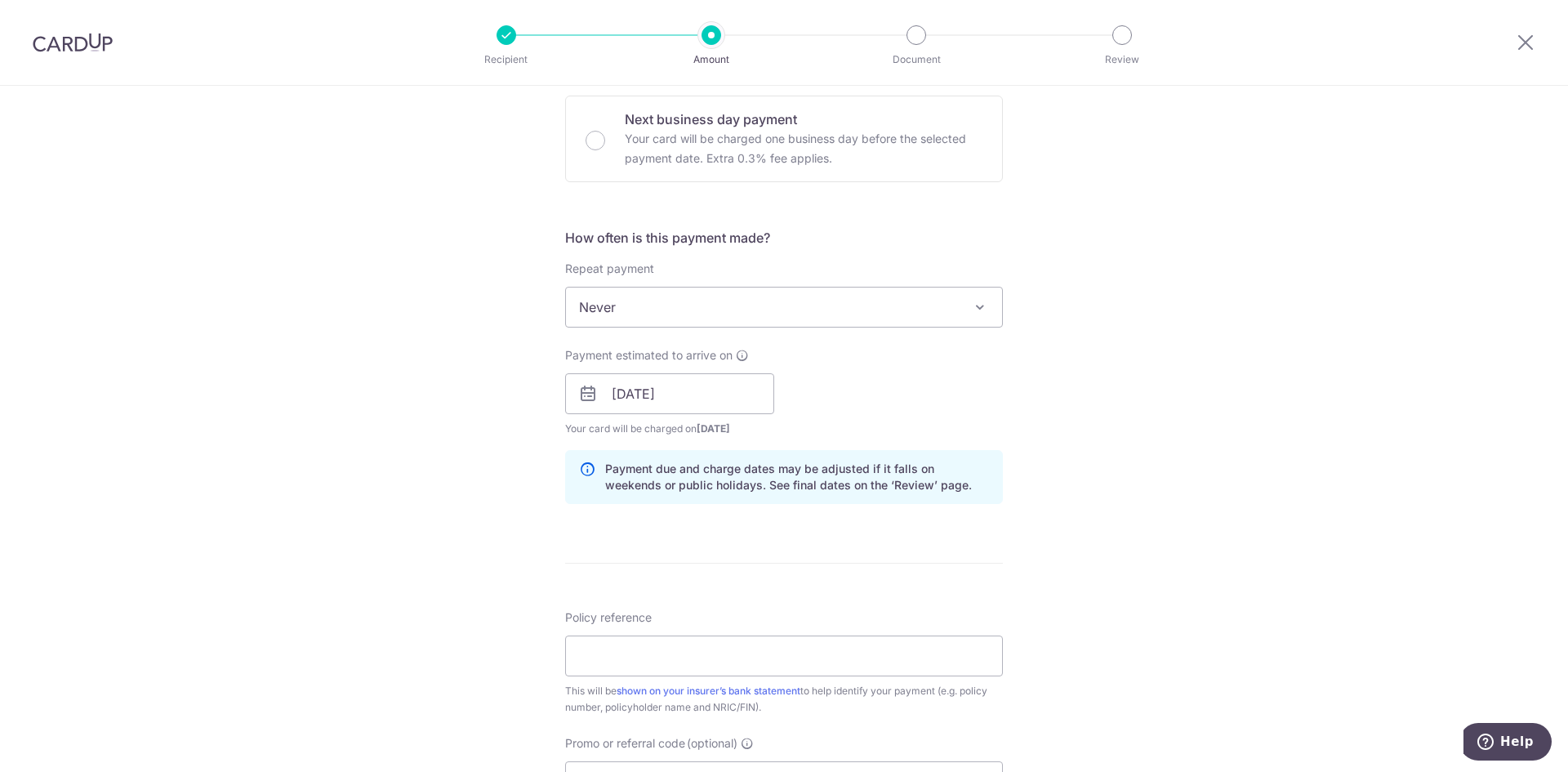
click at [1105, 410] on div "Tell us more about your payment Enter payment amount SGD 197.62 197.62 Select C…" at bounding box center [784, 368] width 1568 height 1544
click at [701, 394] on input "[DATE]" at bounding box center [669, 393] width 209 height 41
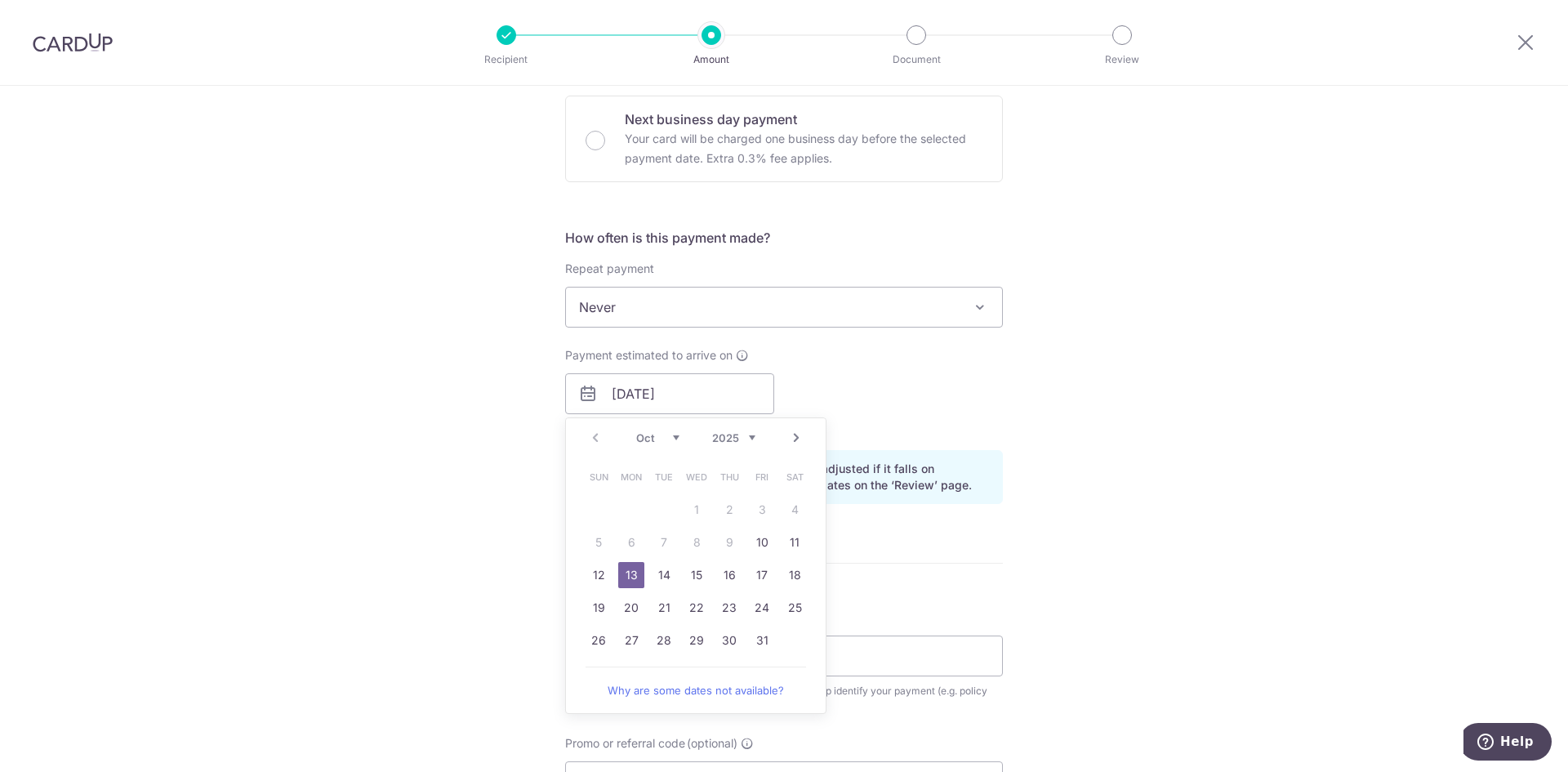
click at [1132, 421] on div "Tell us more about your payment Enter payment amount SGD 197.62 197.62 Select C…" at bounding box center [784, 368] width 1568 height 1544
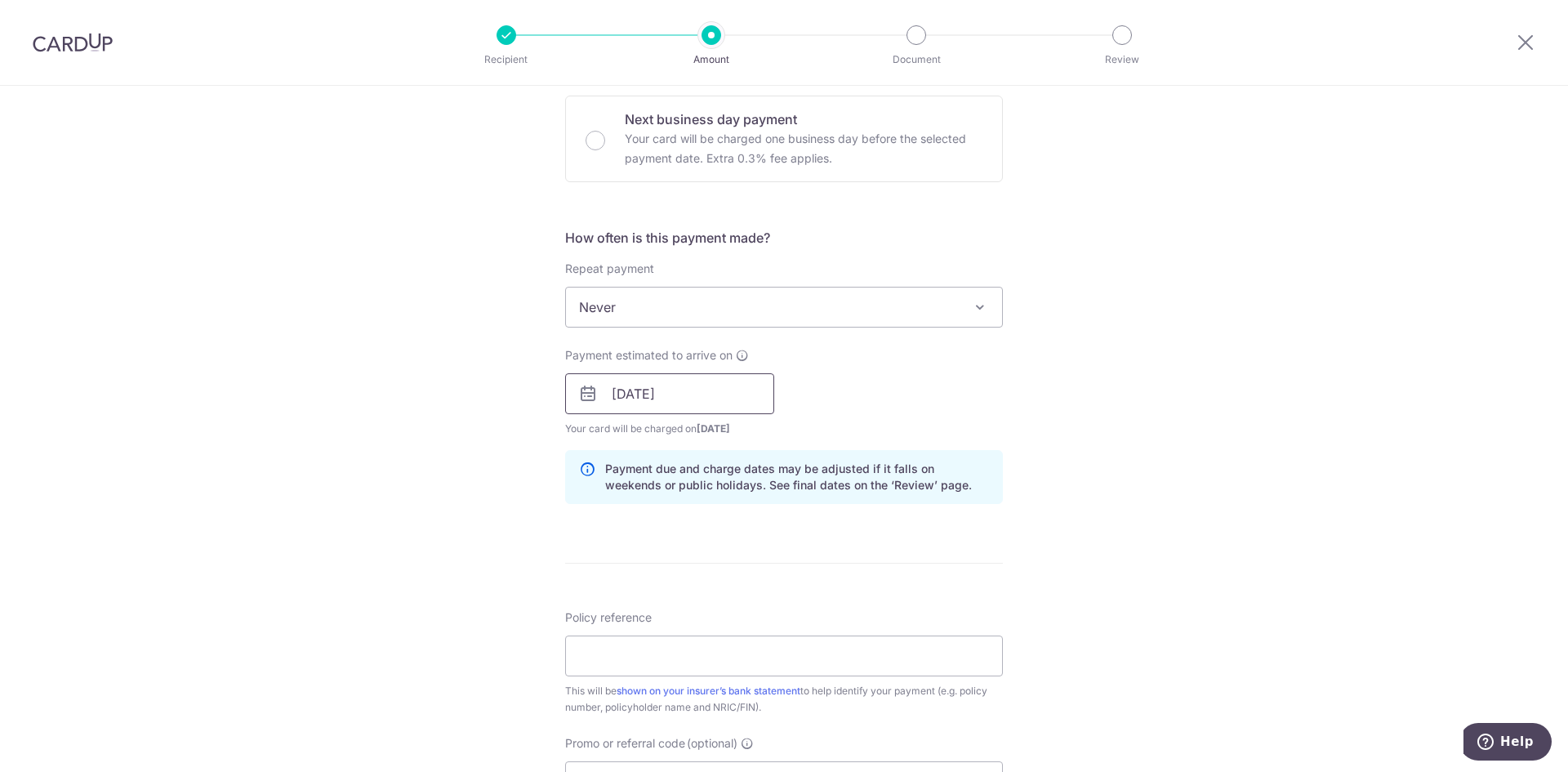
scroll to position [653, 0]
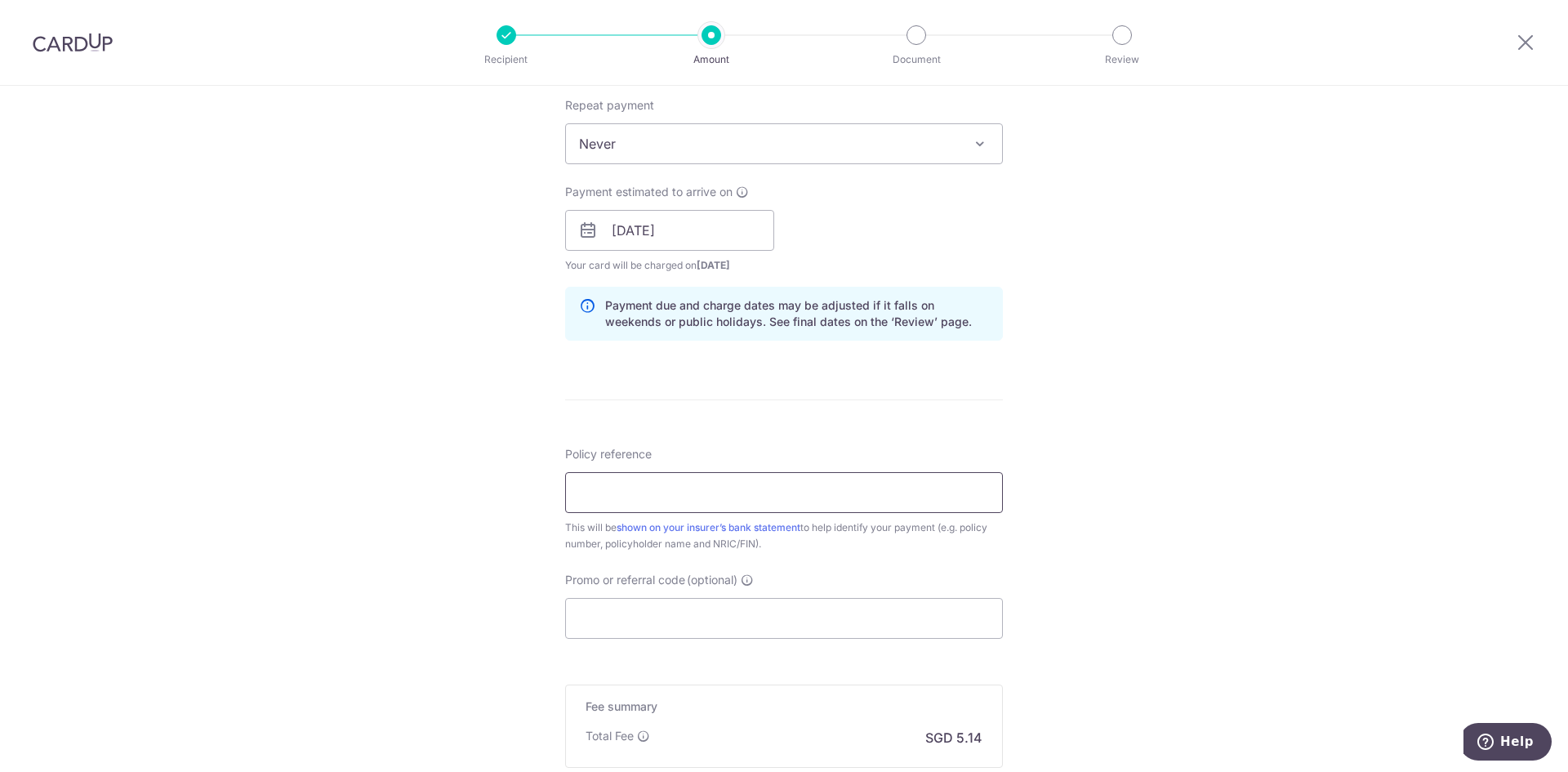
click at [696, 498] on input "Policy reference" at bounding box center [784, 492] width 438 height 41
paste input "H243608405"
click at [742, 426] on form "Enter payment amount SGD 197.62 197.62 Select Card **** 3754 Add credit card Yo…" at bounding box center [784, 220] width 438 height 1360
click at [726, 506] on input "H243608405" at bounding box center [784, 492] width 438 height 41
paste input "E243608405"
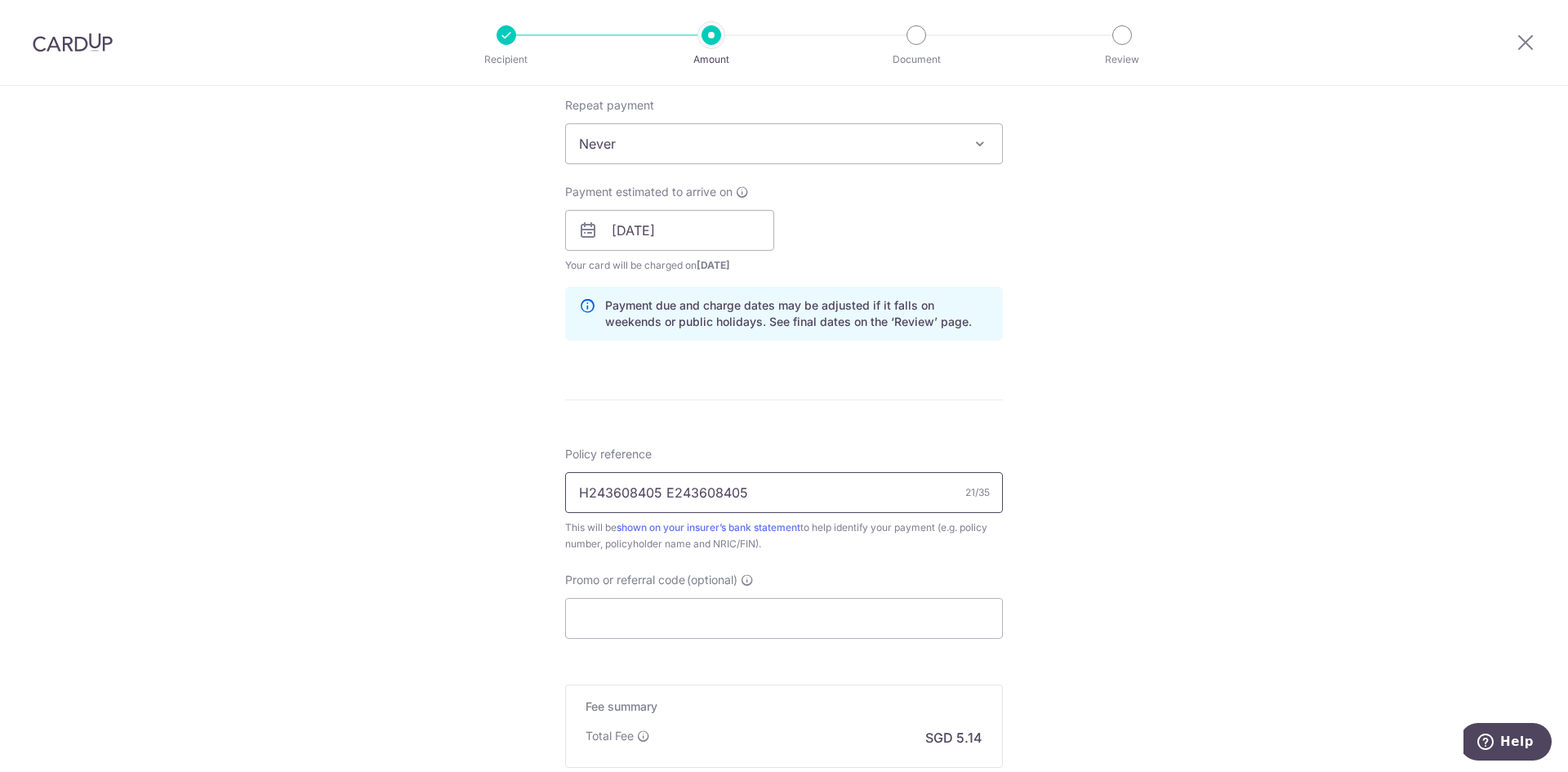
click at [663, 491] on input "H243608405 E243608405" at bounding box center [784, 492] width 438 height 41
click at [868, 501] on input "H243608405 E243608405" at bounding box center [784, 492] width 438 height 41
paste input "Andrea Hwang"
type input "H243608405 E243608405 Andrea Hwang"
click at [526, 522] on div "Tell us more about your payment Enter payment amount SGD 197.62 197.62 Select C…" at bounding box center [784, 204] width 1568 height 1544
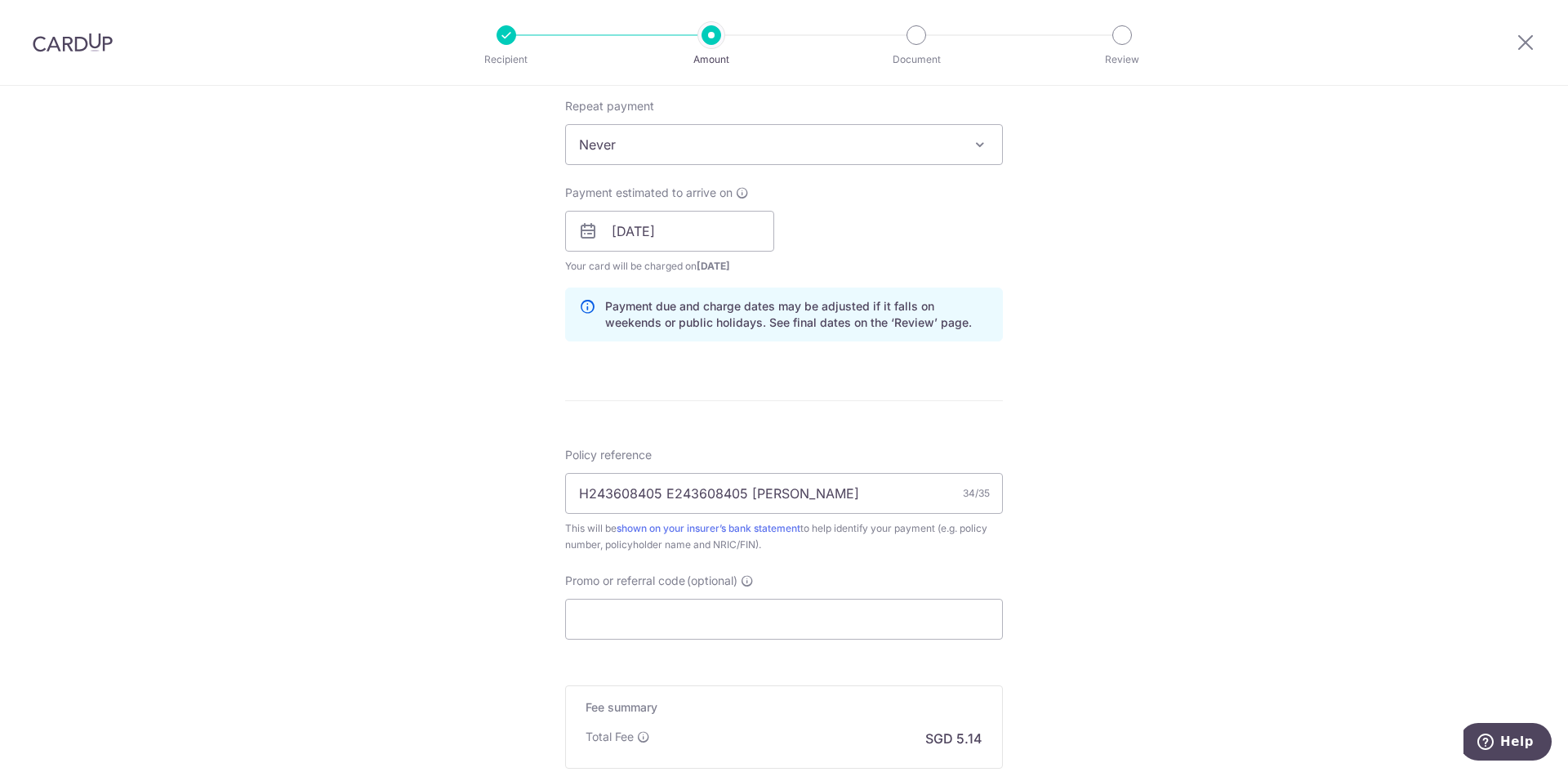
scroll to position [817, 0]
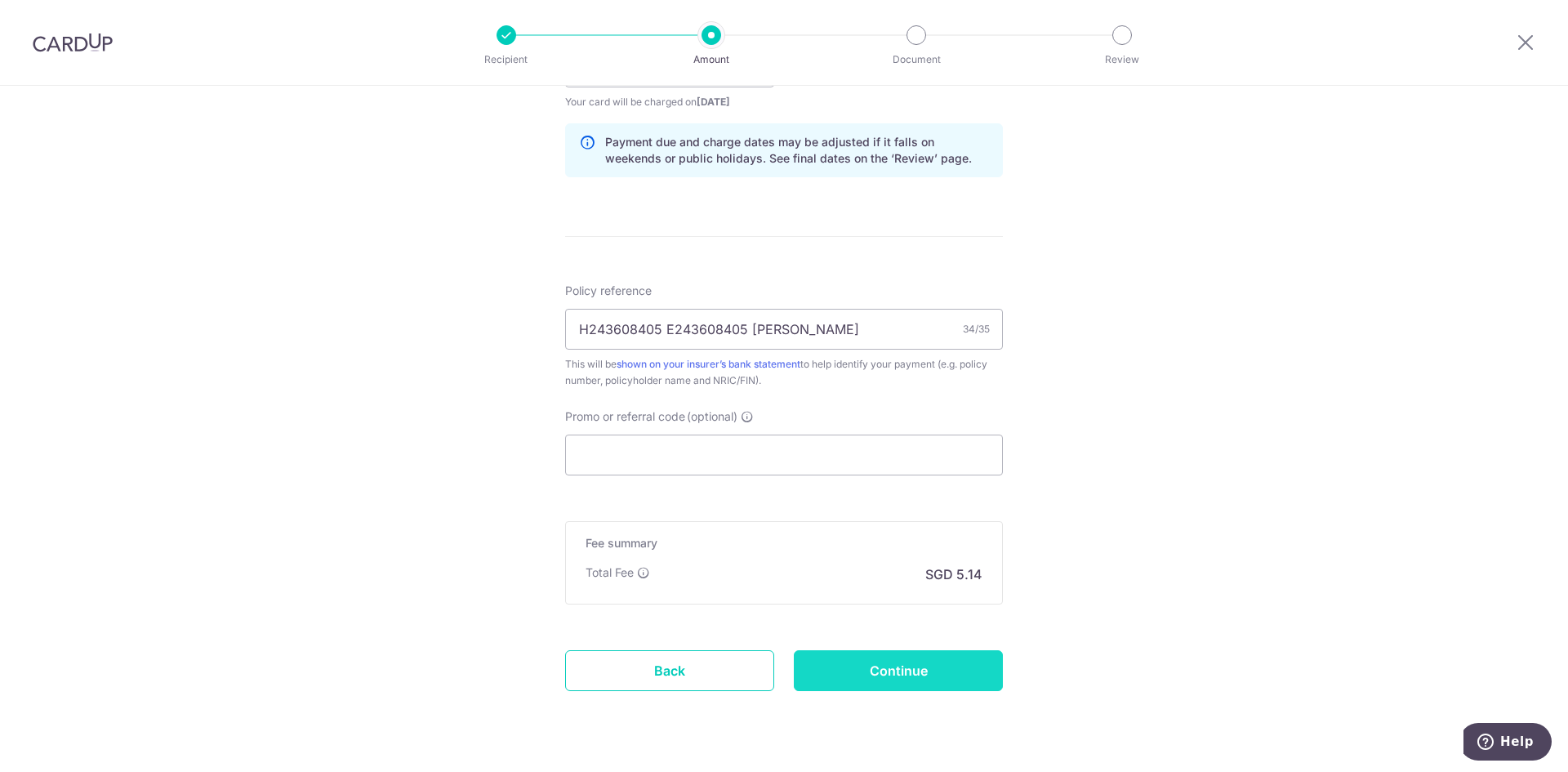
click at [900, 666] on input "Continue" at bounding box center [898, 670] width 209 height 41
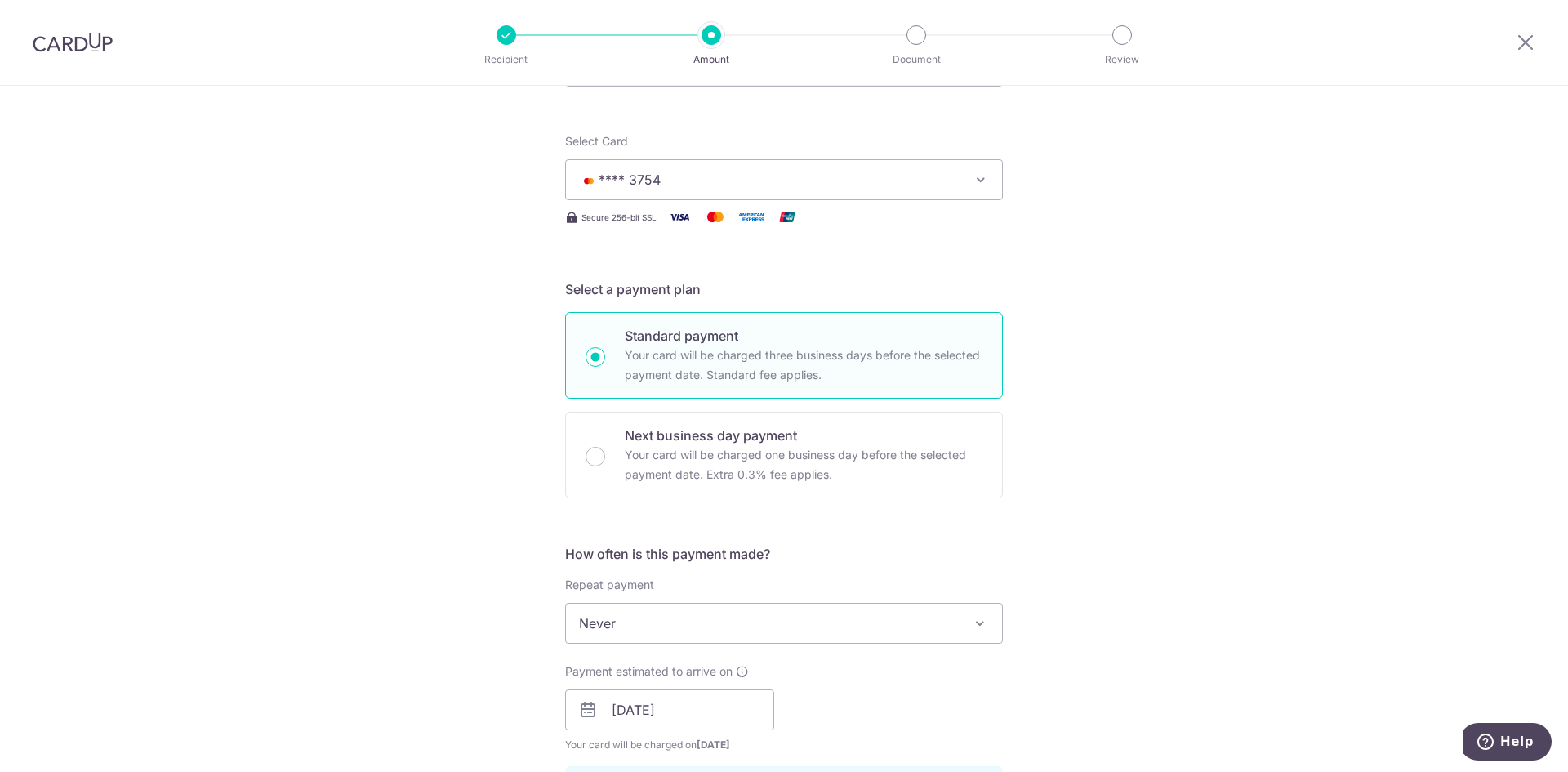
scroll to position [164, 0]
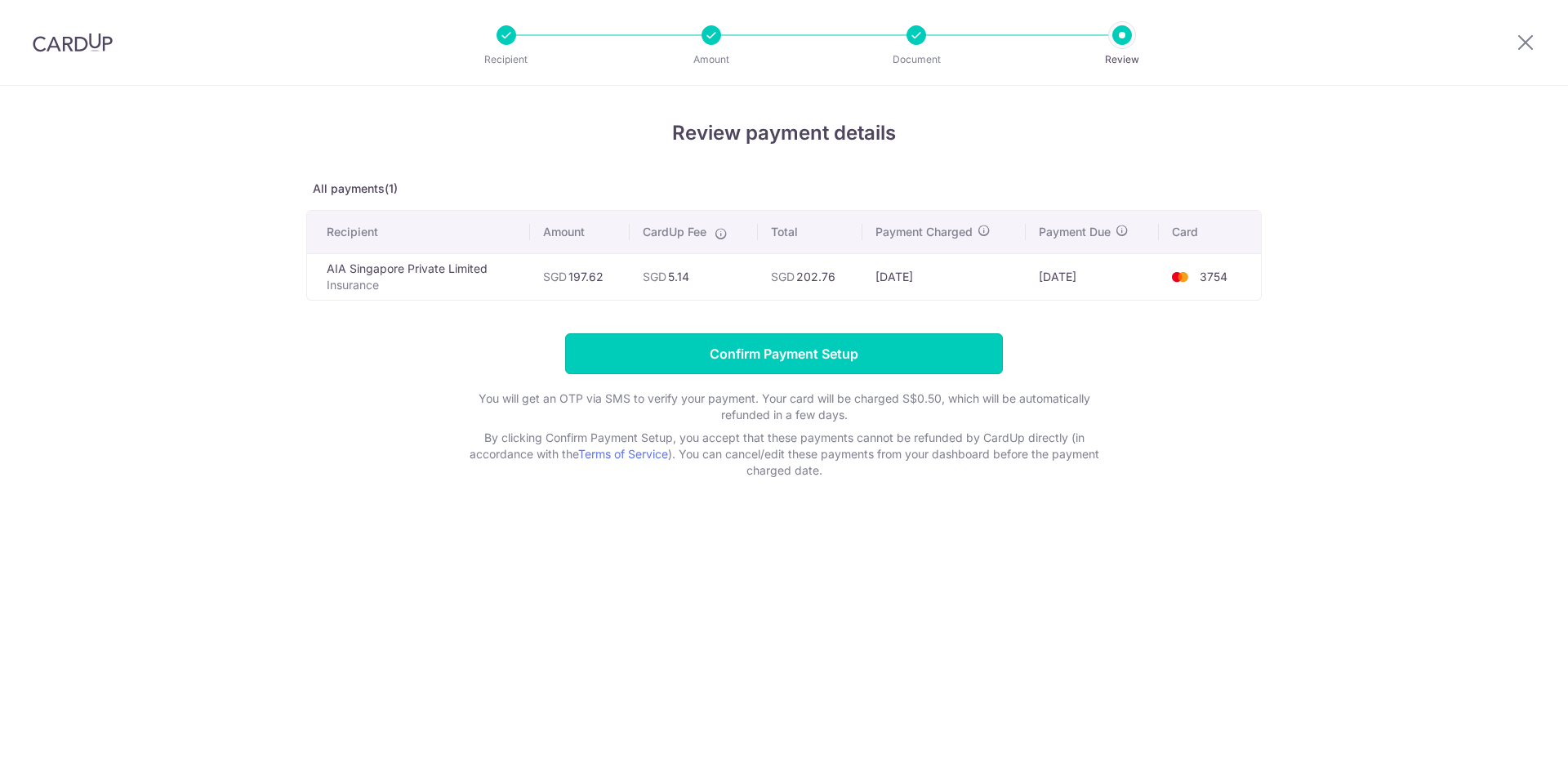
drag, startPoint x: 0, startPoint y: 0, endPoint x: 863, endPoint y: 360, distance: 935.1
click at [863, 359] on input "Confirm Payment Setup" at bounding box center [784, 353] width 438 height 41
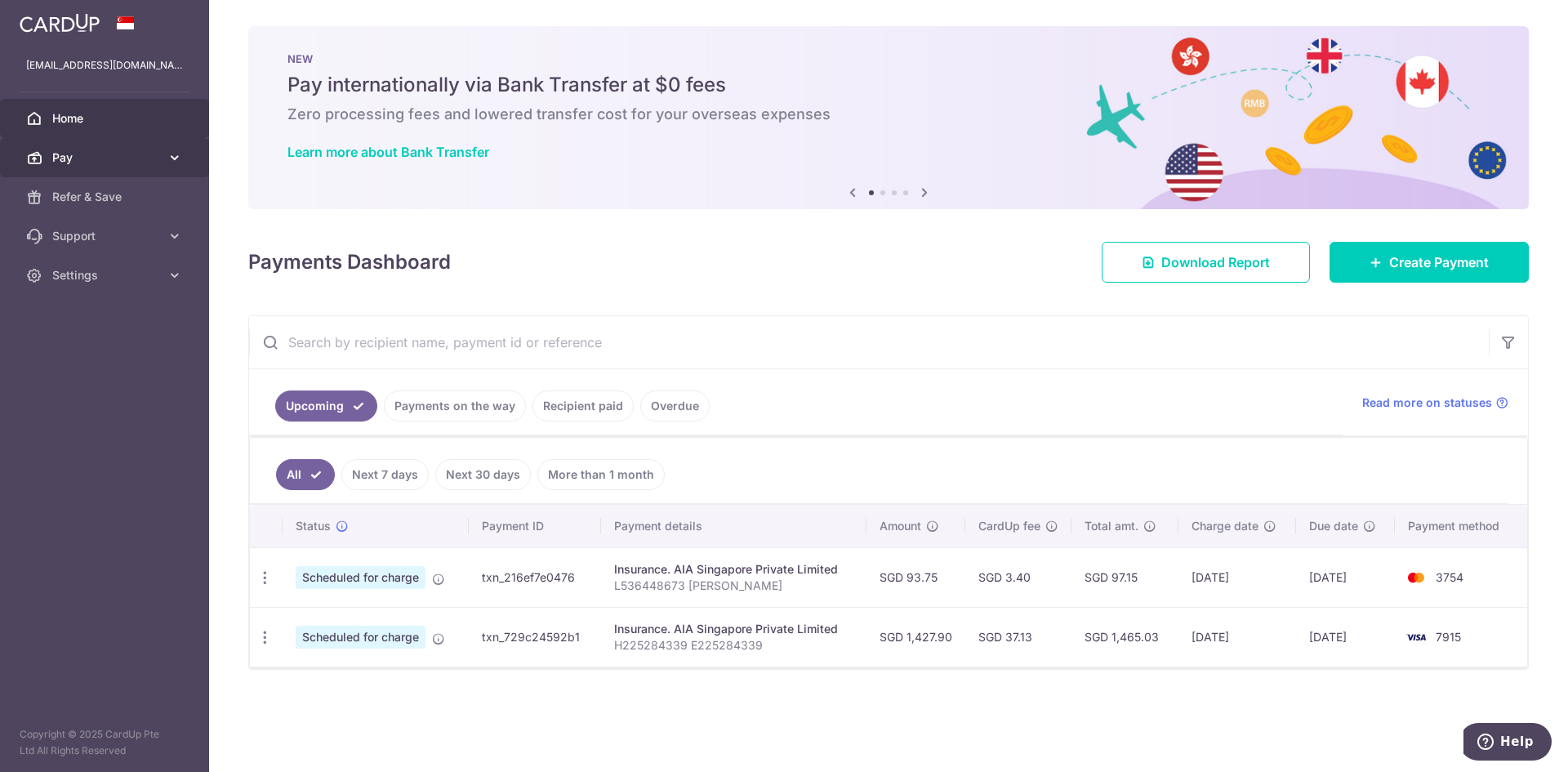
click at [151, 156] on span "Pay" at bounding box center [106, 158] width 108 height 16
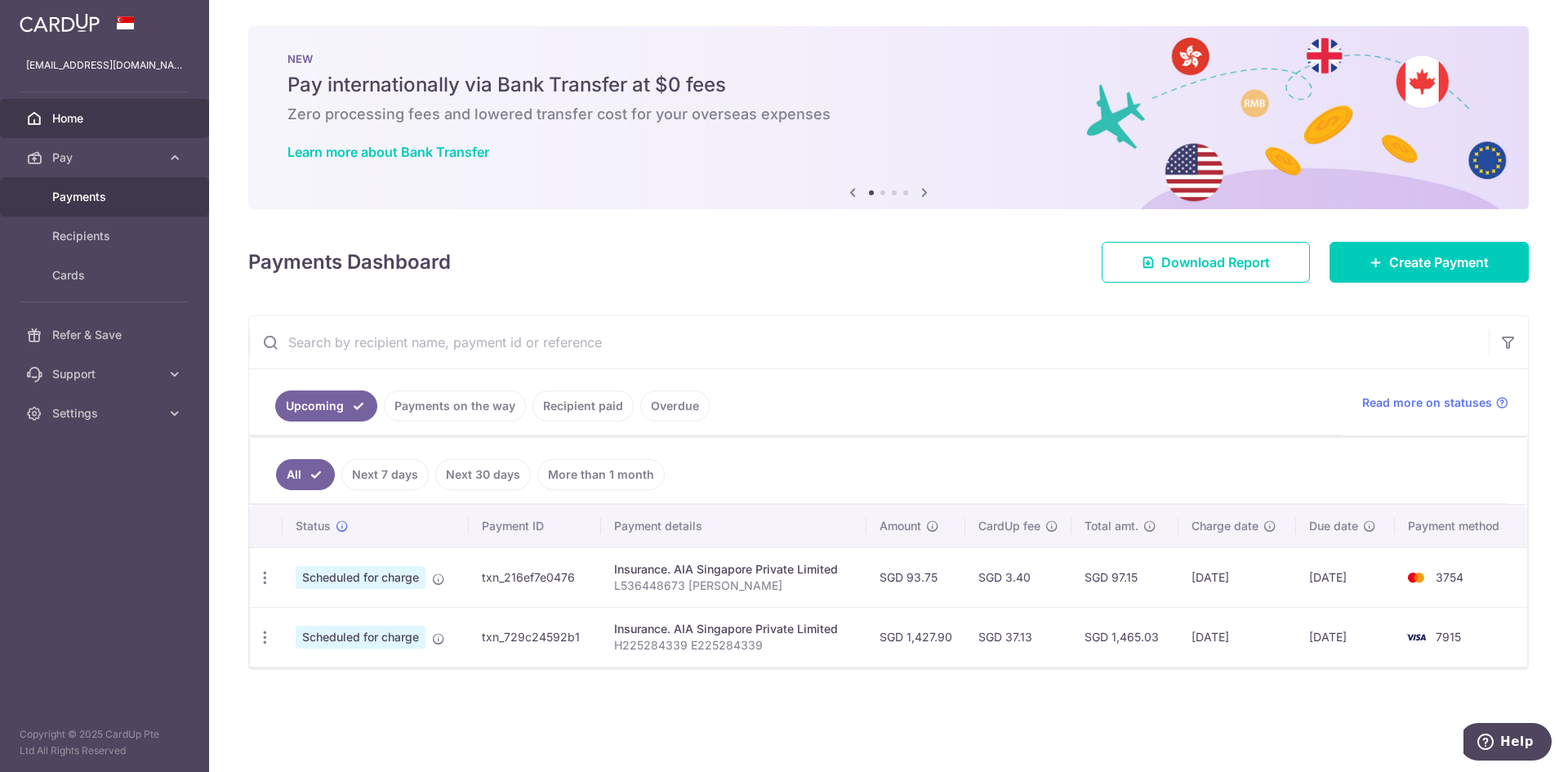
click at [111, 197] on span "Payments" at bounding box center [106, 196] width 108 height 16
drag, startPoint x: 430, startPoint y: 437, endPoint x: 436, endPoint y: 414, distance: 23.8
click at [435, 426] on div "Upcoming Payments on the way Recipient paid Overdue Read more on statuses All N…" at bounding box center [888, 493] width 1281 height 355
click at [436, 414] on link "Payments on the way" at bounding box center [454, 405] width 142 height 31
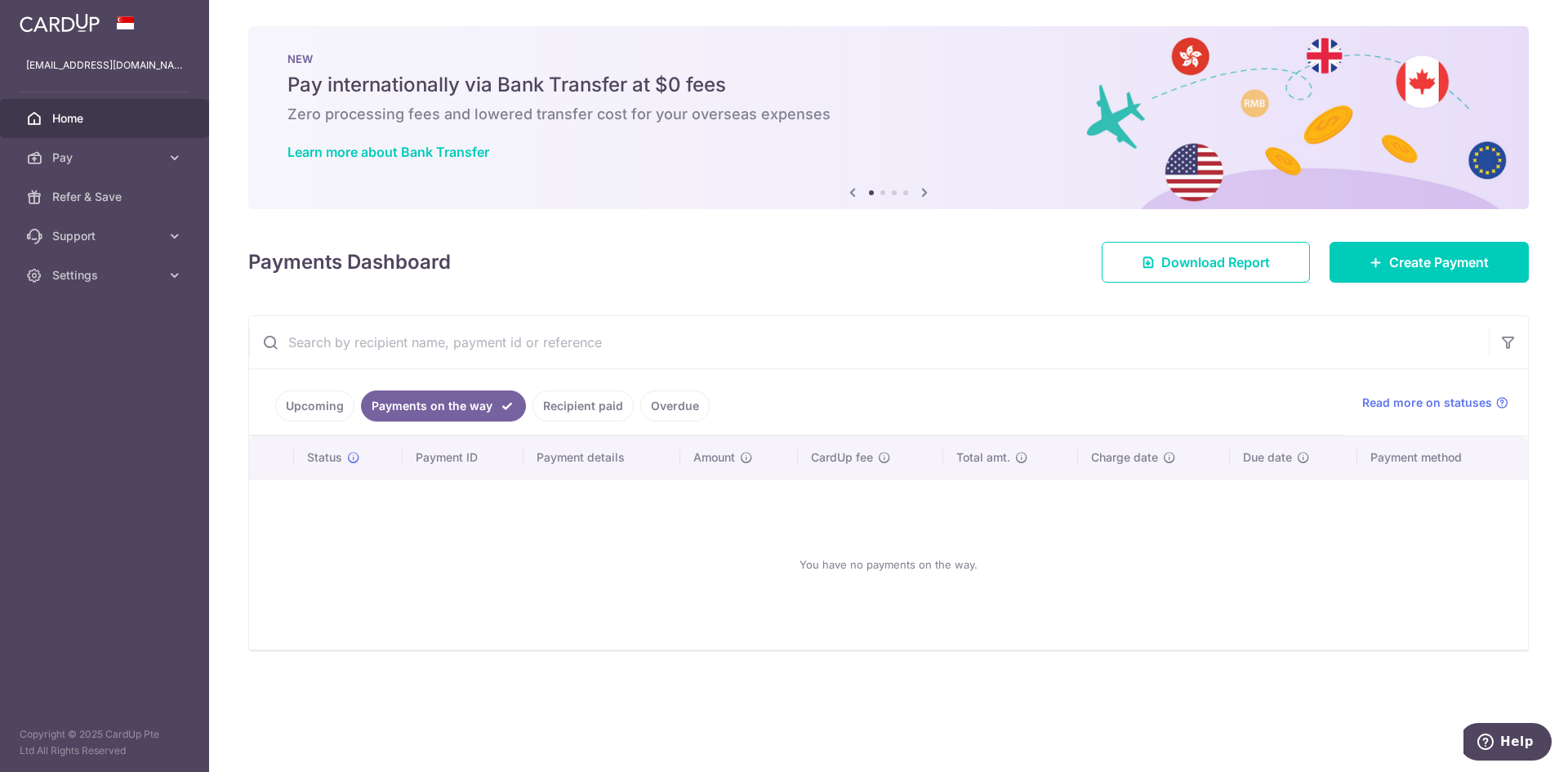
click at [289, 410] on link "Upcoming" at bounding box center [315, 405] width 79 height 31
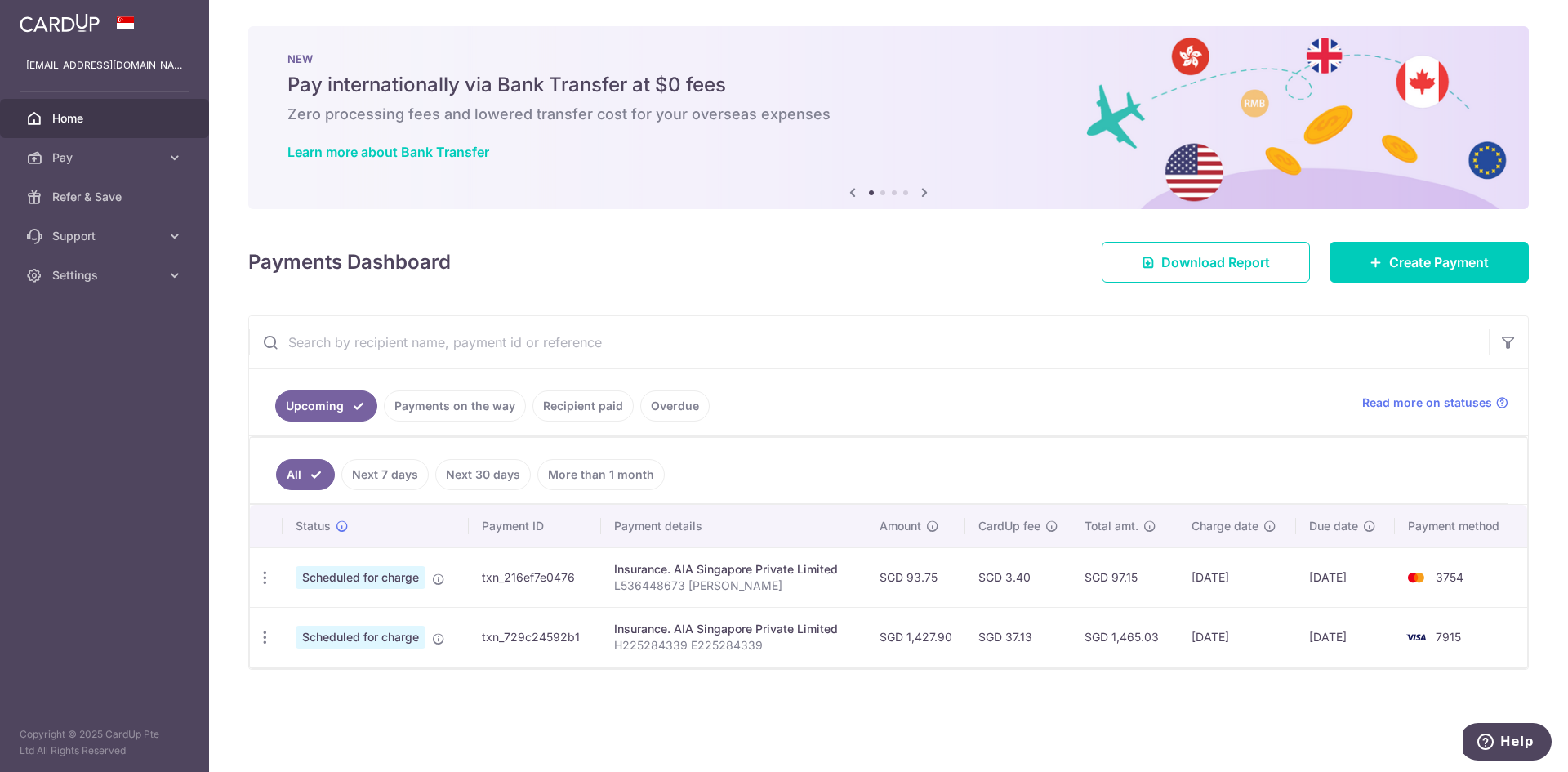
click at [1064, 590] on td "SGD 3.40" at bounding box center [1018, 577] width 106 height 59
click at [116, 162] on span "Pay" at bounding box center [106, 158] width 108 height 16
click at [108, 192] on span "Payments" at bounding box center [106, 196] width 108 height 16
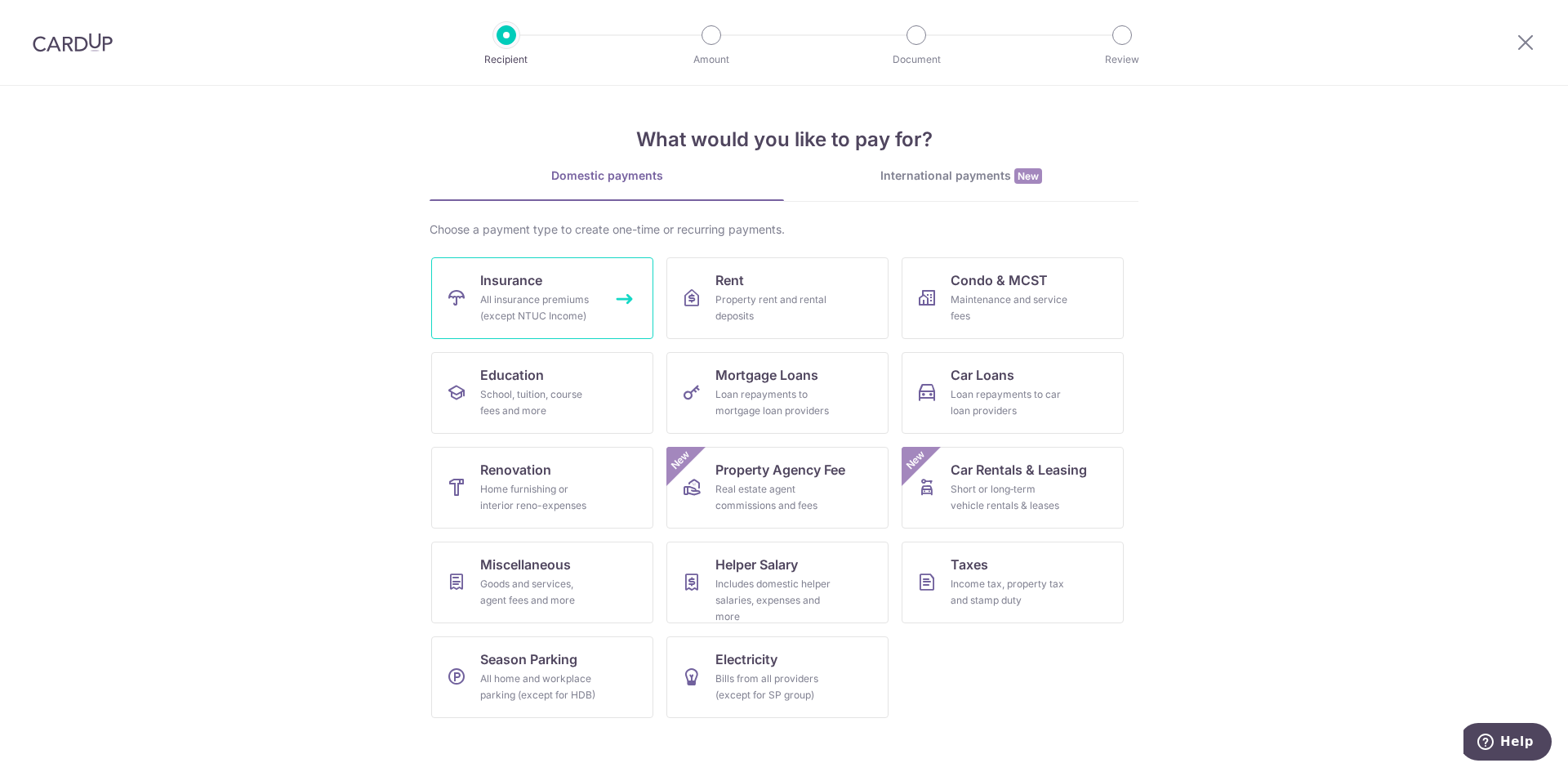
click at [554, 263] on link "Insurance All insurance premiums (except NTUC Income)" at bounding box center [542, 298] width 222 height 81
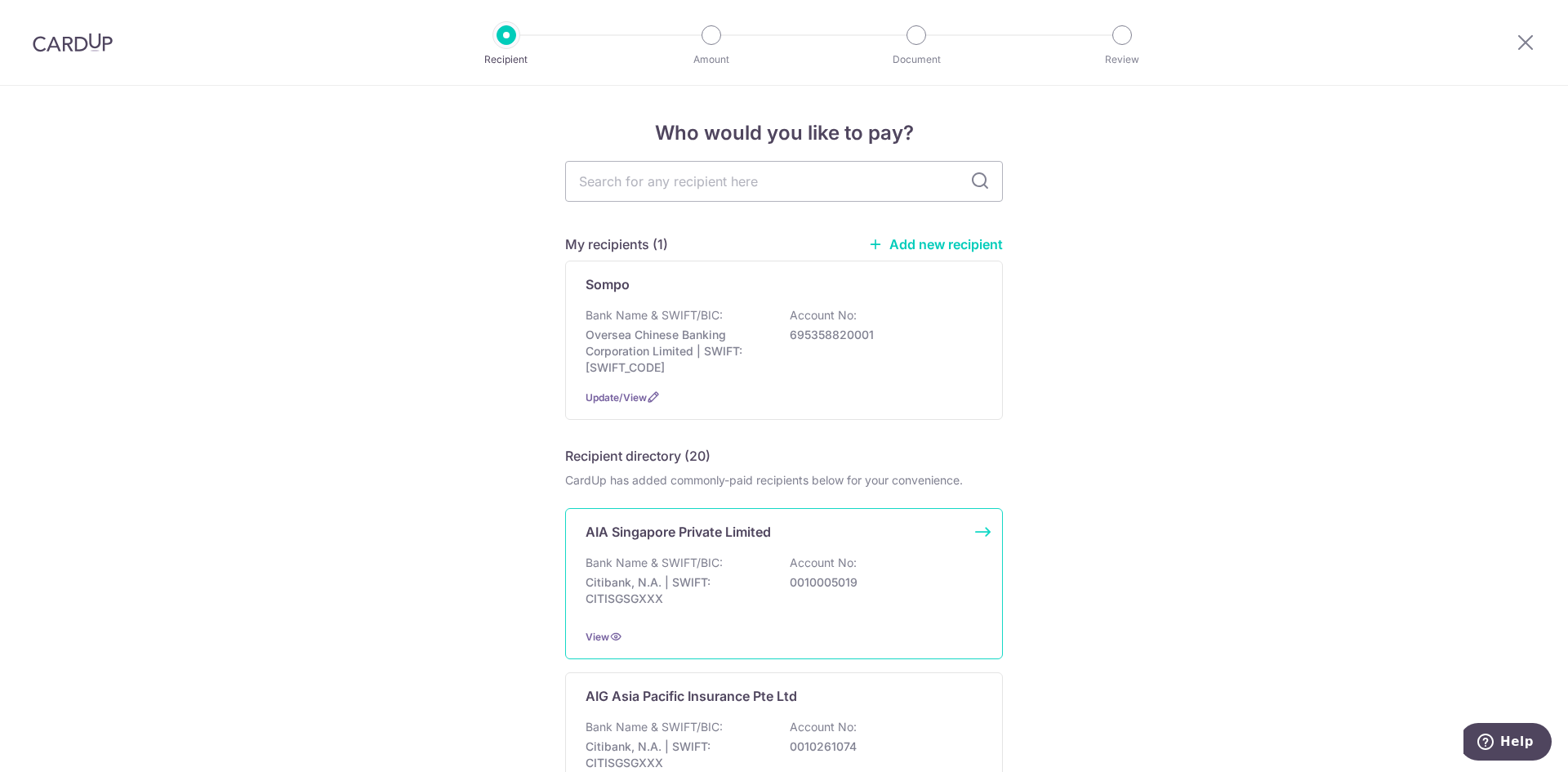
click at [721, 559] on div "Bank Name & SWIFT/BIC: Citibank, N.A. | SWIFT: CITISGSGXXX Account No: 00100050…" at bounding box center [784, 584] width 396 height 60
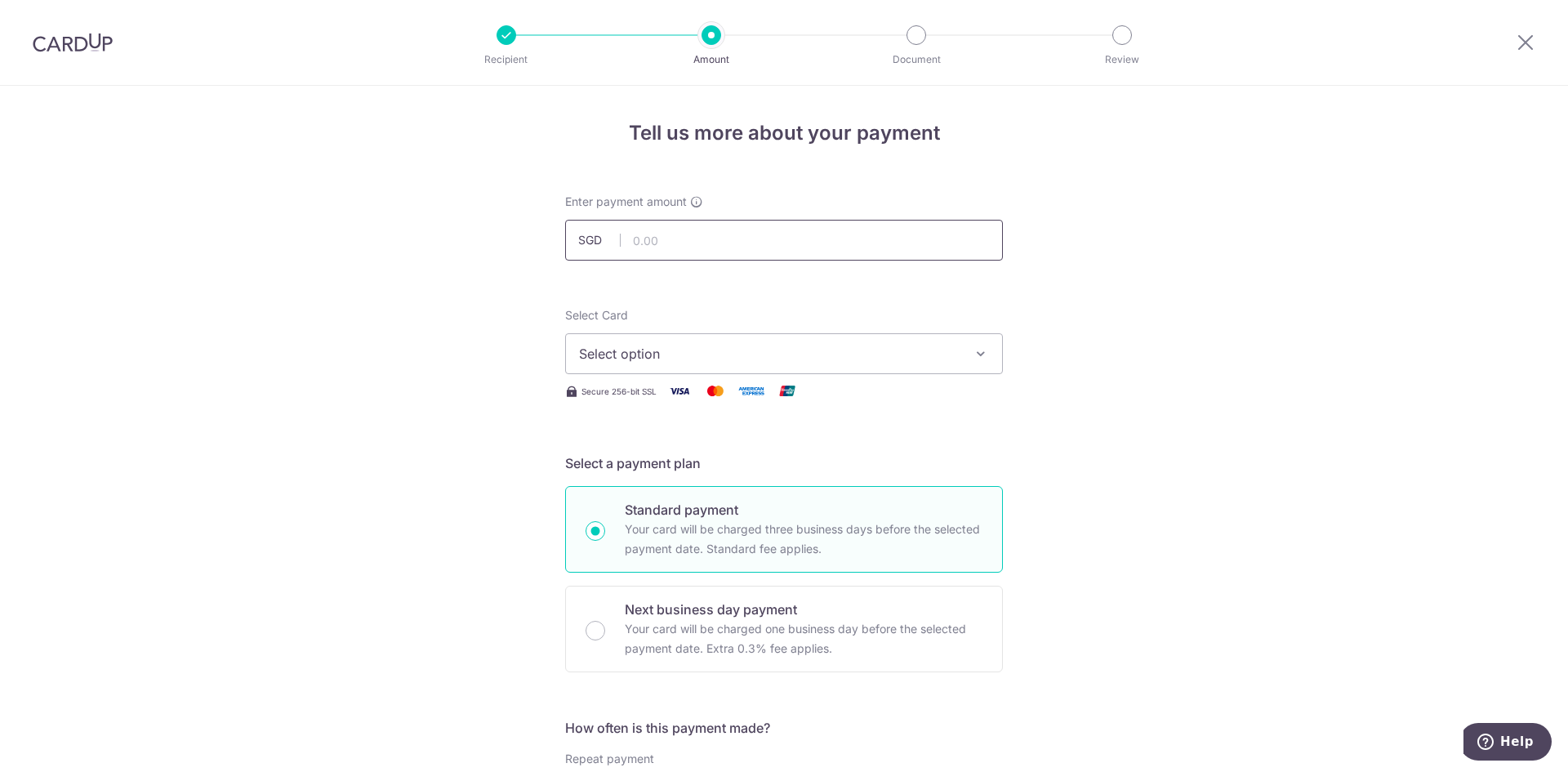
click at [692, 232] on input "text" at bounding box center [784, 240] width 438 height 41
type input "197.62"
drag, startPoint x: 350, startPoint y: 226, endPoint x: 490, endPoint y: 267, distance: 145.9
click at [672, 345] on span "Select option" at bounding box center [769, 354] width 381 height 20
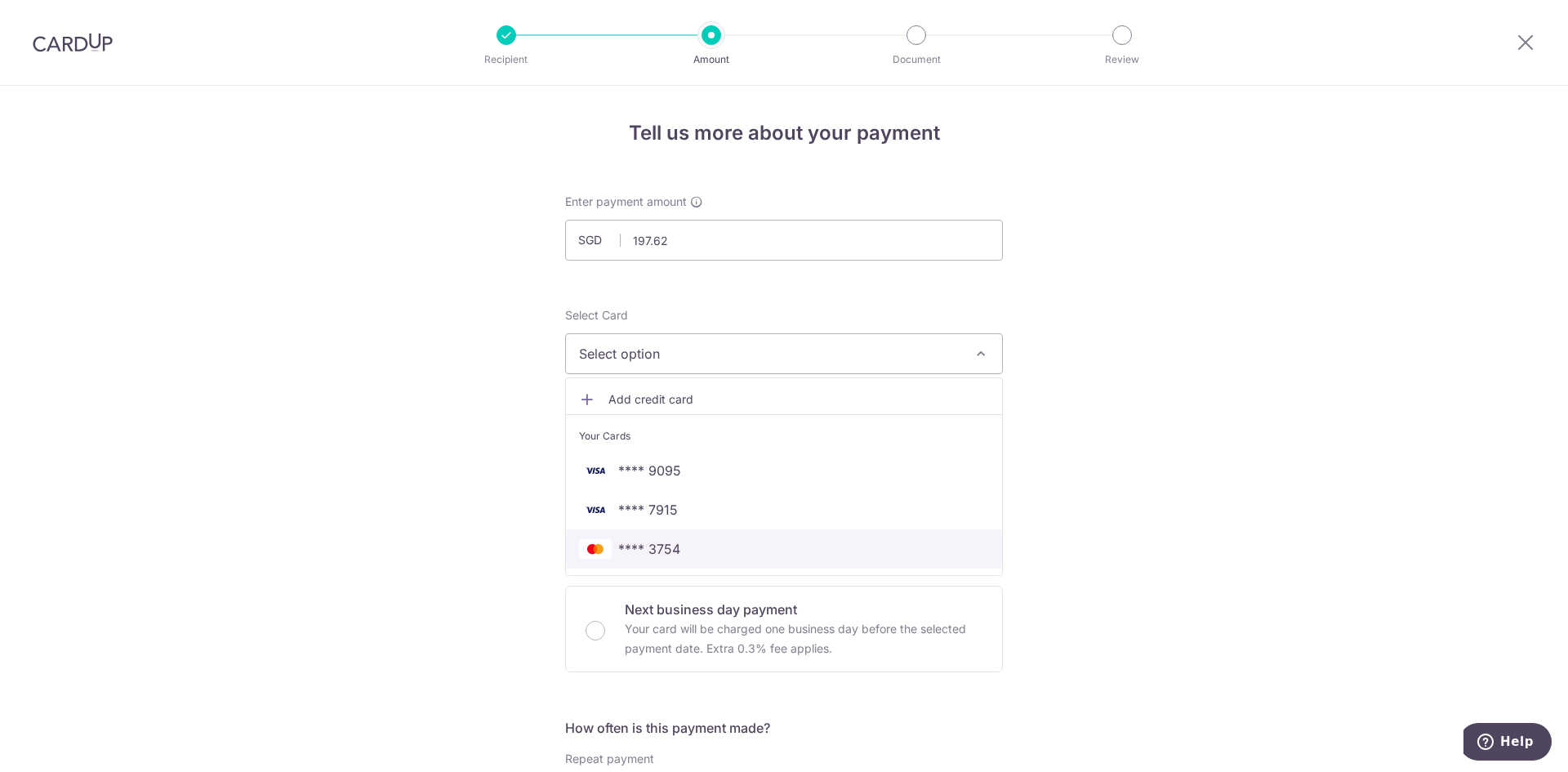
click at [714, 565] on link "**** 3754" at bounding box center [784, 549] width 436 height 40
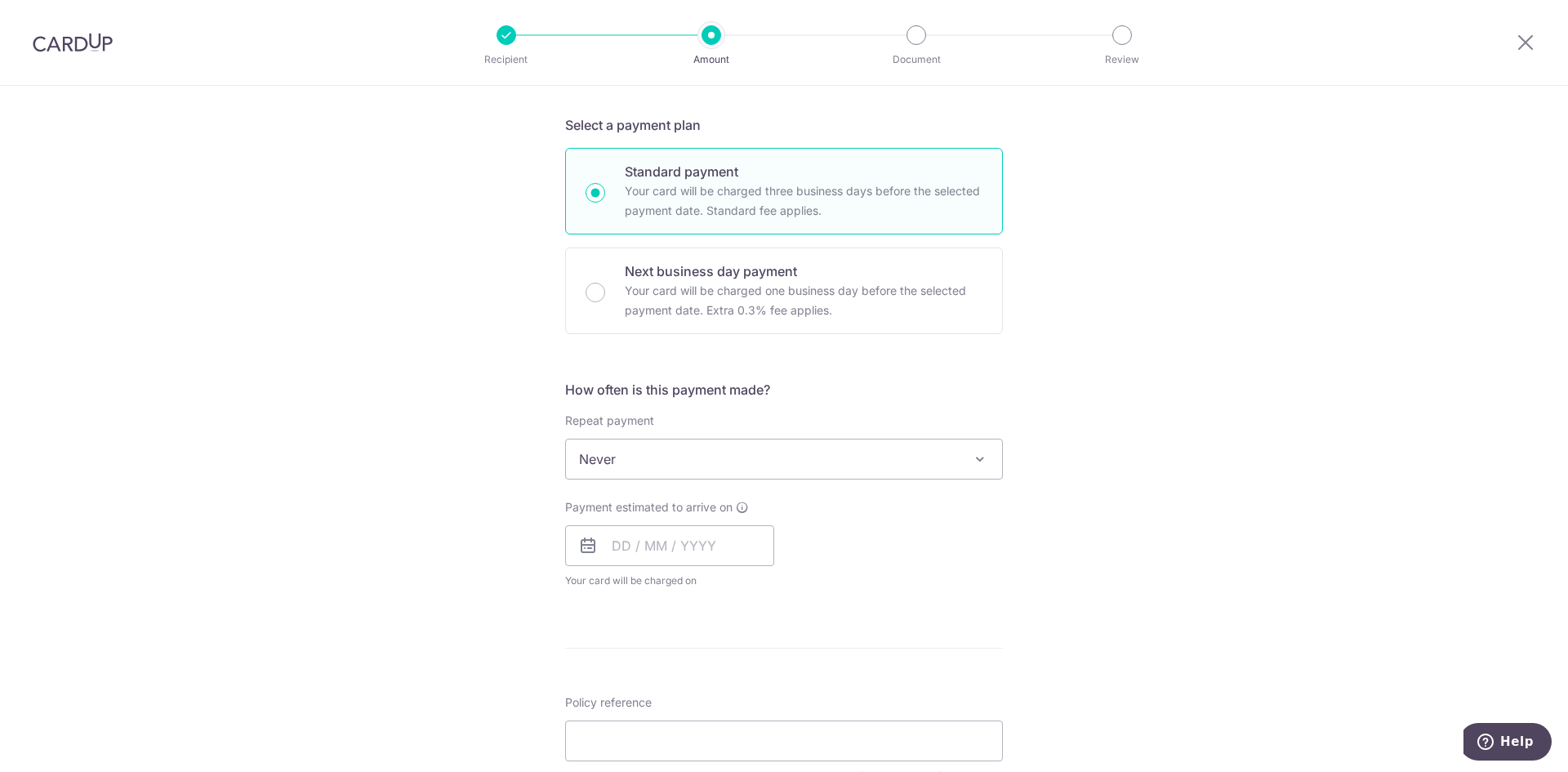
scroll to position [408, 0]
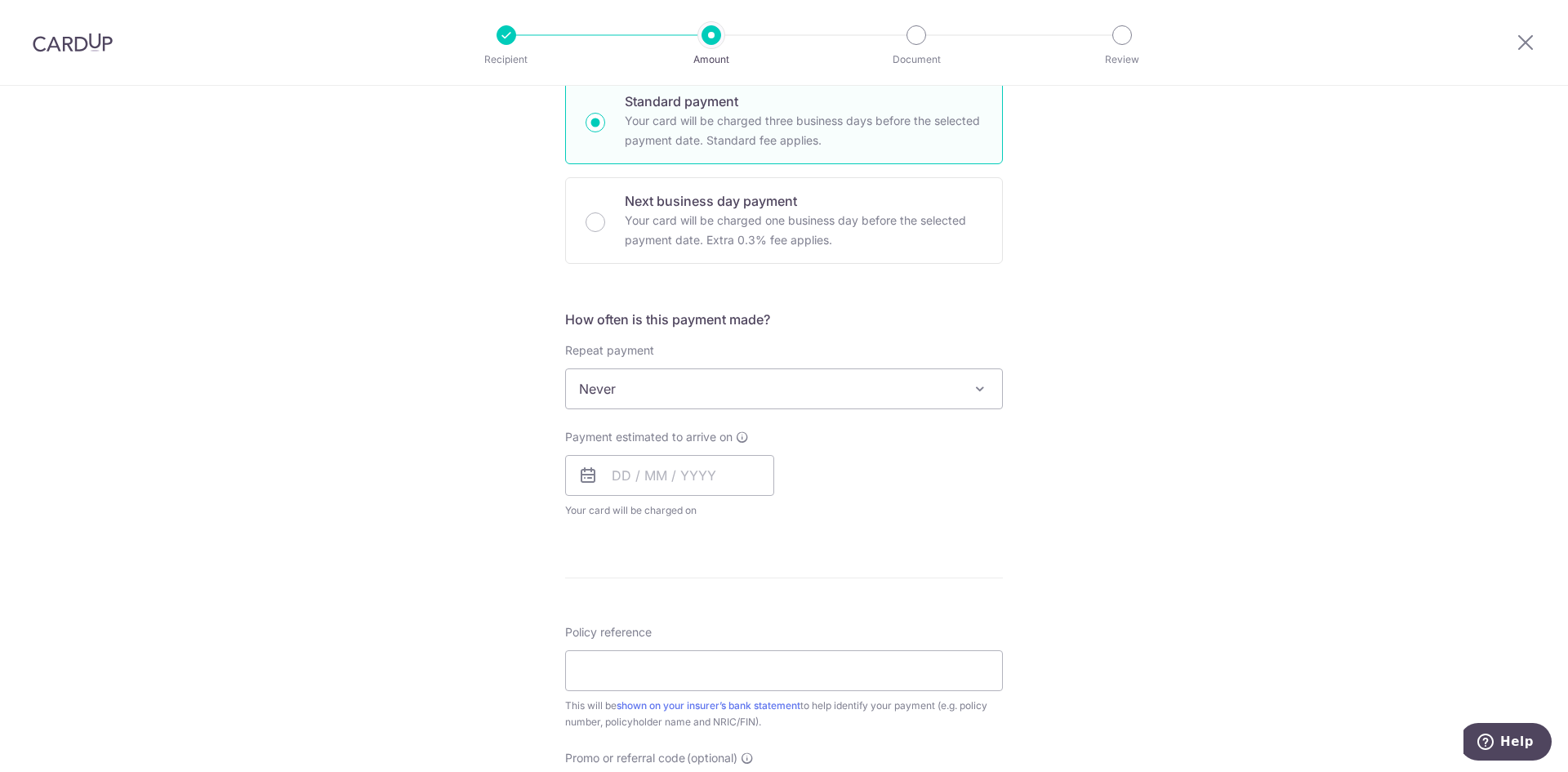
click at [731, 415] on div "How often is this payment made? Repeat payment Never Every week Every month Eve…" at bounding box center [784, 420] width 438 height 222
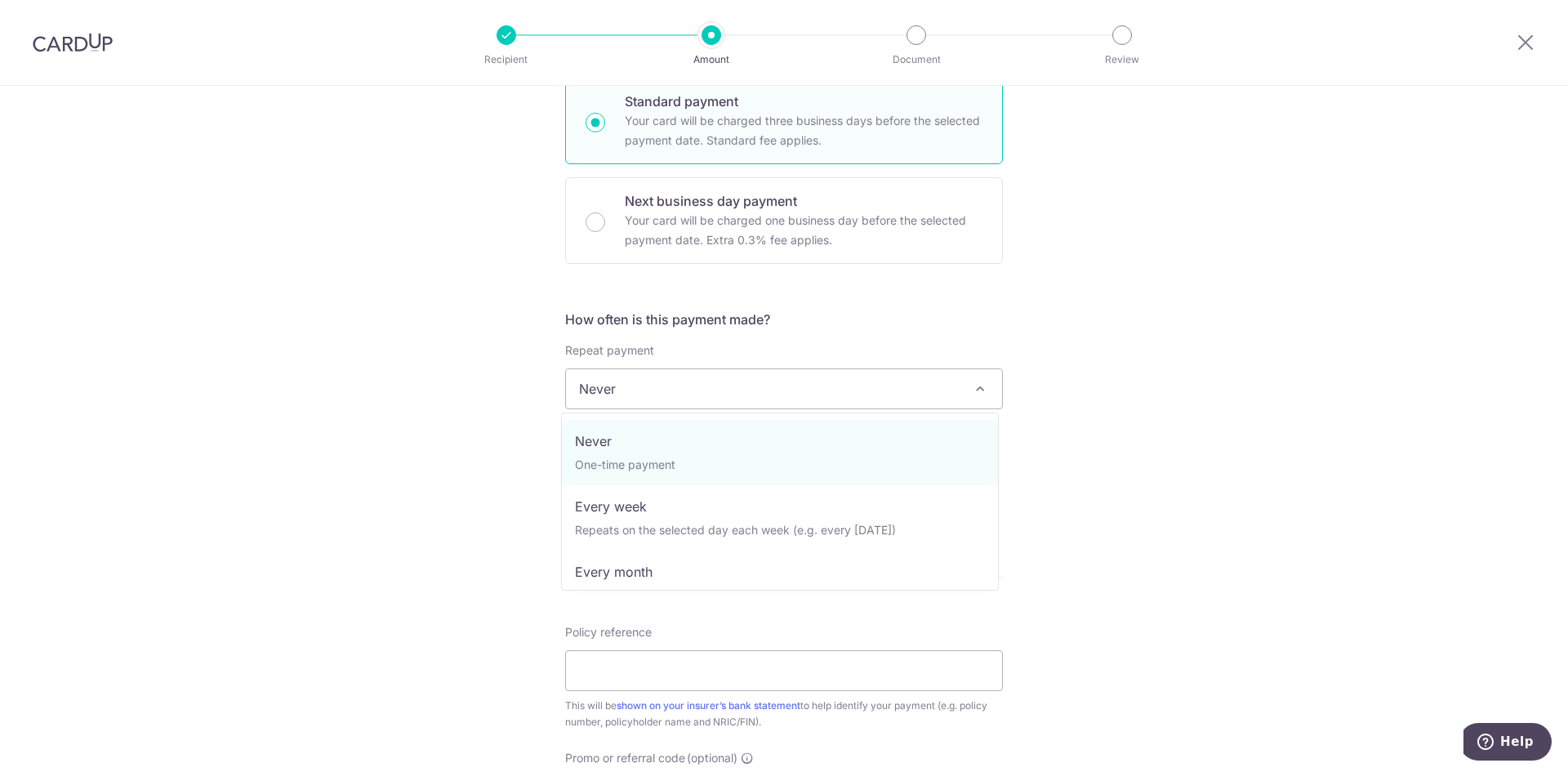
click at [744, 391] on span "Never" at bounding box center [784, 388] width 436 height 40
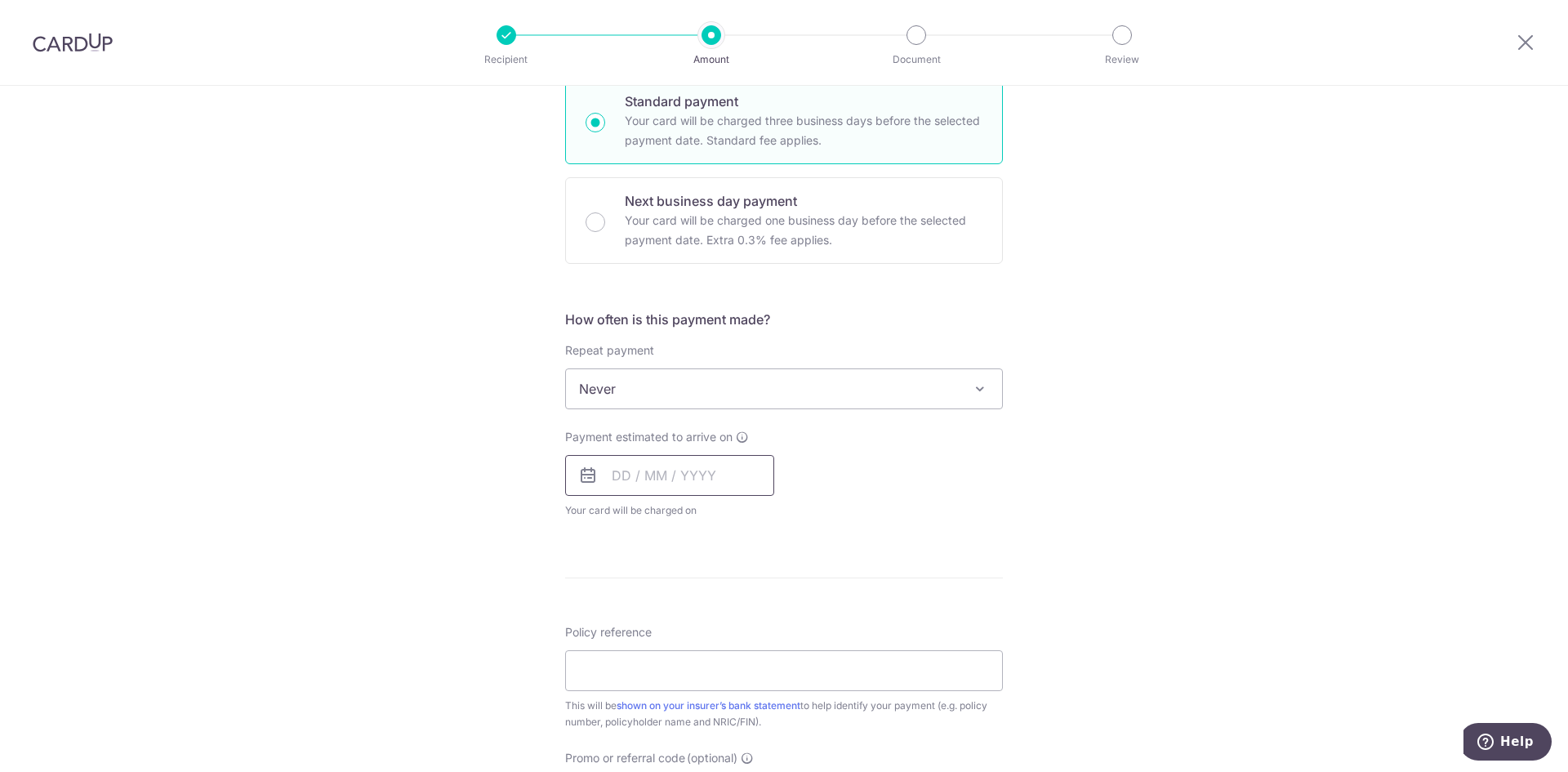
click at [698, 487] on input "text" at bounding box center [669, 475] width 209 height 41
drag, startPoint x: 761, startPoint y: 623, endPoint x: 820, endPoint y: 562, distance: 84.9
click at [761, 623] on link "10" at bounding box center [762, 623] width 26 height 26
type input "[DATE]"
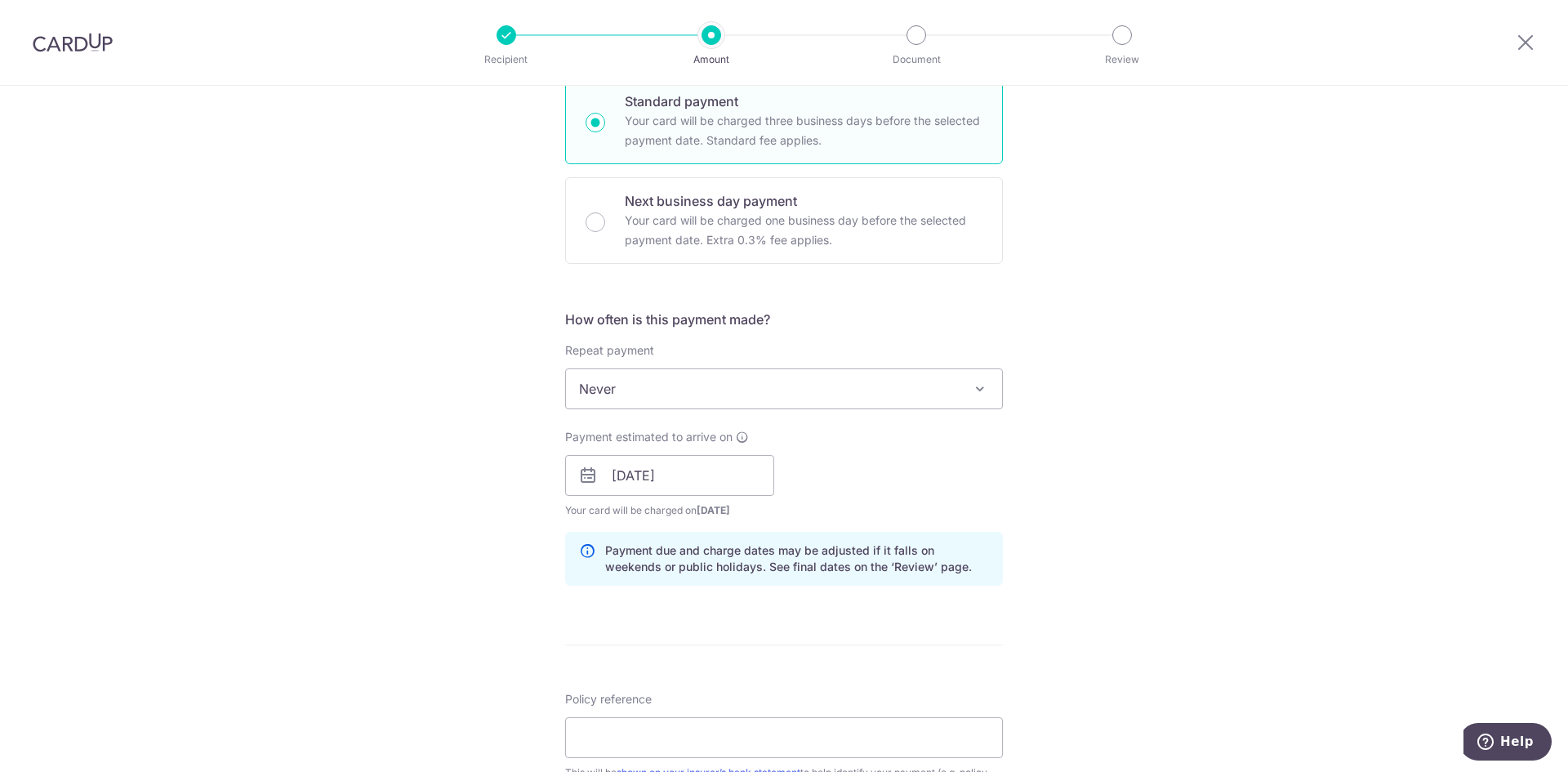
click at [1153, 400] on div "Tell us more about your payment Enter payment amount SGD 197.62 197.62 Select C…" at bounding box center [784, 450] width 1568 height 1544
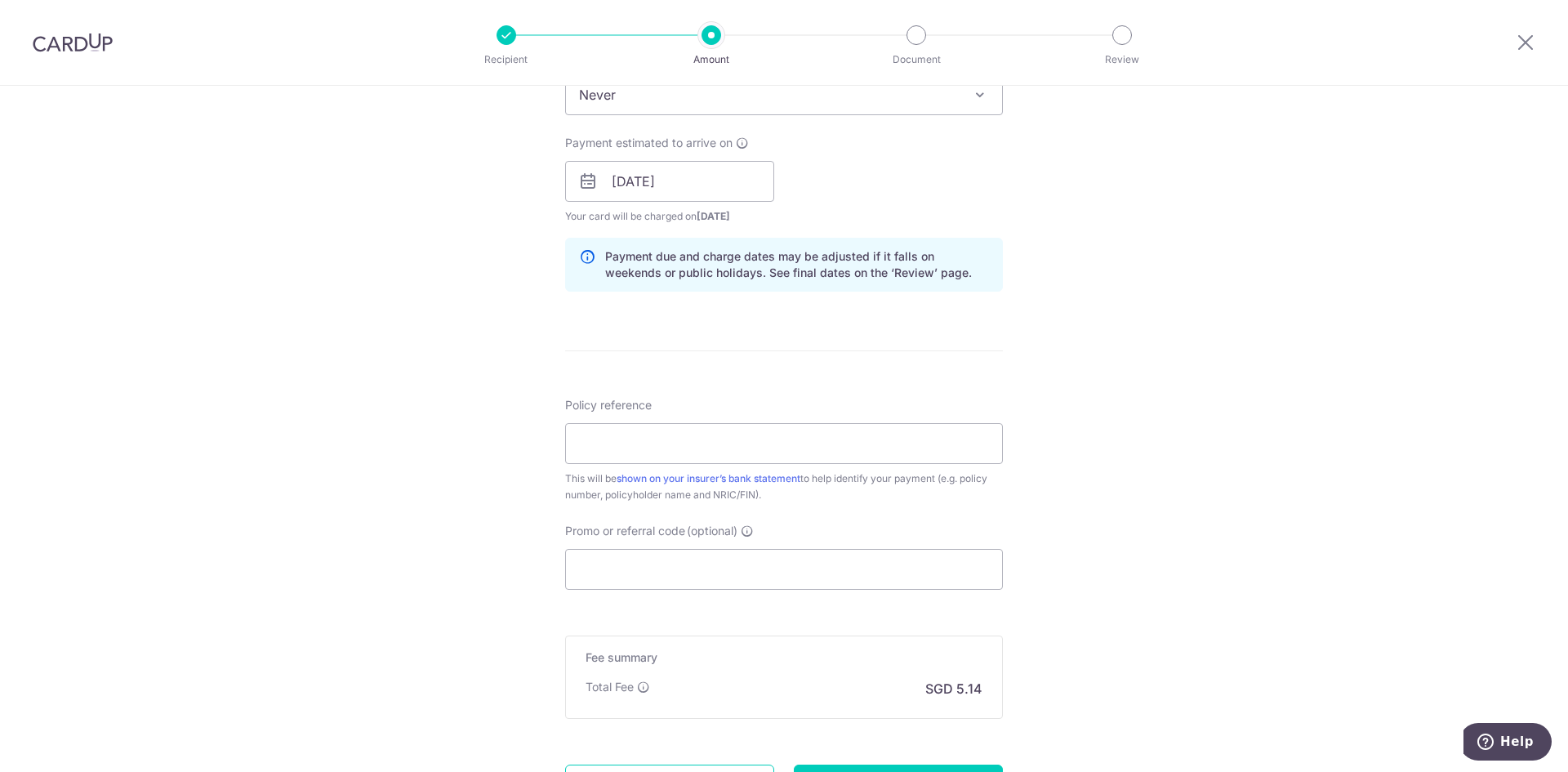
scroll to position [735, 0]
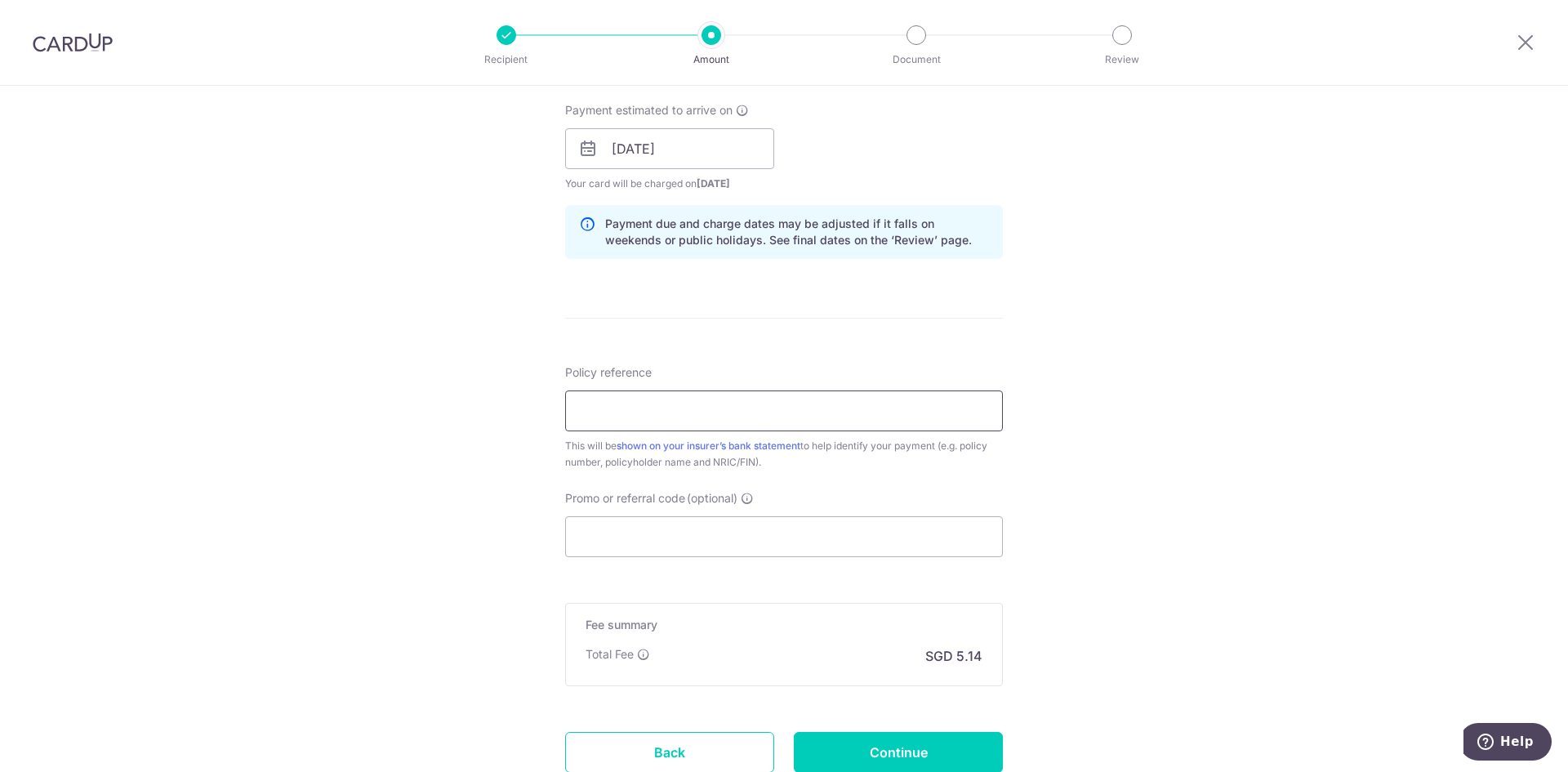
click at [747, 414] on input "Policy reference" at bounding box center [784, 410] width 438 height 41
paste input "H243608405"
type input "H243608405 E243608405 [PERSON_NAME]"
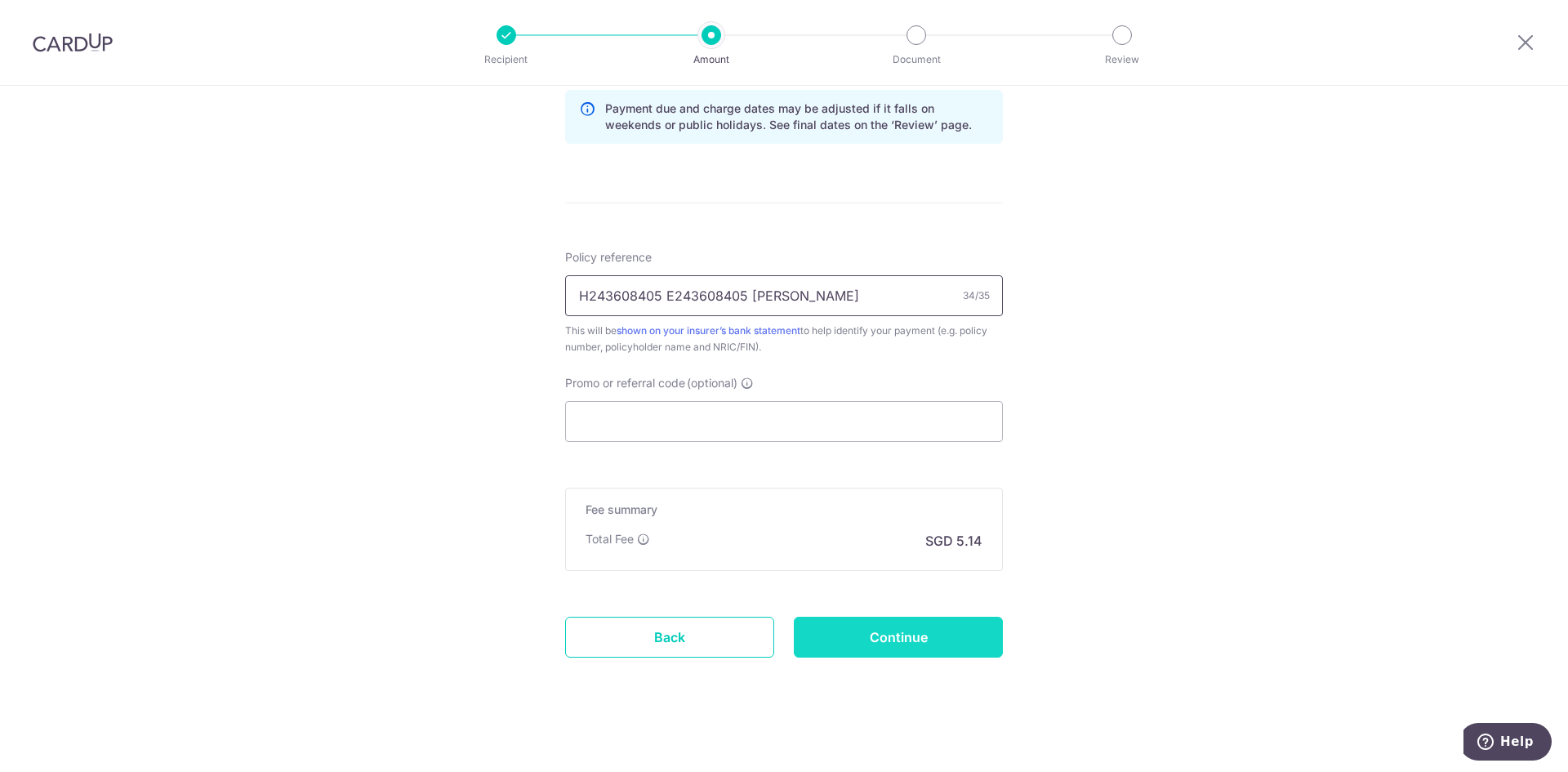
scroll to position [858, 0]
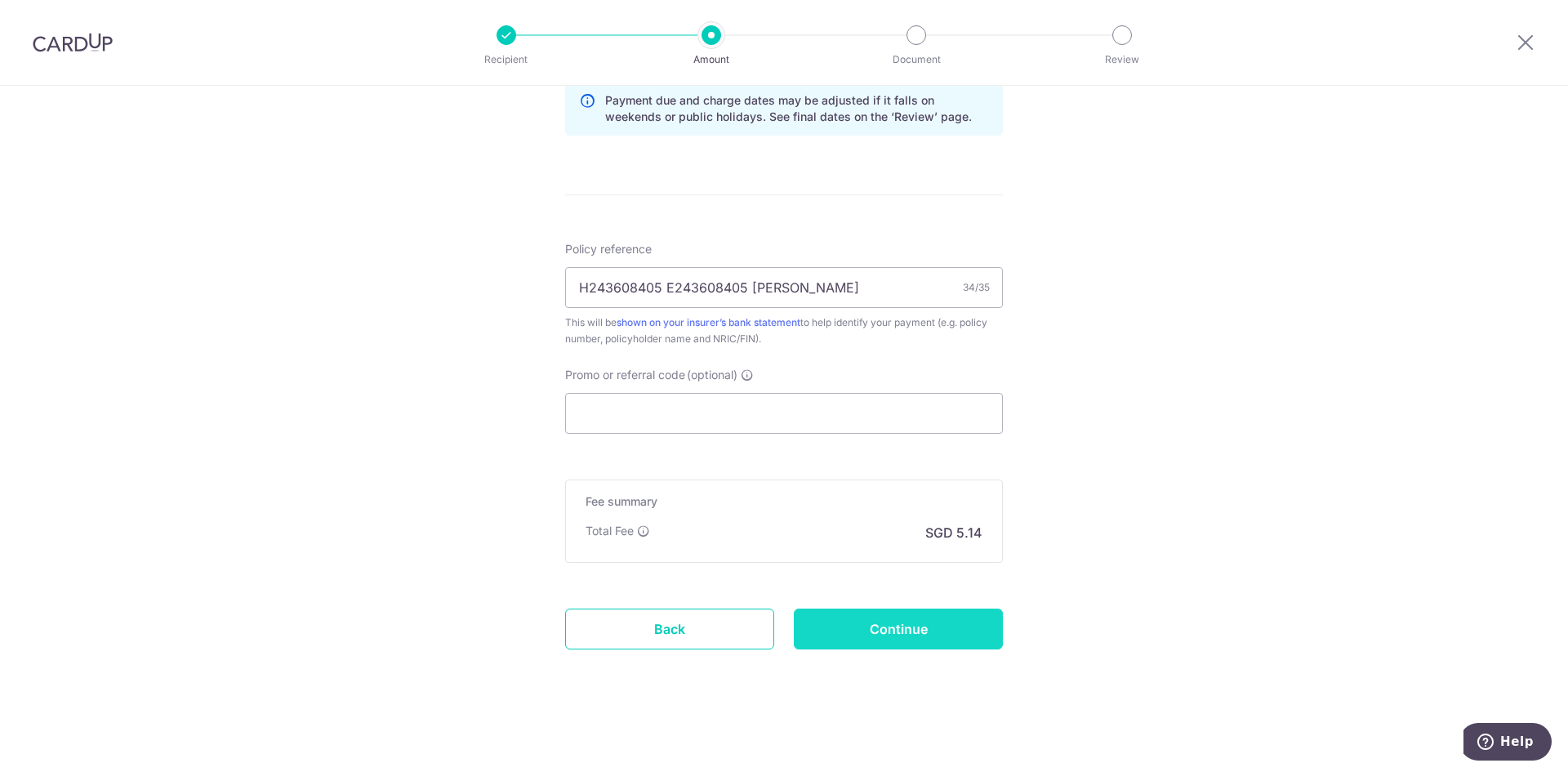
click at [893, 626] on input "Continue" at bounding box center [898, 628] width 209 height 41
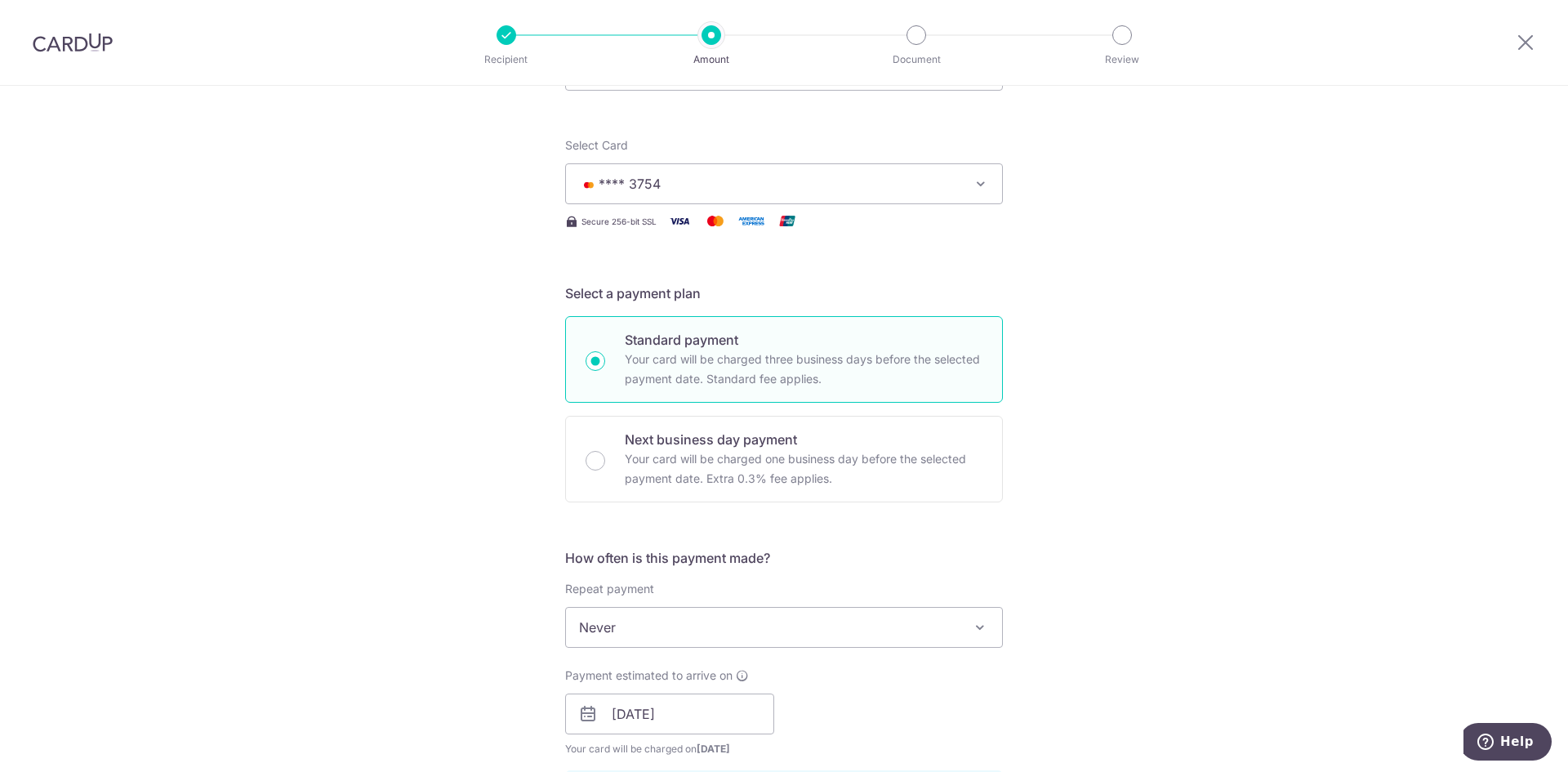
scroll to position [0, 0]
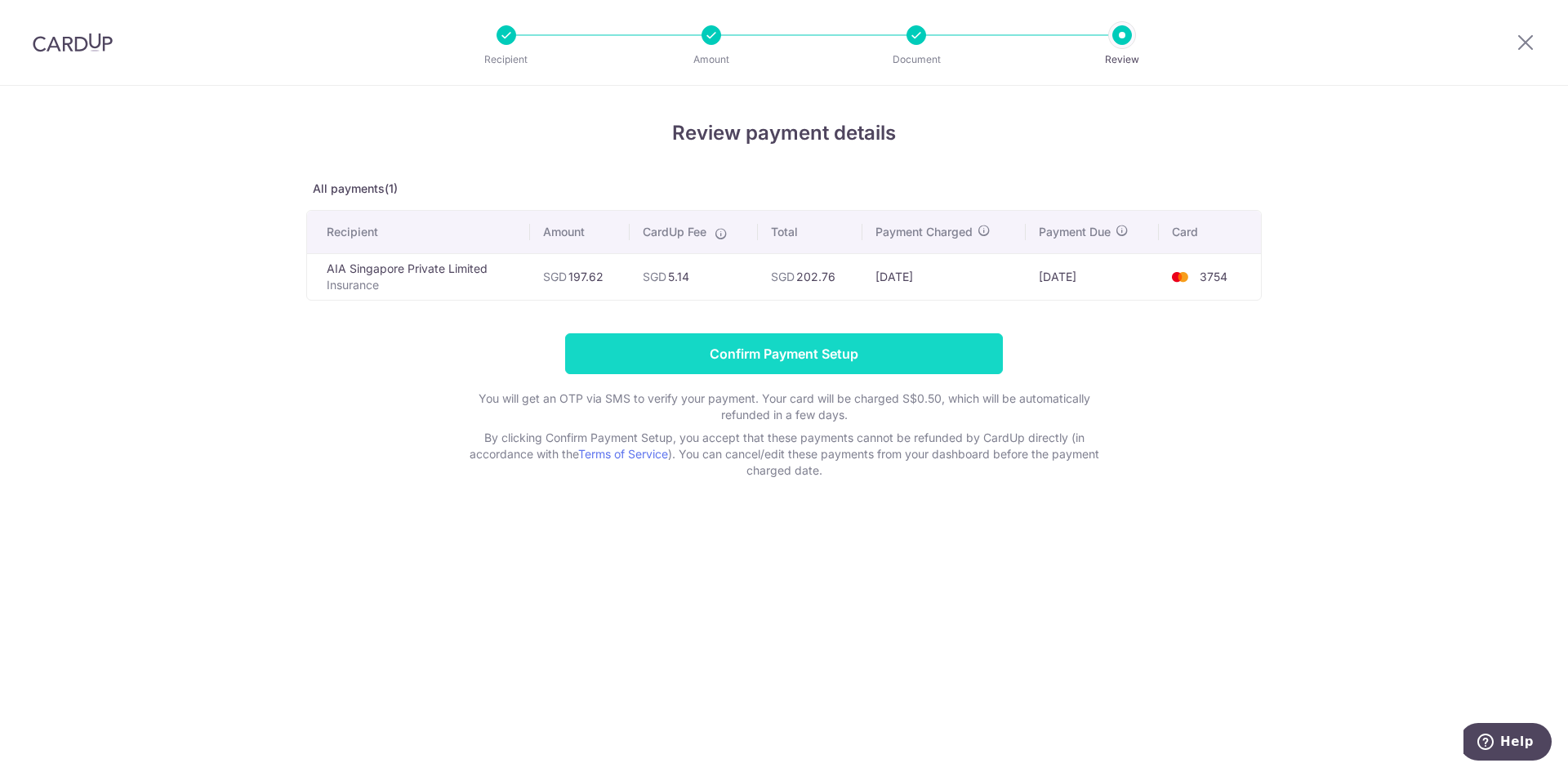
click at [824, 351] on input "Confirm Payment Setup" at bounding box center [784, 353] width 438 height 41
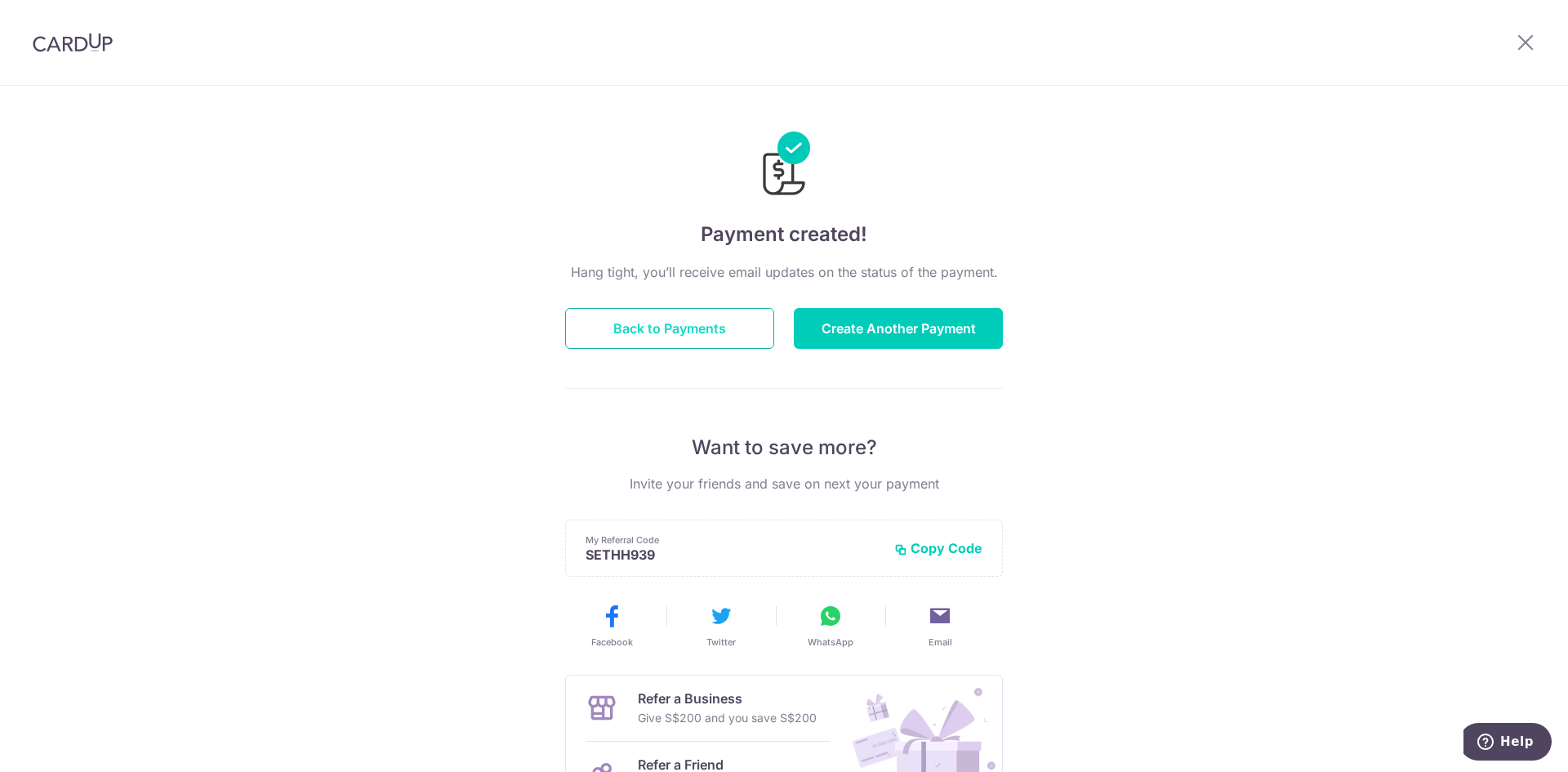
click at [713, 331] on button "Back to Payments" at bounding box center [669, 328] width 209 height 41
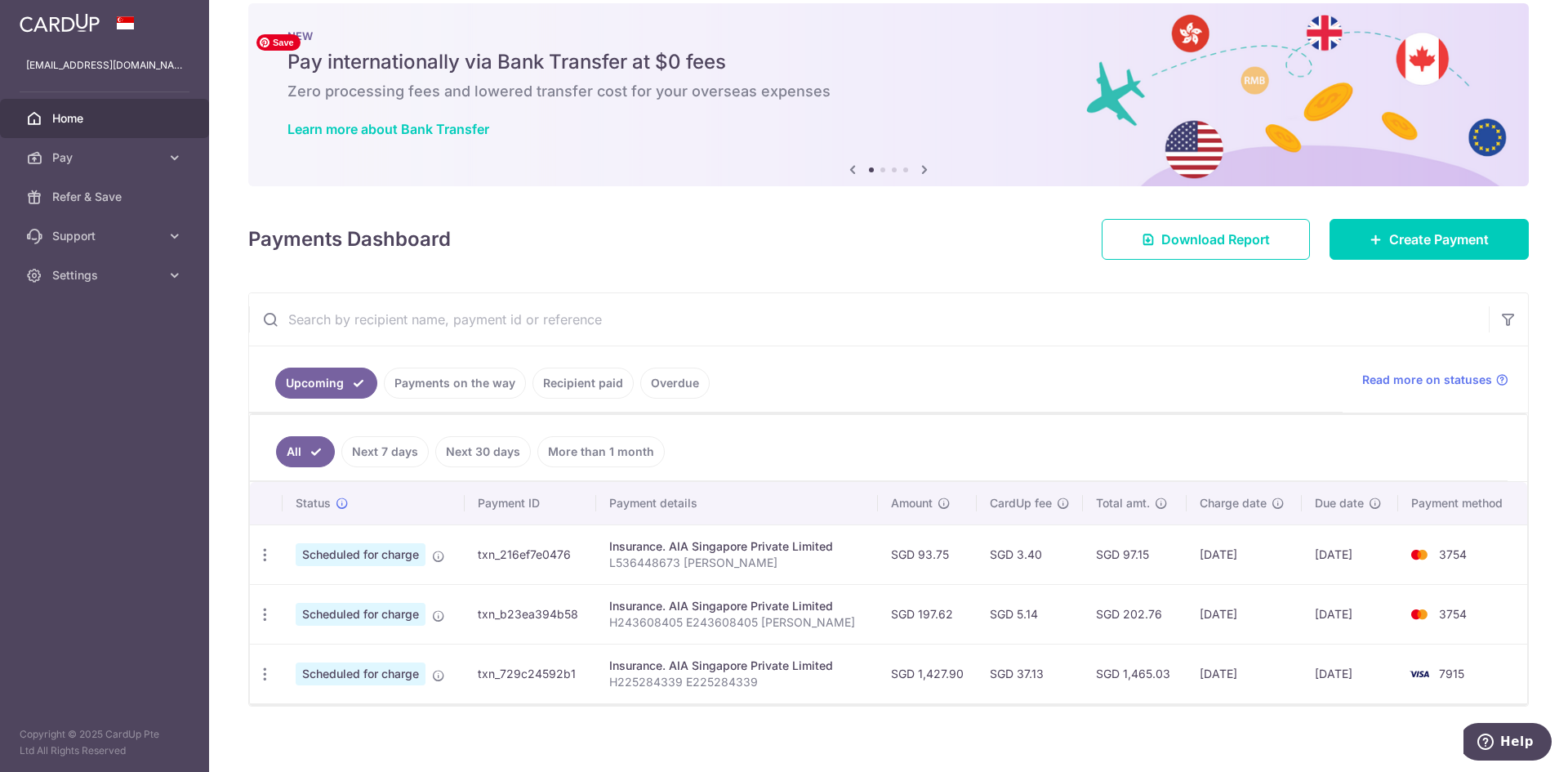
scroll to position [35, 0]
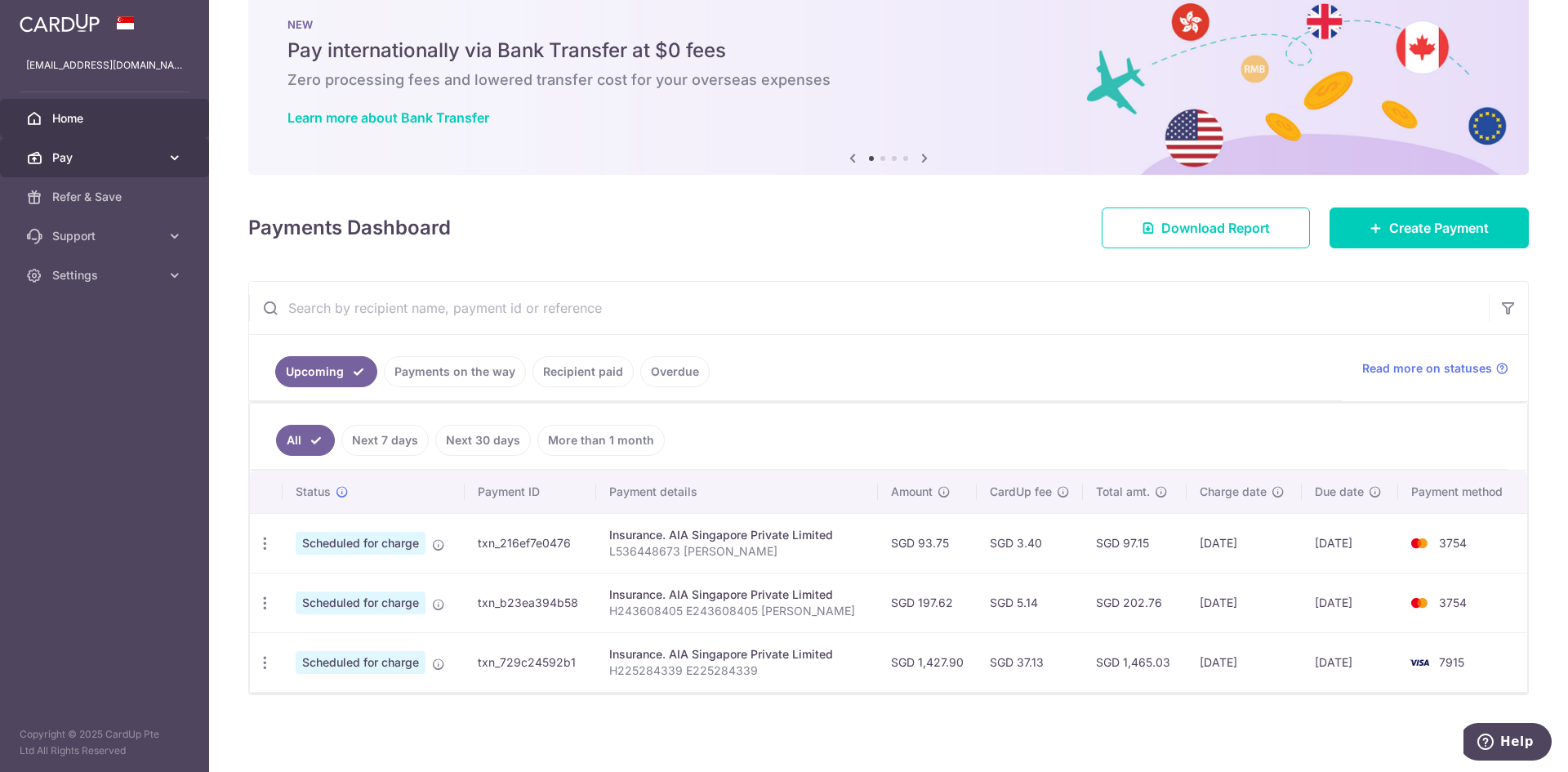
click at [156, 150] on span "Pay" at bounding box center [106, 158] width 108 height 16
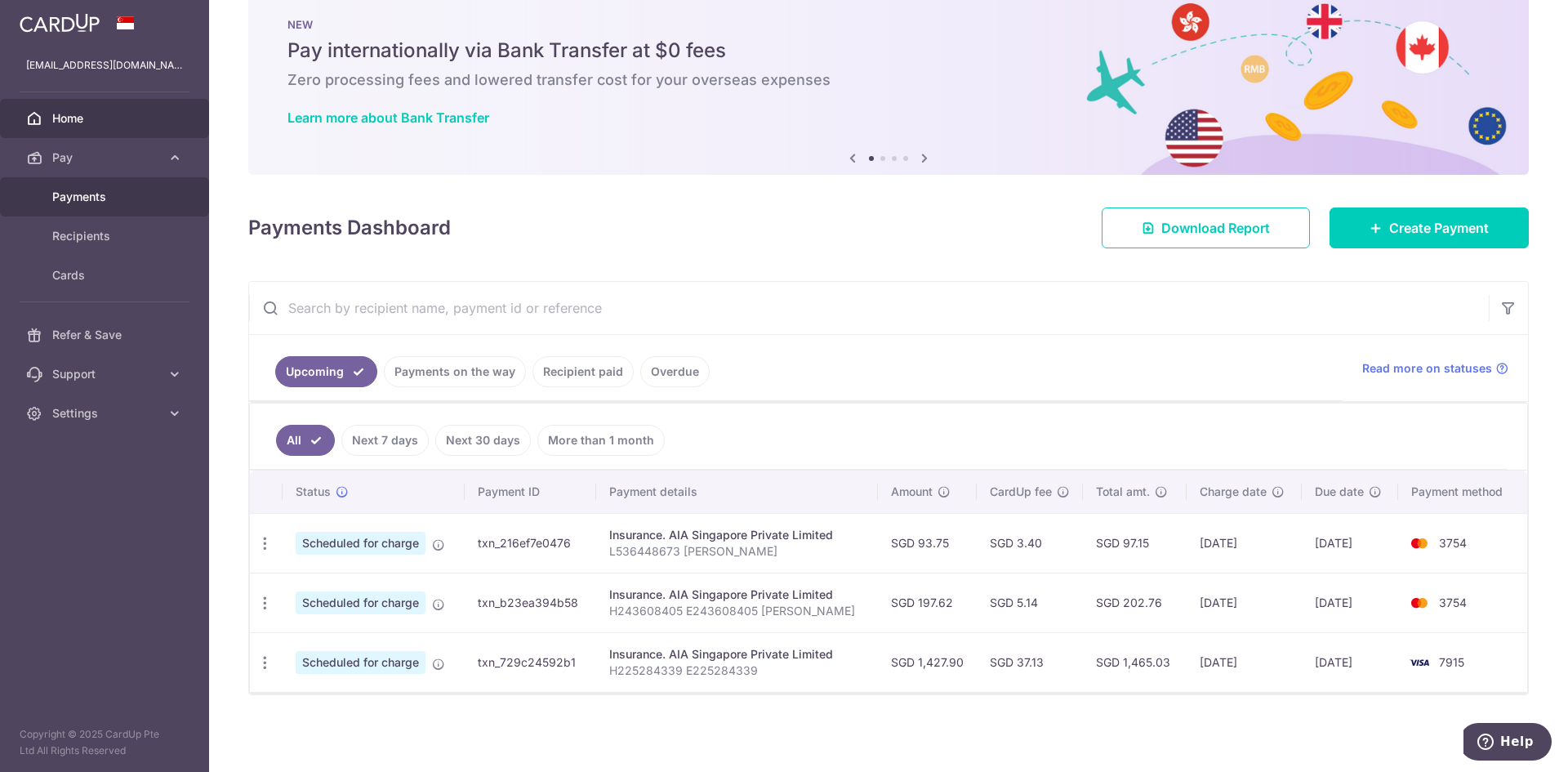
click at [83, 197] on span "Payments" at bounding box center [106, 196] width 108 height 16
